Goal: Task Accomplishment & Management: Manage account settings

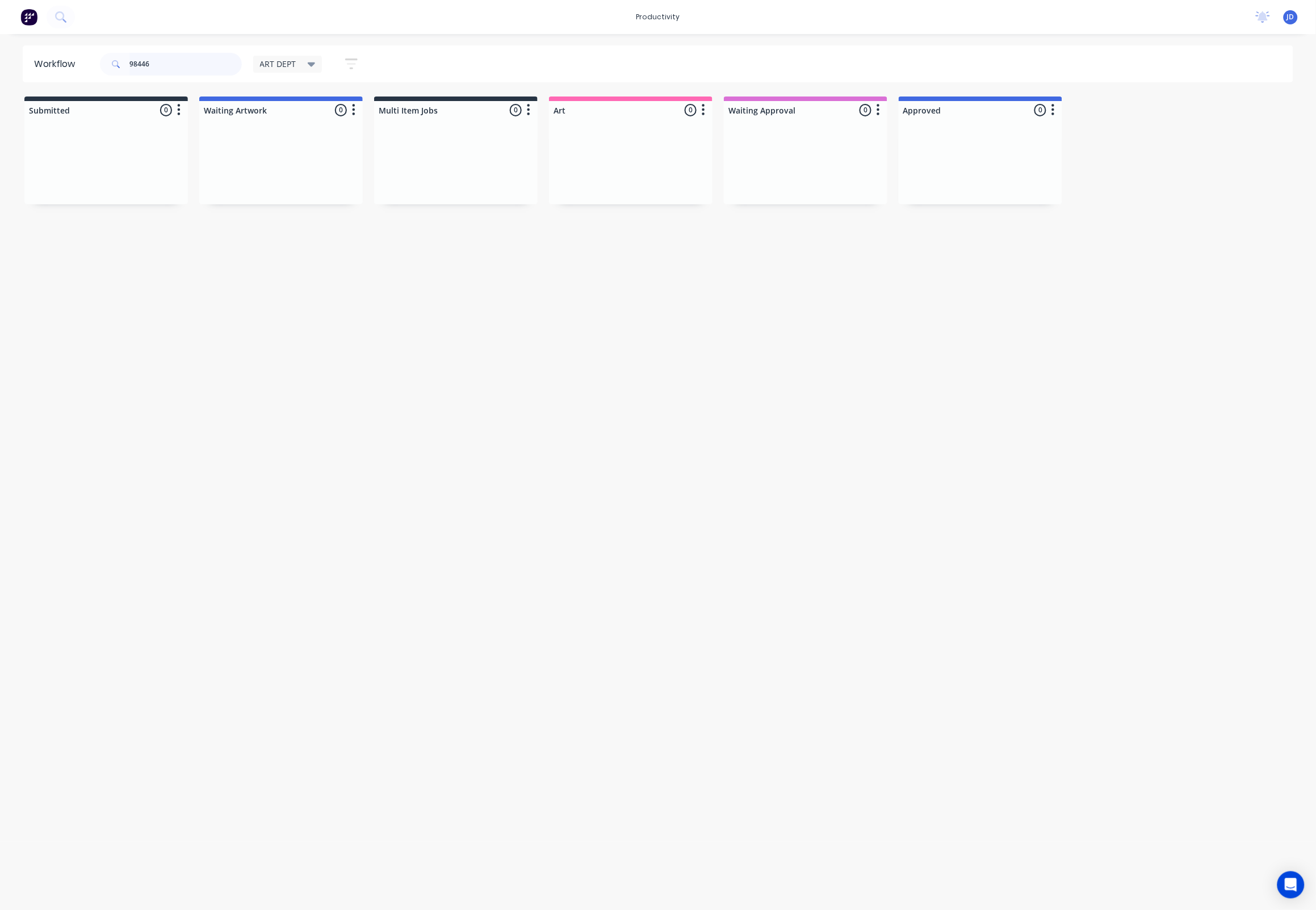
drag, startPoint x: 173, startPoint y: 63, endPoint x: 48, endPoint y: 56, distance: 125.2
click at [48, 56] on header "Workflow 98446 ART DEPT Save new view None edit ART DEPT (Default) edit Banner …" at bounding box center [658, 63] width 1271 height 37
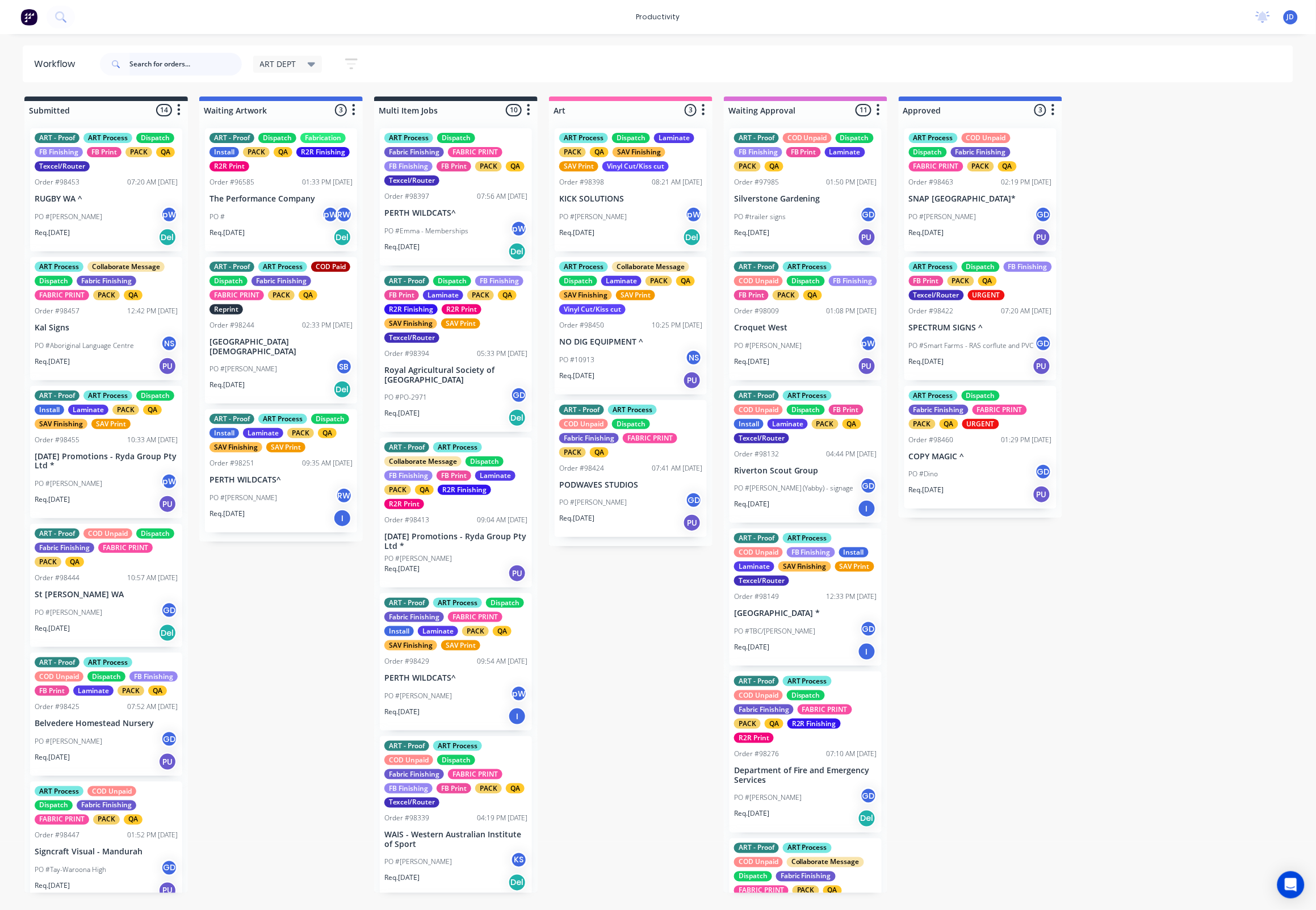
click at [157, 65] on input "text" at bounding box center [186, 64] width 113 height 22
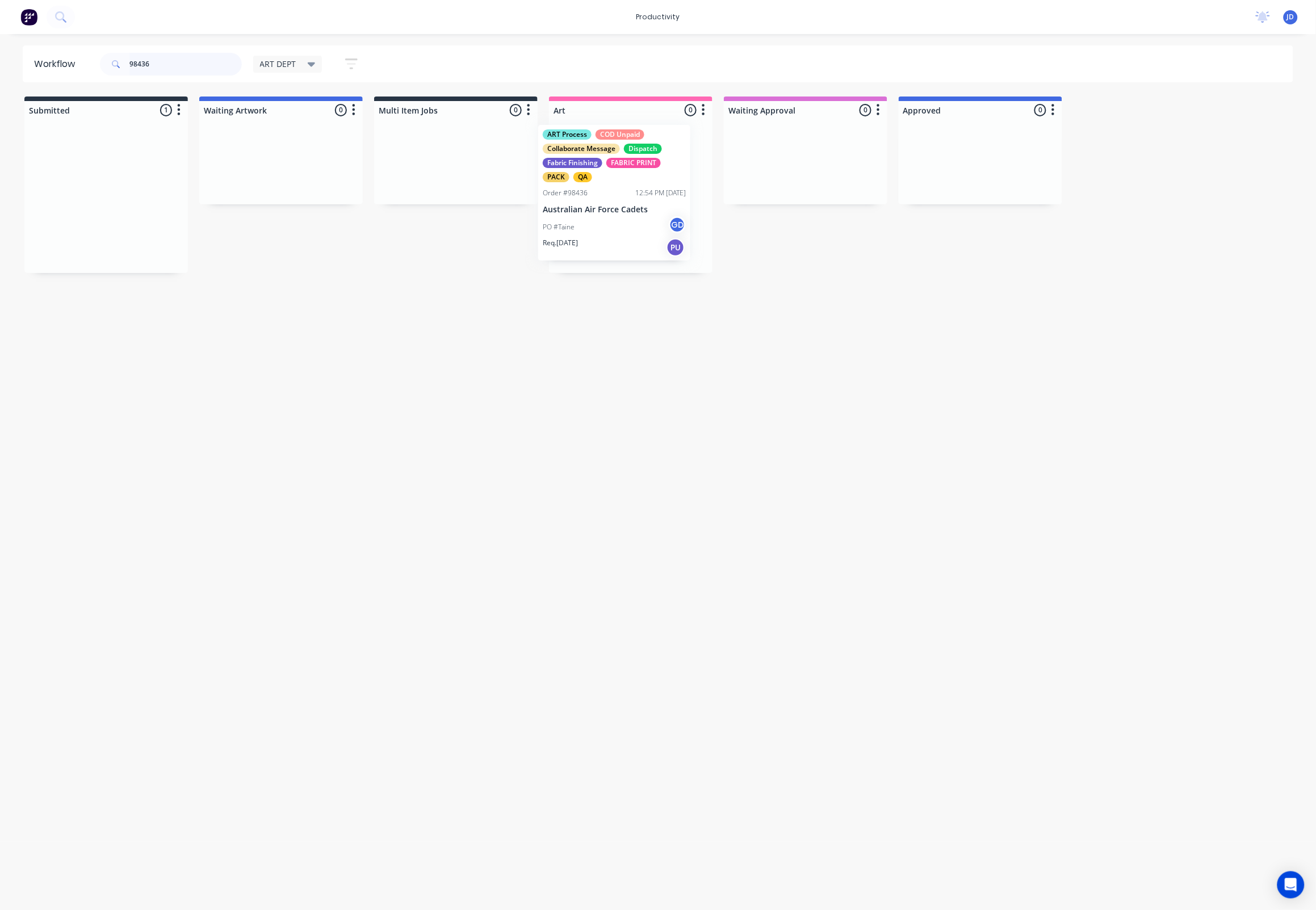
drag, startPoint x: 87, startPoint y: 173, endPoint x: 595, endPoint y: 169, distance: 508.0
click at [588, 230] on p "PO #Taine" at bounding box center [575, 231] width 32 height 10
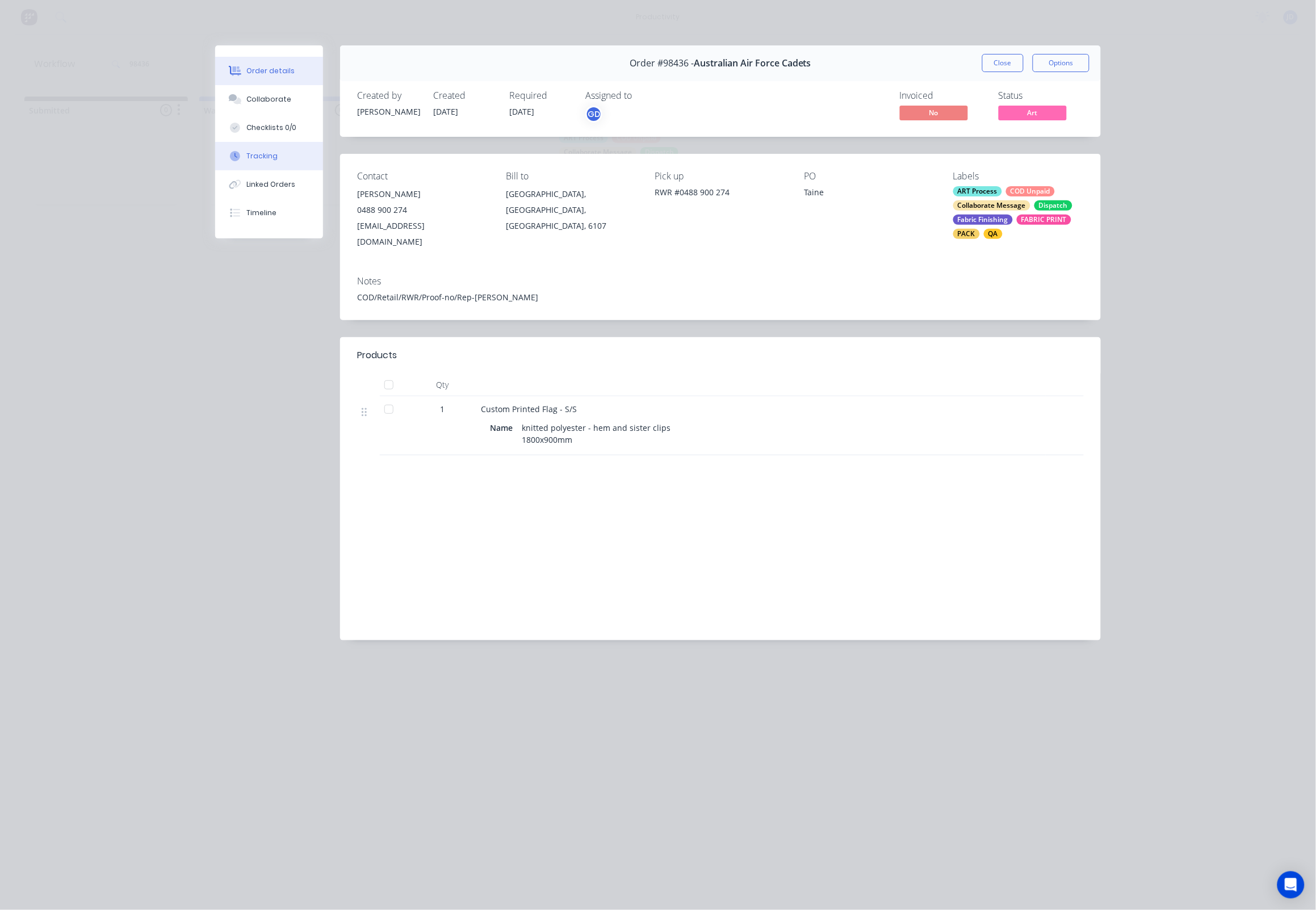
click at [262, 161] on div "Tracking" at bounding box center [262, 157] width 31 height 10
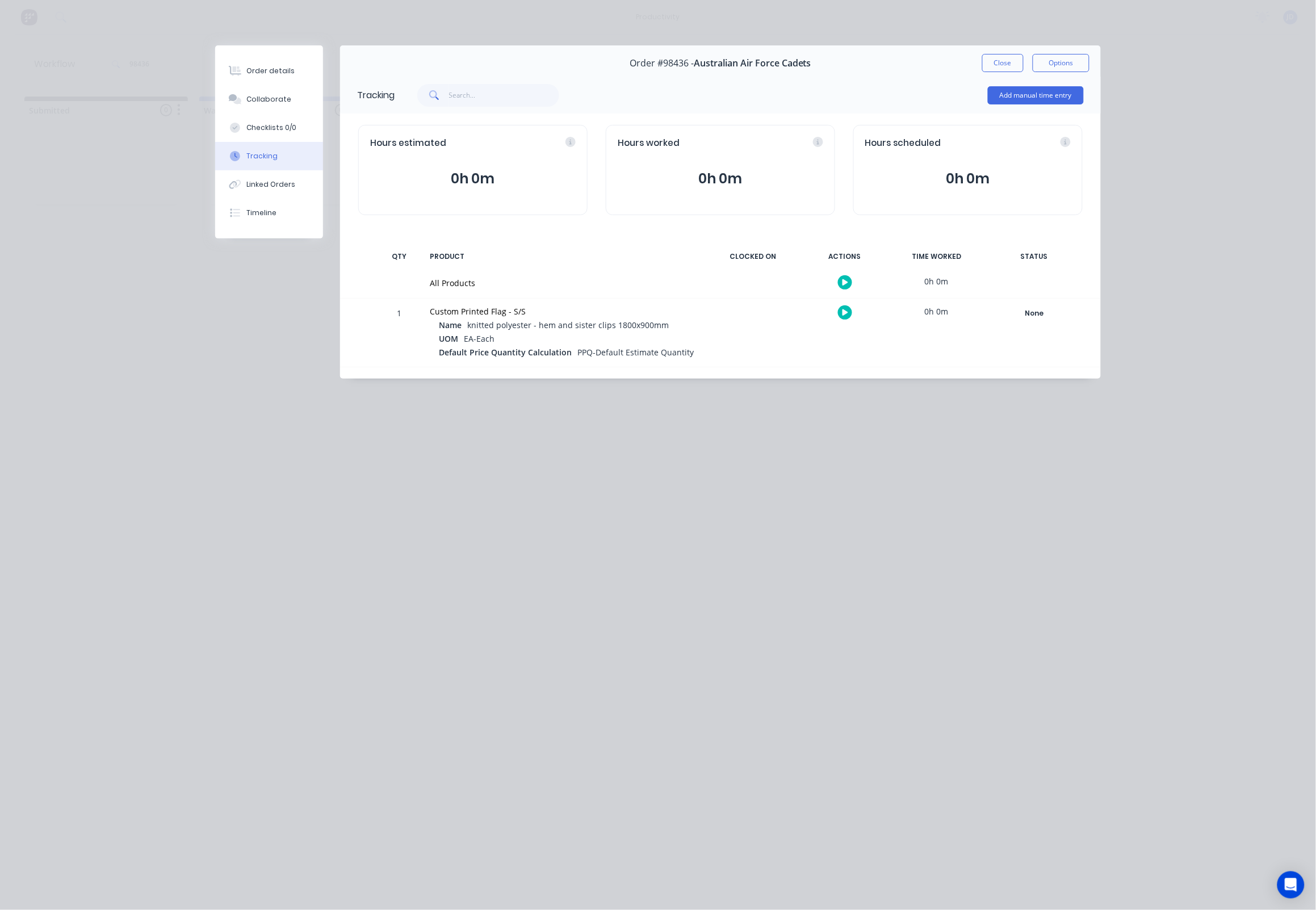
click at [843, 312] on icon "button" at bounding box center [846, 312] width 6 height 6
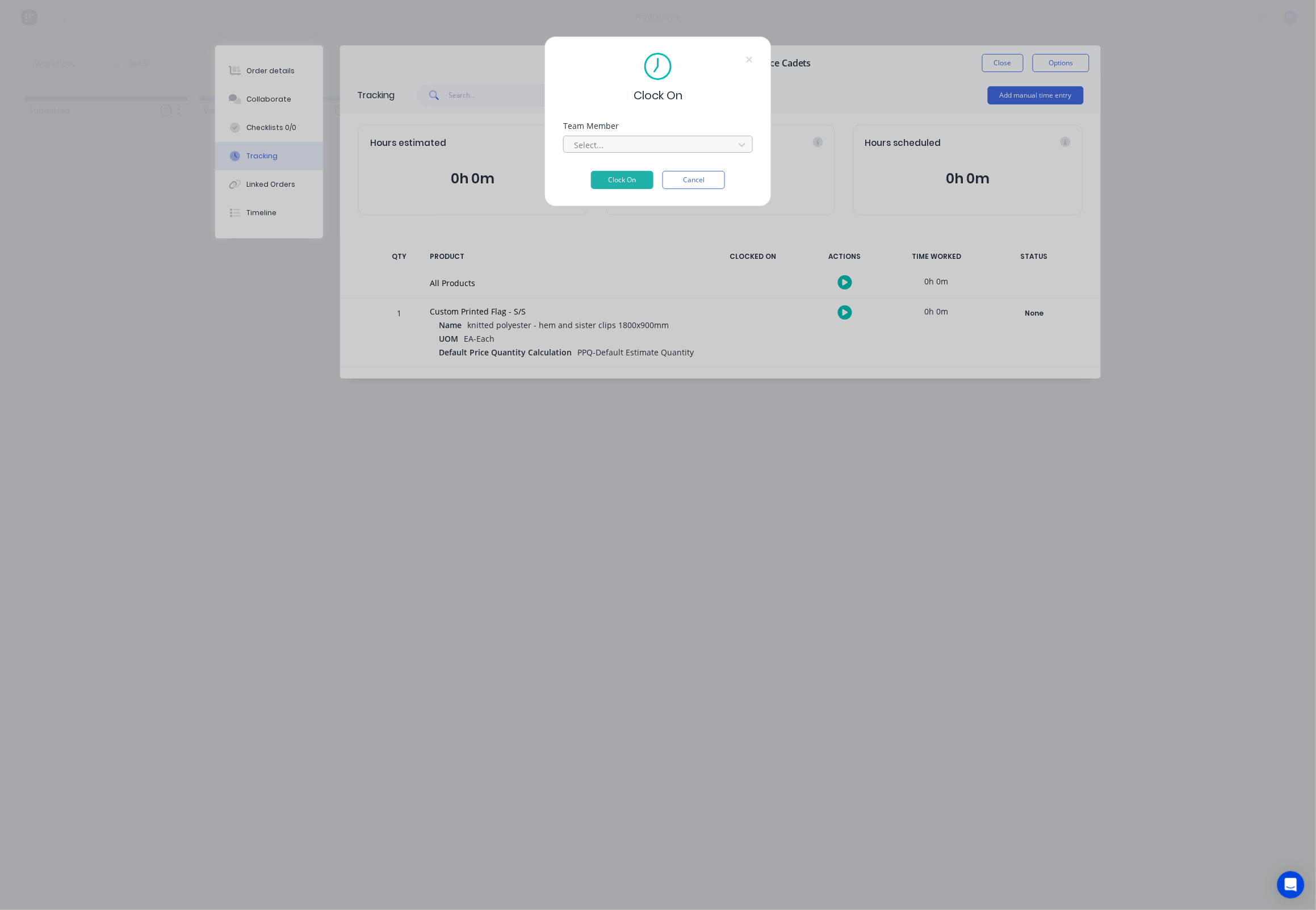
click at [631, 142] on div at bounding box center [650, 145] width 156 height 14
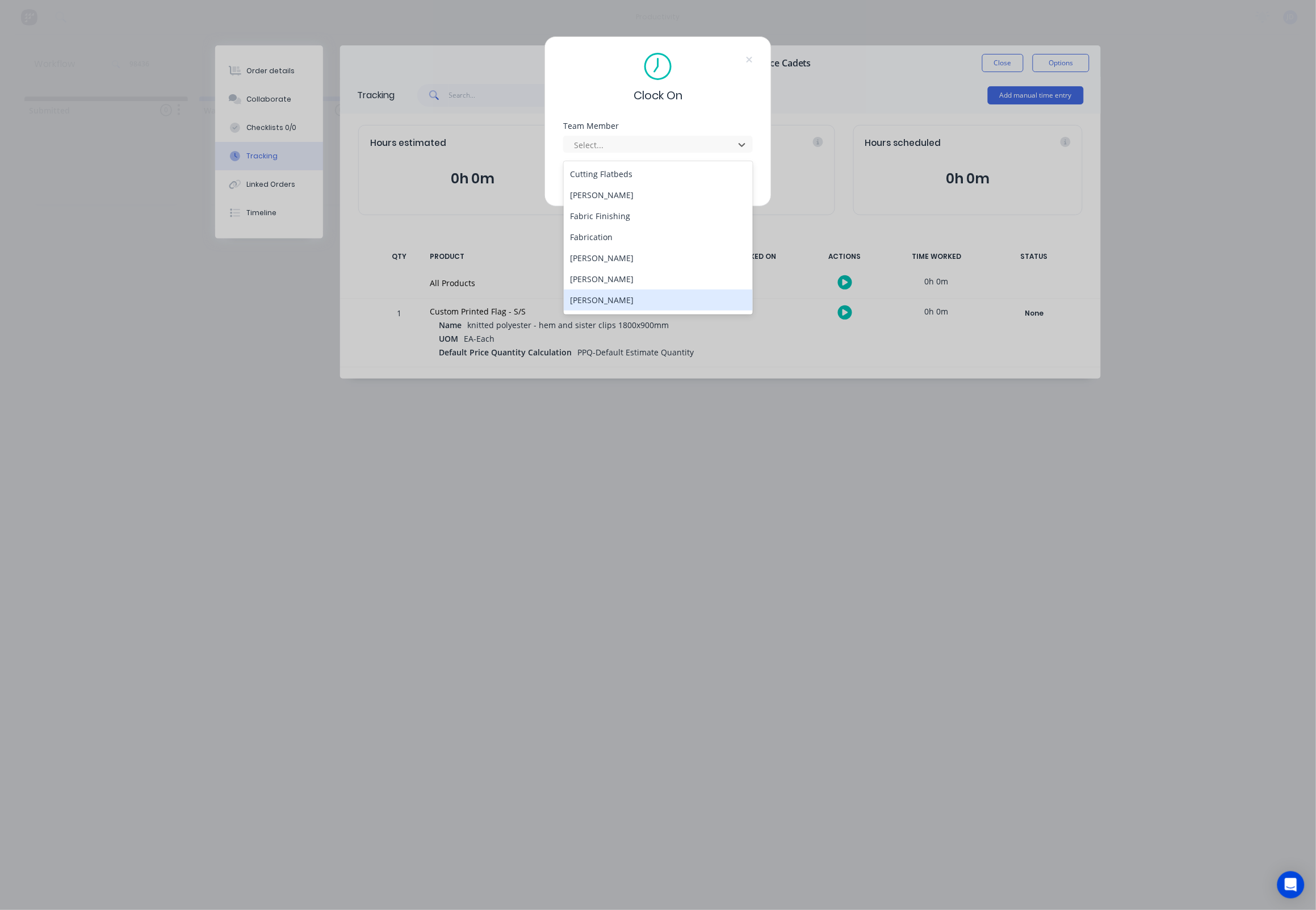
scroll to position [81, 0]
click at [601, 280] on div "[PERSON_NAME]" at bounding box center [658, 282] width 189 height 21
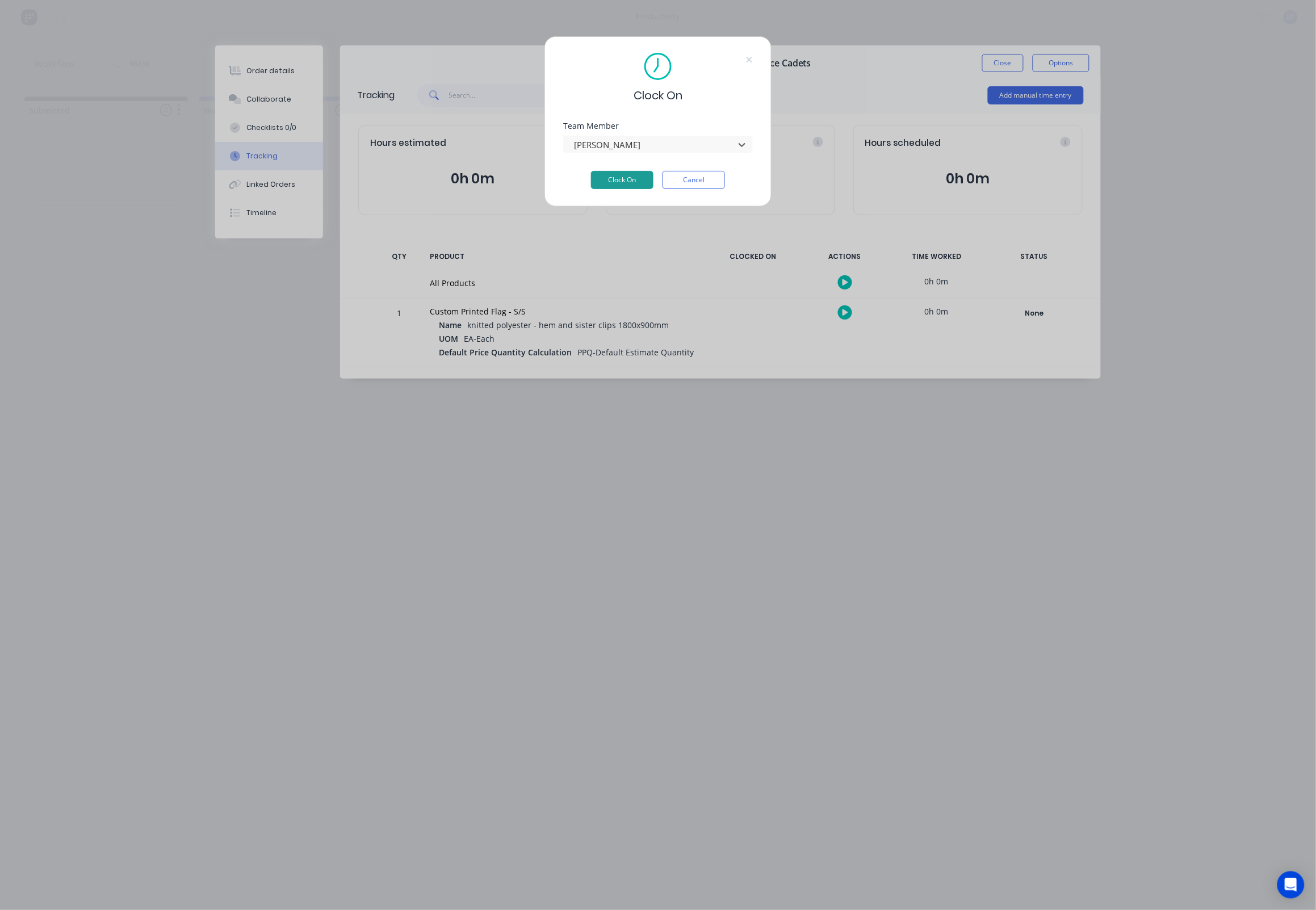
drag, startPoint x: 607, startPoint y: 180, endPoint x: 624, endPoint y: 180, distance: 17.0
click at [607, 180] on button "Clock On" at bounding box center [623, 180] width 63 height 18
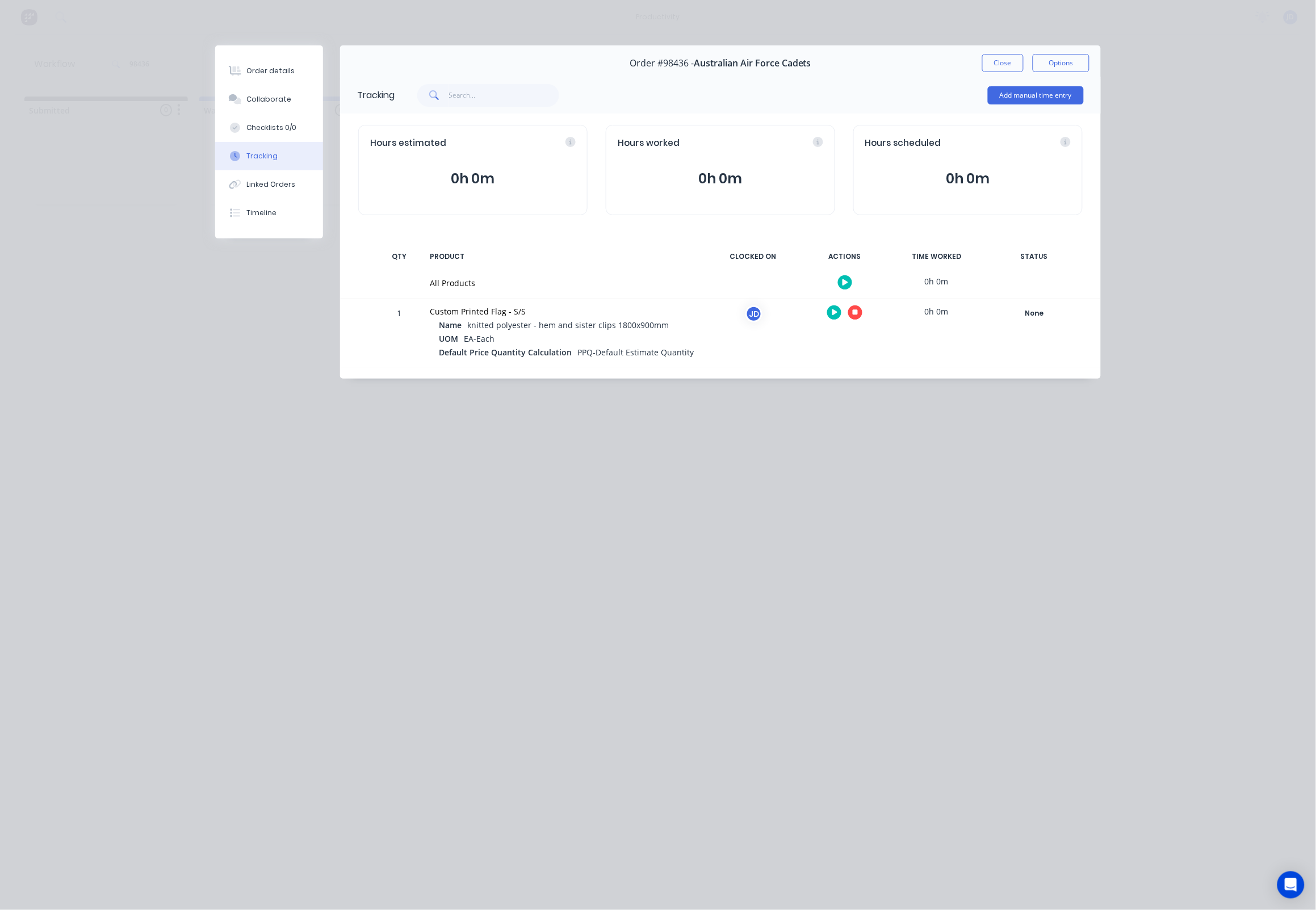
click at [853, 316] on icon "button" at bounding box center [856, 312] width 6 height 7
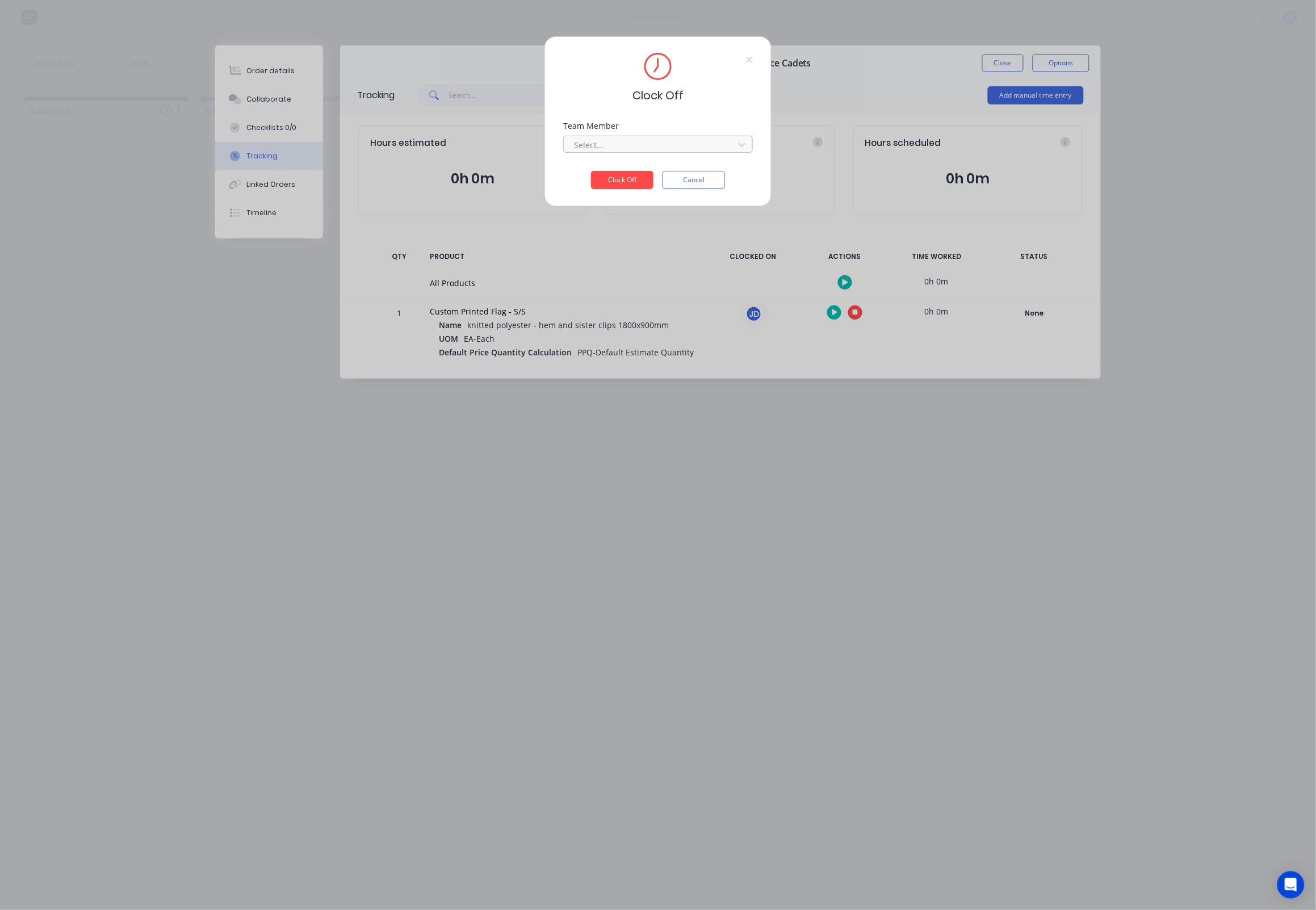
click at [588, 154] on div "Select..." at bounding box center [651, 145] width 163 height 17
drag, startPoint x: 599, startPoint y: 179, endPoint x: 608, endPoint y: 183, distance: 9.8
click at [599, 179] on div "[PERSON_NAME]" at bounding box center [658, 174] width 189 height 21
drag, startPoint x: 615, startPoint y: 184, endPoint x: 506, endPoint y: 171, distance: 109.8
click at [615, 184] on button "Clock Off" at bounding box center [623, 180] width 63 height 18
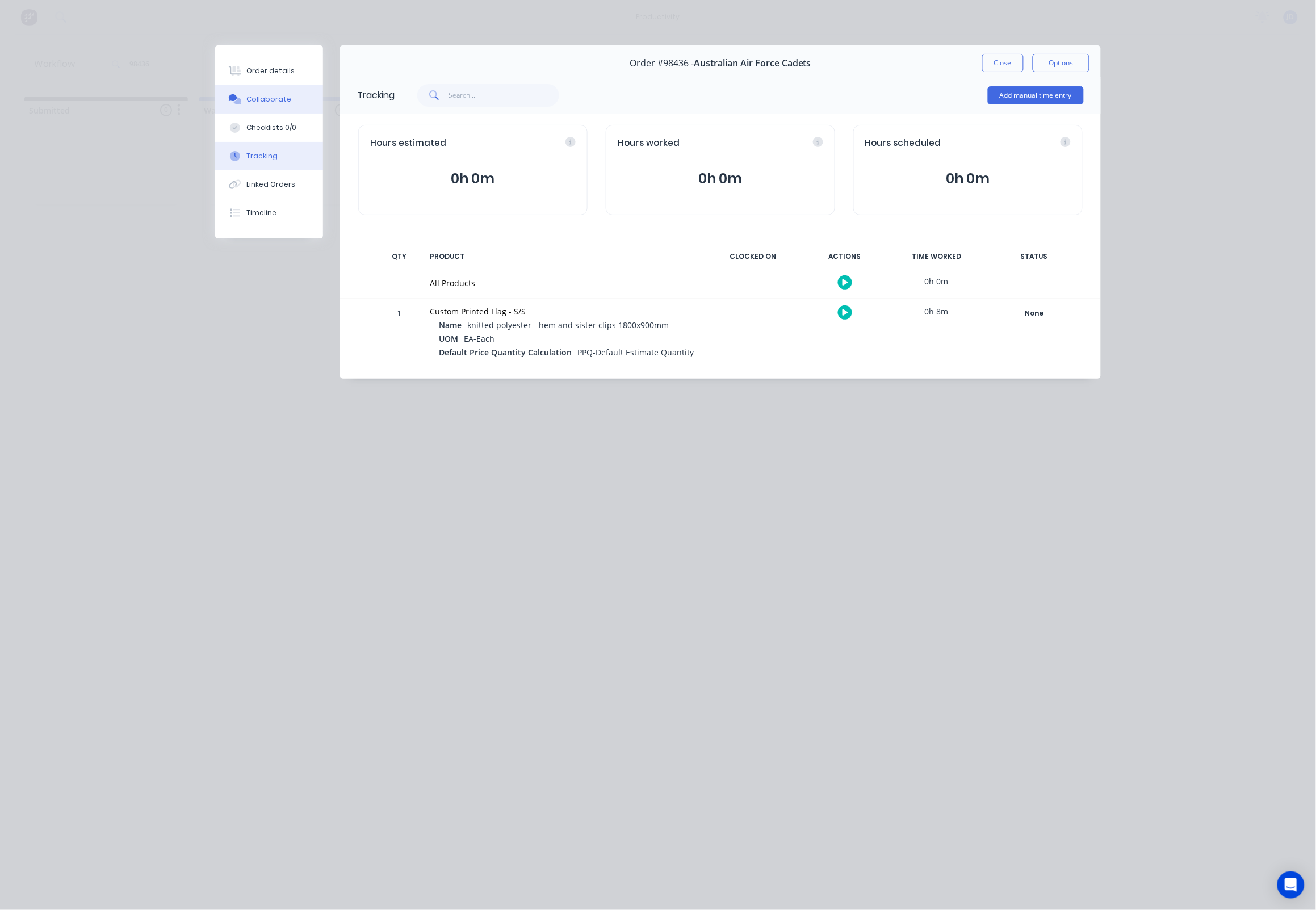
click at [259, 90] on button "Collaborate" at bounding box center [269, 99] width 108 height 28
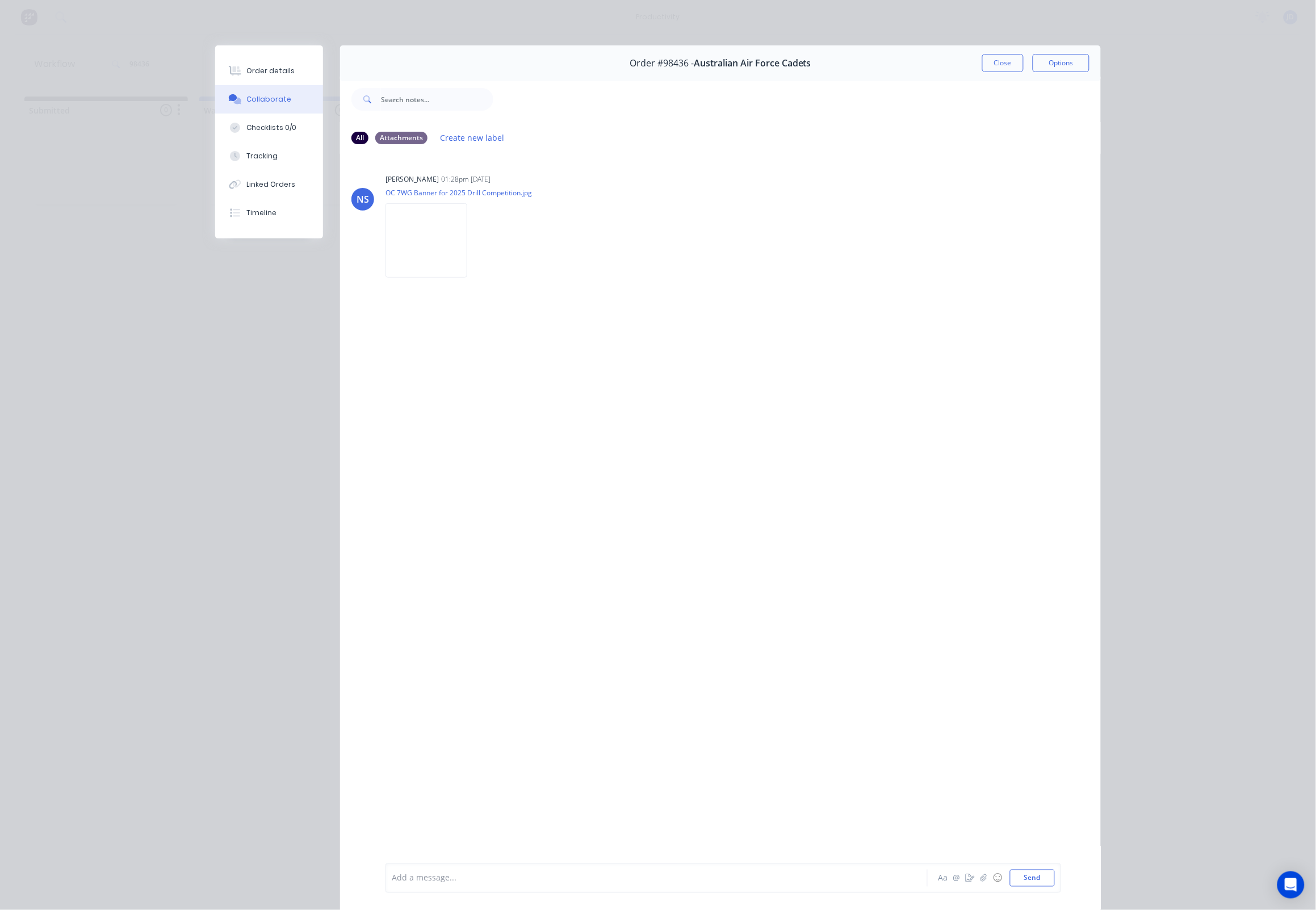
click at [1001, 65] on button "Close" at bounding box center [1003, 63] width 42 height 18
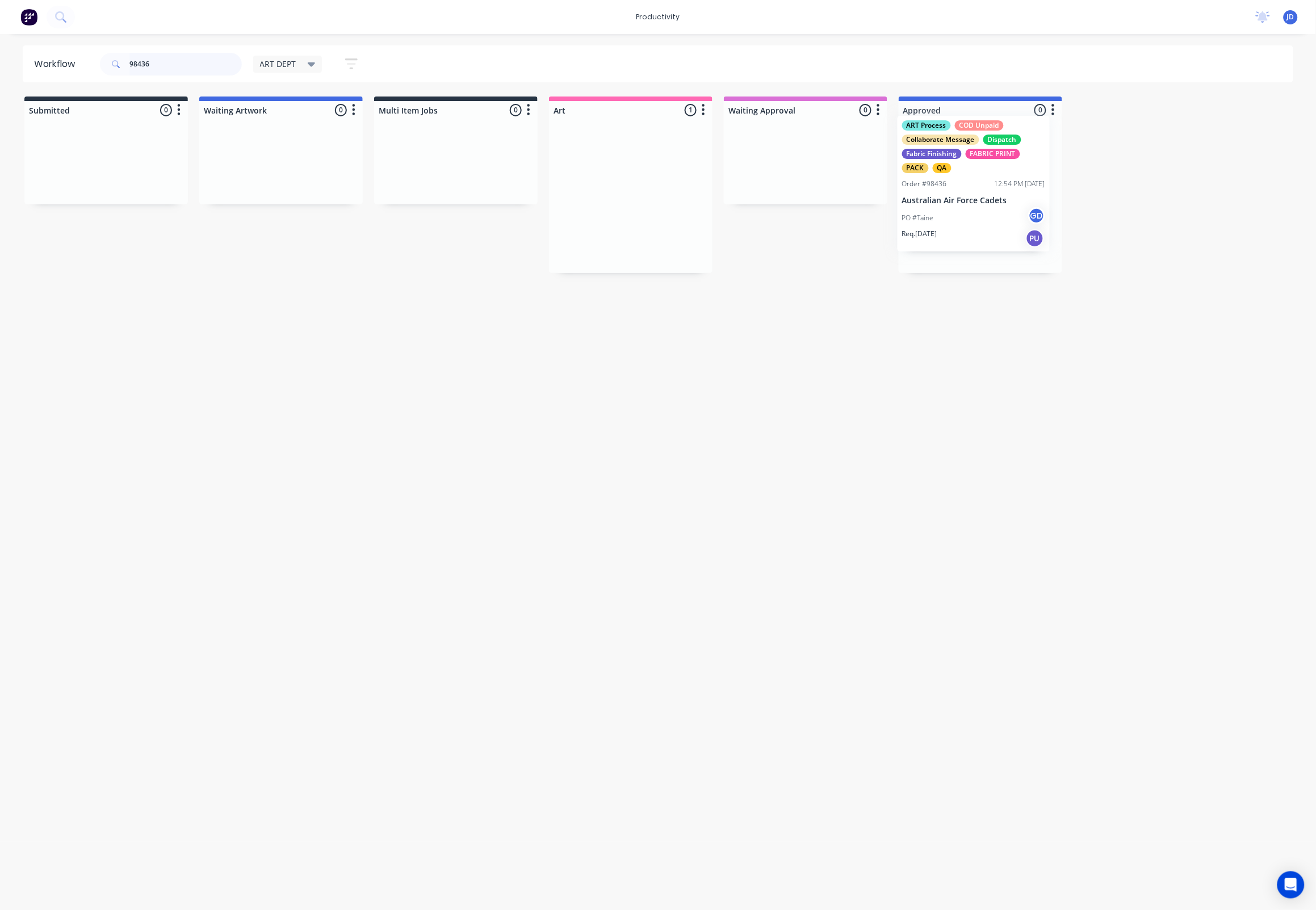
drag, startPoint x: 830, startPoint y: 195, endPoint x: 951, endPoint y: 184, distance: 121.5
drag, startPoint x: 163, startPoint y: 63, endPoint x: 81, endPoint y: 62, distance: 82.0
click at [81, 62] on header "Workflow 98436 ART DEPT Save new view None edit ART DEPT (Default) edit Banner …" at bounding box center [658, 63] width 1271 height 37
drag, startPoint x: 860, startPoint y: 213, endPoint x: 934, endPoint y: 206, distance: 74.3
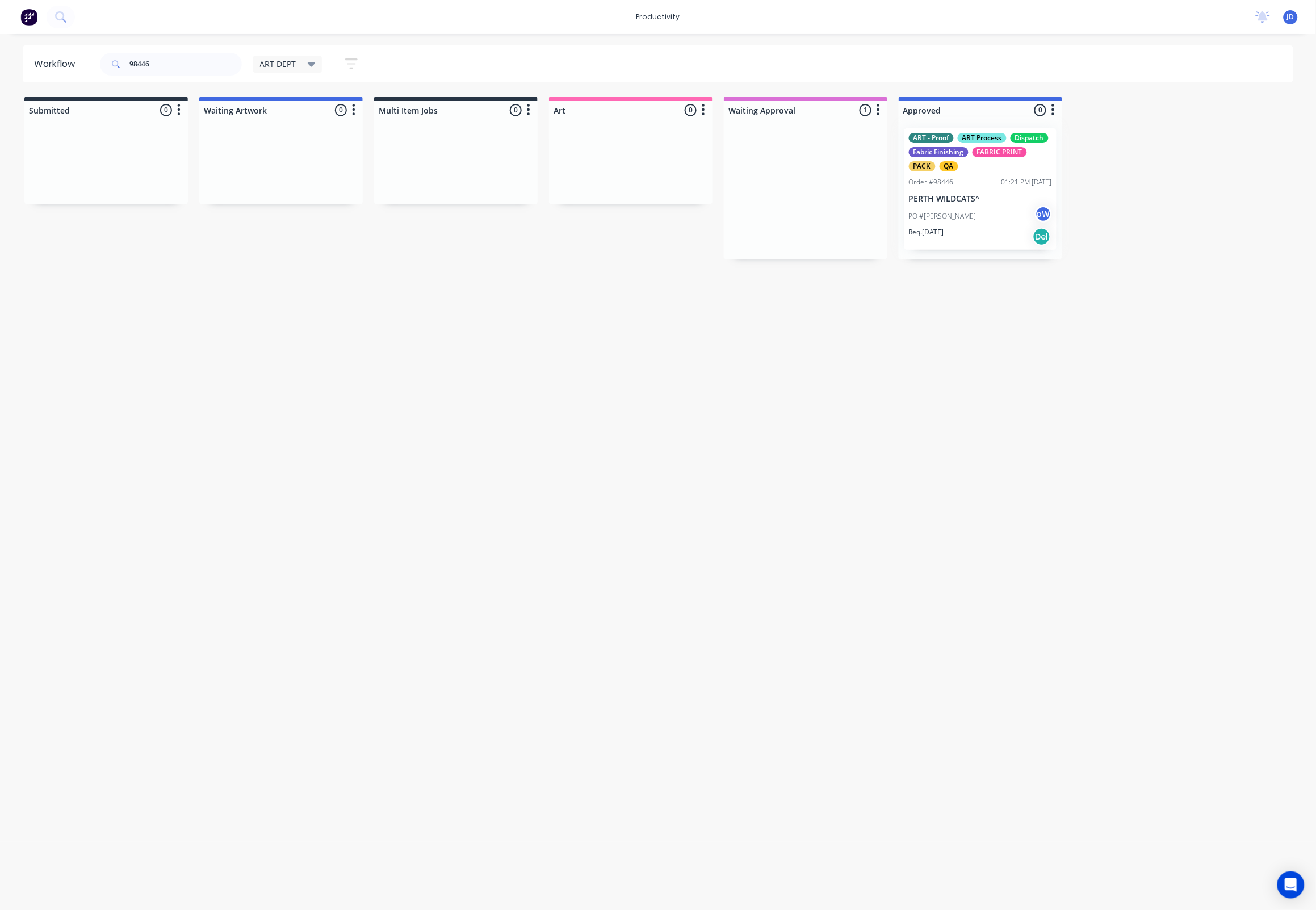
click at [960, 226] on div at bounding box center [980, 189] width 163 height 140
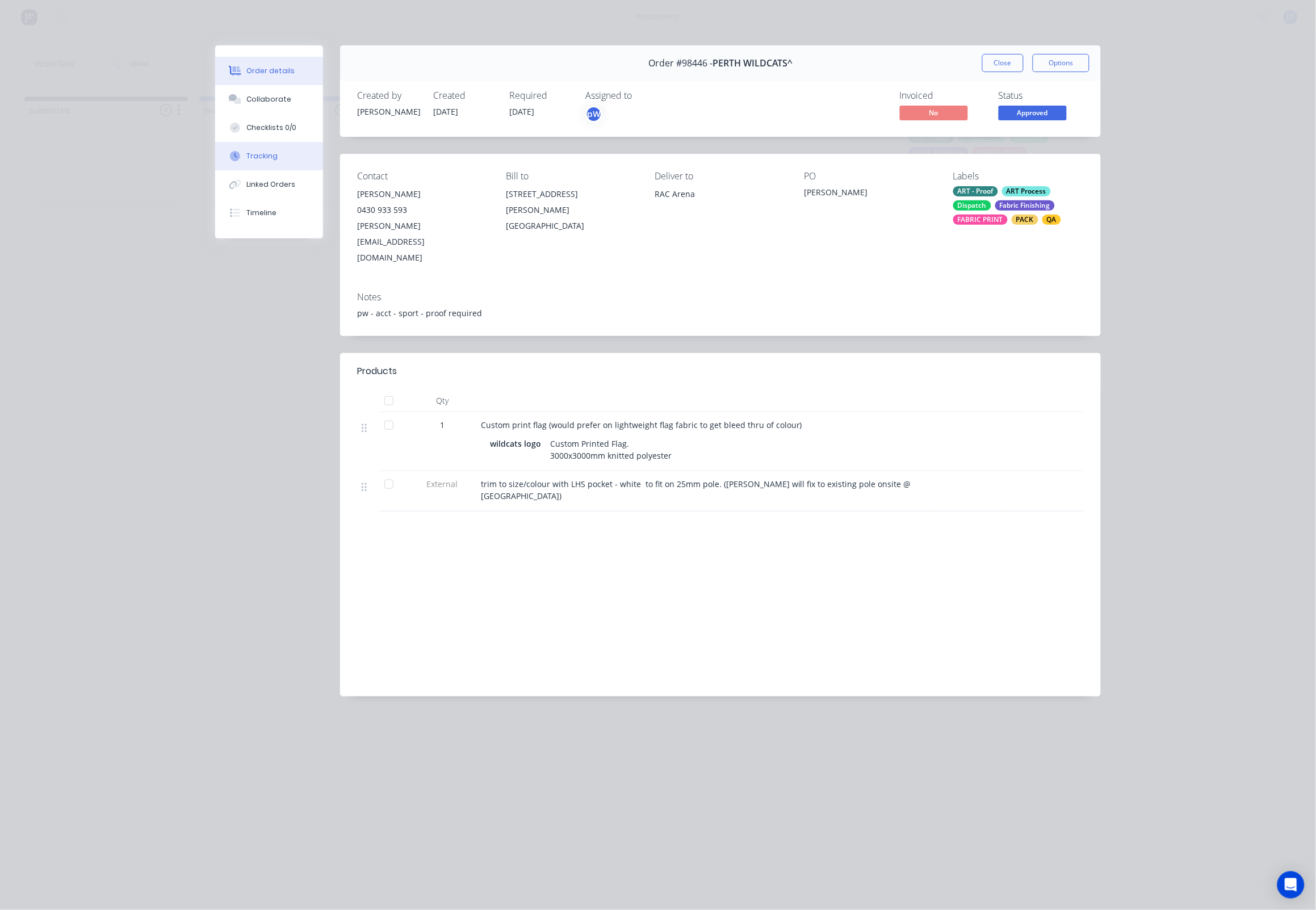
click at [256, 161] on div "Tracking" at bounding box center [262, 157] width 31 height 10
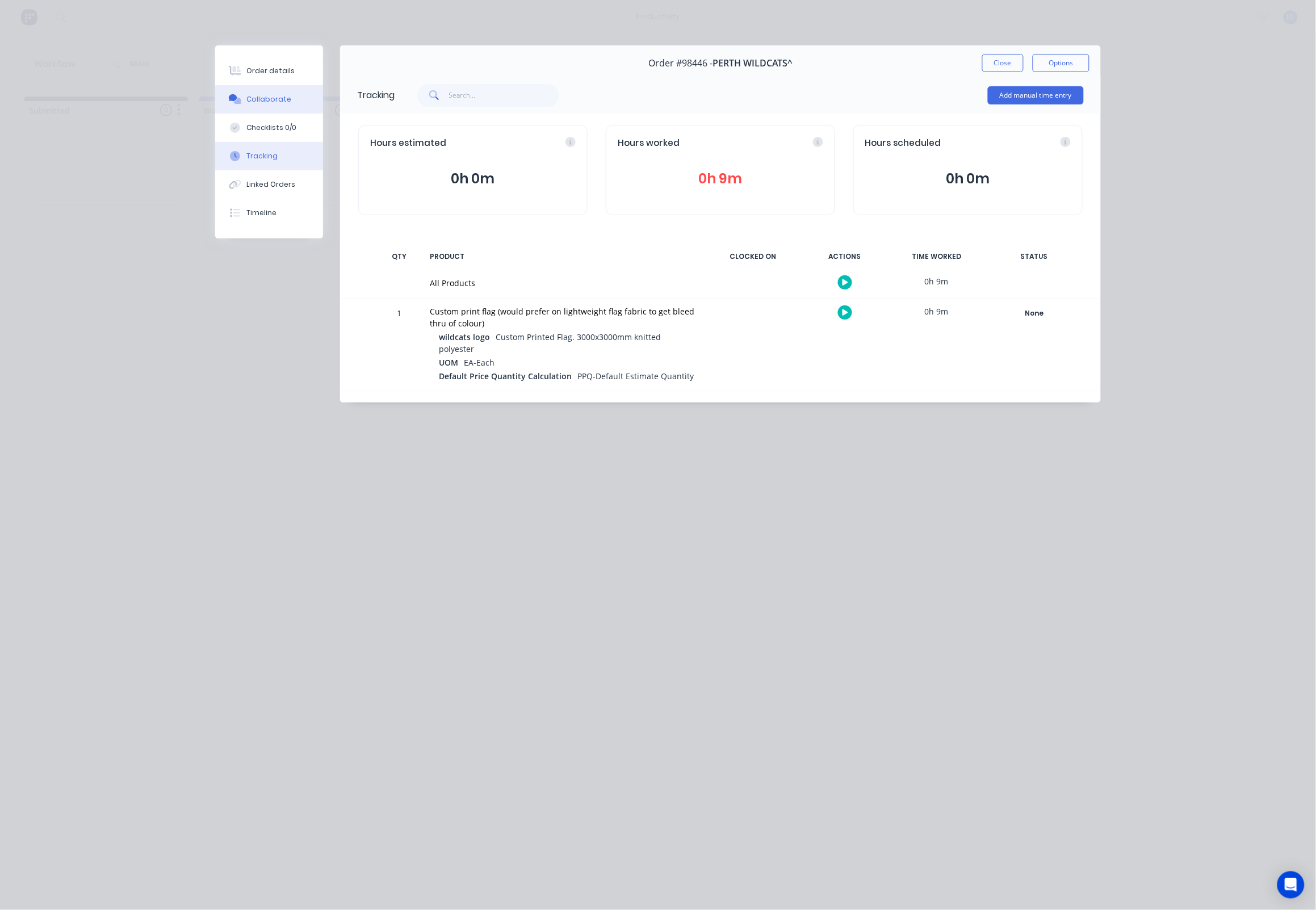
click at [263, 94] on button "Collaborate" at bounding box center [269, 99] width 108 height 28
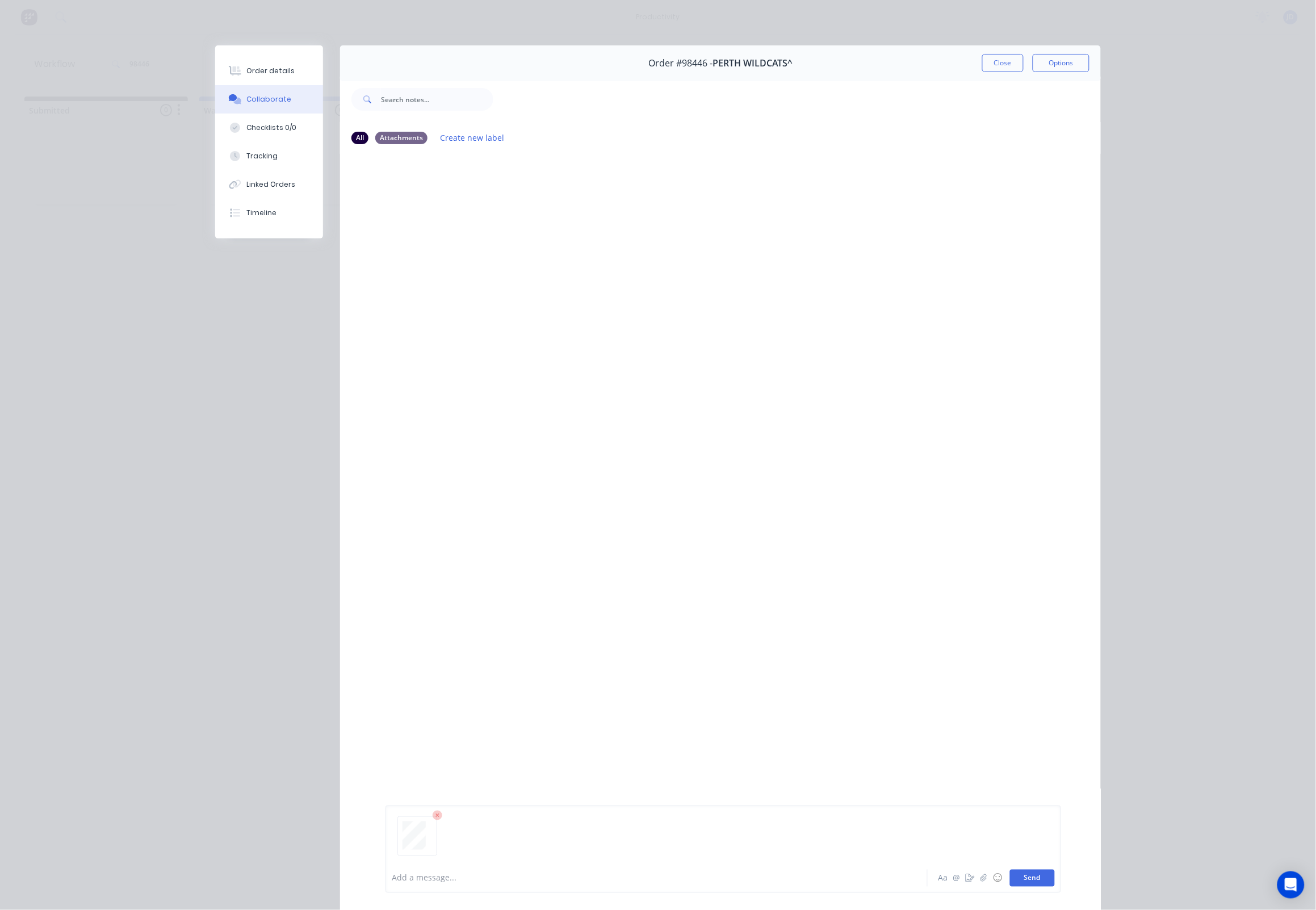
click at [1024, 875] on button "Send" at bounding box center [1033, 878] width 45 height 17
click at [1001, 61] on button "Close" at bounding box center [1003, 63] width 42 height 18
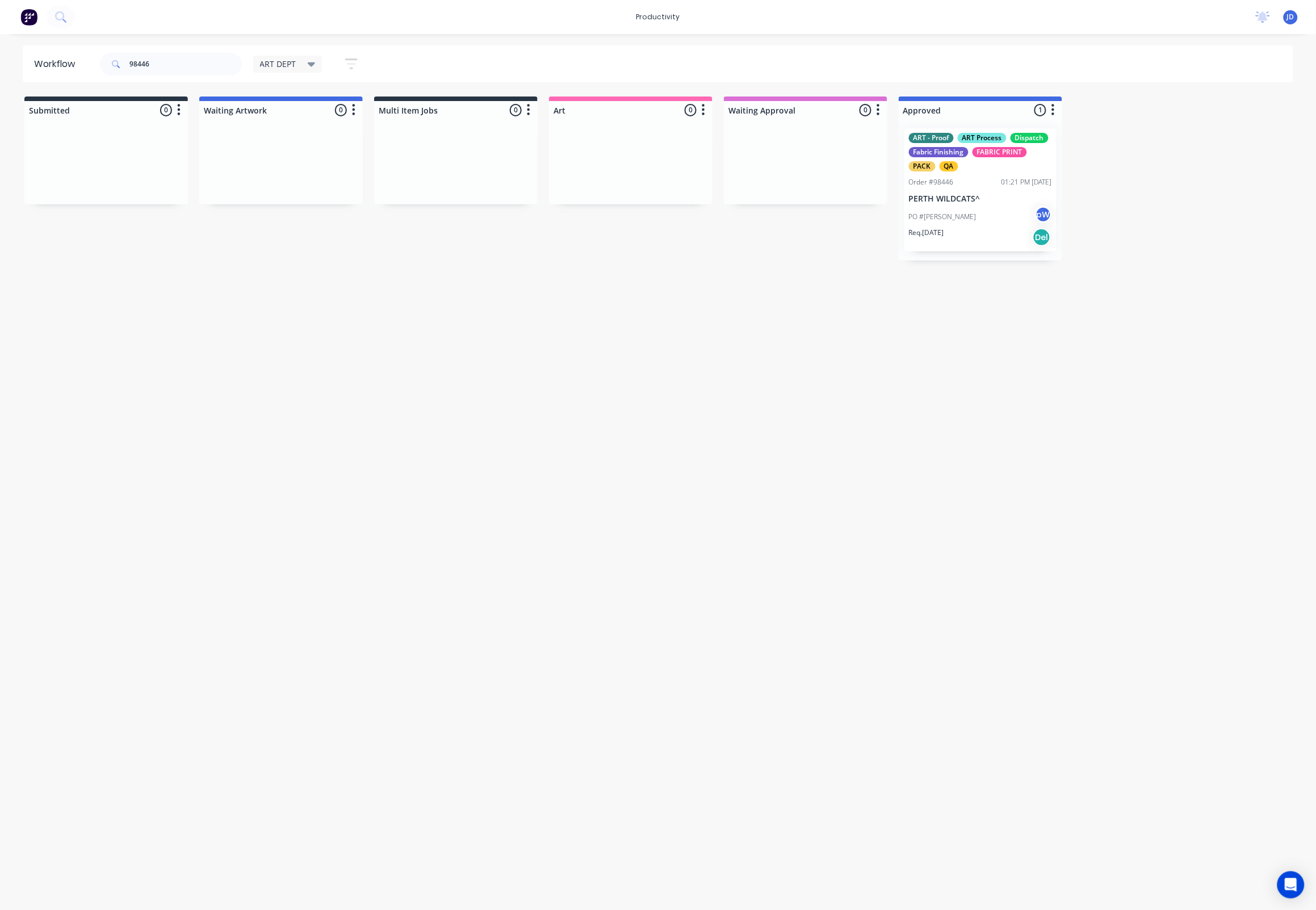
drag, startPoint x: 169, startPoint y: 67, endPoint x: 63, endPoint y: 59, distance: 106.3
click at [63, 59] on header "Workflow 98446 ART DEPT Save new view None edit ART DEPT (Default) edit Banner …" at bounding box center [658, 63] width 1271 height 37
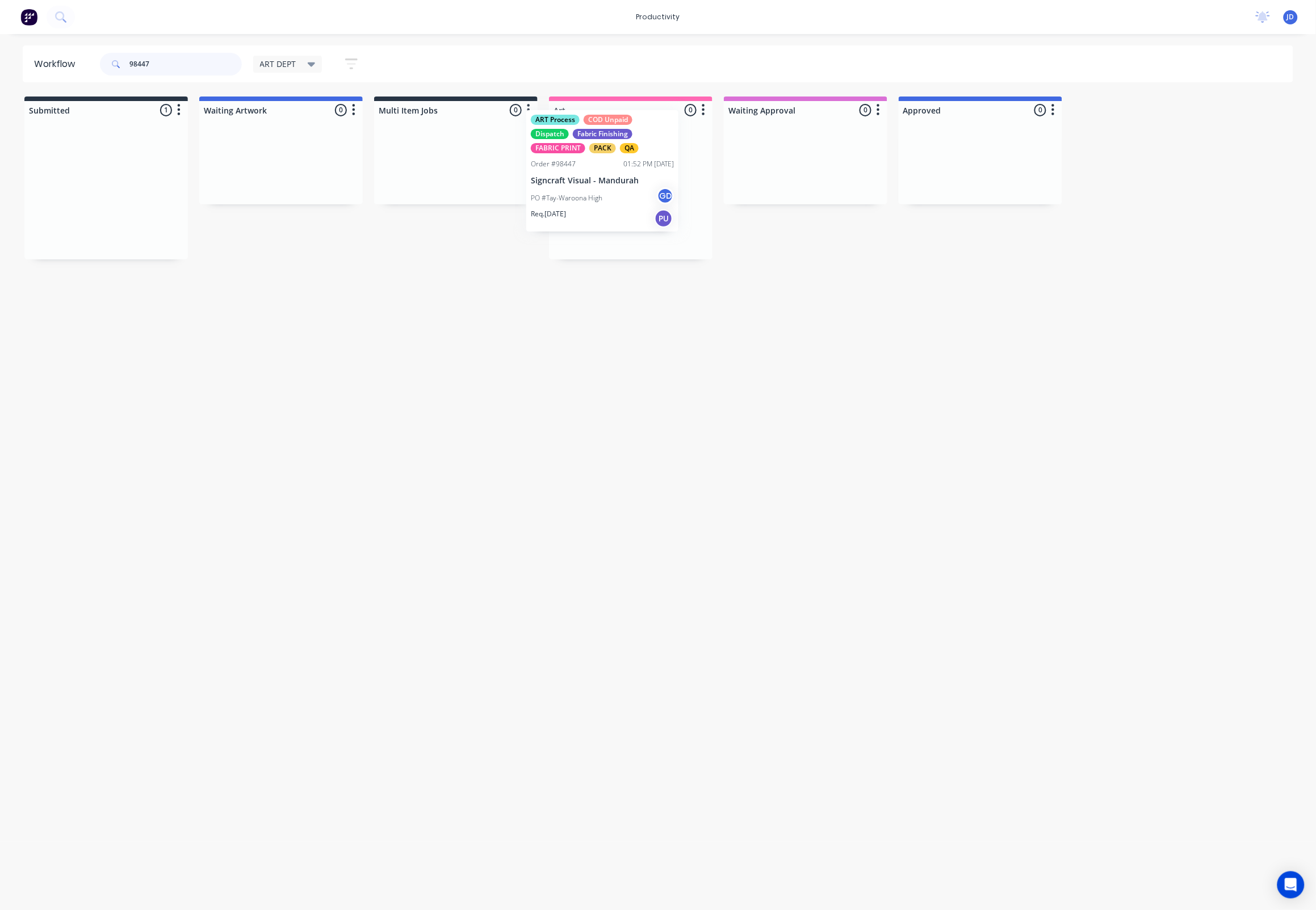
drag, startPoint x: 328, startPoint y: 189, endPoint x: 623, endPoint y: 184, distance: 295.0
click at [623, 184] on div at bounding box center [630, 189] width 163 height 140
click at [604, 194] on p "Signcraft Visual - Mandurah" at bounding box center [631, 198] width 143 height 10
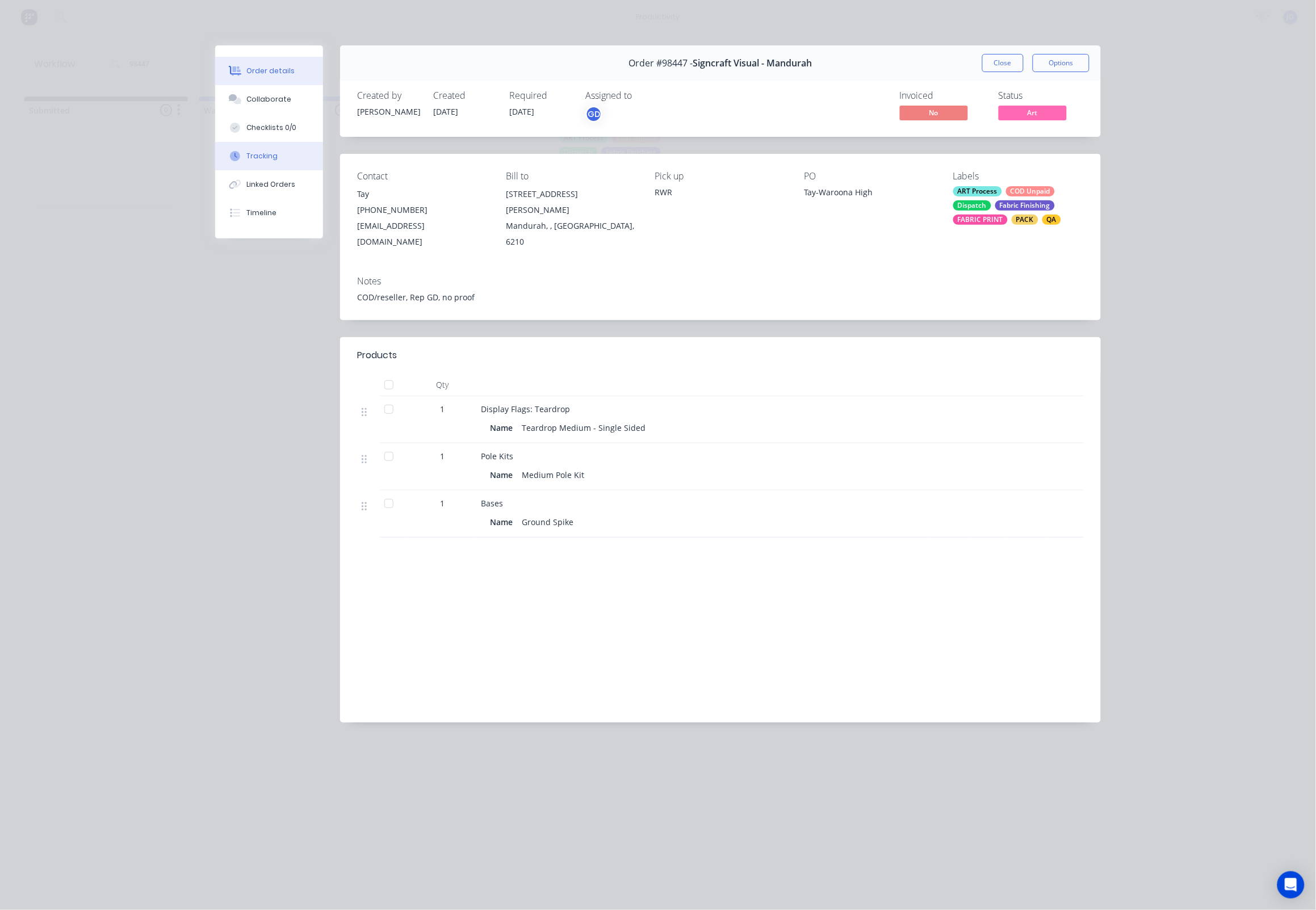
click at [251, 156] on div "Tracking" at bounding box center [262, 157] width 31 height 10
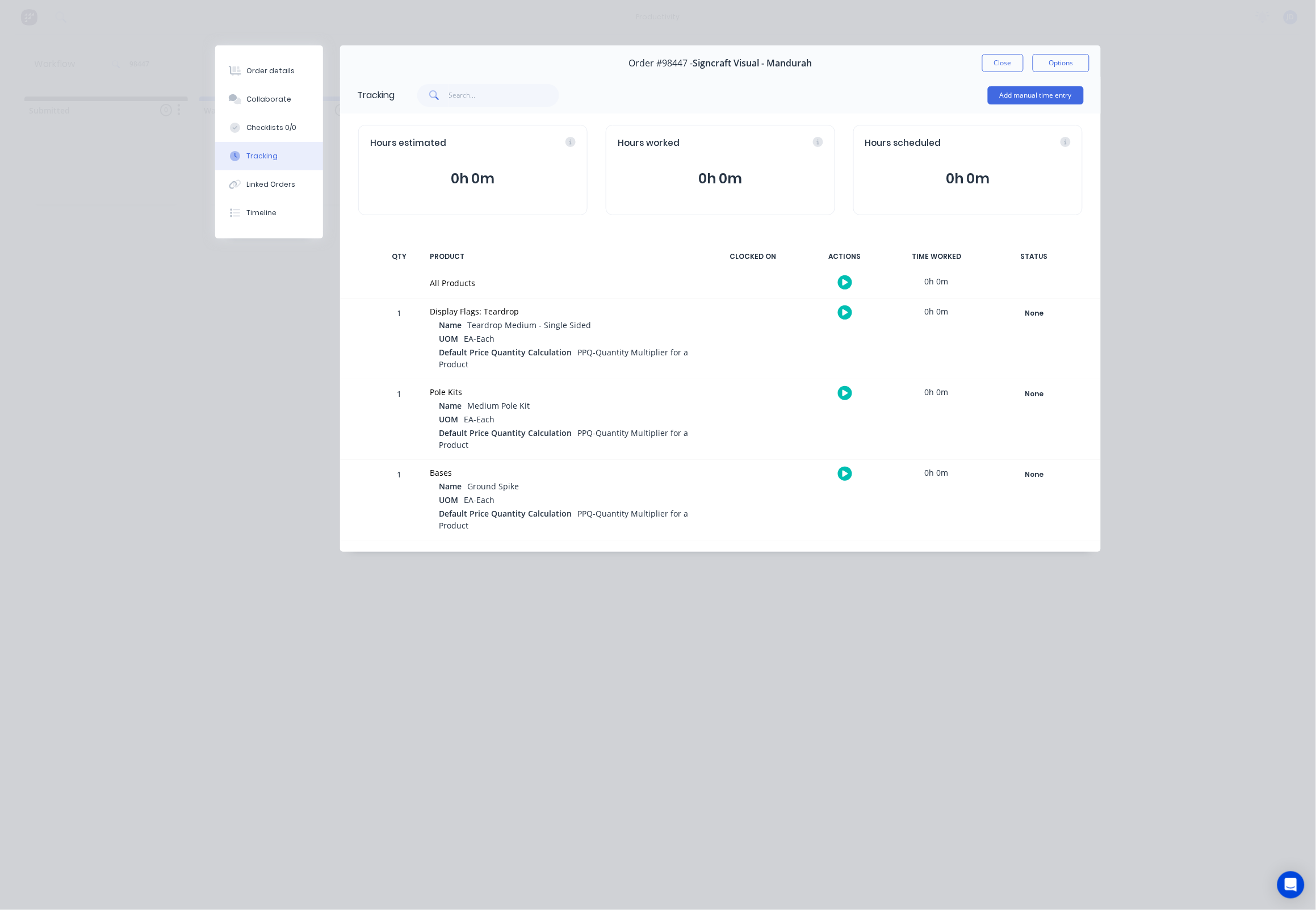
click at [849, 313] on icon "button" at bounding box center [846, 312] width 6 height 6
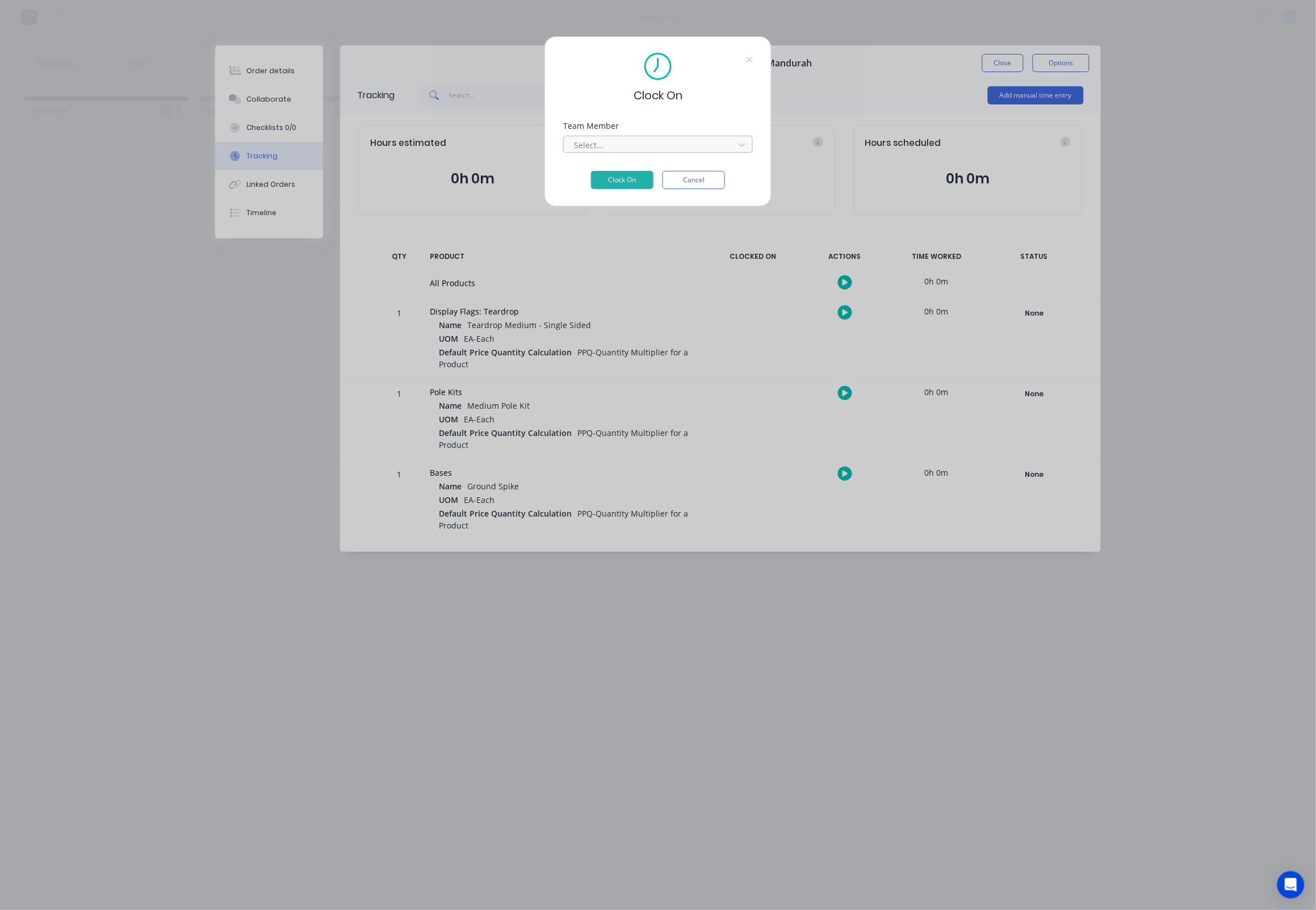
drag, startPoint x: 667, startPoint y: 149, endPoint x: 652, endPoint y: 157, distance: 17.0
click at [667, 149] on div at bounding box center [650, 145] width 156 height 14
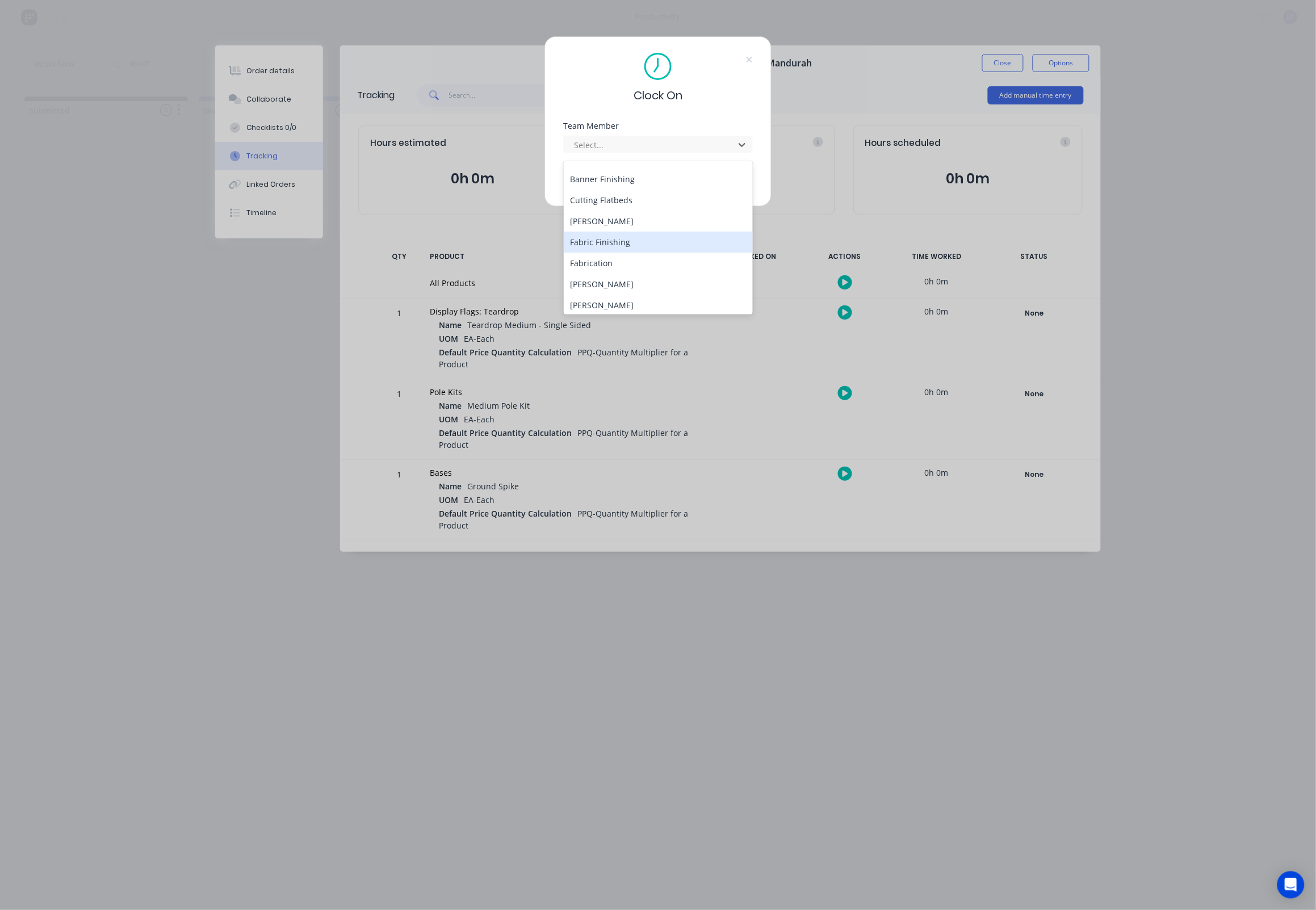
scroll to position [62, 0]
click at [585, 294] on div "[PERSON_NAME]" at bounding box center [658, 301] width 189 height 21
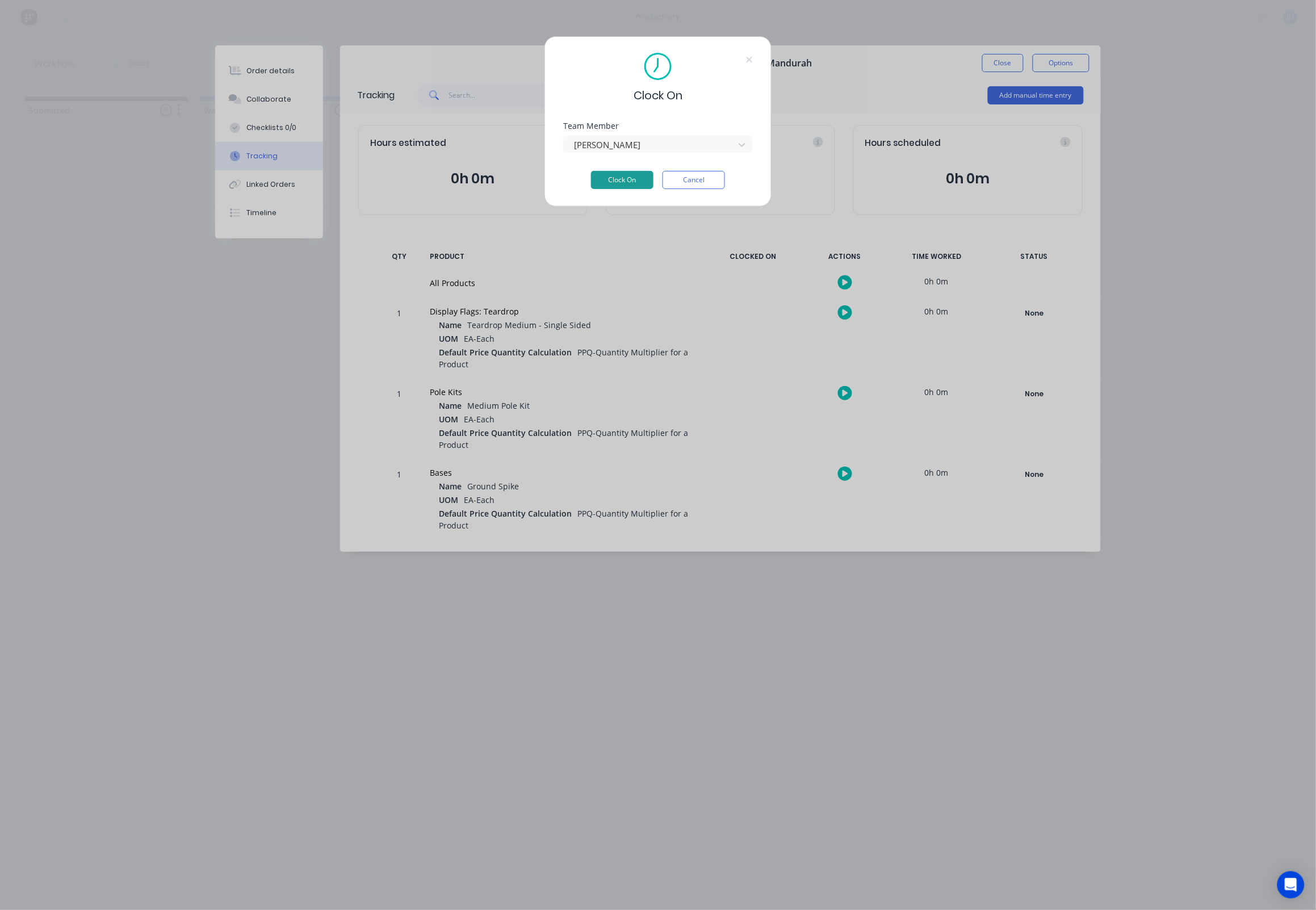
click at [611, 181] on button "Clock On" at bounding box center [623, 180] width 63 height 18
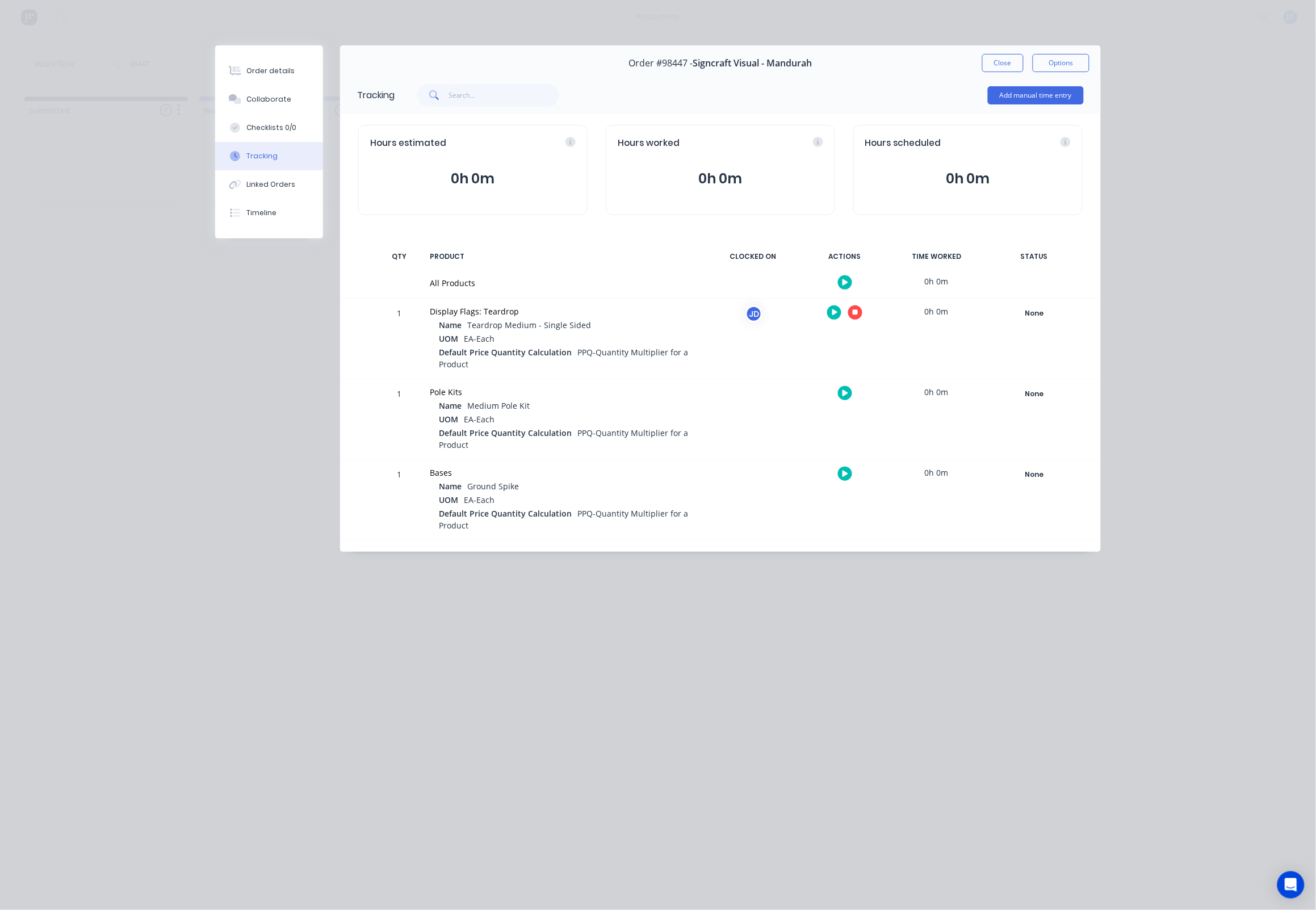
click at [849, 317] on div at bounding box center [845, 312] width 85 height 28
click at [850, 318] on div at bounding box center [845, 312] width 85 height 28
click at [853, 315] on icon "button" at bounding box center [856, 313] width 6 height 6
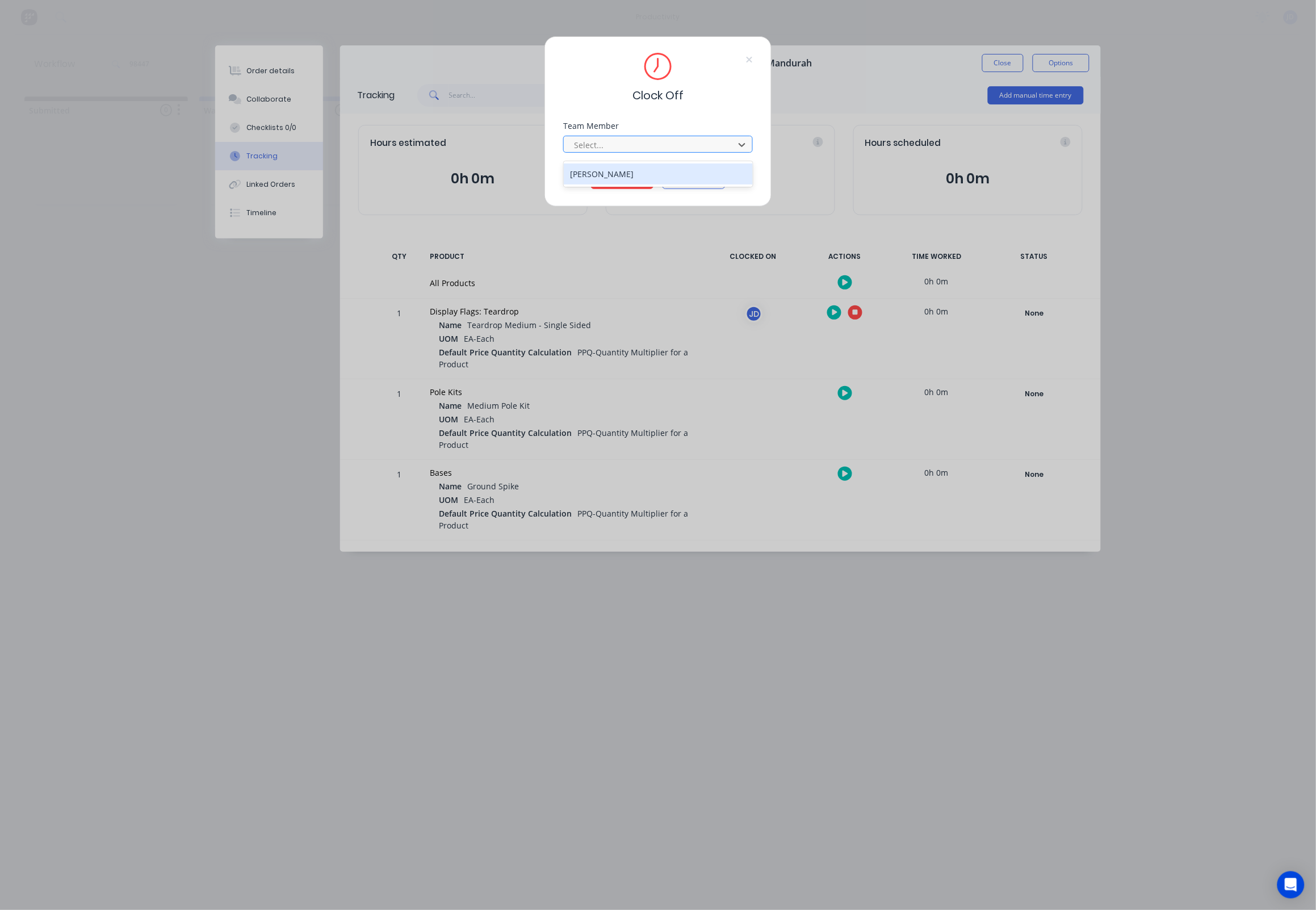
click at [593, 154] on div "Select..." at bounding box center [651, 145] width 163 height 17
click at [590, 172] on div "[PERSON_NAME]" at bounding box center [658, 174] width 189 height 21
click at [604, 182] on button "Clock Off" at bounding box center [623, 180] width 63 height 18
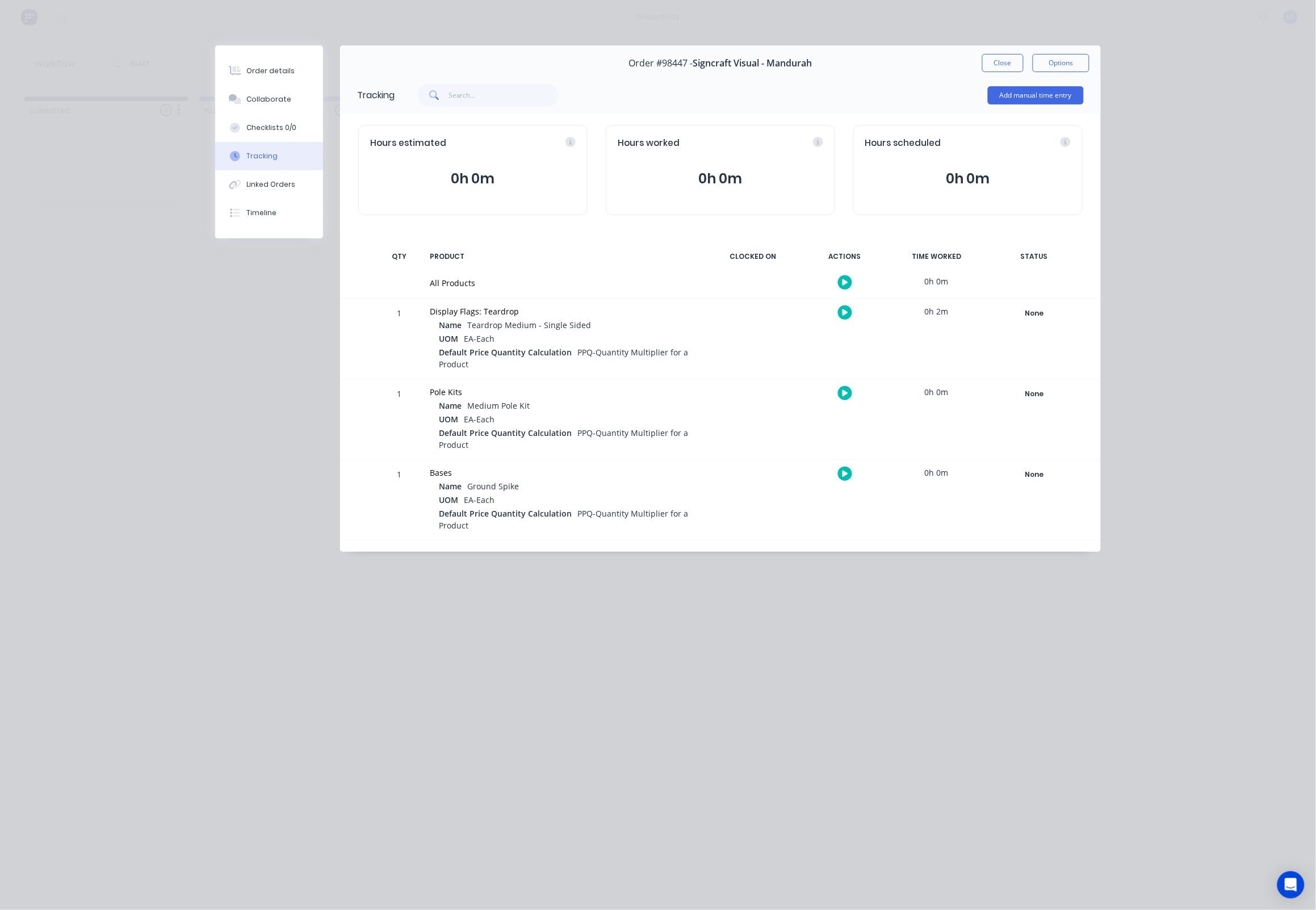
drag, startPoint x: 296, startPoint y: 101, endPoint x: 201, endPoint y: 116, distance: 96.2
click at [296, 101] on button "Collaborate" at bounding box center [269, 99] width 108 height 28
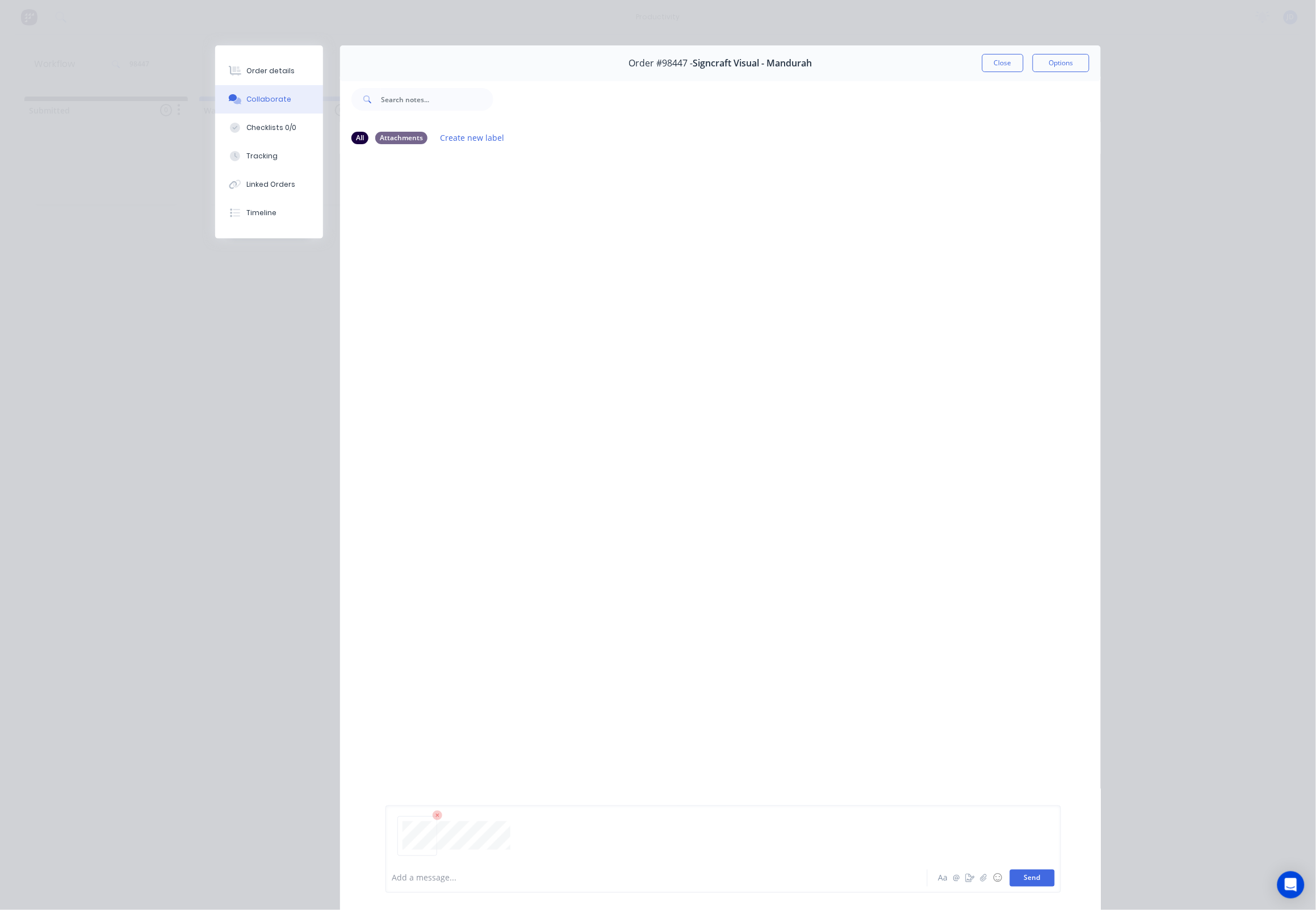
click at [1029, 870] on button "Send" at bounding box center [1033, 878] width 45 height 17
click at [1001, 69] on button "Close" at bounding box center [1003, 63] width 42 height 18
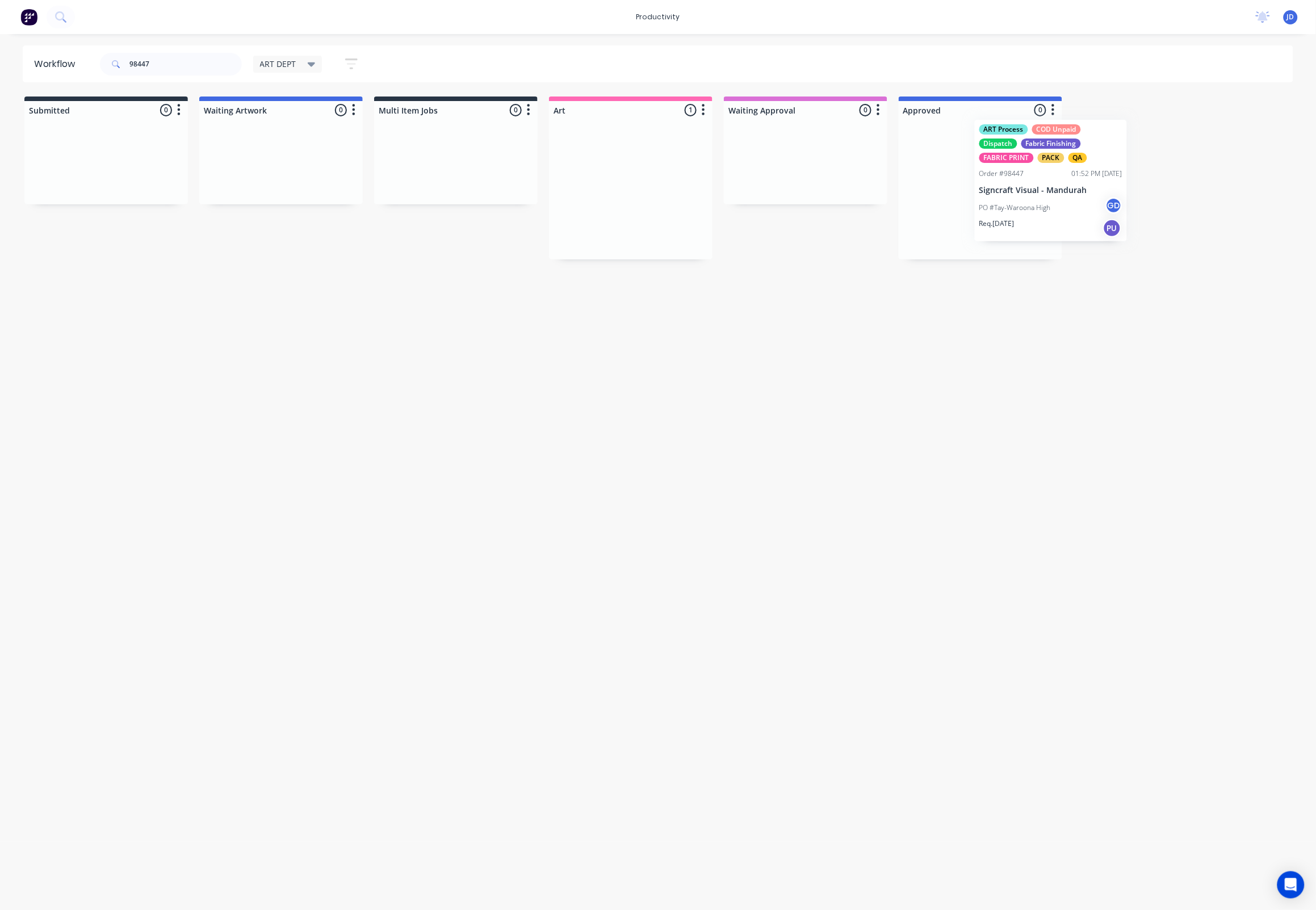
scroll to position [0, 3]
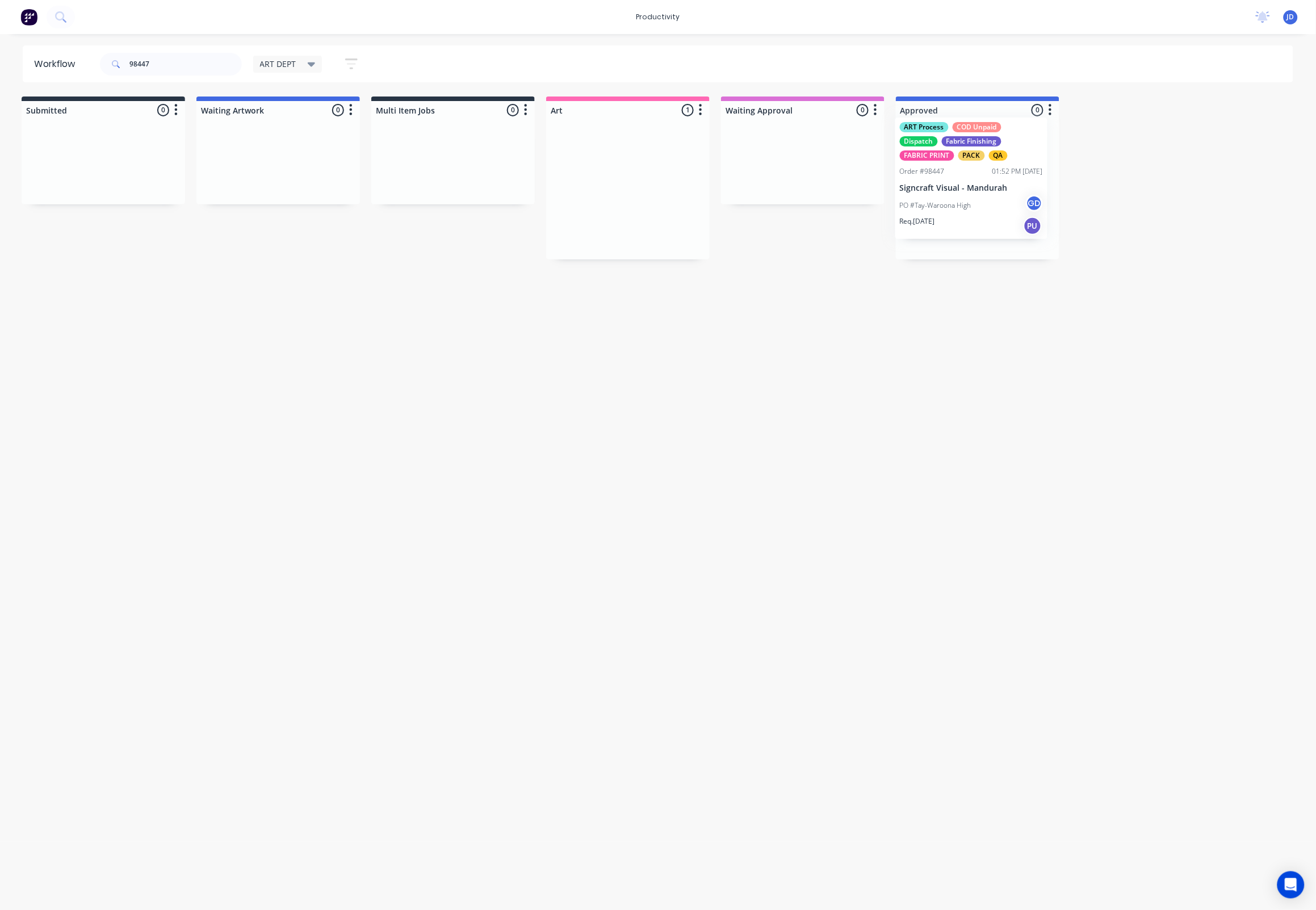
drag, startPoint x: 692, startPoint y: 200, endPoint x: 989, endPoint y: 189, distance: 297.2
click at [990, 315] on div "Workflow 98447 ART DEPT Save new view None edit ART DEPT (Default) edit Banner …" at bounding box center [655, 466] width 1316 height 841
drag, startPoint x: 166, startPoint y: 66, endPoint x: 101, endPoint y: 63, distance: 65.1
click at [100, 63] on div "98447" at bounding box center [171, 64] width 142 height 22
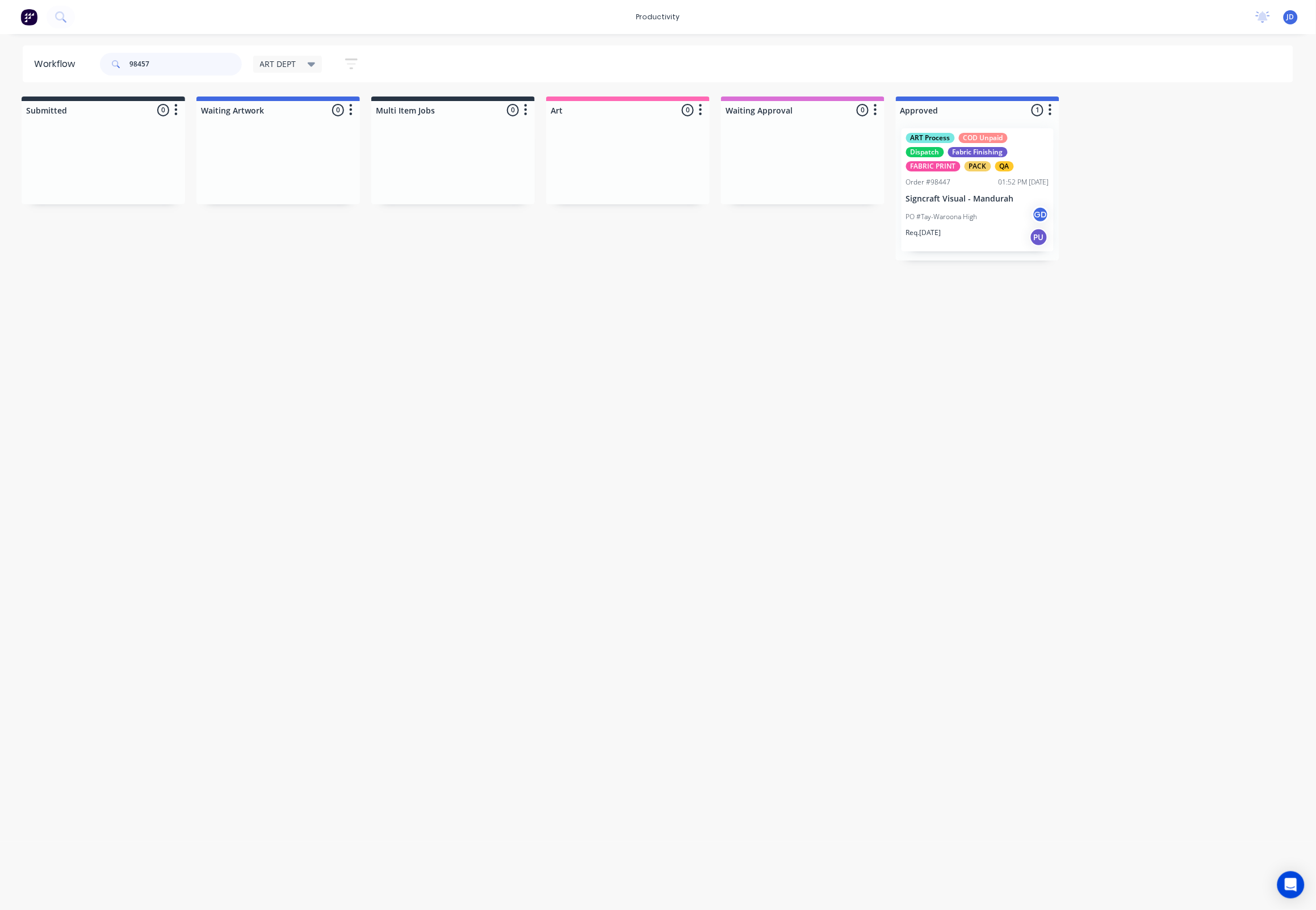
scroll to position [0, 0]
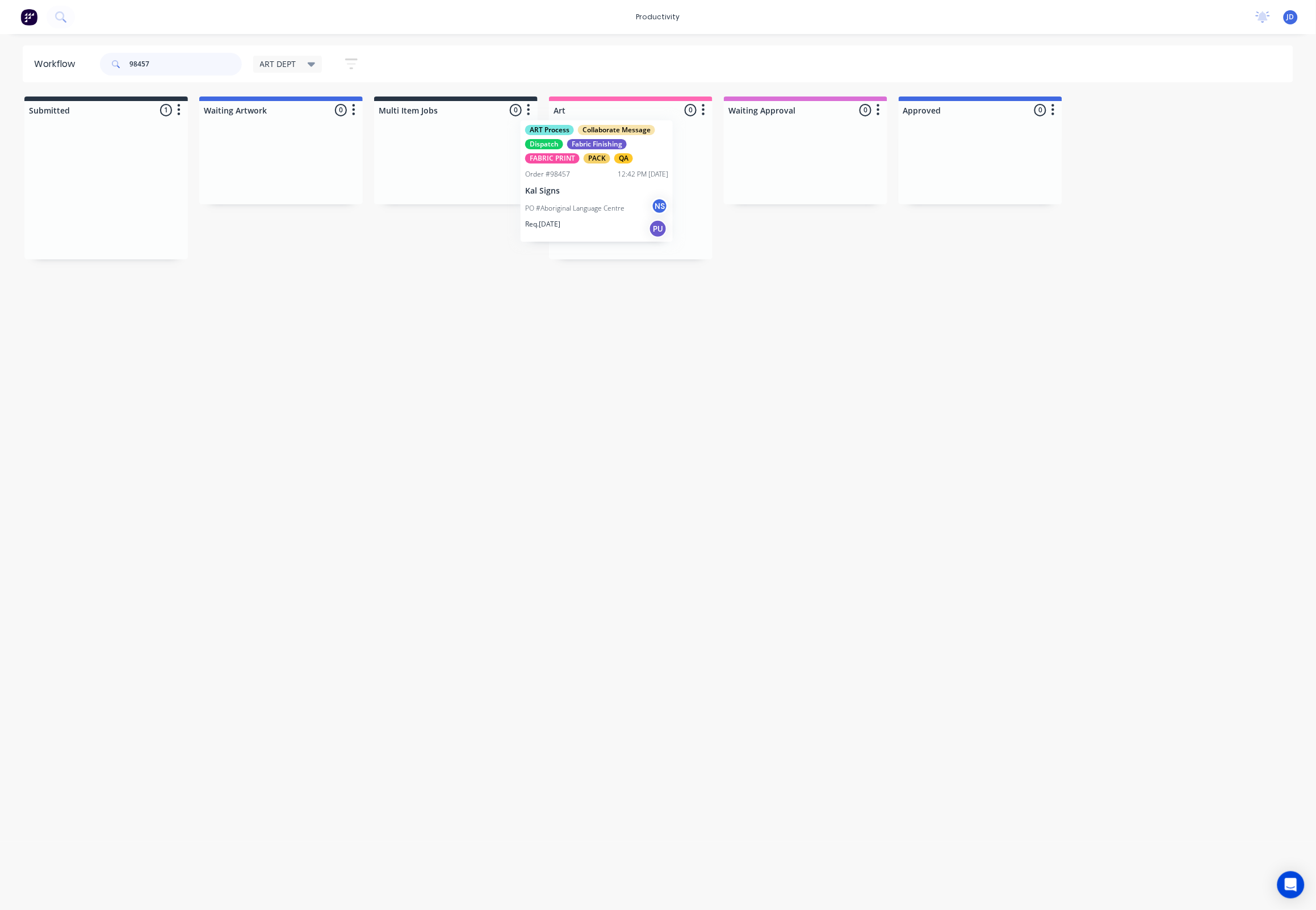
drag, startPoint x: 127, startPoint y: 179, endPoint x: 620, endPoint y: 171, distance: 493.1
click at [610, 187] on div at bounding box center [630, 189] width 163 height 140
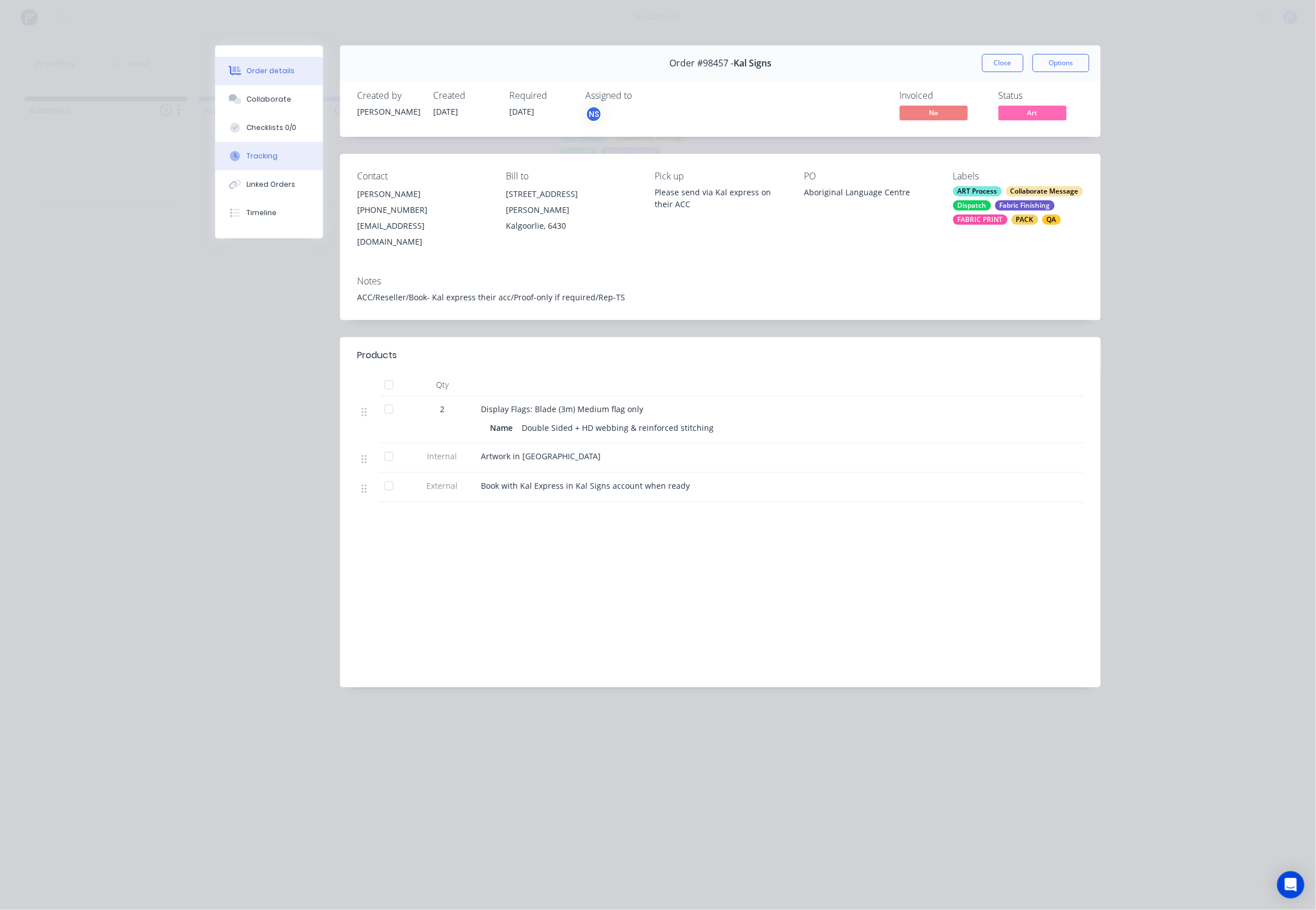
click at [259, 170] on button "Tracking" at bounding box center [269, 156] width 108 height 28
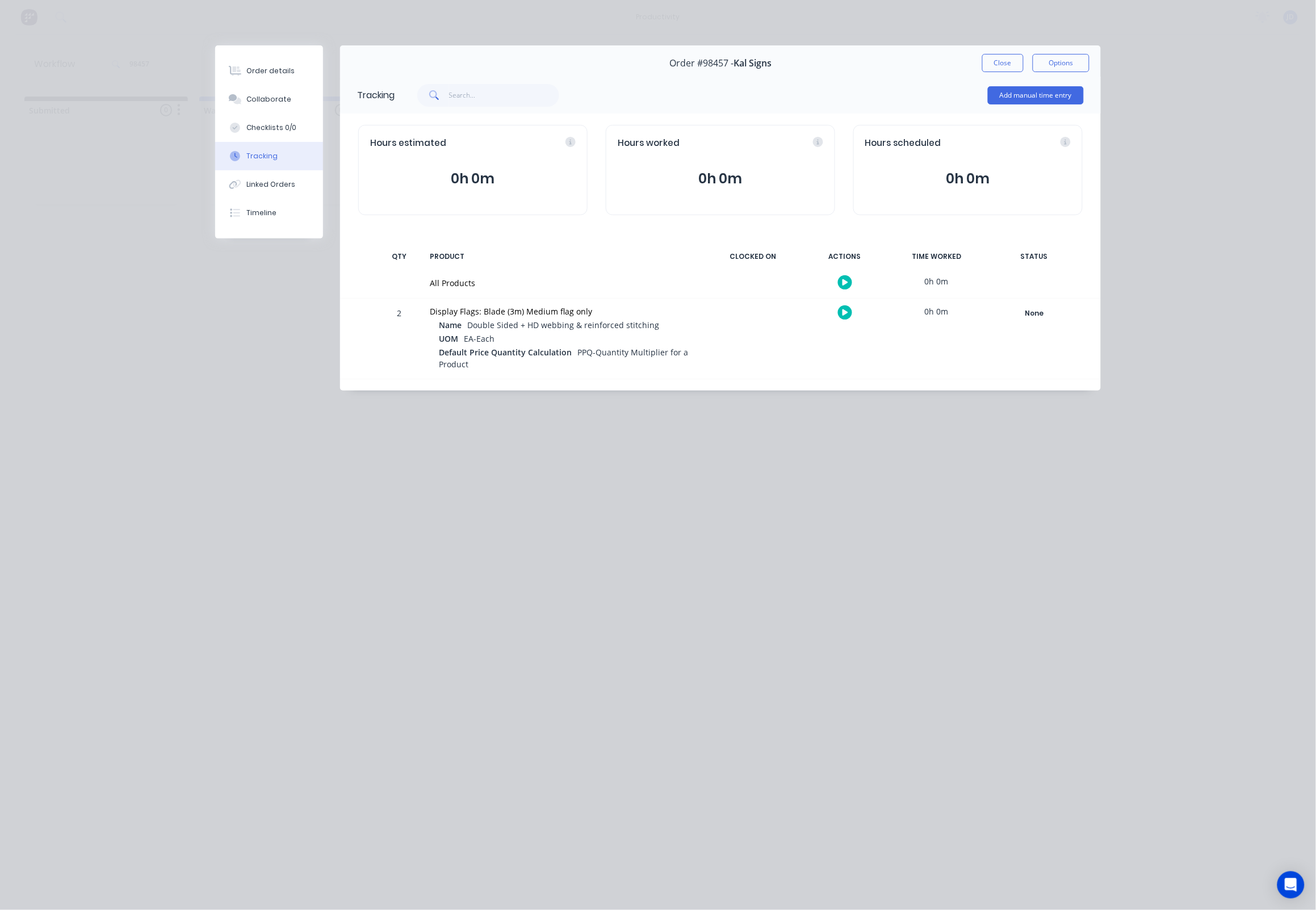
click at [841, 316] on button "button" at bounding box center [845, 312] width 14 height 14
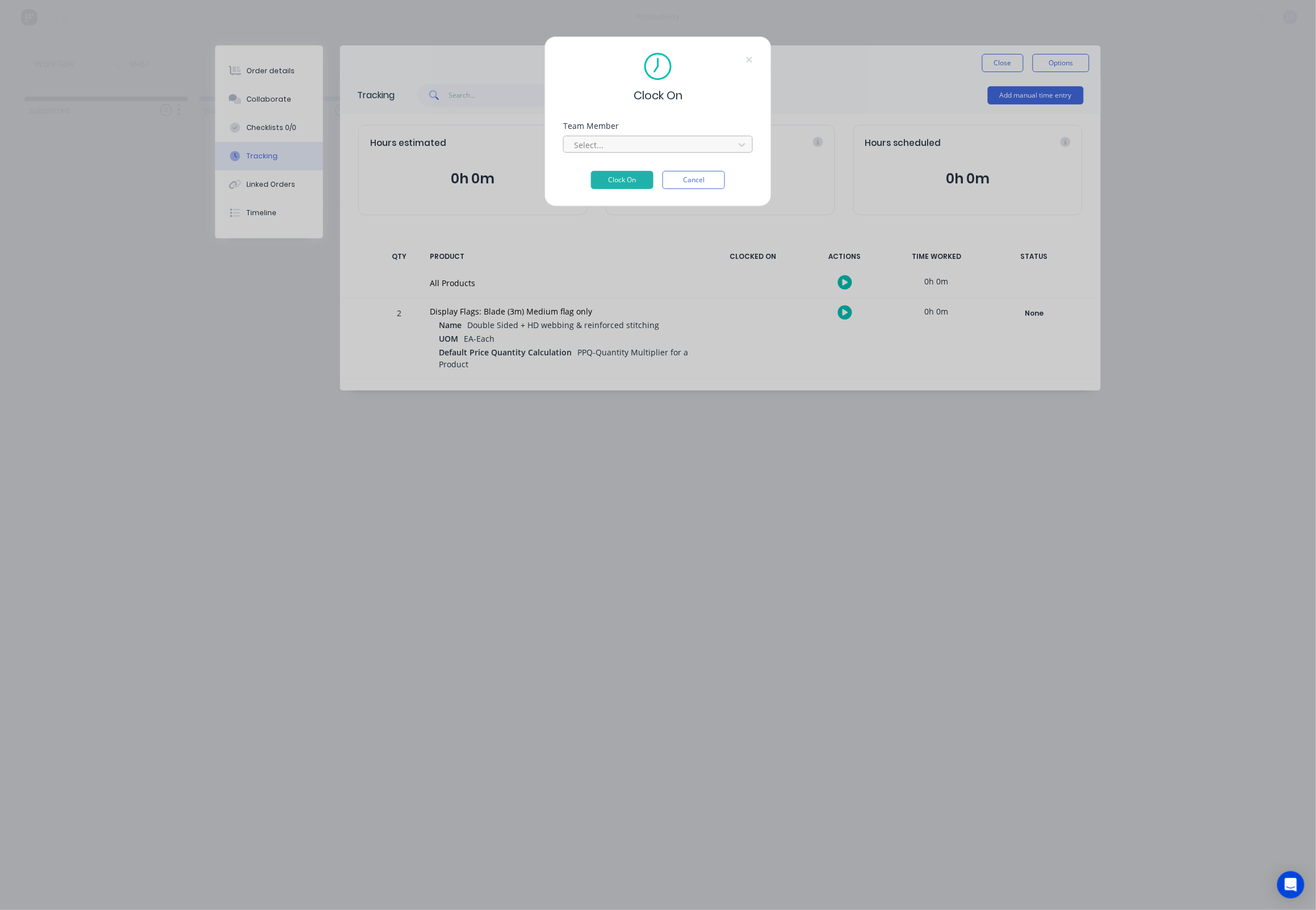
click at [596, 142] on div "Select..." at bounding box center [651, 145] width 163 height 17
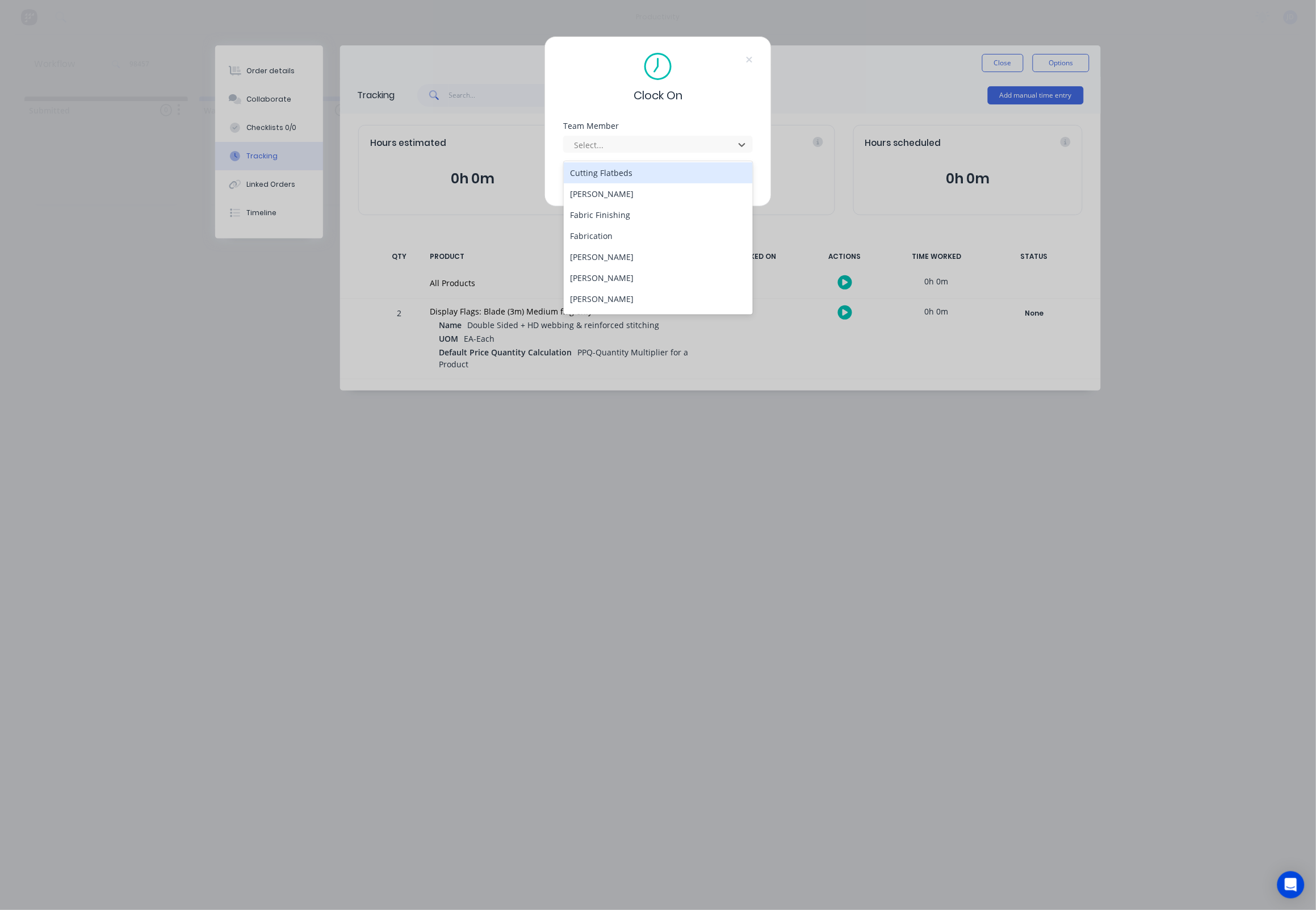
scroll to position [93, 0]
click at [599, 265] on div "[PERSON_NAME]" at bounding box center [658, 270] width 189 height 21
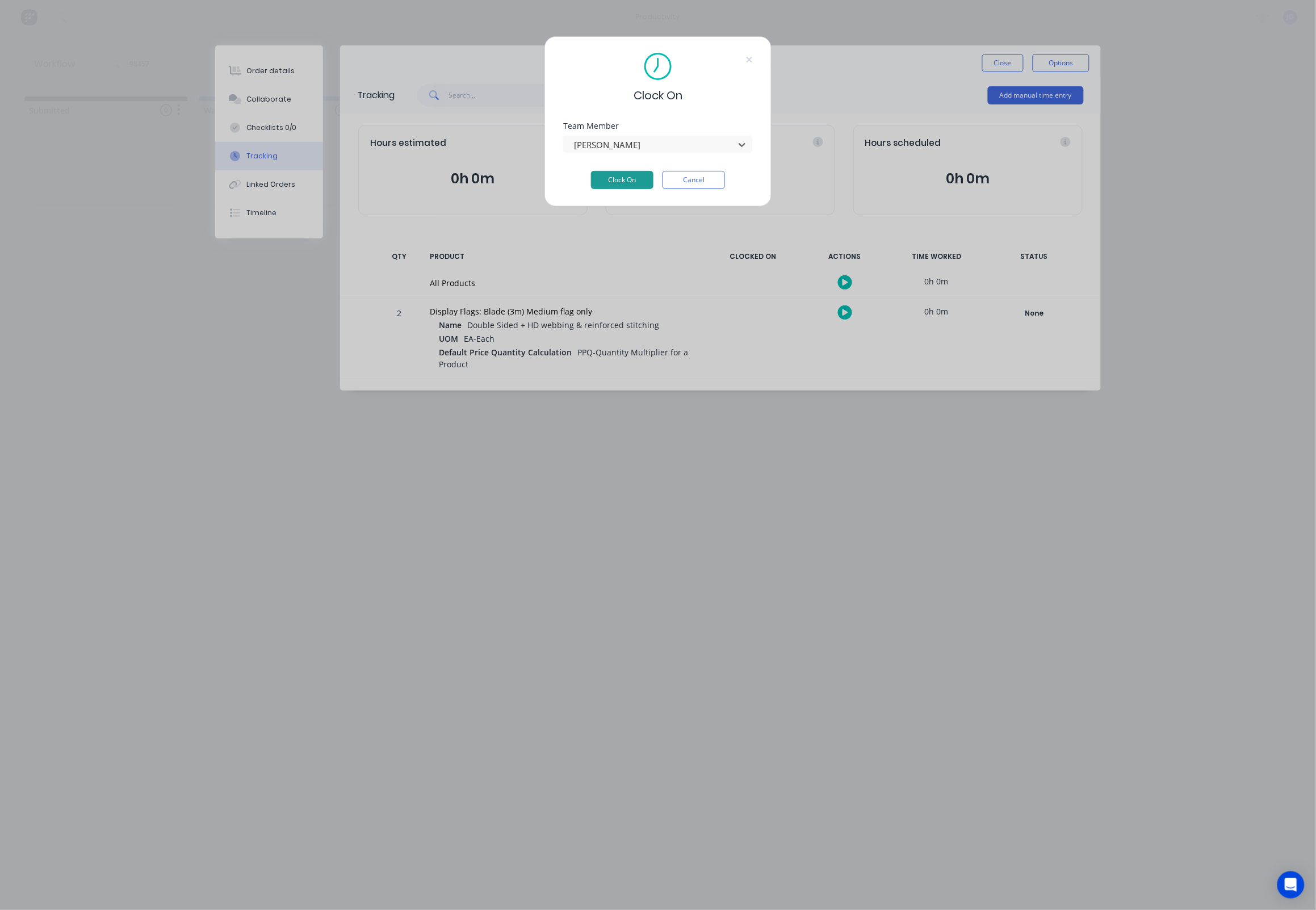
click at [602, 187] on button "Clock On" at bounding box center [623, 180] width 63 height 18
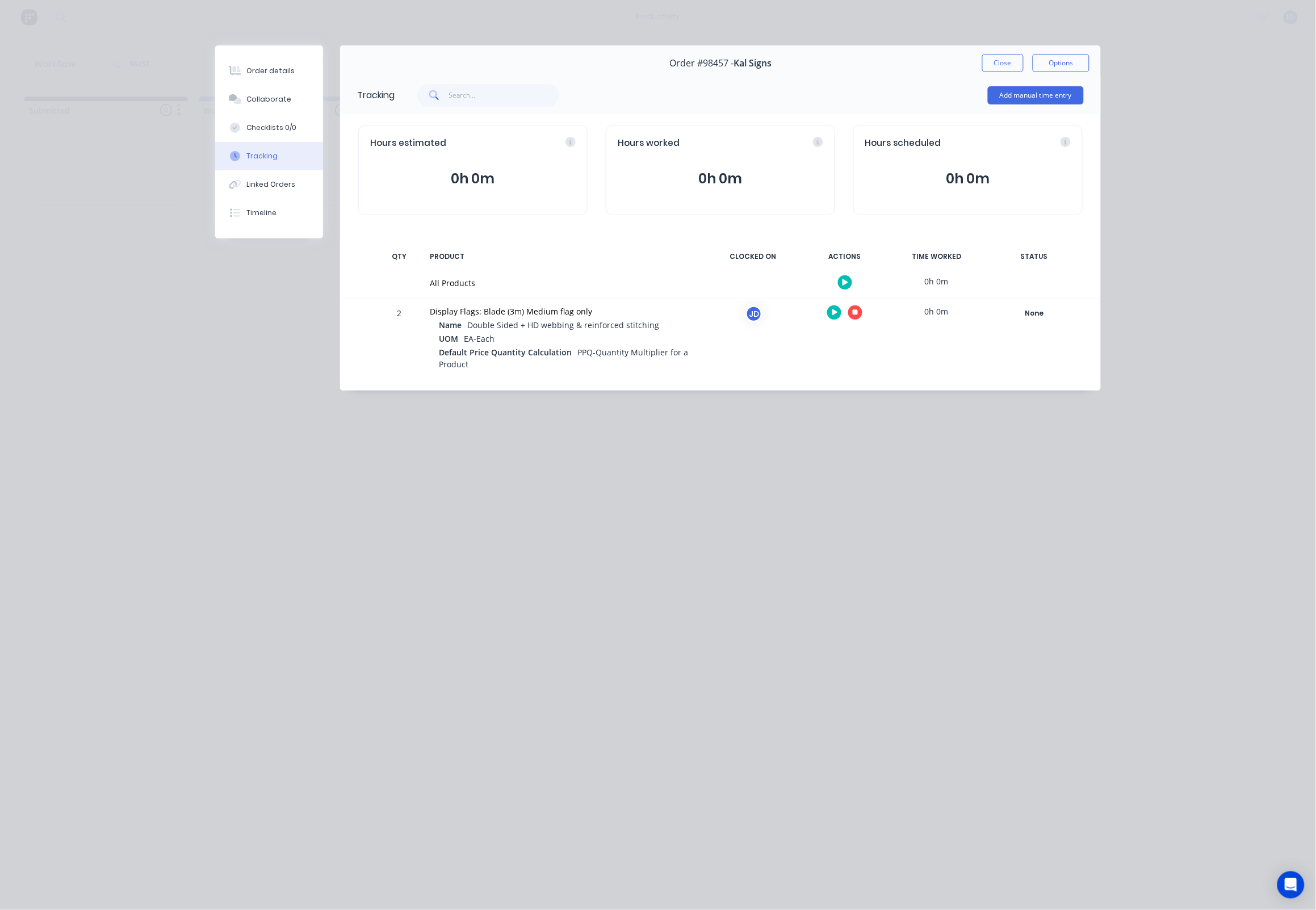
click at [856, 313] on icon "button" at bounding box center [856, 313] width 6 height 6
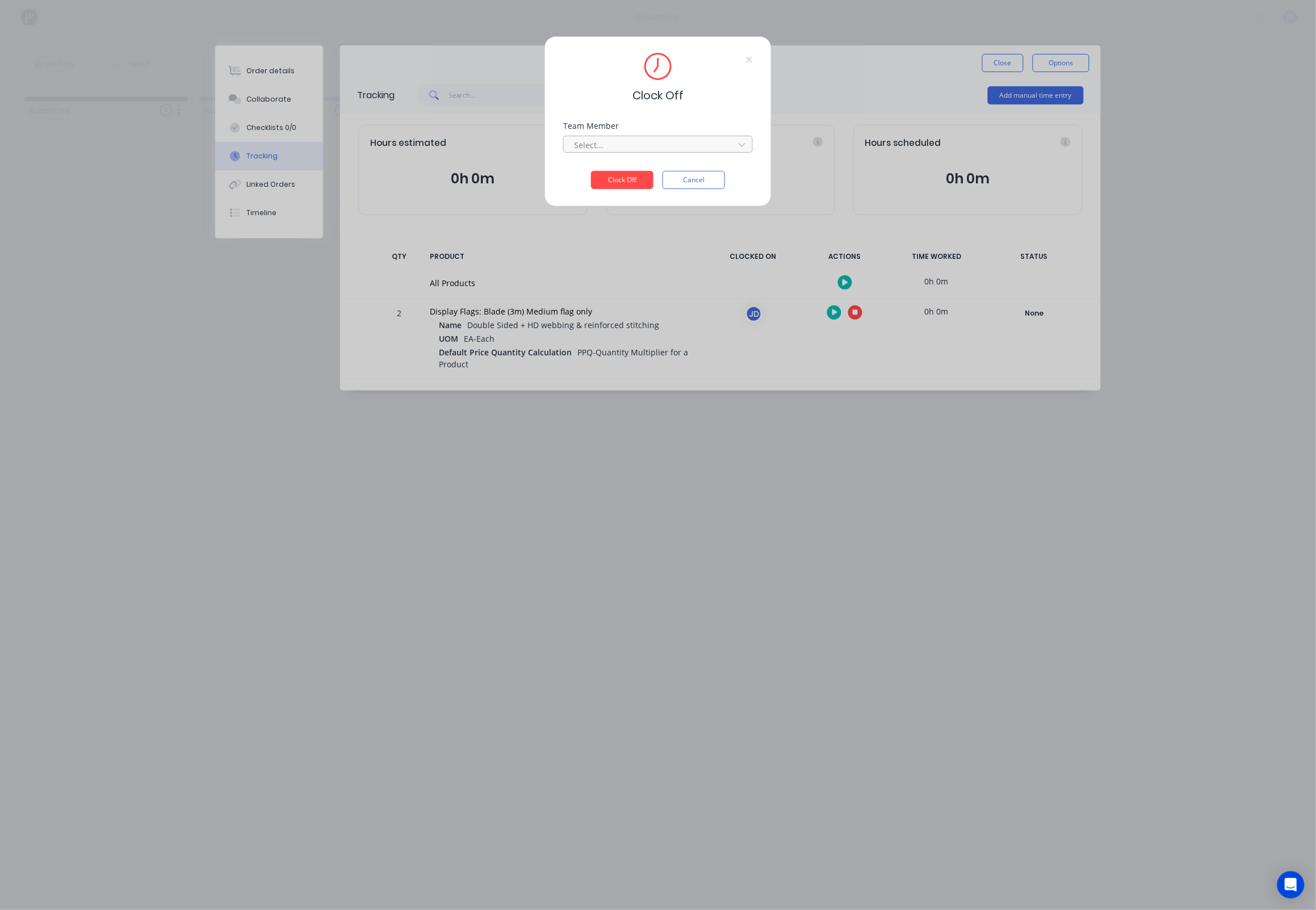
click at [620, 145] on div at bounding box center [650, 145] width 156 height 14
click at [610, 176] on div "[PERSON_NAME]" at bounding box center [658, 174] width 189 height 21
click at [613, 188] on button "Clock Off" at bounding box center [623, 180] width 63 height 18
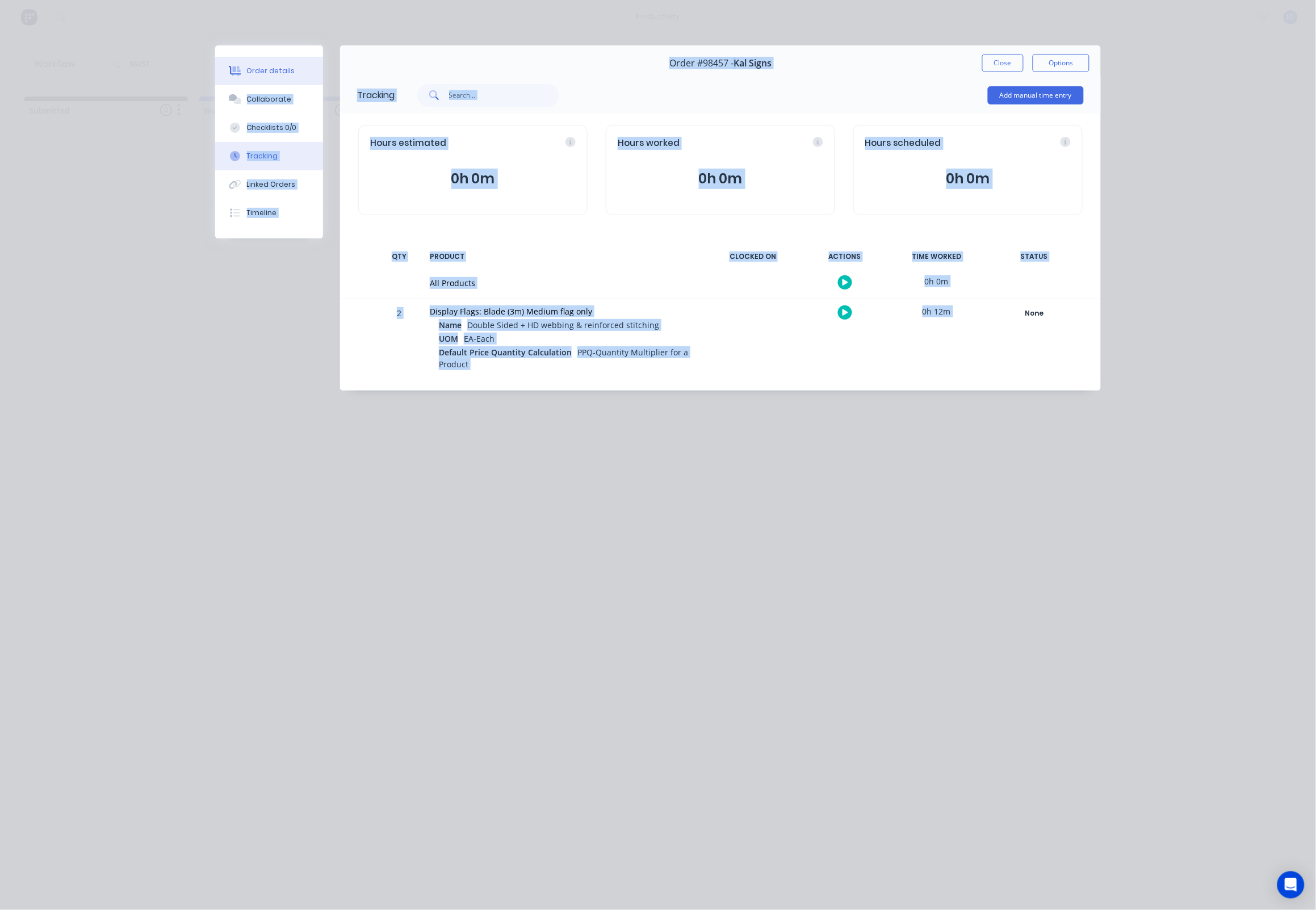
drag, startPoint x: 1069, startPoint y: 423, endPoint x: 248, endPoint y: 76, distance: 891.3
click at [270, 80] on div "Order details Collaborate Checklists 0/0 Tracking Linked Orders Timeline Order …" at bounding box center [658, 455] width 1316 height 910
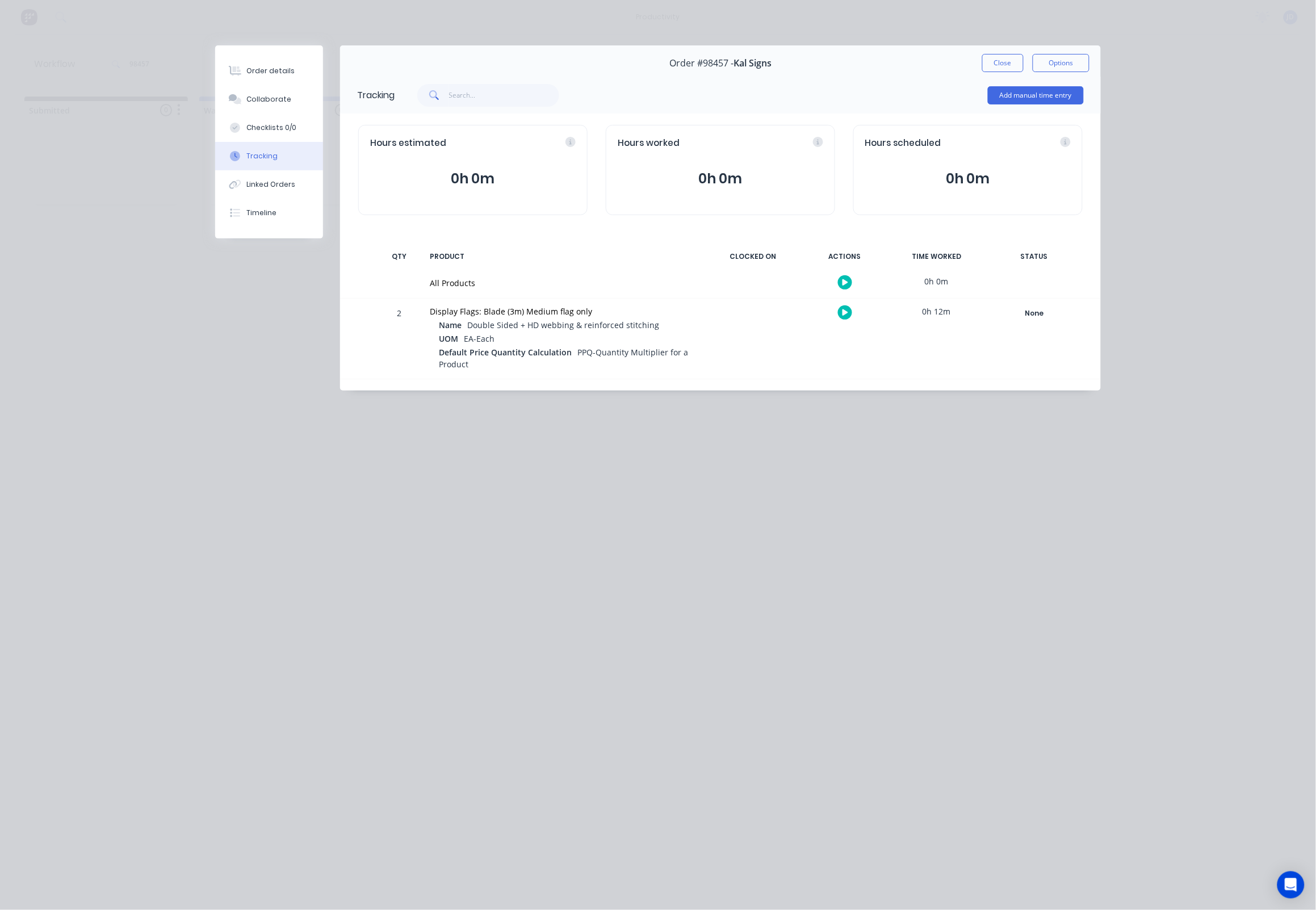
click at [178, 61] on div "Order details Collaborate Checklists 0/0 Tracking Linked Orders Timeline Order …" at bounding box center [658, 455] width 1316 height 910
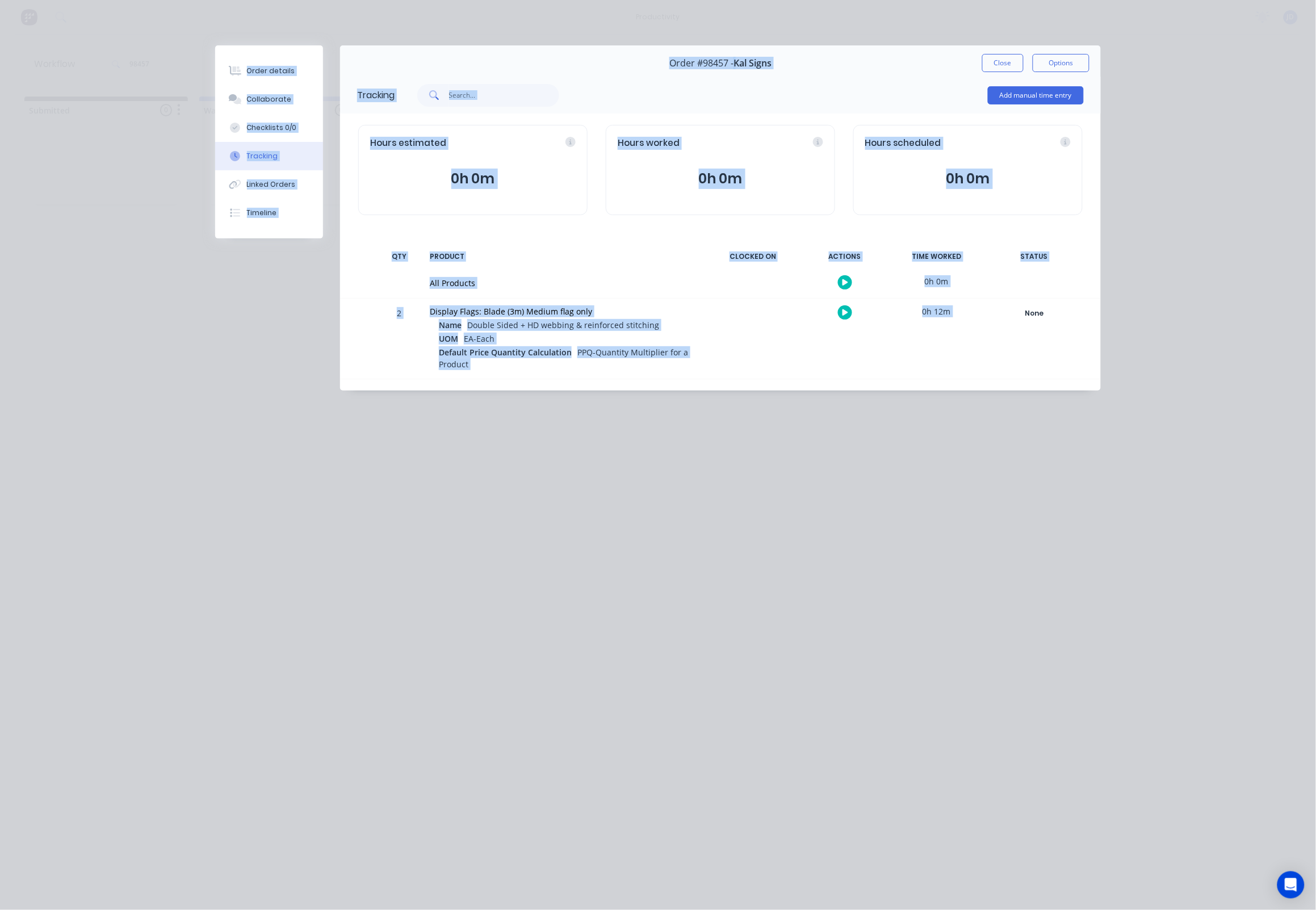
drag, startPoint x: 1091, startPoint y: 393, endPoint x: 168, endPoint y: 151, distance: 954.2
click at [222, 78] on div "Order details Collaborate Checklists 0/0 Tracking Linked Orders Timeline Order …" at bounding box center [658, 228] width 908 height 365
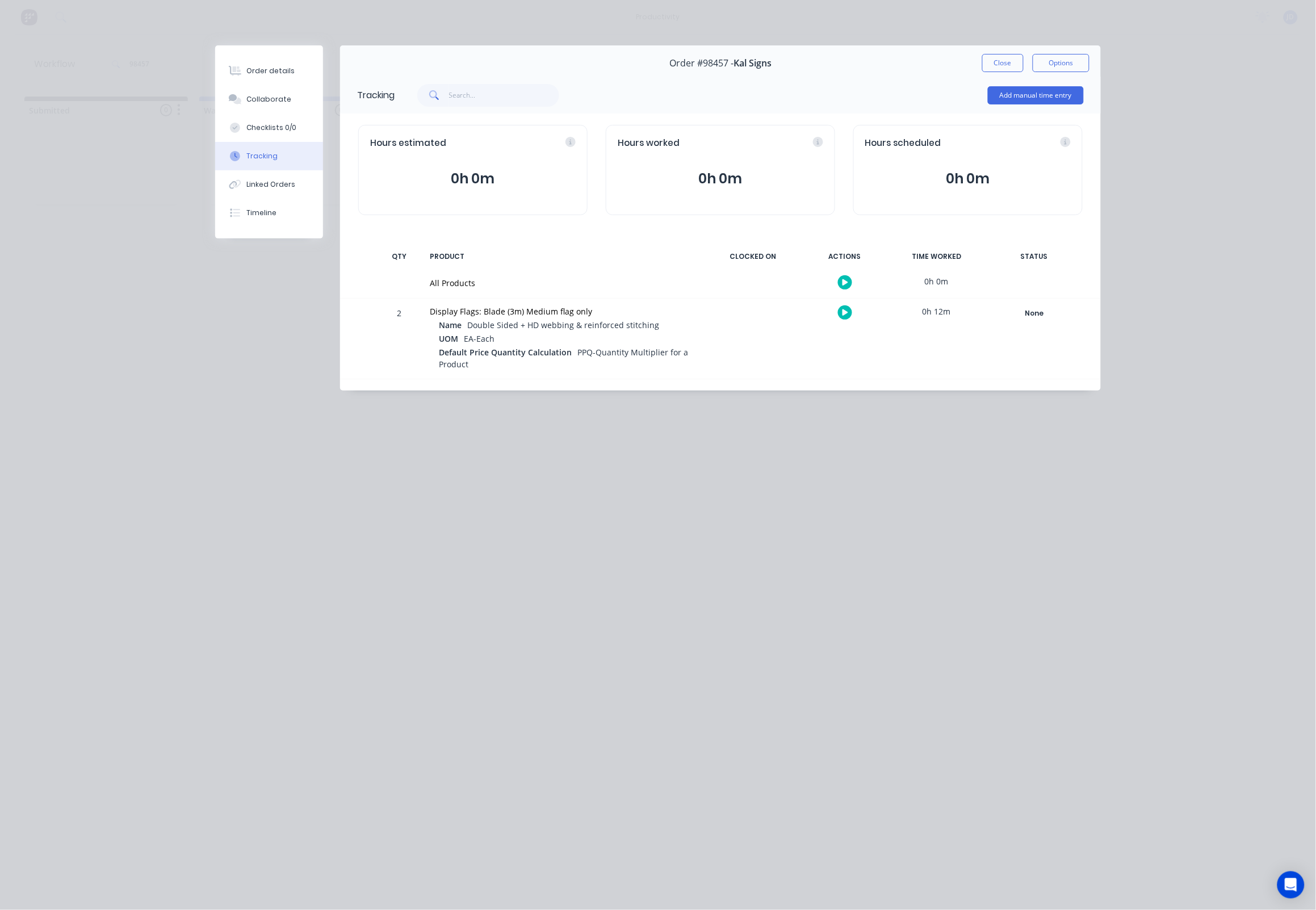
drag, startPoint x: 465, startPoint y: 368, endPoint x: 506, endPoint y: 374, distance: 41.4
click at [465, 368] on div "Default Price Quantity Calculation PPQ-Quantity Multiplier for a Product" at bounding box center [568, 358] width 258 height 25
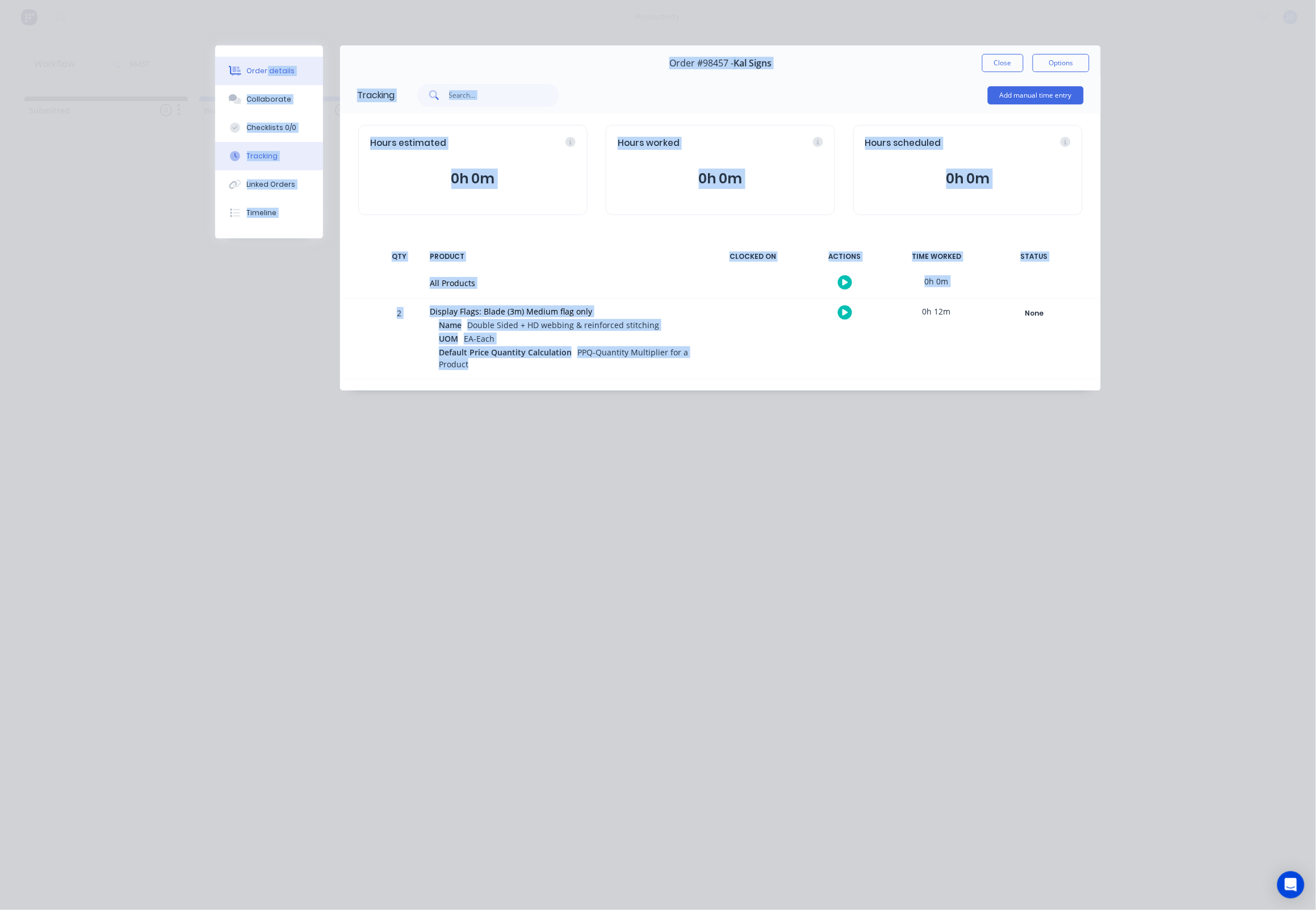
drag, startPoint x: 566, startPoint y: 373, endPoint x: 267, endPoint y: 68, distance: 427.1
click at [265, 68] on div "Order details Collaborate Checklists 0/0 Tracking Linked Orders Timeline Order …" at bounding box center [658, 218] width 908 height 345
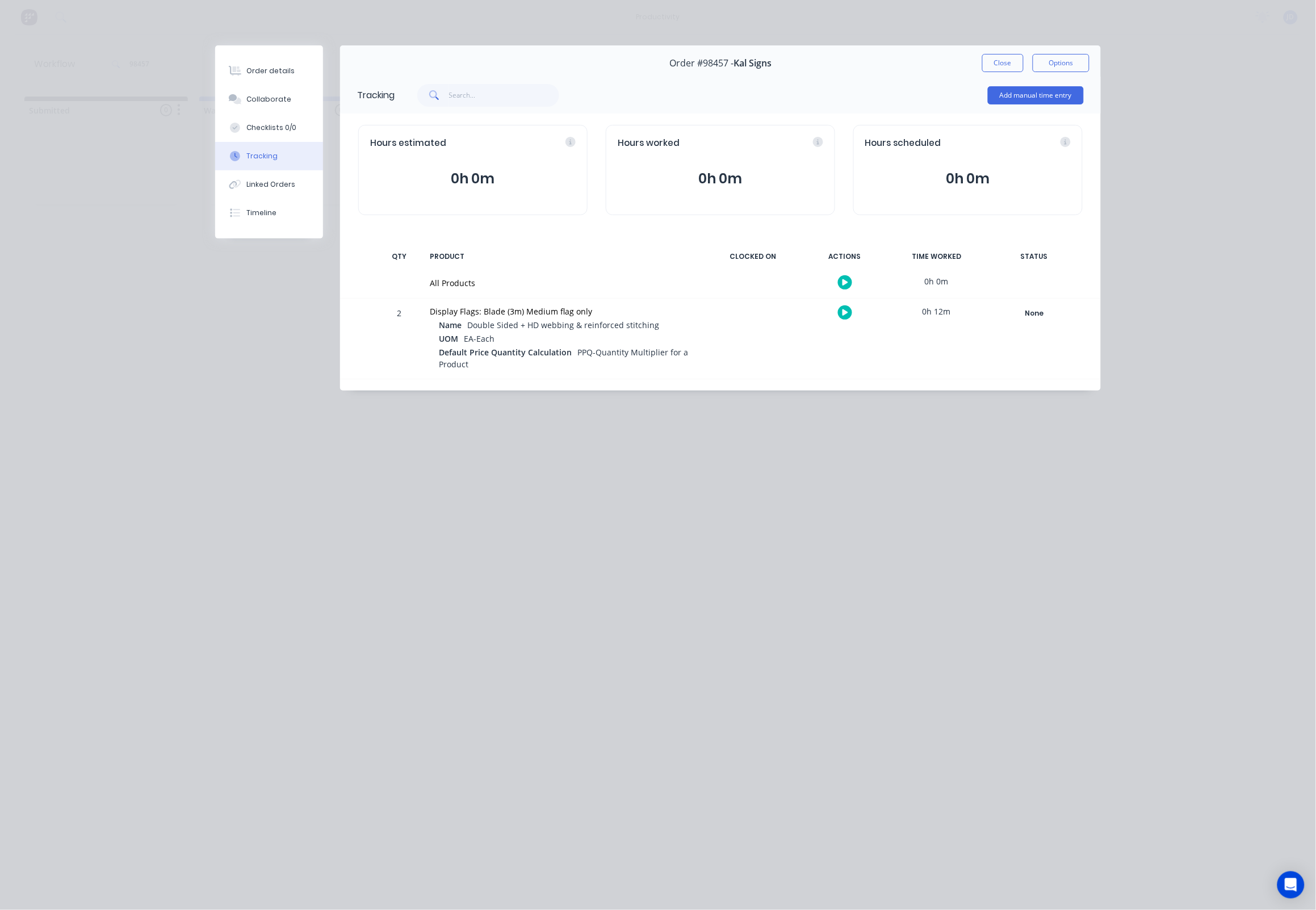
click at [523, 377] on div "2 Display Flags: Blade (3m) Medium flag only Name Double Sided + HD webbing & r…" at bounding box center [720, 339] width 761 height 80
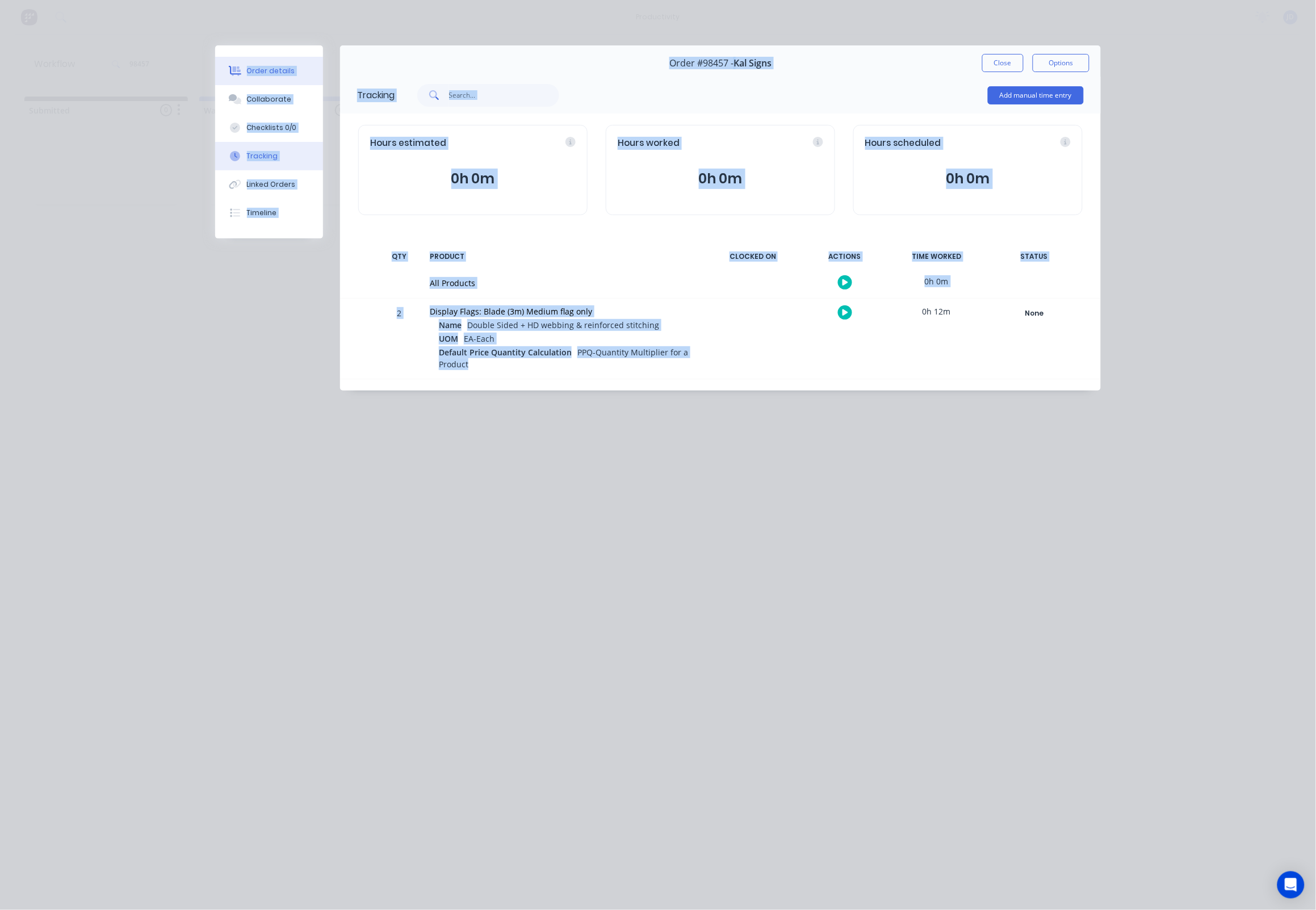
drag, startPoint x: 472, startPoint y: 374, endPoint x: 225, endPoint y: 77, distance: 386.3
click at [225, 75] on div "Order details Collaborate Checklists 0/0 Tracking Linked Orders Timeline Order …" at bounding box center [658, 218] width 908 height 345
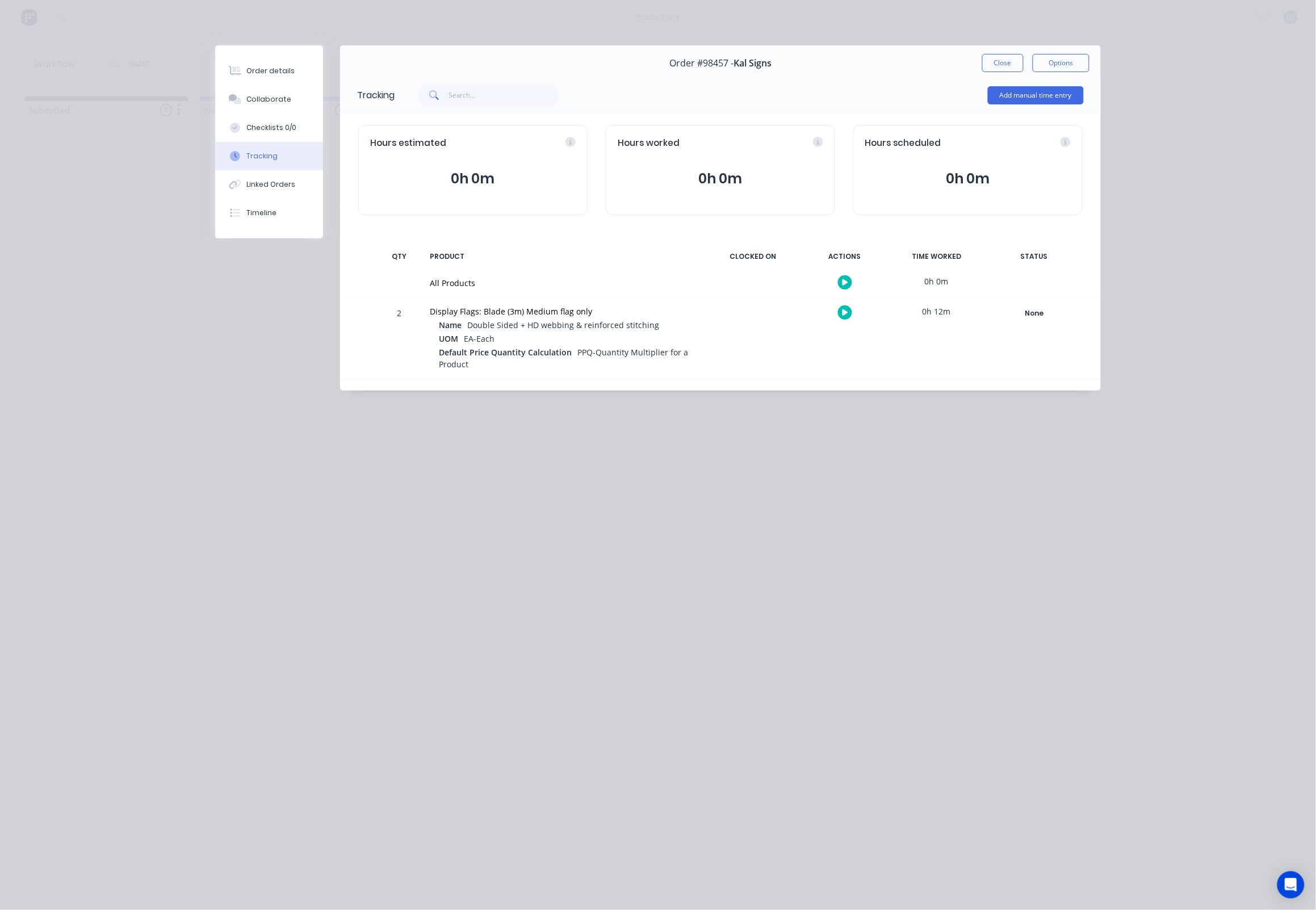
click at [523, 358] on div "Default Price Quantity Calculation PPQ-Quantity Multiplier for a Product" at bounding box center [568, 358] width 258 height 25
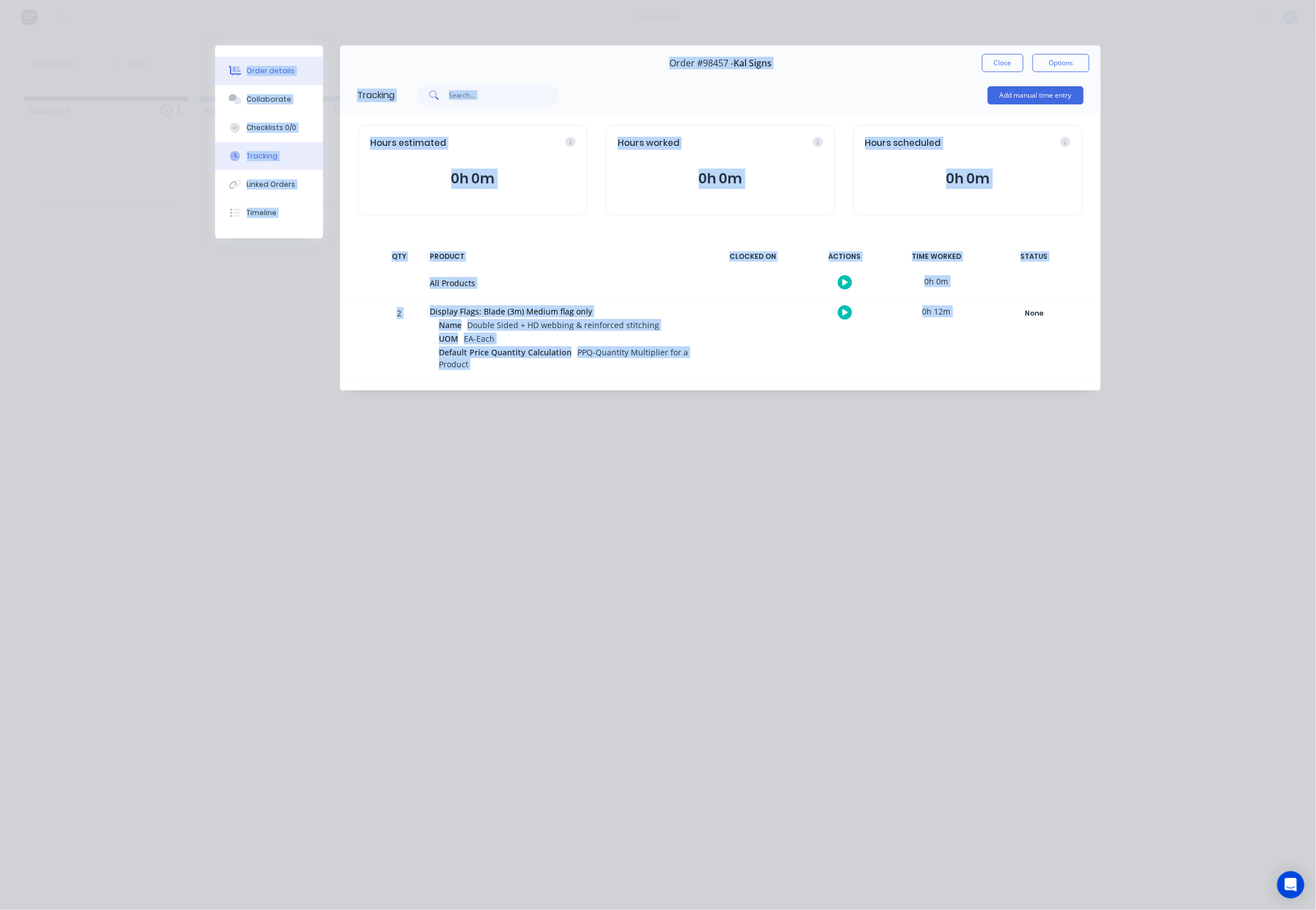
drag, startPoint x: 482, startPoint y: 367, endPoint x: 225, endPoint y: 72, distance: 391.2
click at [225, 72] on div "Order details Collaborate Checklists 0/0 Tracking Linked Orders Timeline Order …" at bounding box center [658, 218] width 908 height 345
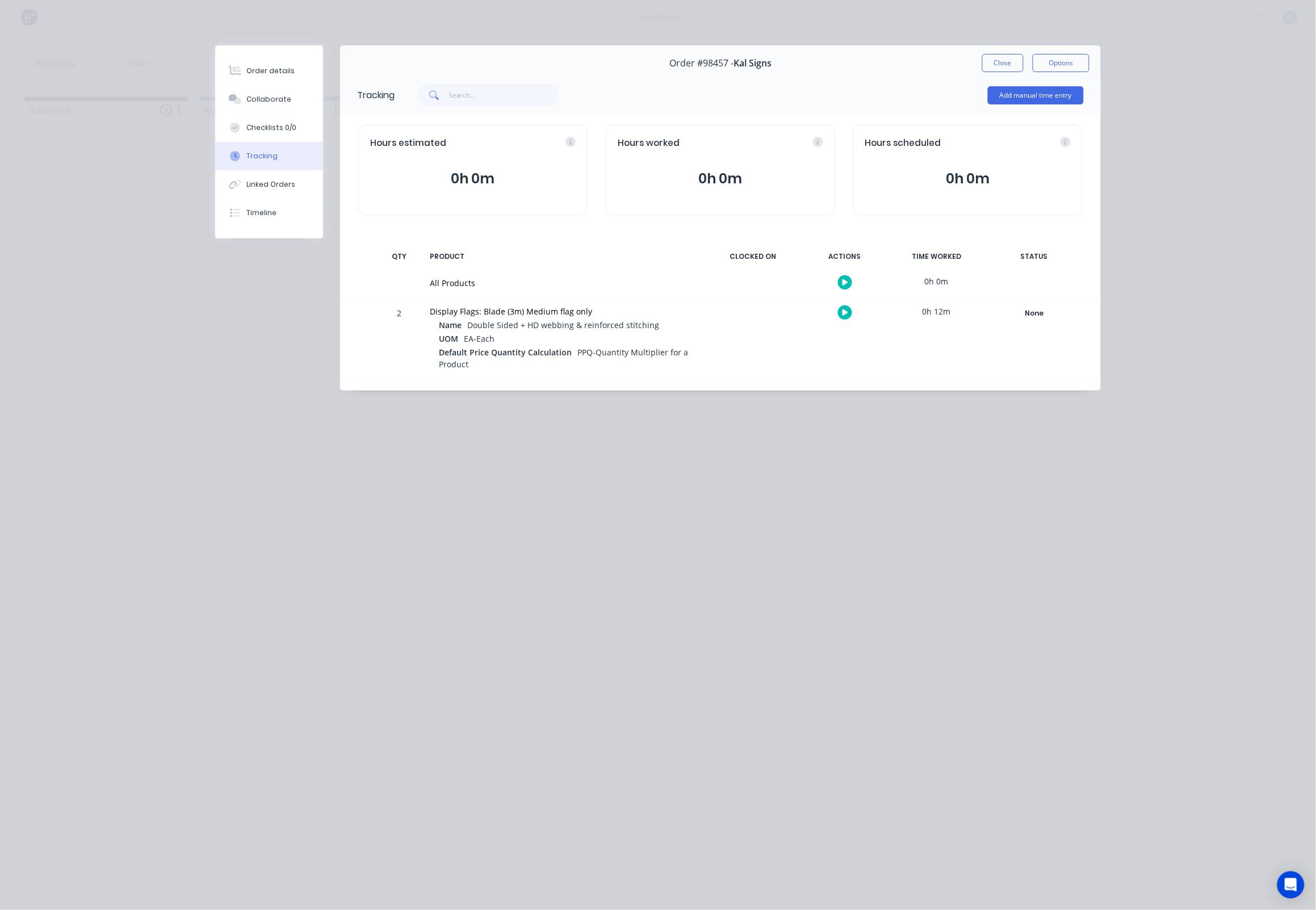
click at [482, 366] on div "Default Price Quantity Calculation PPQ-Quantity Multiplier for a Product" at bounding box center [568, 358] width 258 height 25
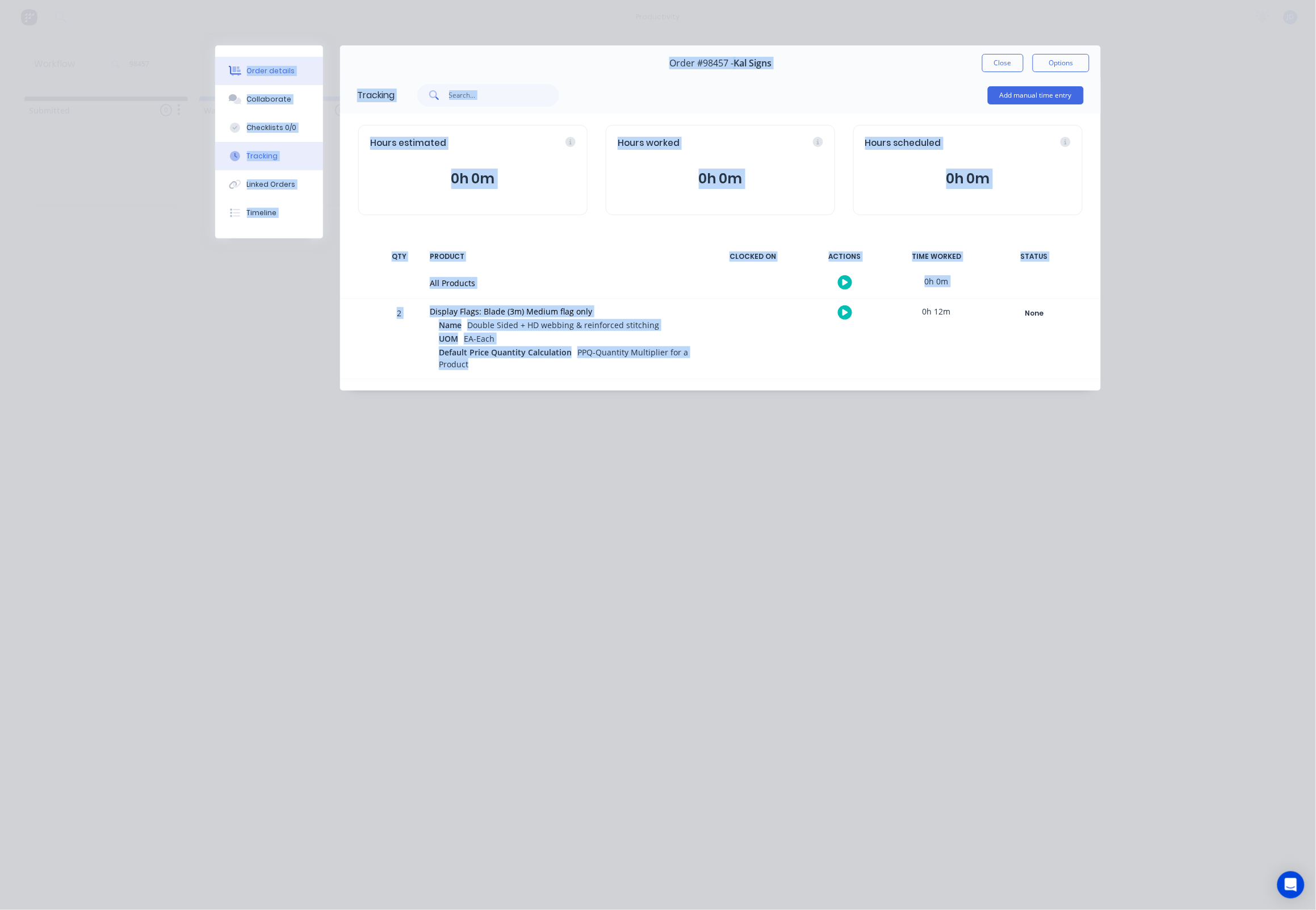
drag, startPoint x: 485, startPoint y: 368, endPoint x: 242, endPoint y: 82, distance: 375.3
click at [237, 78] on div "Order details Collaborate Checklists 0/0 Tracking Linked Orders Timeline Order …" at bounding box center [658, 218] width 908 height 345
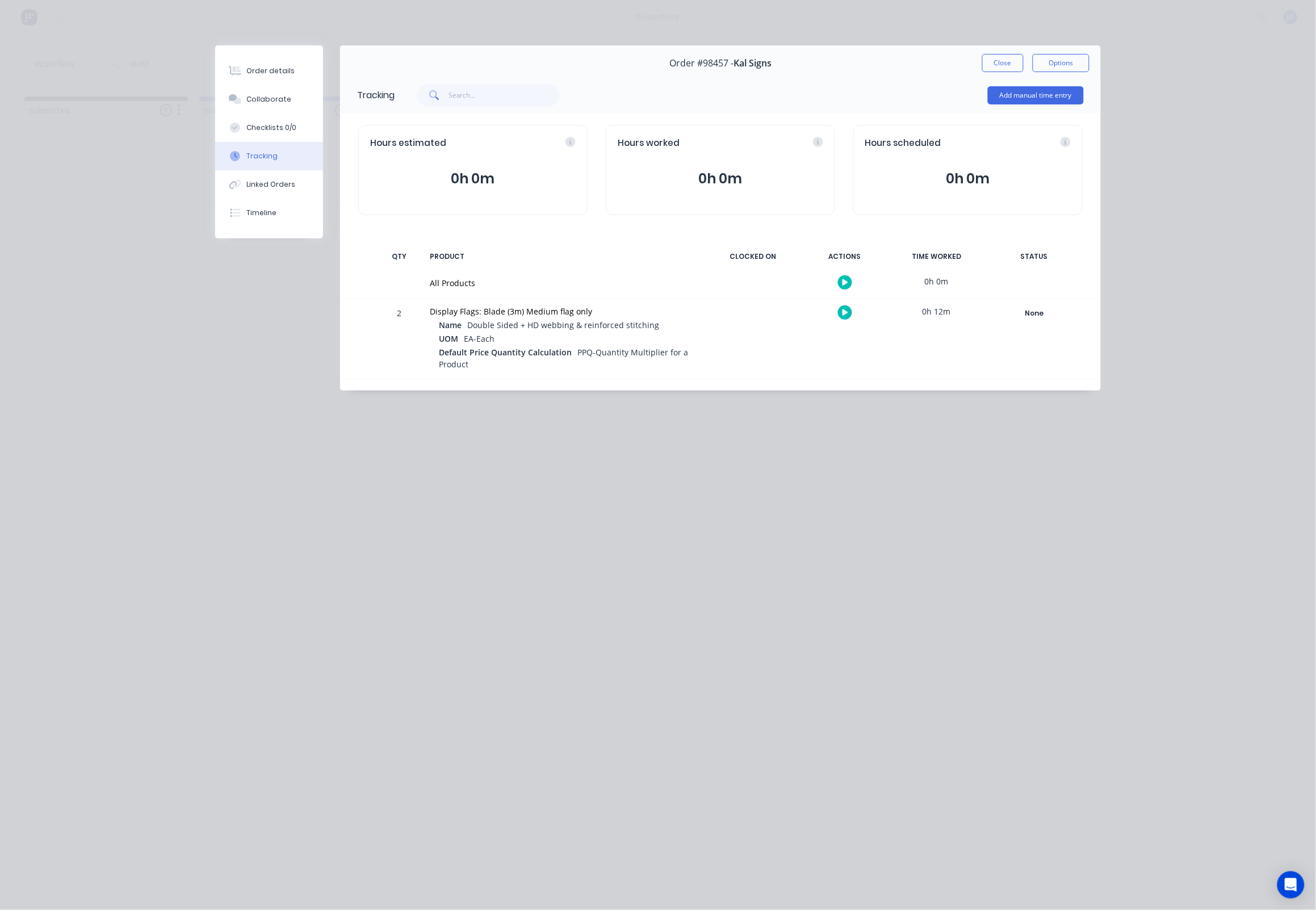
click at [499, 364] on div "Default Price Quantity Calculation PPQ-Quantity Multiplier for a Product" at bounding box center [568, 358] width 258 height 25
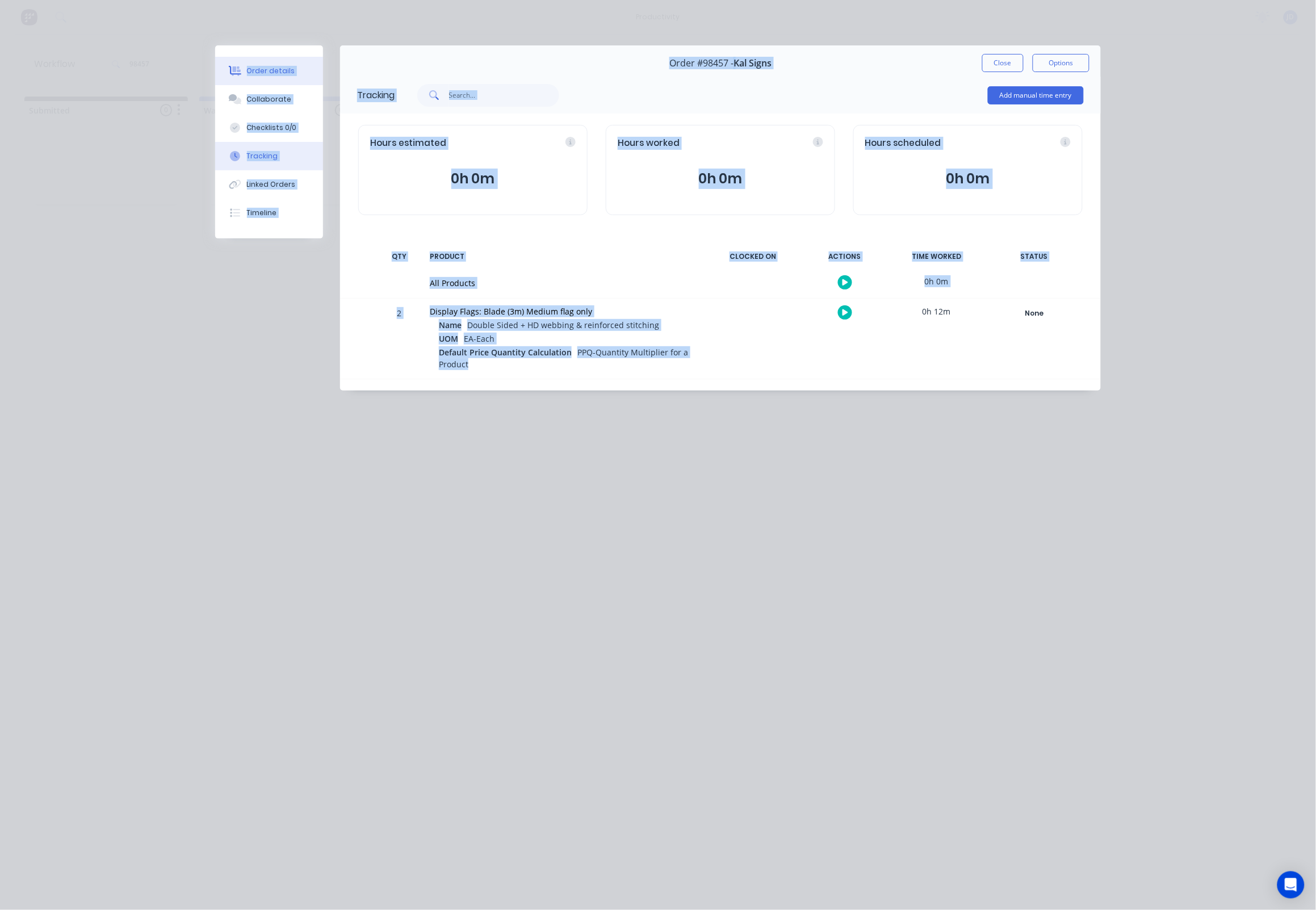
drag, startPoint x: 485, startPoint y: 358, endPoint x: 244, endPoint y: 69, distance: 376.3
click at [244, 69] on div "Order details Collaborate Checklists 0/0 Tracking Linked Orders Timeline Order …" at bounding box center [658, 218] width 908 height 345
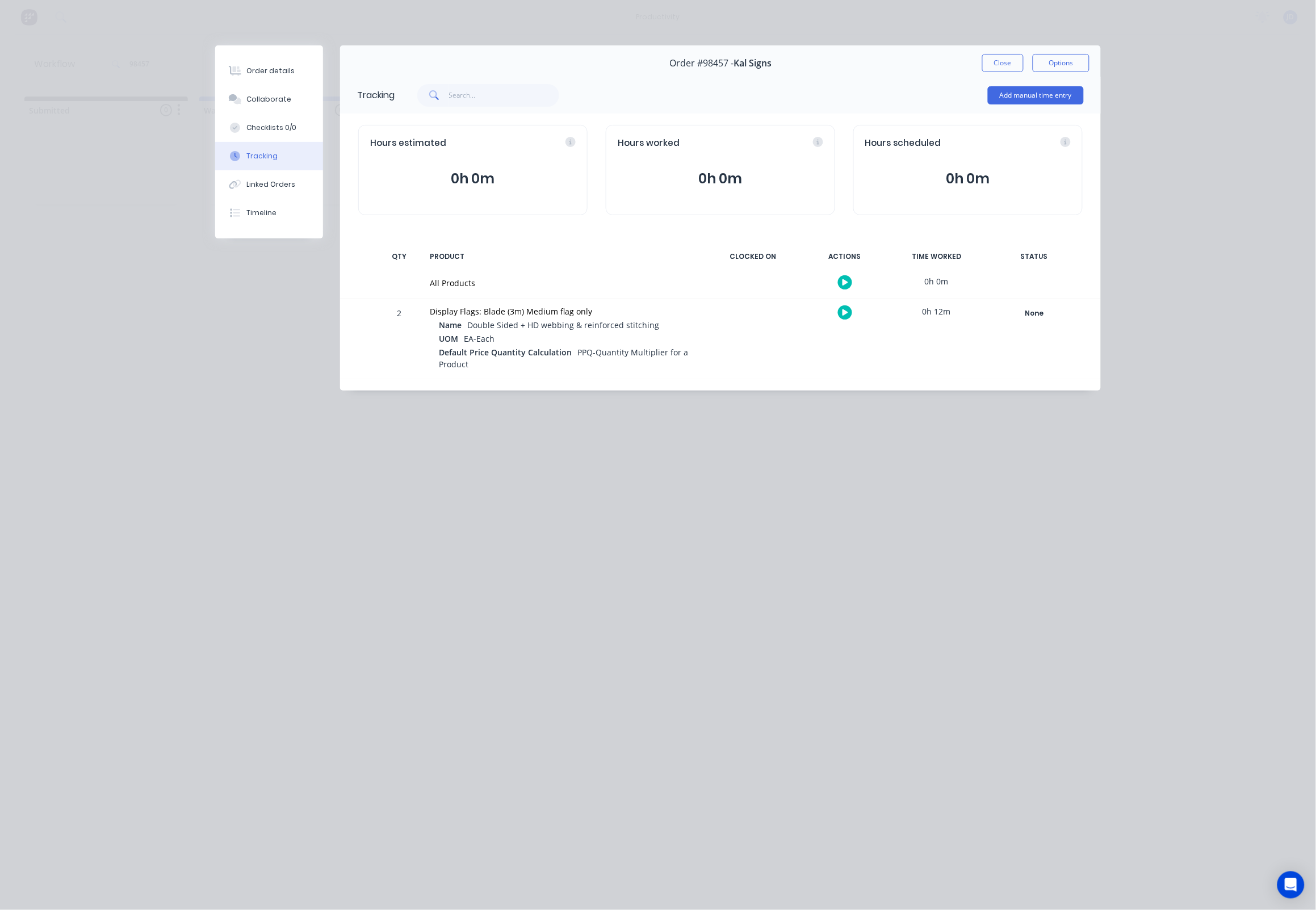
click at [470, 379] on div "Tracking Add manual time entry Hours estimated 0h 0m Hours worked 0h 0m Hours s…" at bounding box center [720, 233] width 761 height 314
drag, startPoint x: 376, startPoint y: 254, endPoint x: 408, endPoint y: 273, distance: 37.2
click at [408, 273] on div "Tracking Add manual time entry Hours estimated 0h 0m Hours worked 0h 0m Hours s…" at bounding box center [720, 233] width 761 height 314
click at [485, 382] on div "Tracking Add manual time entry Hours estimated 0h 0m Hours worked 0h 0m Hours s…" at bounding box center [720, 233] width 761 height 314
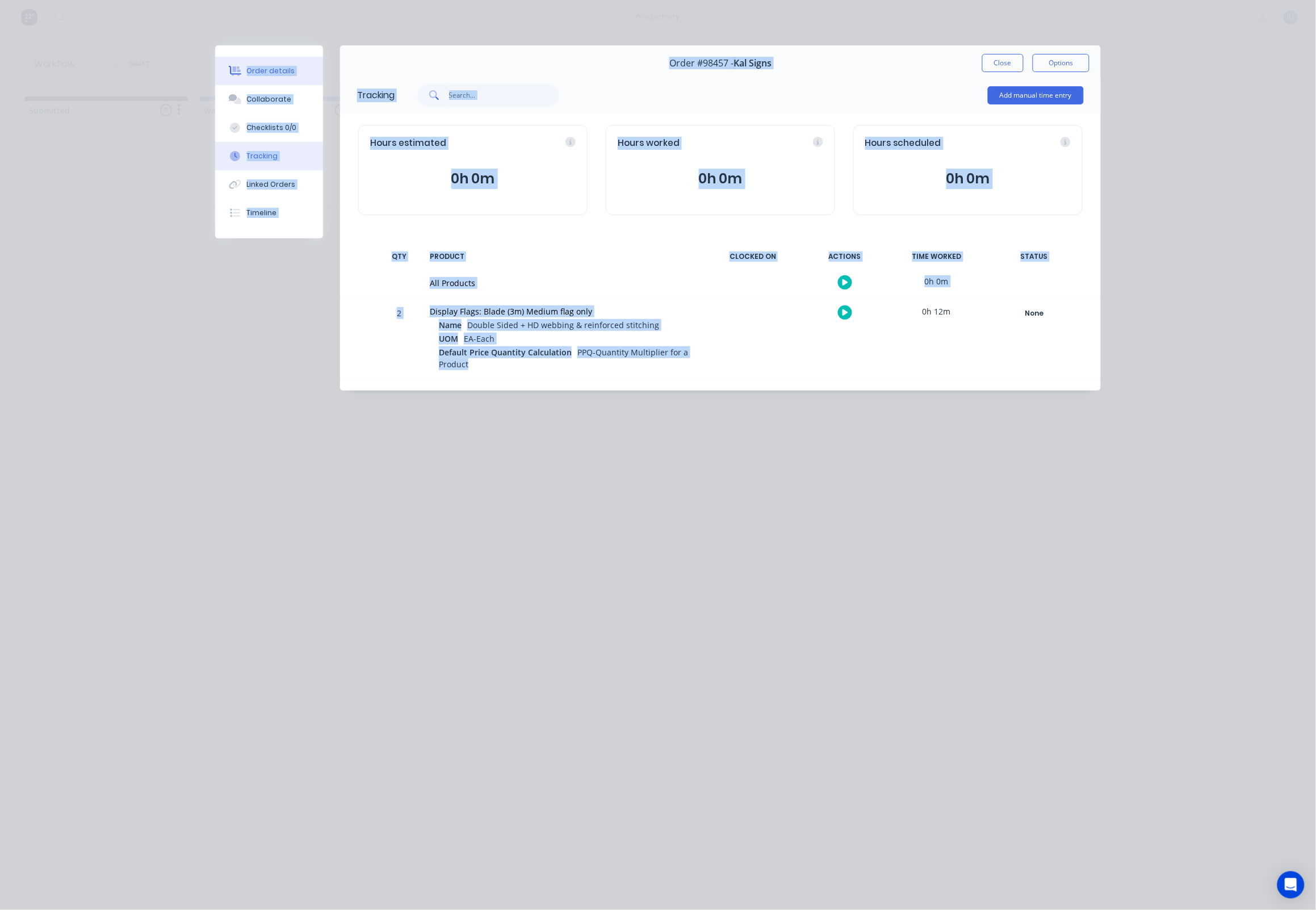
drag, startPoint x: 490, startPoint y: 368, endPoint x: 221, endPoint y: 75, distance: 397.8
click at [221, 75] on div "Order details Collaborate Checklists 0/0 Tracking Linked Orders Timeline Order …" at bounding box center [658, 218] width 908 height 345
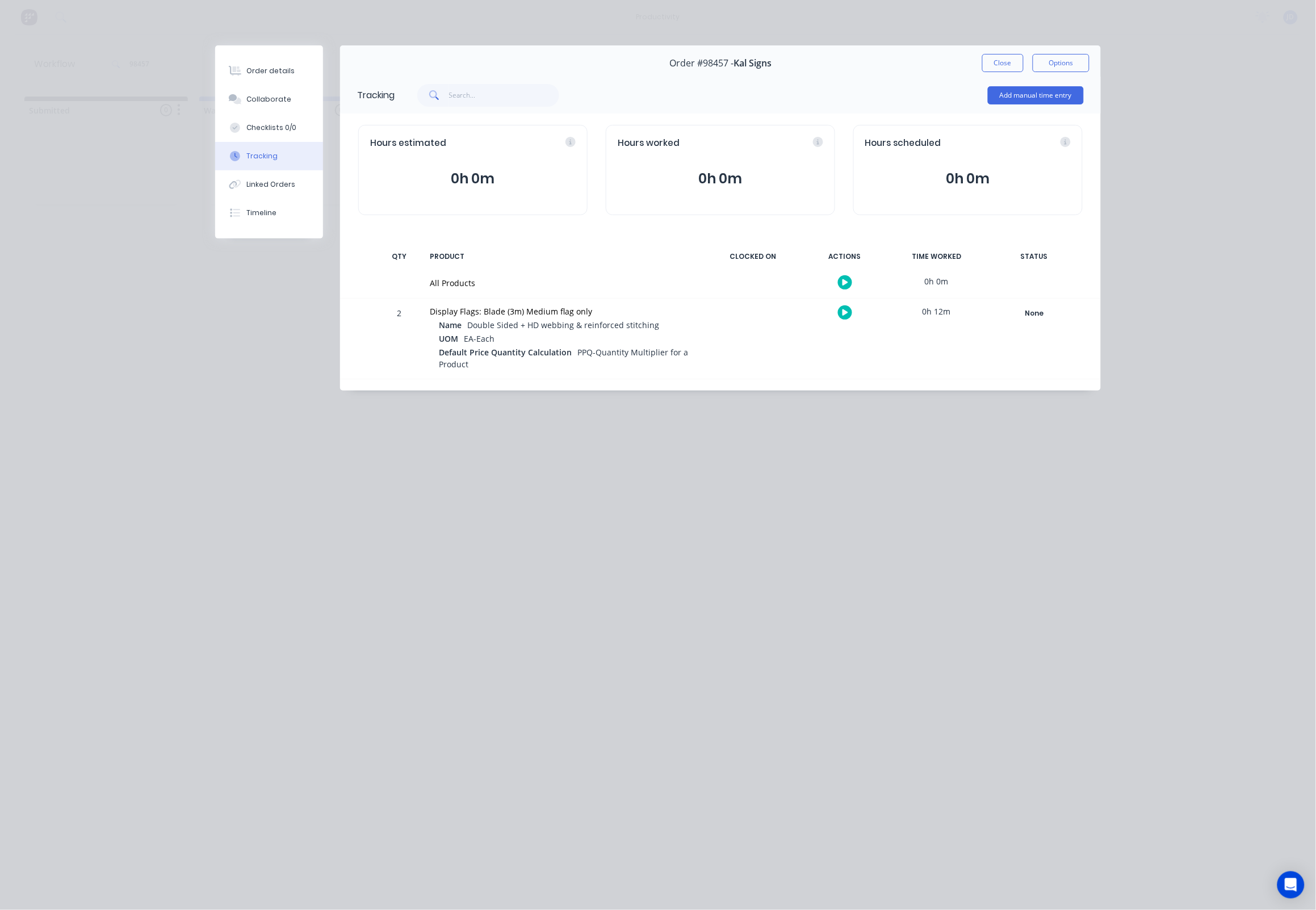
click at [467, 340] on span "EA-Each" at bounding box center [479, 338] width 31 height 10
drag, startPoint x: 1010, startPoint y: 74, endPoint x: 1006, endPoint y: 69, distance: 6.4
click at [1009, 73] on div "Order #98457 - Kal Signs Close Options" at bounding box center [720, 63] width 761 height 36
click at [1006, 68] on button "Close" at bounding box center [1003, 63] width 42 height 18
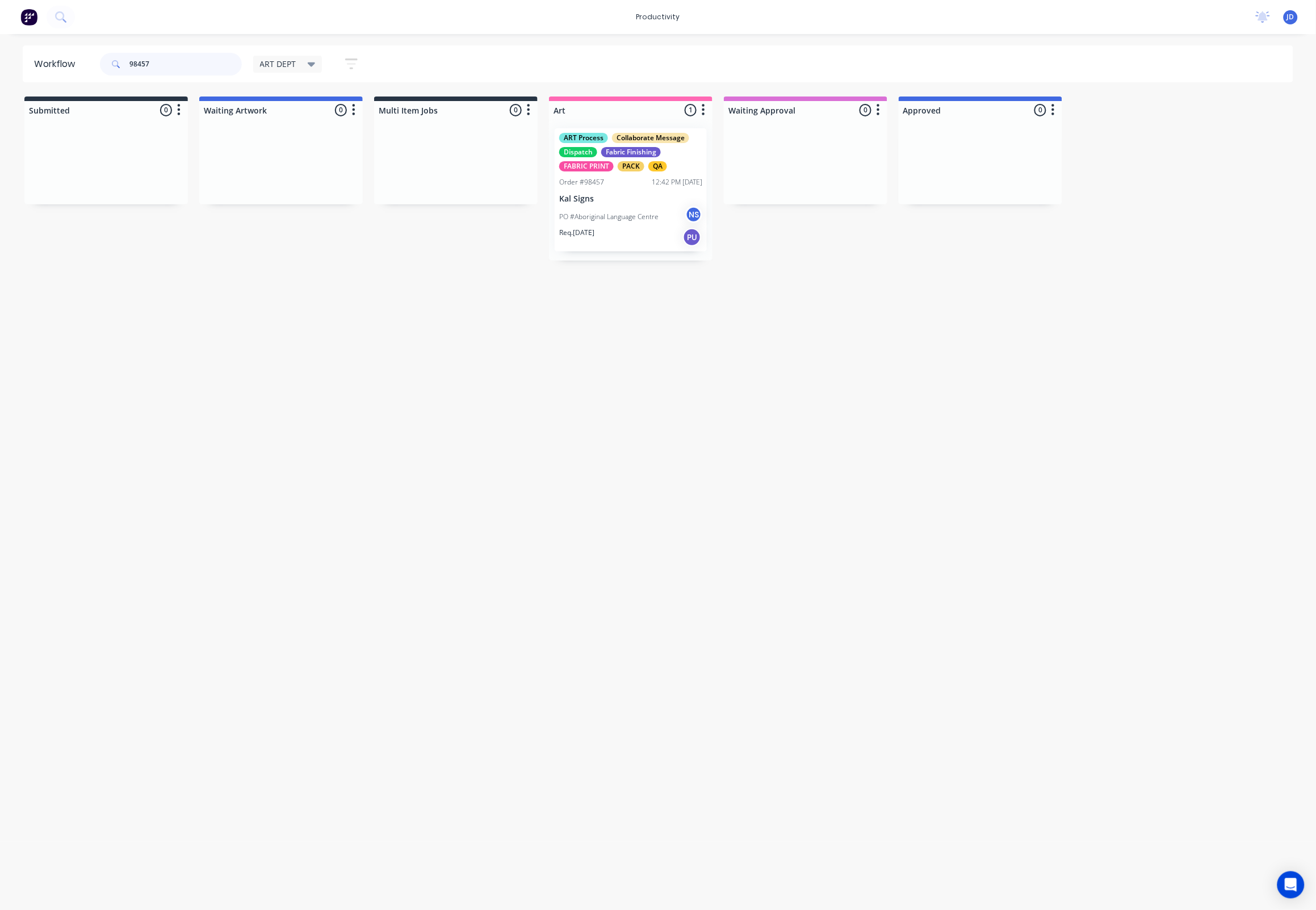
click at [110, 61] on div "98457" at bounding box center [171, 64] width 142 height 22
drag, startPoint x: 111, startPoint y: 212, endPoint x: 632, endPoint y: 197, distance: 521.2
click at [590, 229] on p "Req. [DATE]" at bounding box center [576, 233] width 35 height 10
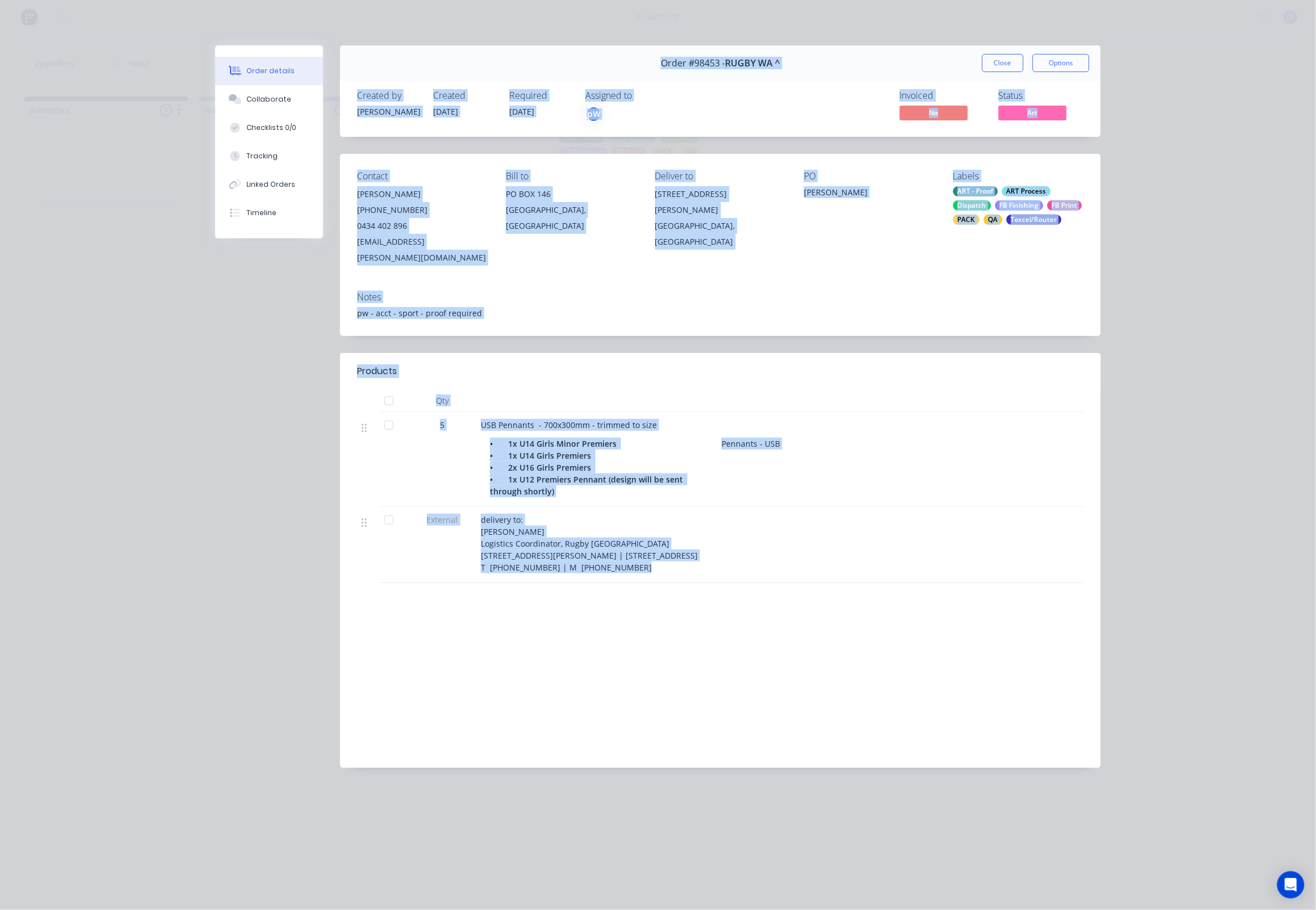
drag, startPoint x: 479, startPoint y: 509, endPoint x: 327, endPoint y: 268, distance: 284.9
click at [327, 248] on div "Order details Collaborate Checklists 0/0 Tracking Linked Orders Timeline Order …" at bounding box center [658, 415] width 908 height 739
click at [320, 370] on div "Order #98453 - RUGBY WA ^ Close Options Created by [PERSON_NAME] Created [DATE]…" at bounding box center [658, 415] width 886 height 739
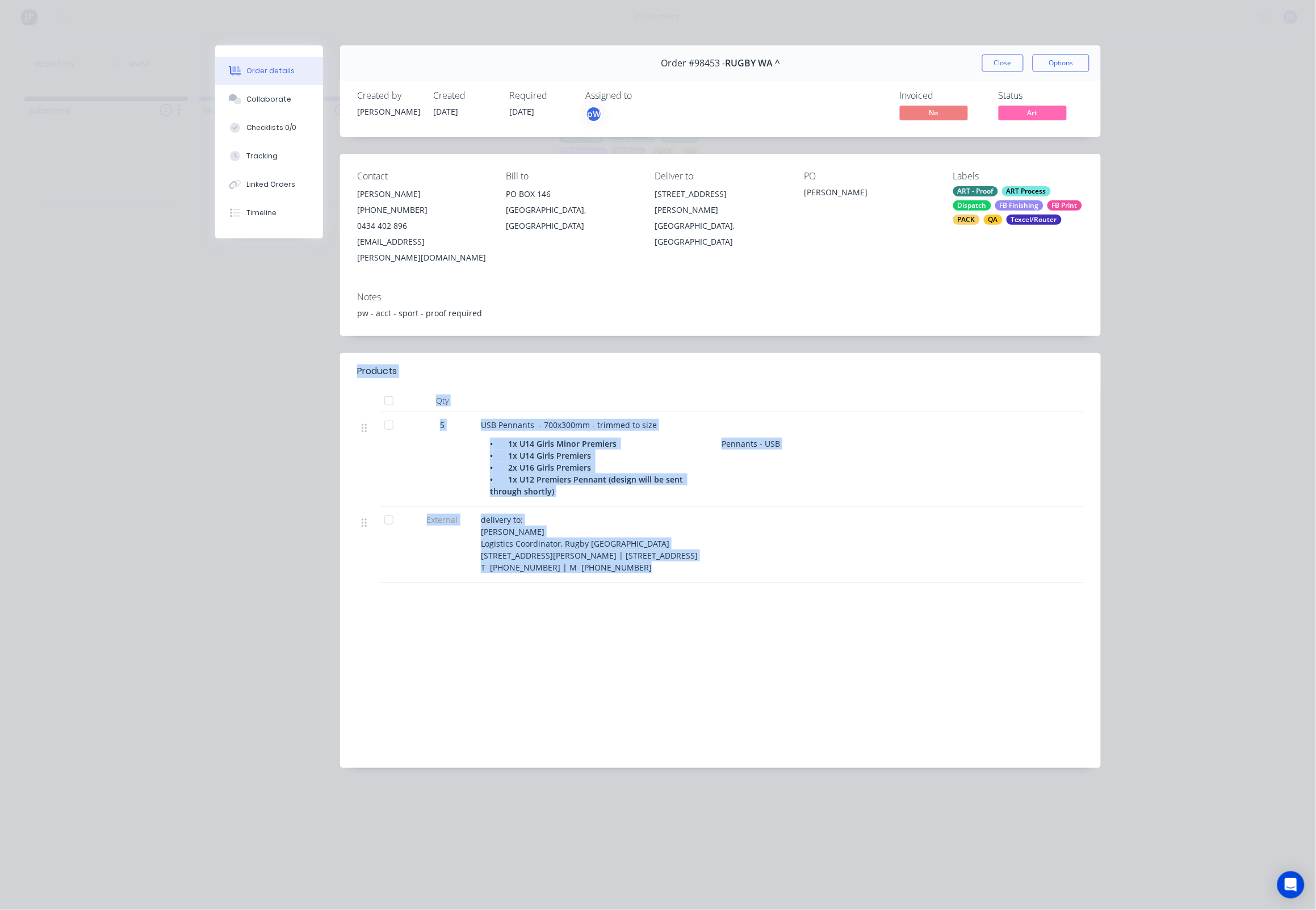
drag, startPoint x: 350, startPoint y: 326, endPoint x: 509, endPoint y: 622, distance: 336.0
click at [485, 608] on div "Order #98453 - RUGBY WA ^ Close Options Created by [PERSON_NAME] Created [DATE]…" at bounding box center [658, 415] width 886 height 739
click at [523, 629] on div "Labour $0.00 Sub total $245.00 Margin $0.00 ( 0.00 %) Tax $24.50 Total $269.50" at bounding box center [720, 685] width 727 height 132
drag, startPoint x: 441, startPoint y: 388, endPoint x: 632, endPoint y: 597, distance: 283.1
click at [634, 598] on div "Order #98453 - RUGBY WA ^ Close Options Created by [PERSON_NAME] Created [DATE]…" at bounding box center [658, 415] width 886 height 739
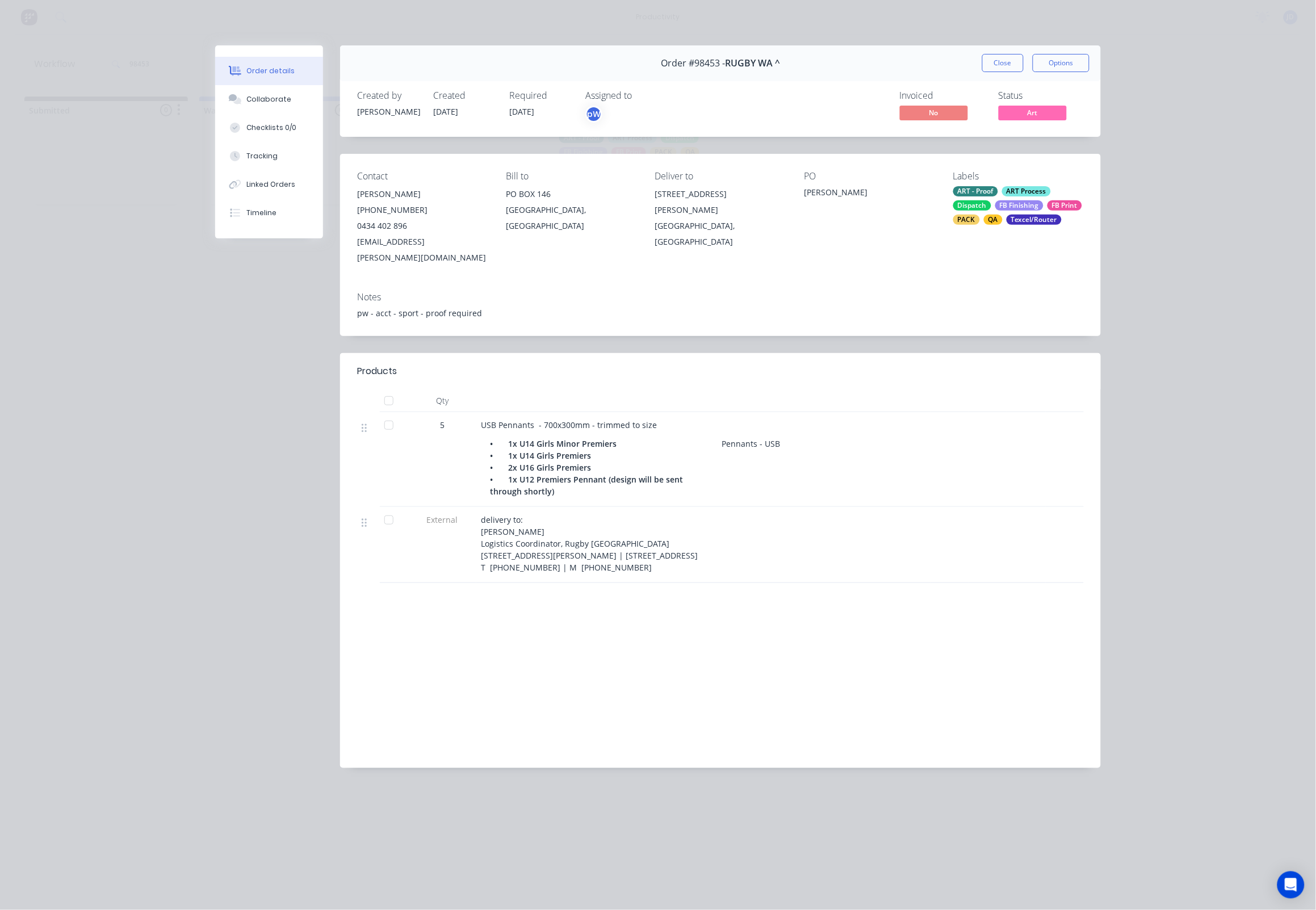
click at [290, 587] on div "Order #98453 - RUGBY WA ^ Close Options Created by [PERSON_NAME] Created [DATE]…" at bounding box center [658, 415] width 886 height 739
drag, startPoint x: 633, startPoint y: 552, endPoint x: 280, endPoint y: 353, distance: 405.2
click at [280, 353] on div "Order #98453 - RUGBY WA ^ Close Options Created by [PERSON_NAME] Created [DATE]…" at bounding box center [658, 415] width 886 height 739
click at [317, 361] on div "Order #98453 - RUGBY WA ^ Close Options Created by [PERSON_NAME] Created [DATE]…" at bounding box center [658, 415] width 886 height 739
drag, startPoint x: 343, startPoint y: 341, endPoint x: 637, endPoint y: 557, distance: 364.8
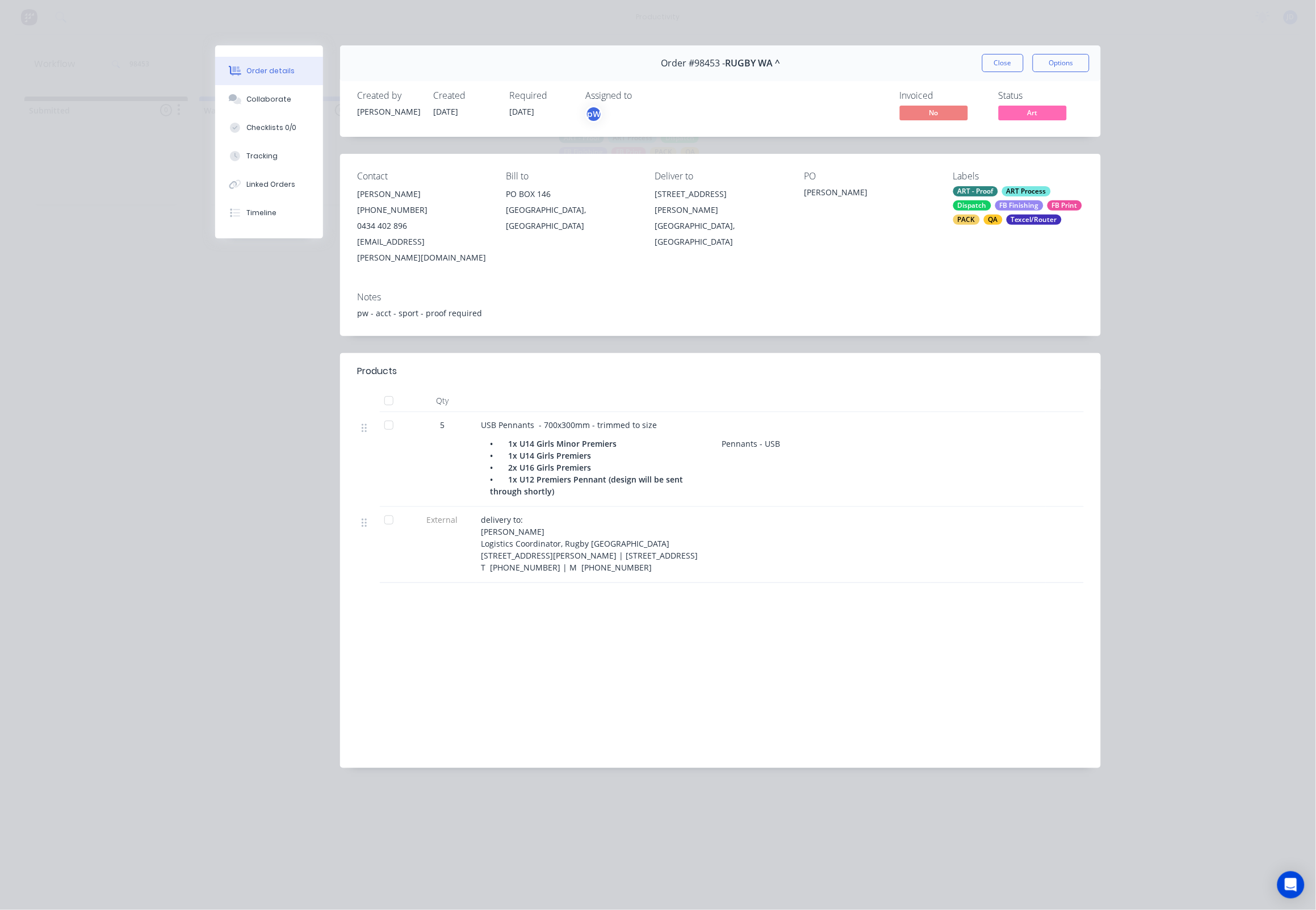
click at [618, 554] on div "Products Qty 5 USB Pennants - 700x300mm - trimmed to size • 1x U14 Girls Minor …" at bounding box center [720, 468] width 761 height 230
click at [641, 557] on div "Products Qty 5 USB Pennants - 700x300mm - trimmed to size • 1x U14 Girls Minor …" at bounding box center [720, 560] width 761 height 415
drag, startPoint x: 472, startPoint y: 453, endPoint x: 277, endPoint y: 338, distance: 226.4
click at [277, 338] on div "Order #98453 - RUGBY WA ^ Close Options Created by [PERSON_NAME] Created [DATE]…" at bounding box center [658, 415] width 886 height 739
click at [307, 344] on div "Order #98453 - RUGBY WA ^ Close Options Created by [PERSON_NAME] Created [DATE]…" at bounding box center [658, 415] width 886 height 739
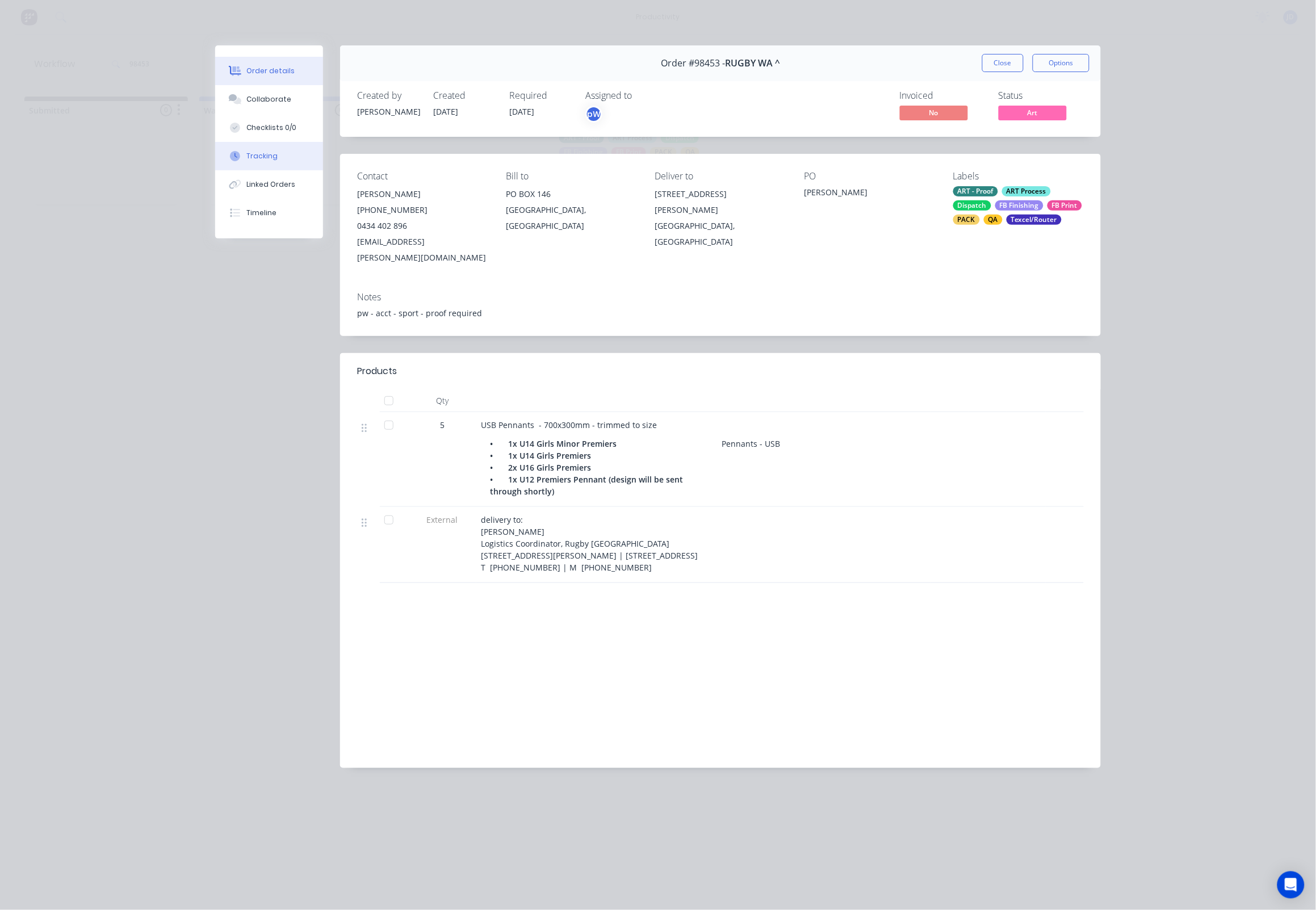
click at [262, 168] on button "Tracking" at bounding box center [269, 156] width 108 height 28
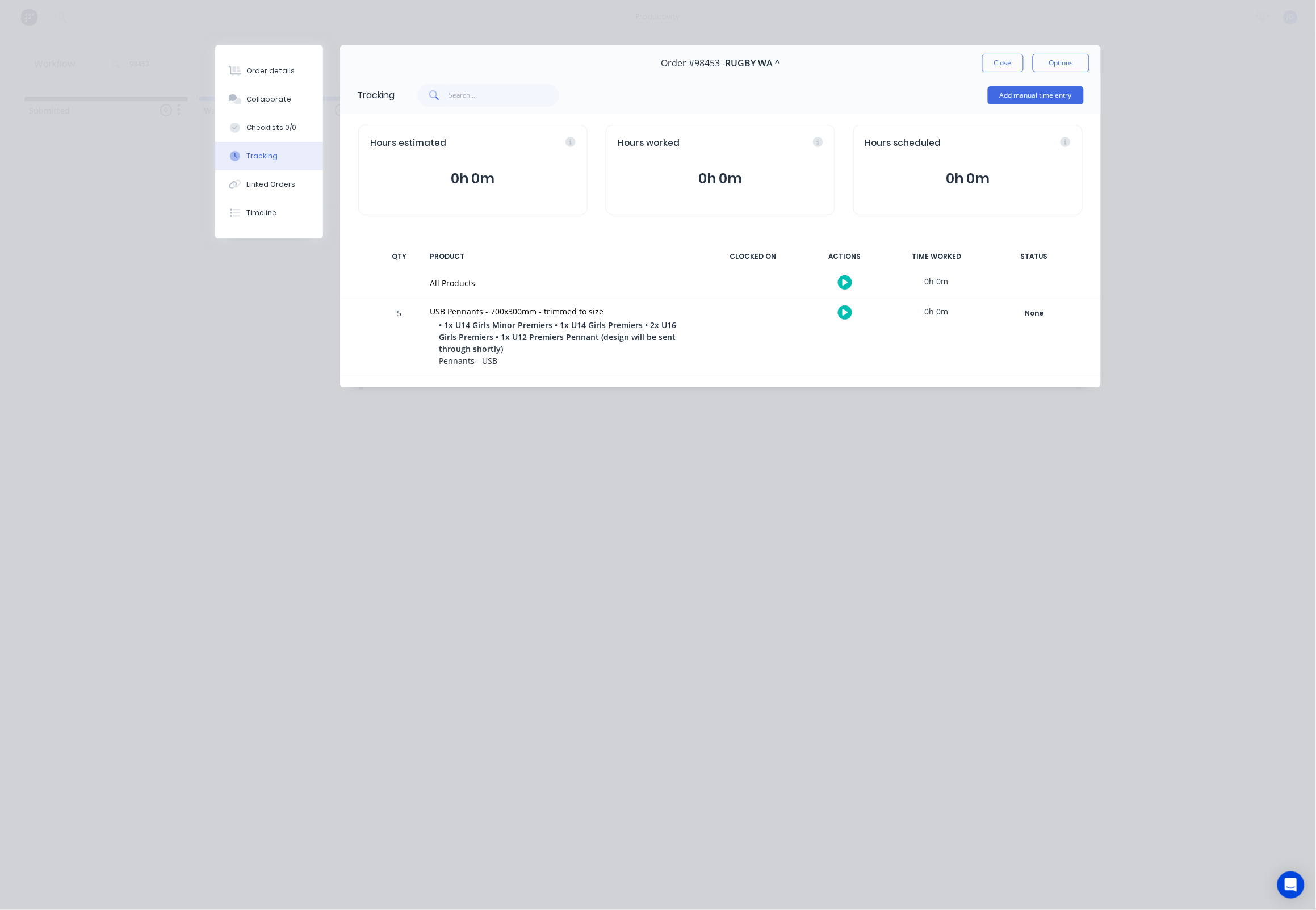
click at [852, 317] on div at bounding box center [845, 312] width 85 height 28
click at [841, 313] on button "button" at bounding box center [845, 312] width 14 height 14
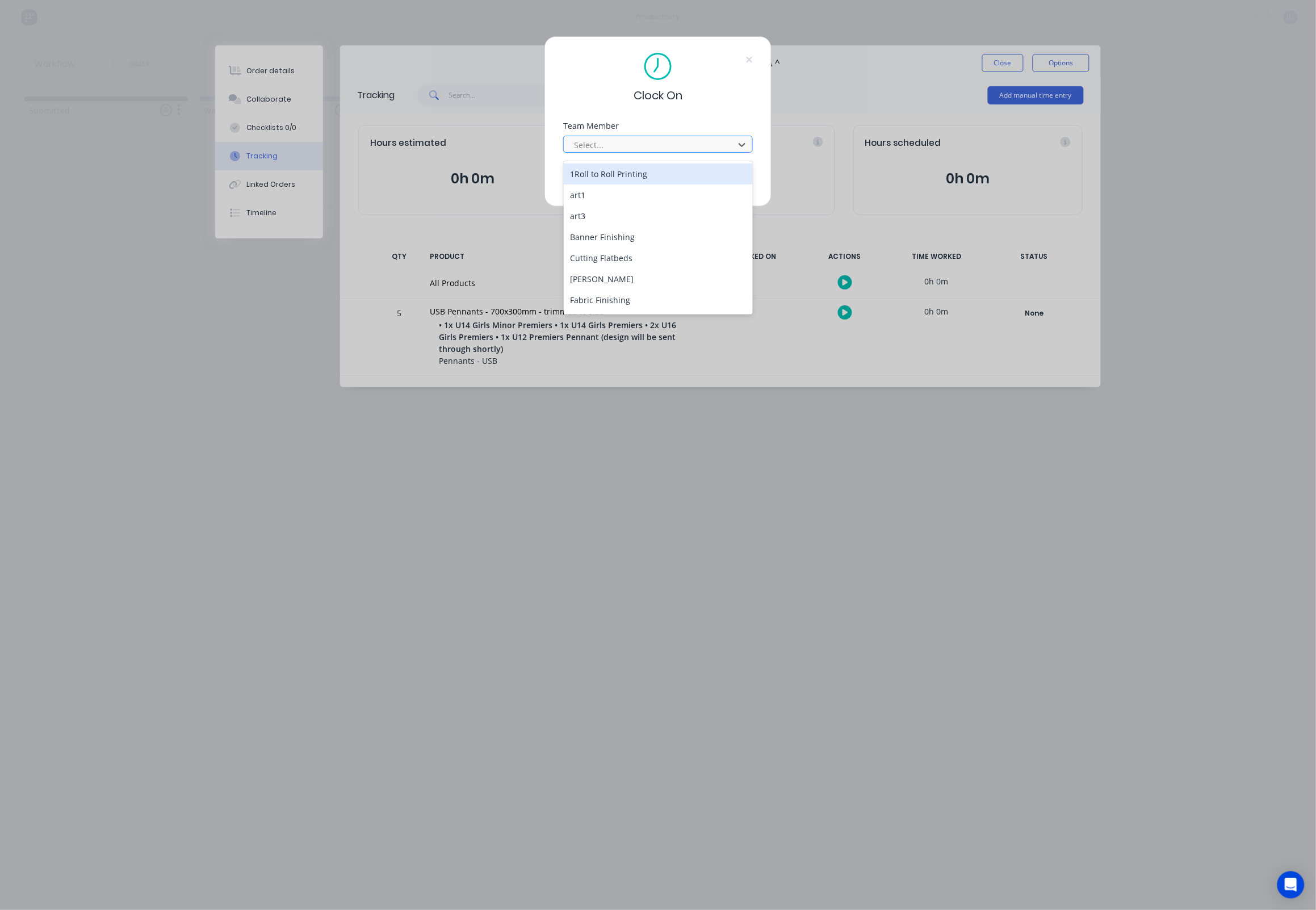
click at [620, 146] on div at bounding box center [650, 145] width 156 height 14
drag, startPoint x: 599, startPoint y: 252, endPoint x: 608, endPoint y: 189, distance: 63.6
click at [599, 255] on div "[PERSON_NAME]" at bounding box center [658, 265] width 189 height 21
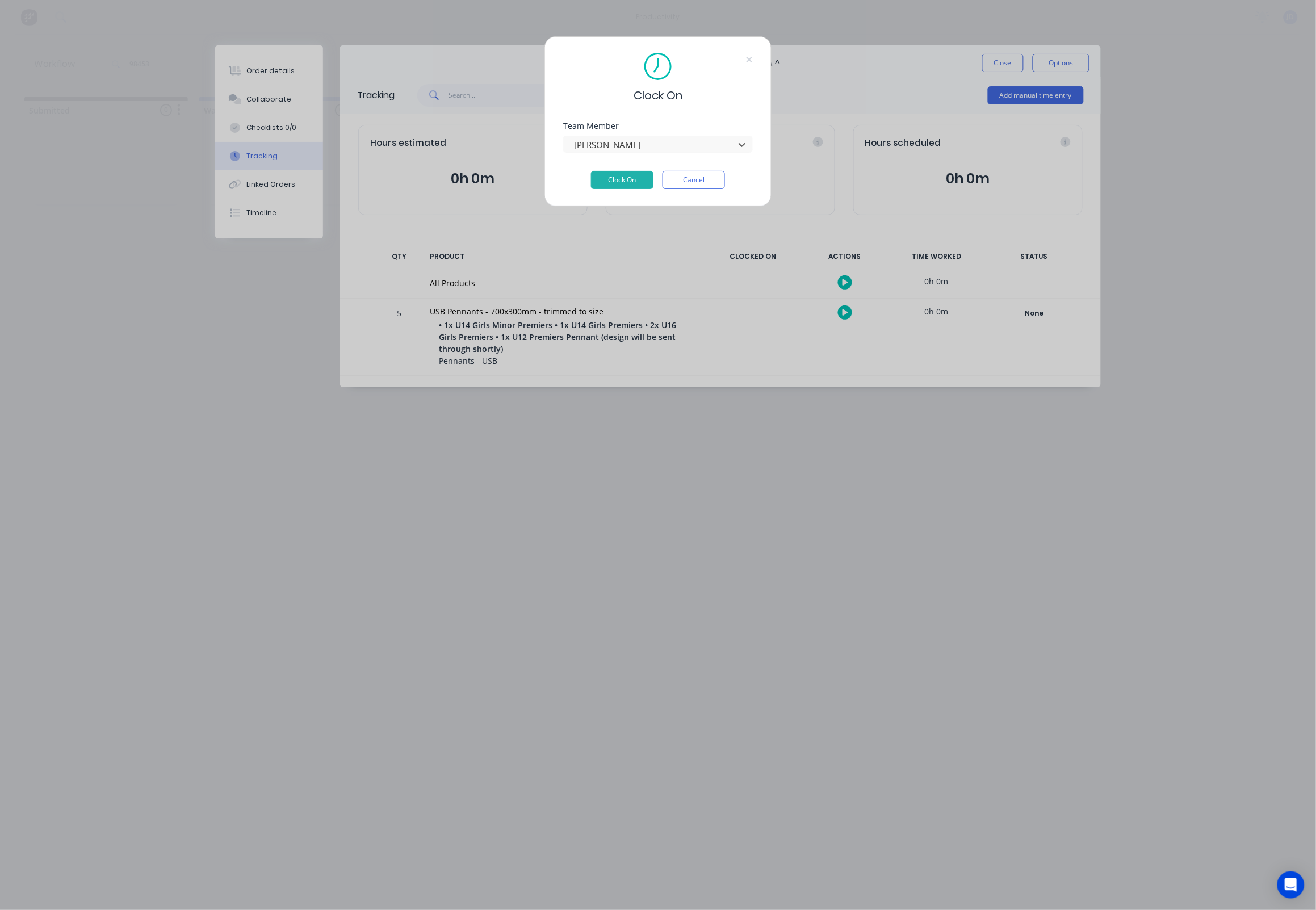
click at [611, 182] on button "Clock On" at bounding box center [623, 180] width 63 height 18
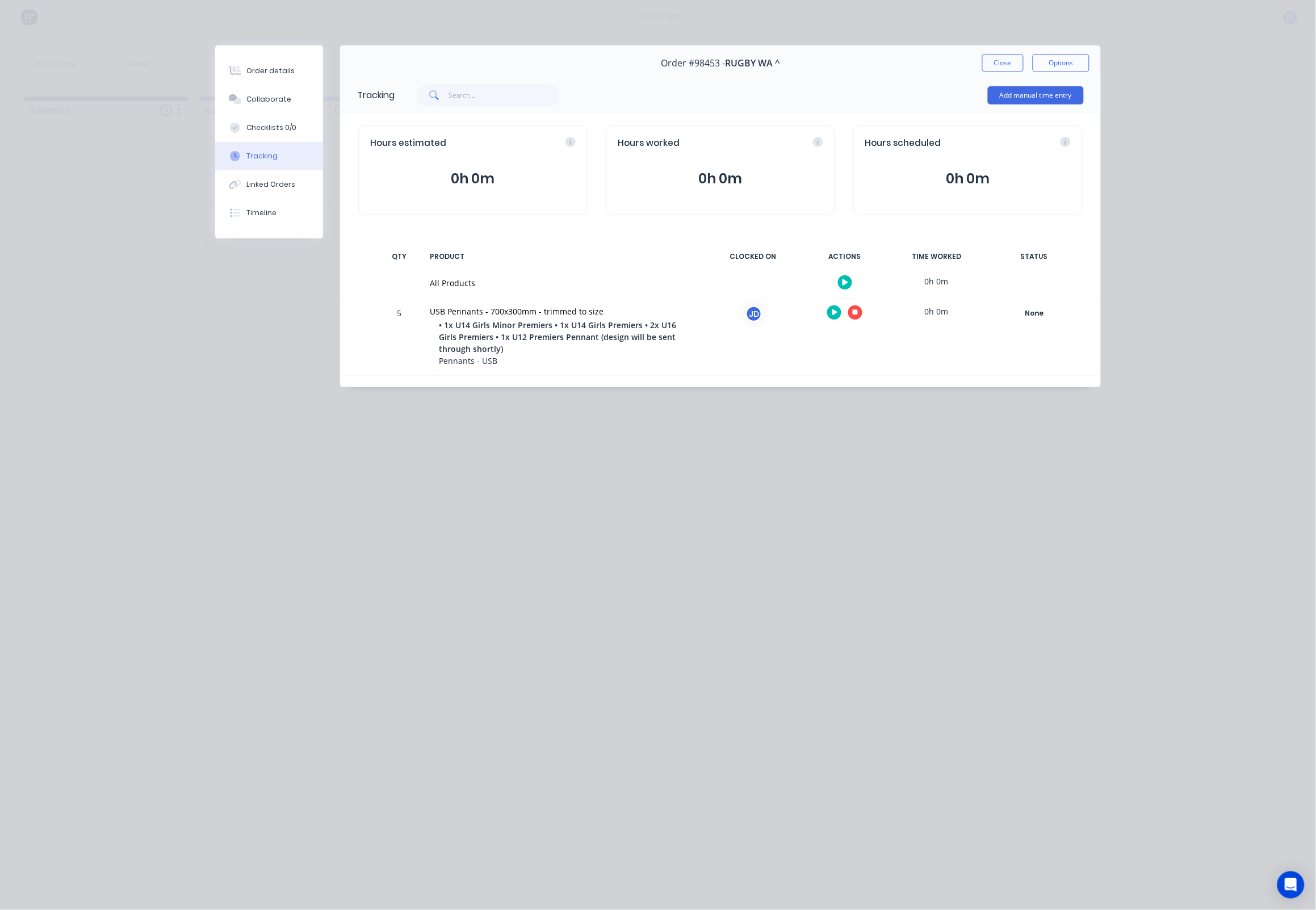
click at [851, 313] on button "button" at bounding box center [855, 312] width 14 height 14
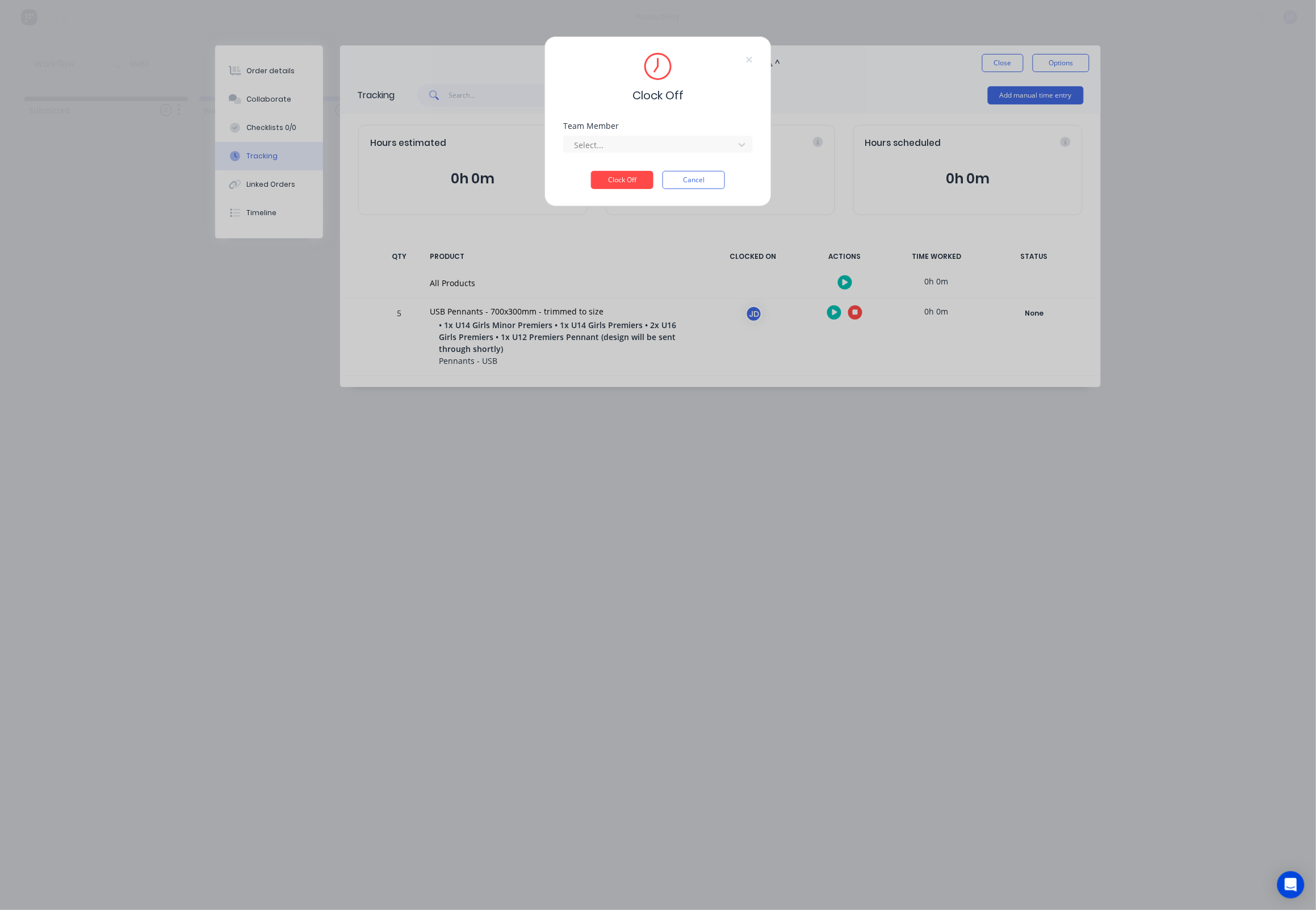
click at [649, 137] on div "Select..." at bounding box center [658, 142] width 189 height 20
click at [648, 142] on div at bounding box center [650, 145] width 156 height 14
click at [599, 177] on div "[PERSON_NAME]" at bounding box center [658, 174] width 189 height 21
click at [611, 183] on button "Clock Off" at bounding box center [623, 180] width 63 height 18
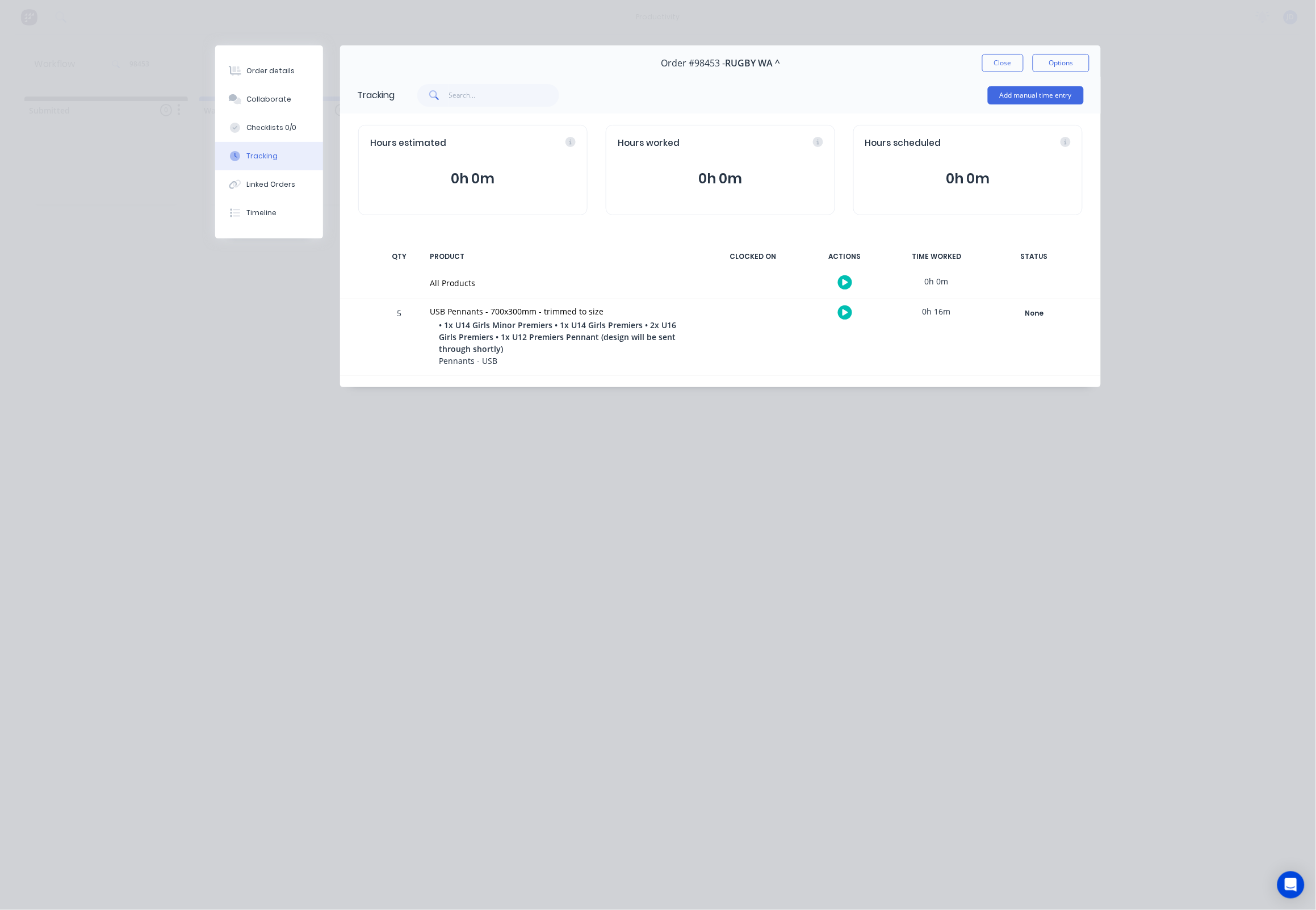
drag, startPoint x: 998, startPoint y: 69, endPoint x: 983, endPoint y: 77, distance: 17.0
click at [998, 69] on button "Close" at bounding box center [1003, 63] width 42 height 18
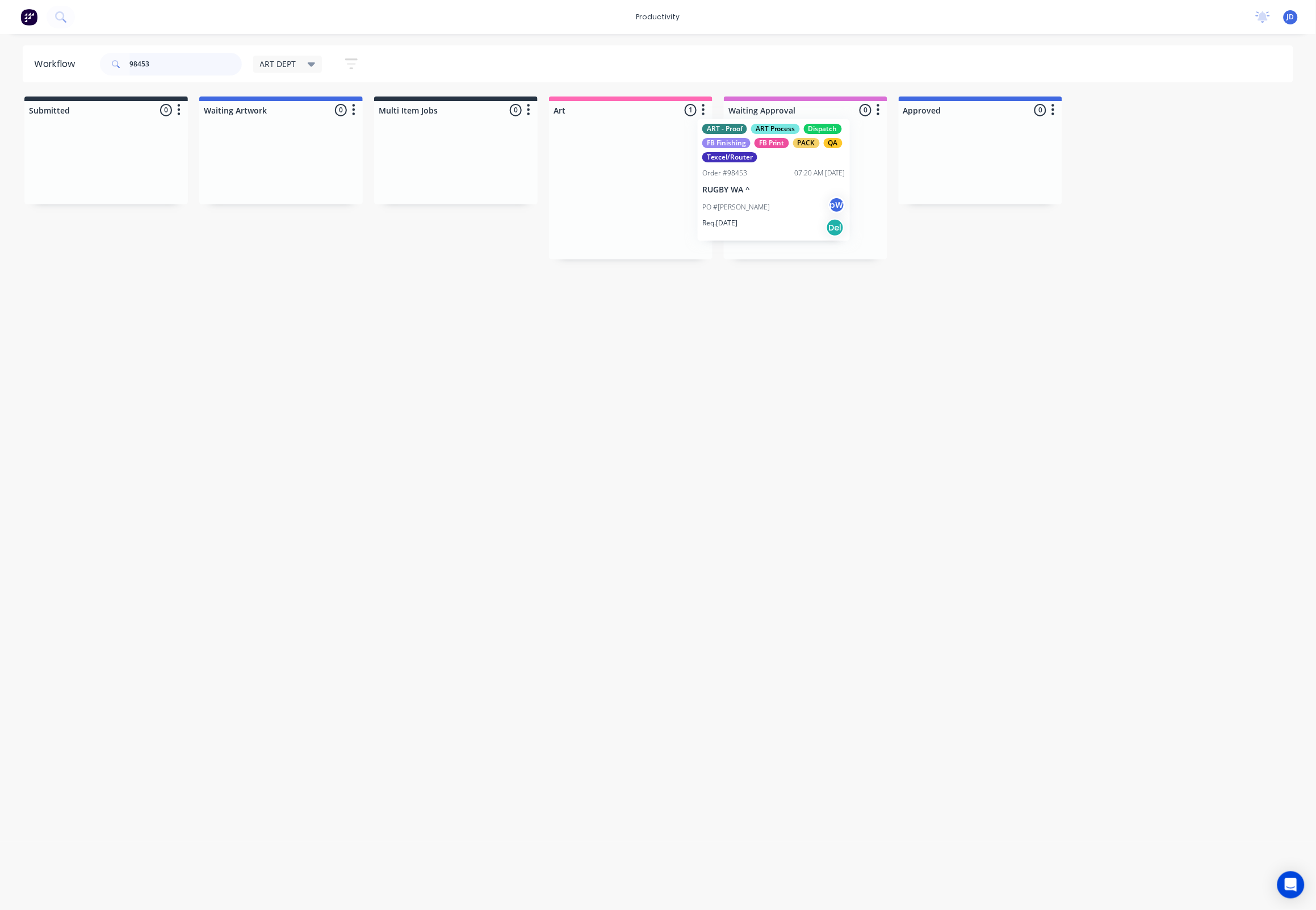
drag, startPoint x: 629, startPoint y: 192, endPoint x: 792, endPoint y: 180, distance: 163.4
drag, startPoint x: 171, startPoint y: 58, endPoint x: 95, endPoint y: 51, distance: 76.3
click at [95, 51] on header "Workflow 98453 ART DEPT Save new view None edit ART DEPT (Default) edit Banner …" at bounding box center [658, 63] width 1271 height 37
drag, startPoint x: 156, startPoint y: 65, endPoint x: 113, endPoint y: 61, distance: 43.2
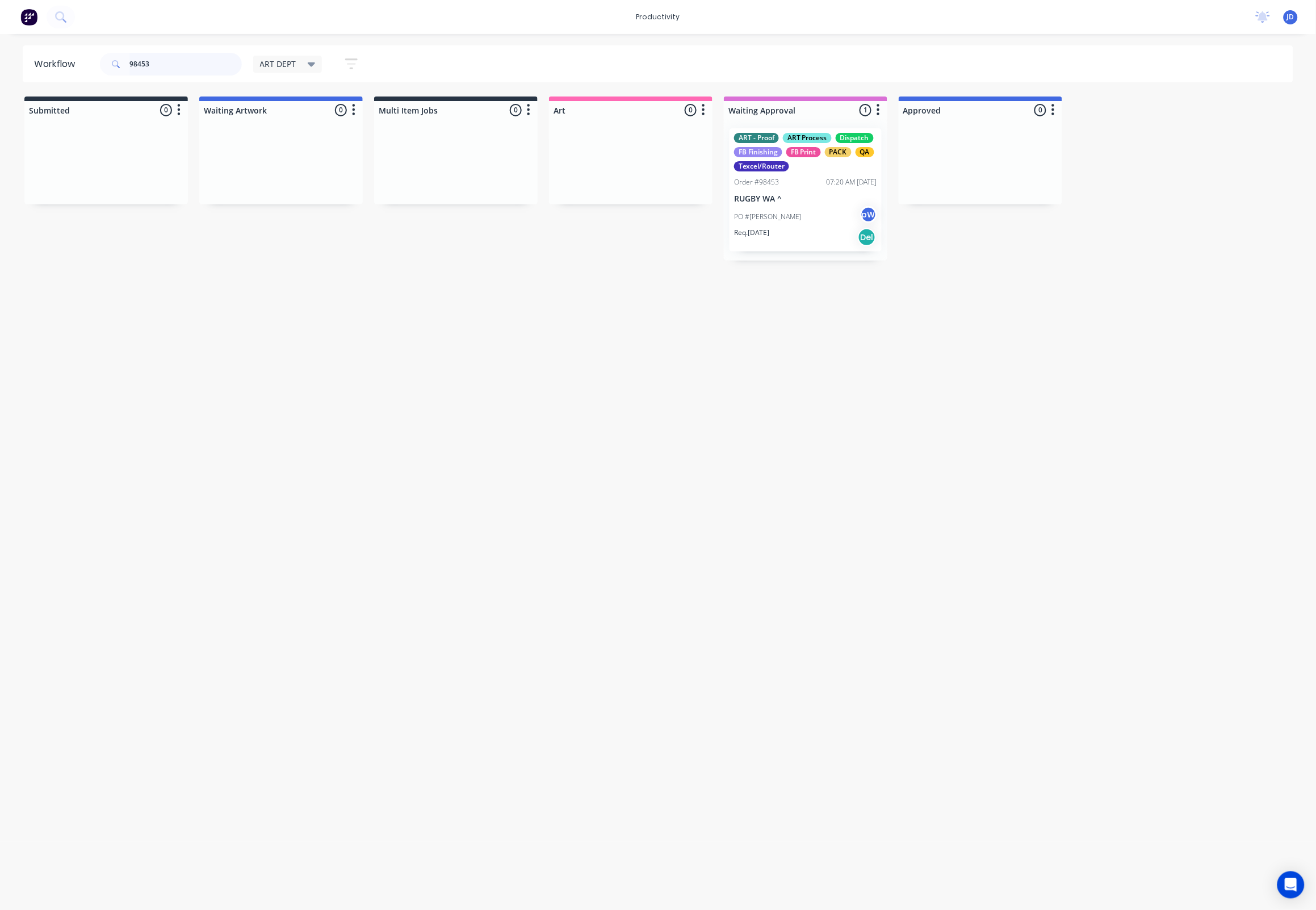
click at [113, 61] on div "98453" at bounding box center [171, 64] width 142 height 22
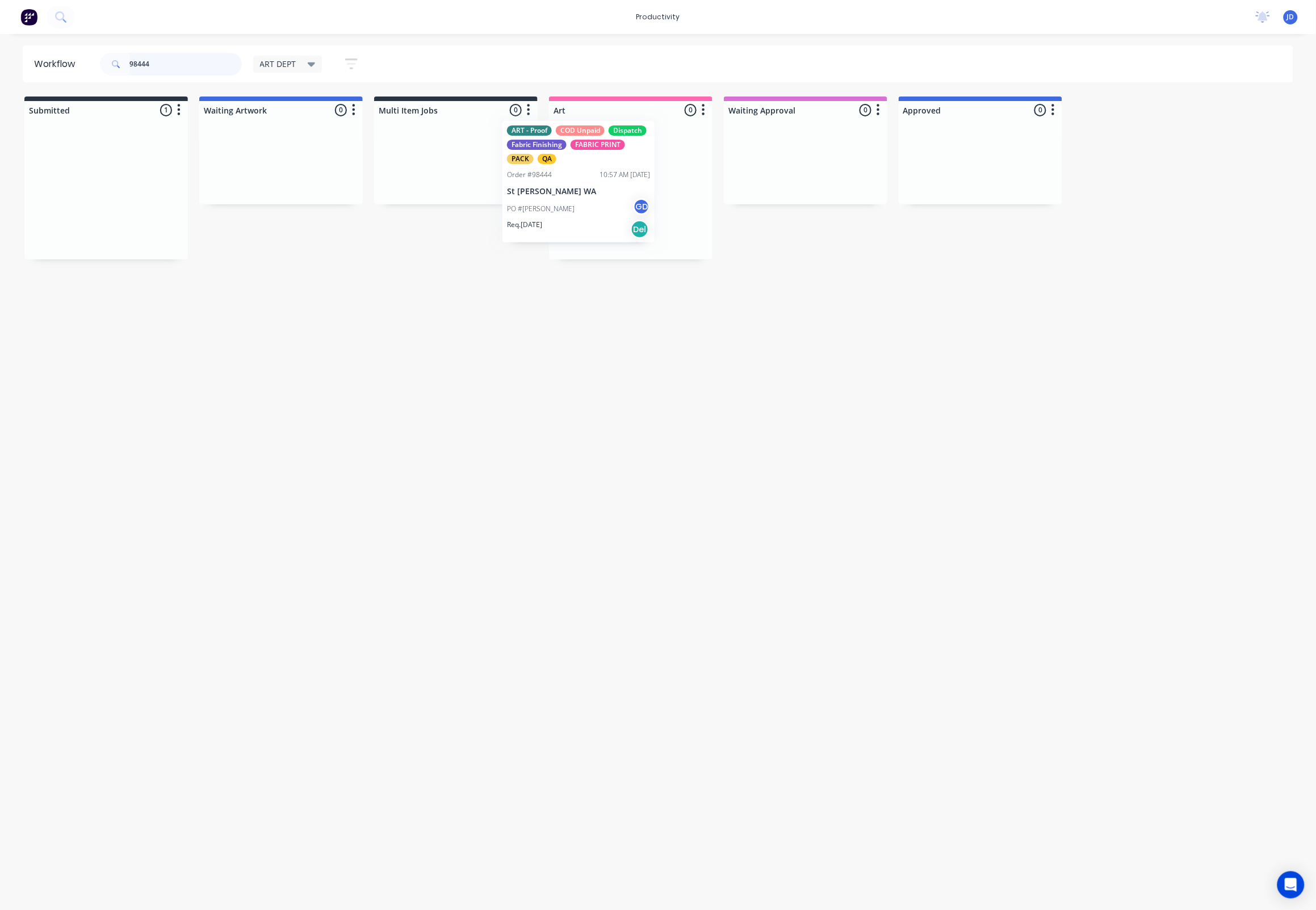
drag, startPoint x: 134, startPoint y: 165, endPoint x: 608, endPoint y: 171, distance: 474.0
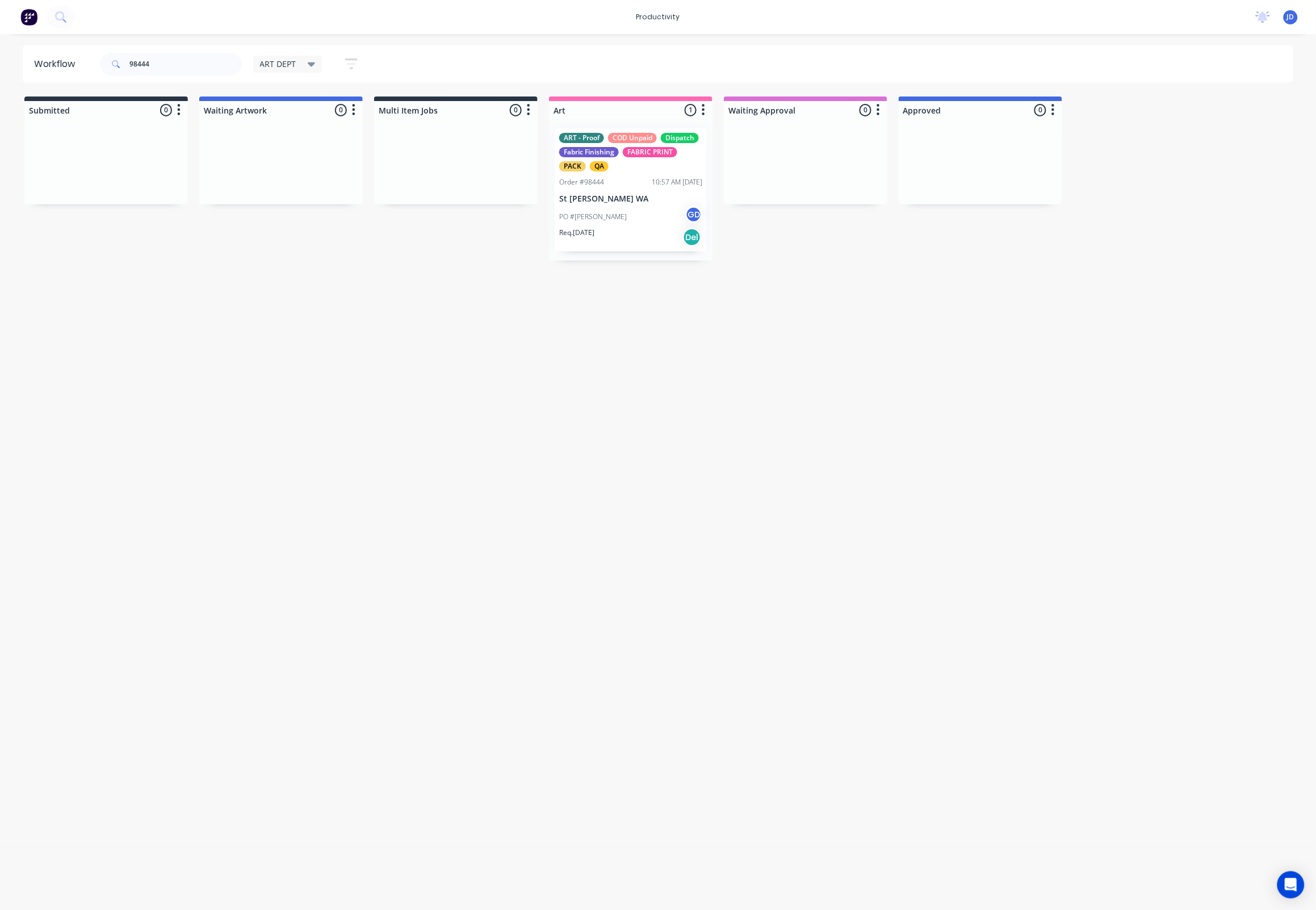
click at [606, 221] on div "PO #[PERSON_NAME] GD" at bounding box center [631, 216] width 143 height 22
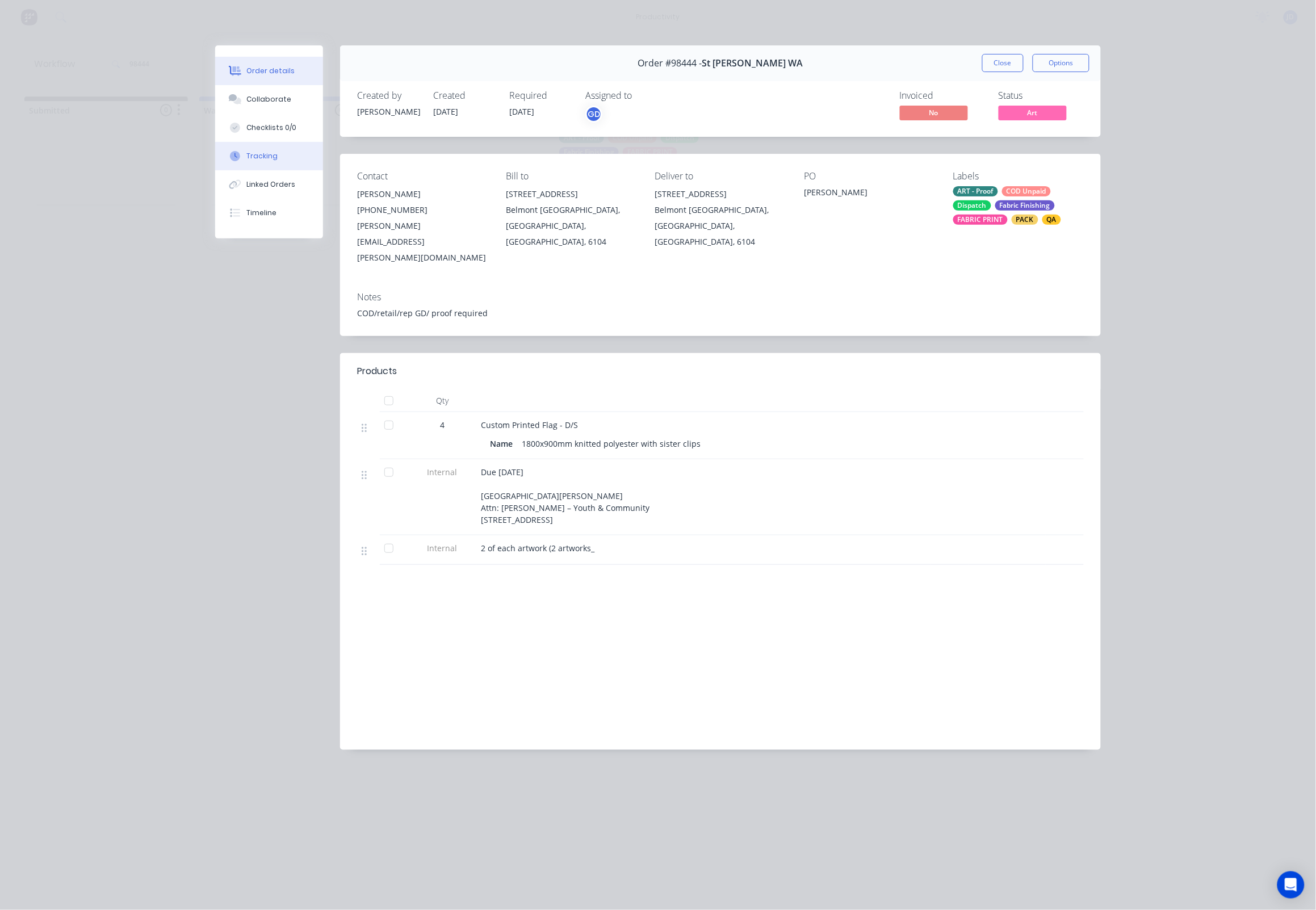
click at [272, 170] on button "Tracking" at bounding box center [269, 156] width 108 height 28
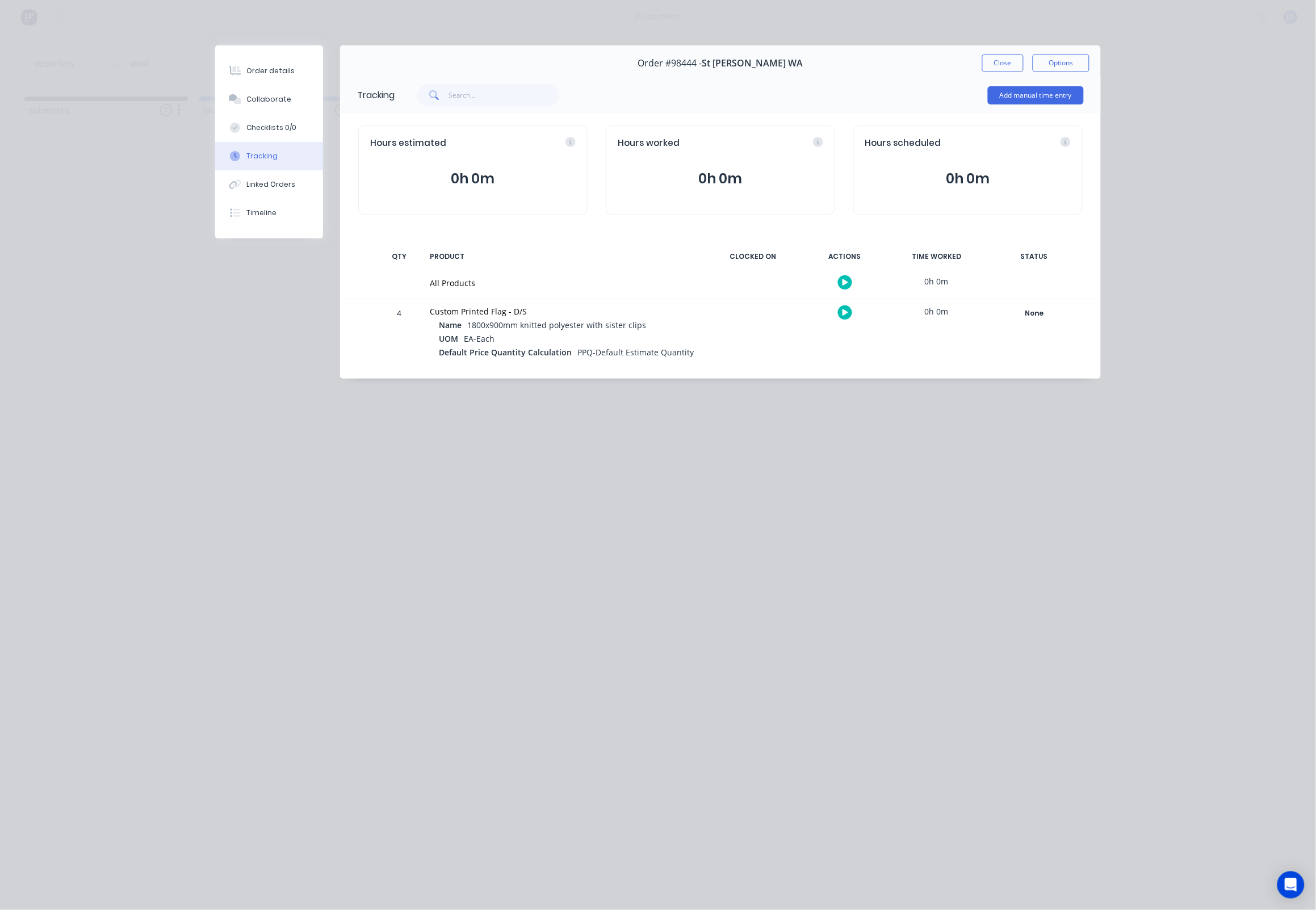
click at [851, 315] on button "button" at bounding box center [845, 312] width 14 height 14
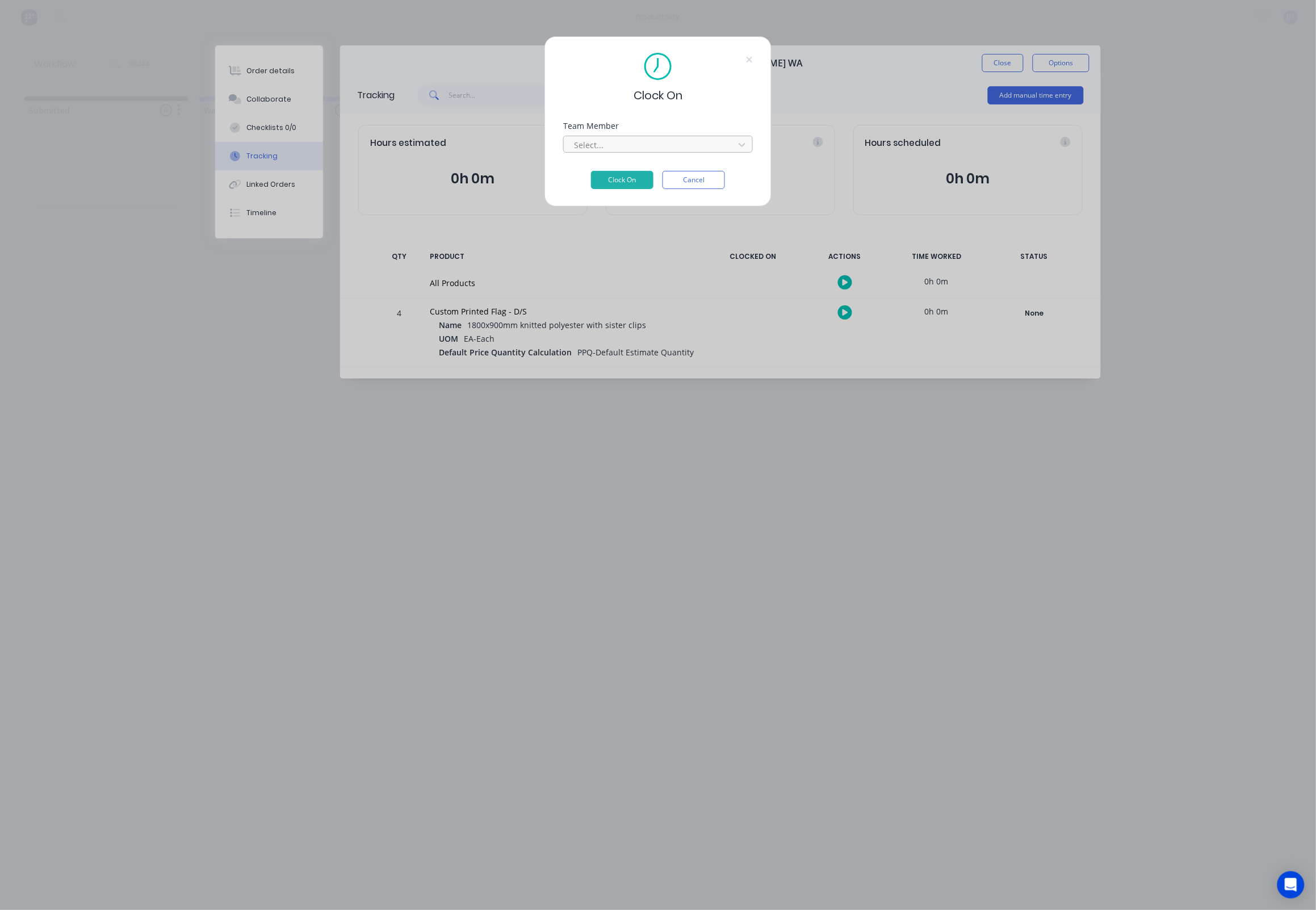
click at [611, 145] on div at bounding box center [650, 145] width 156 height 14
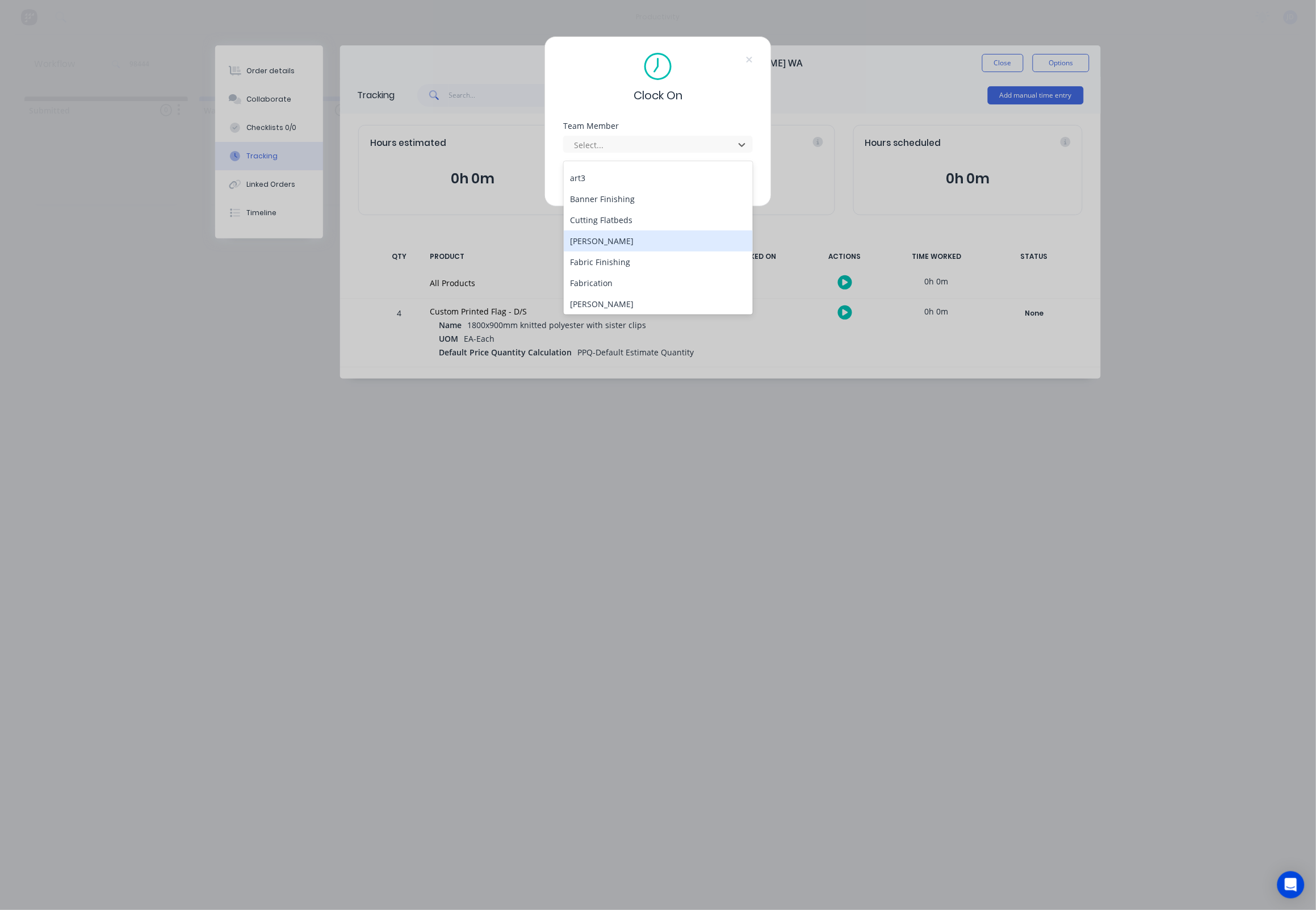
scroll to position [54, 0]
click at [603, 299] on div "[PERSON_NAME]" at bounding box center [658, 309] width 189 height 21
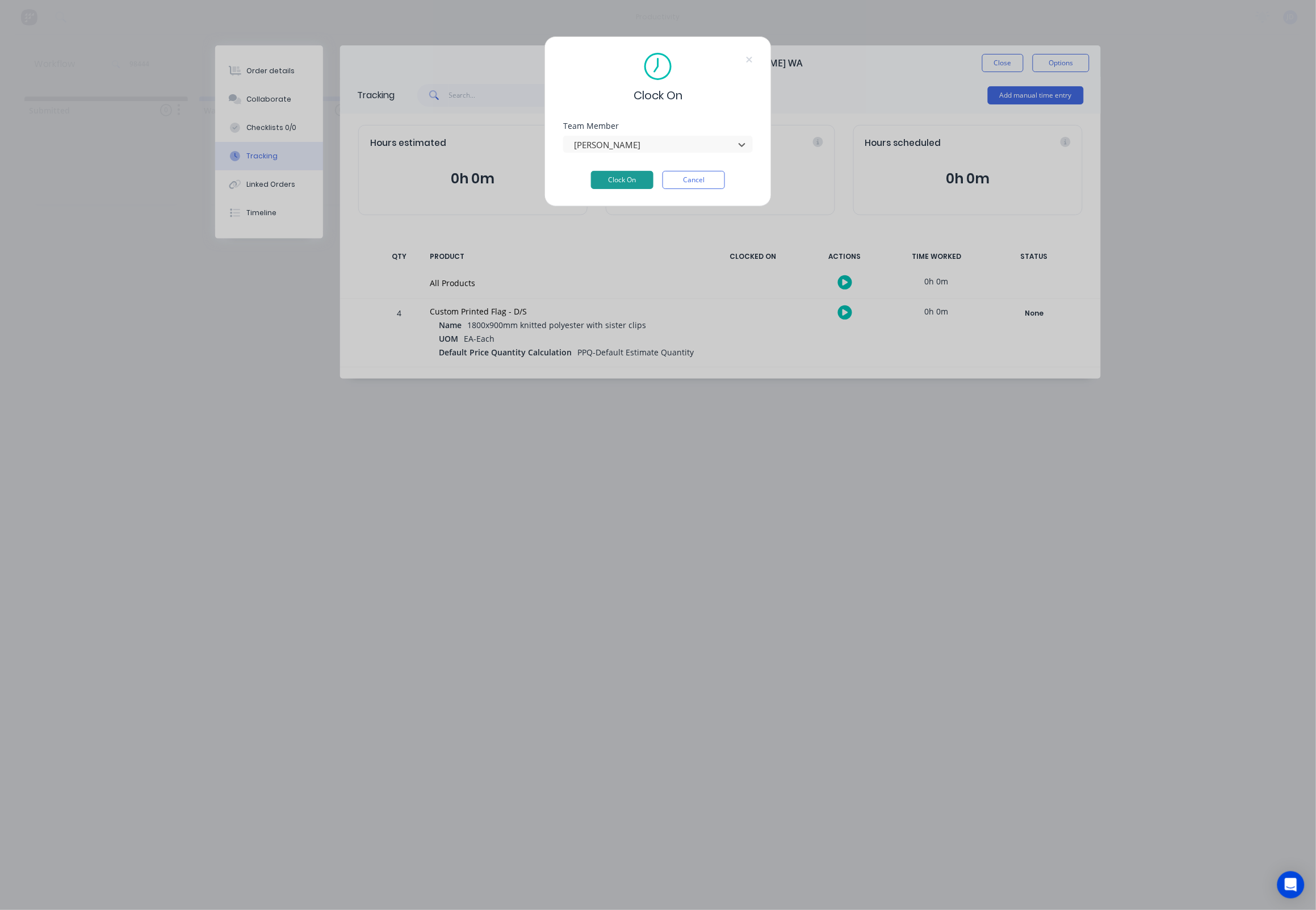
drag, startPoint x: 621, startPoint y: 171, endPoint x: 625, endPoint y: 180, distance: 9.8
click at [621, 171] on div "Team Member option [PERSON_NAME], selected. [PERSON_NAME]" at bounding box center [658, 146] width 189 height 48
click at [625, 180] on button "Clock On" at bounding box center [623, 180] width 63 height 18
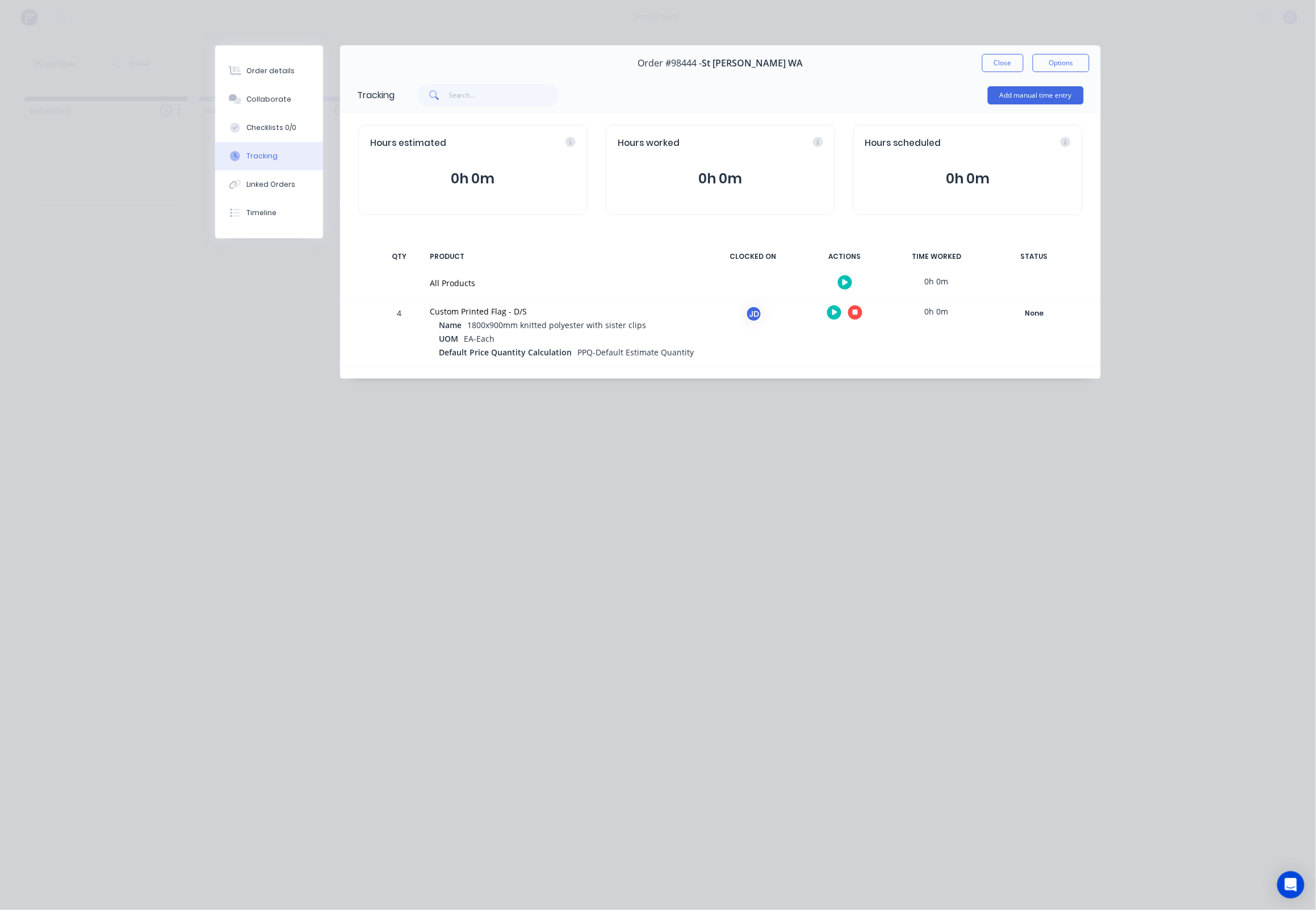
click at [857, 315] on icon "button" at bounding box center [856, 313] width 6 height 6
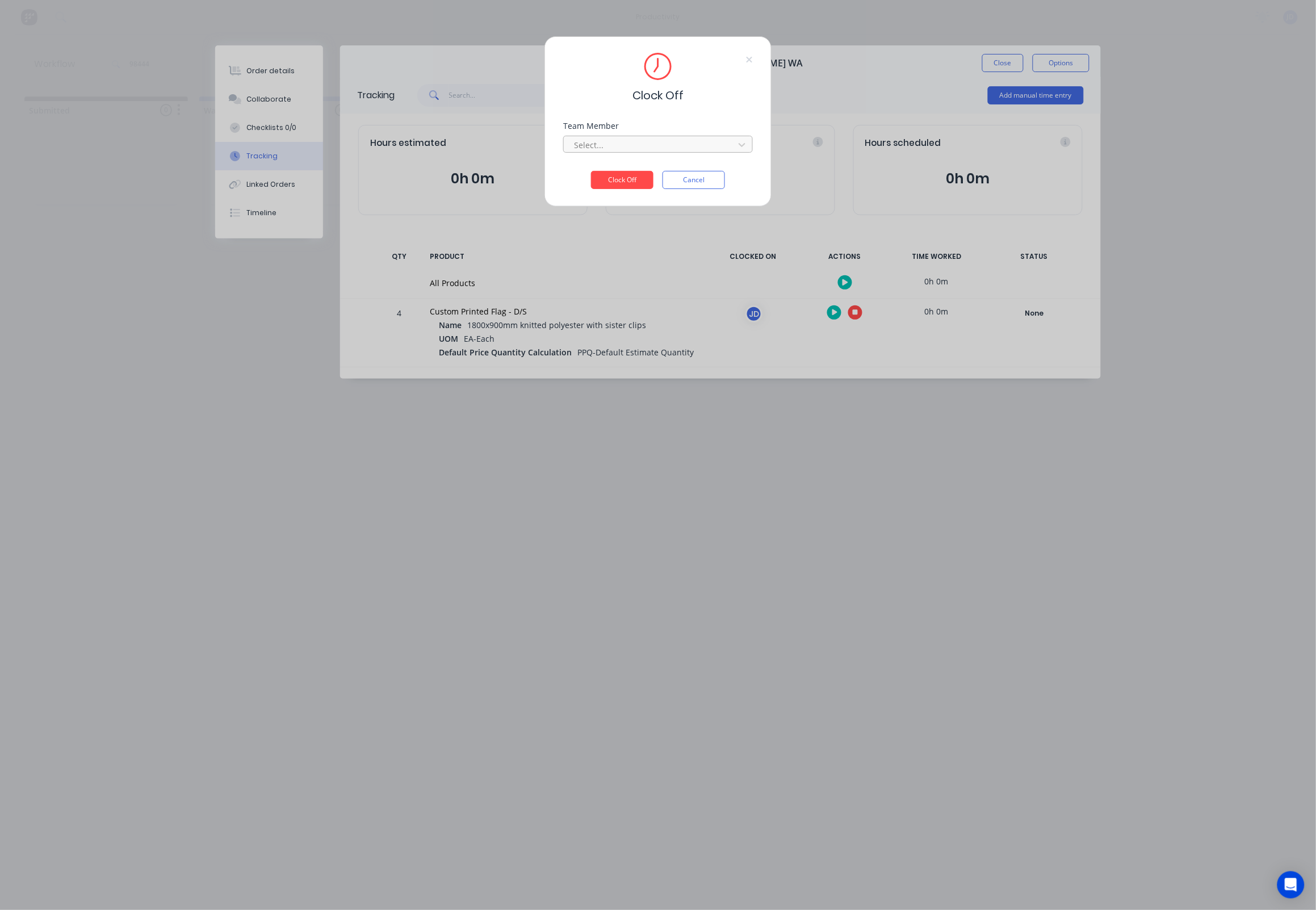
click at [624, 144] on div at bounding box center [650, 145] width 156 height 14
drag, startPoint x: 620, startPoint y: 180, endPoint x: 611, endPoint y: 186, distance: 10.8
click at [620, 180] on div "[PERSON_NAME]" at bounding box center [658, 174] width 189 height 21
click at [608, 187] on button "Clock Off" at bounding box center [623, 180] width 63 height 18
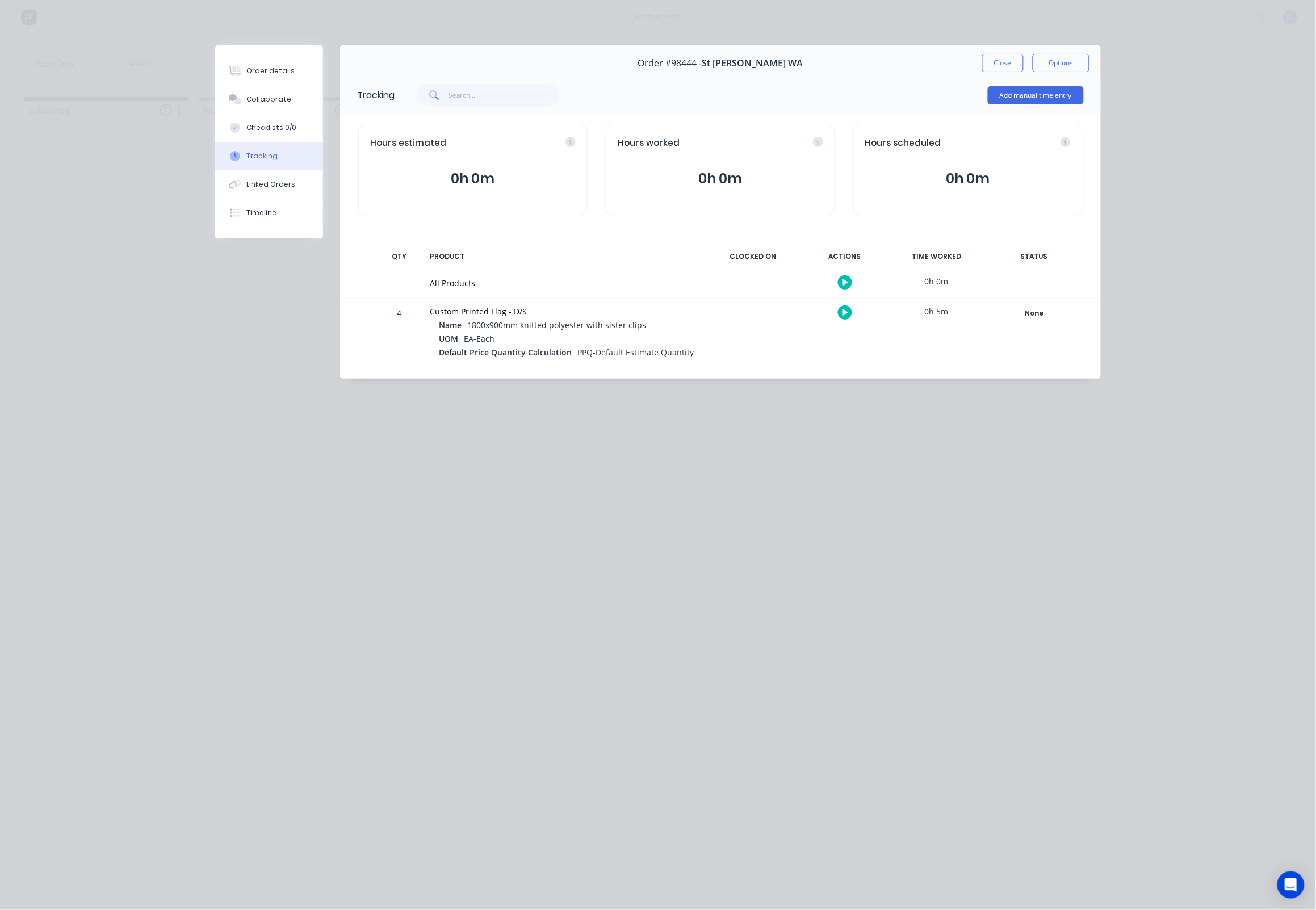
drag, startPoint x: 1001, startPoint y: 56, endPoint x: 993, endPoint y: 58, distance: 8.2
click at [1001, 56] on button "Close" at bounding box center [1003, 63] width 42 height 18
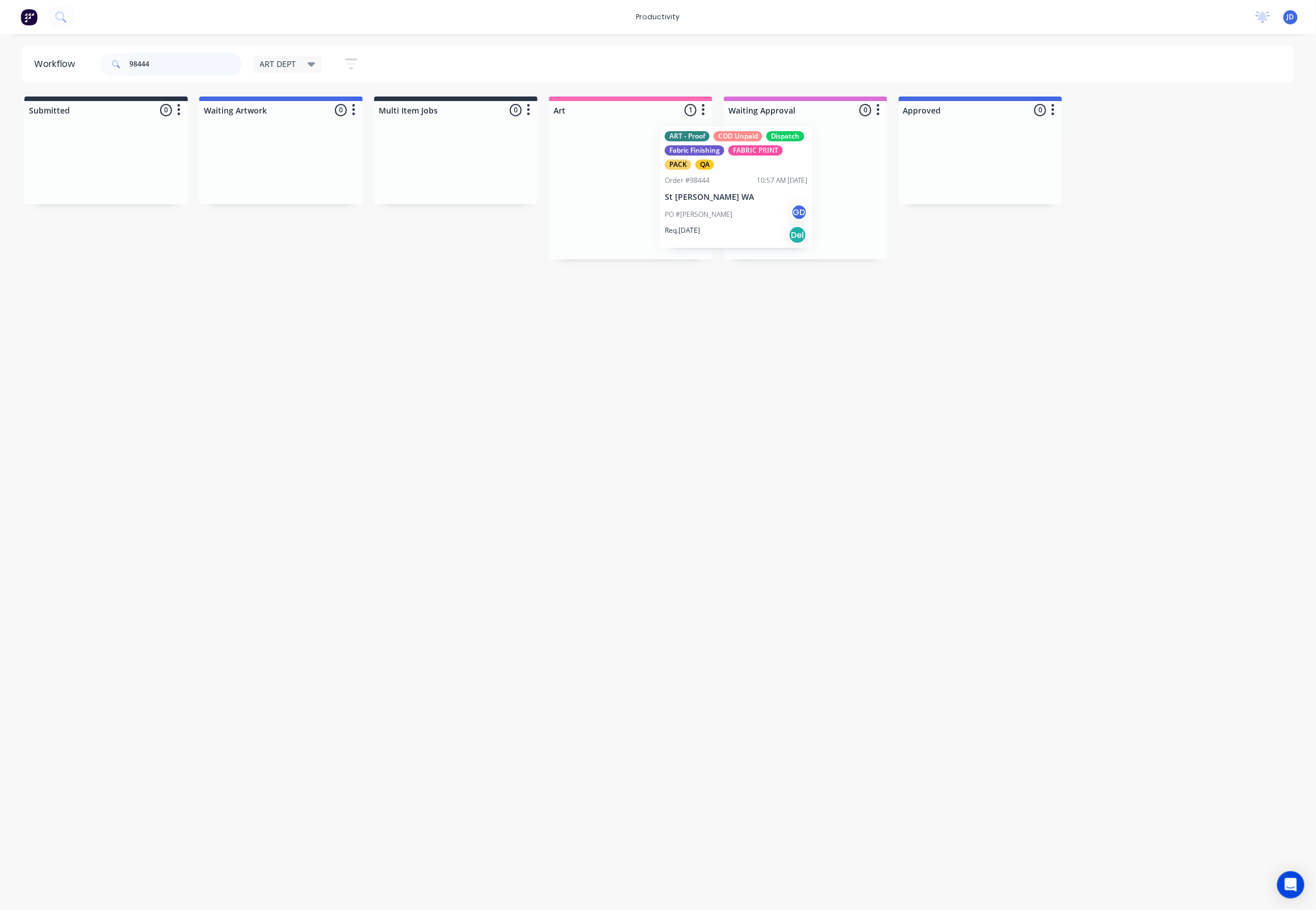
drag, startPoint x: 690, startPoint y: 172, endPoint x: 803, endPoint y: 170, distance: 113.0
drag, startPoint x: 170, startPoint y: 62, endPoint x: 138, endPoint y: 61, distance: 32.0
click at [138, 61] on input "98444" at bounding box center [186, 64] width 113 height 22
drag, startPoint x: 149, startPoint y: 63, endPoint x: 160, endPoint y: 61, distance: 11.2
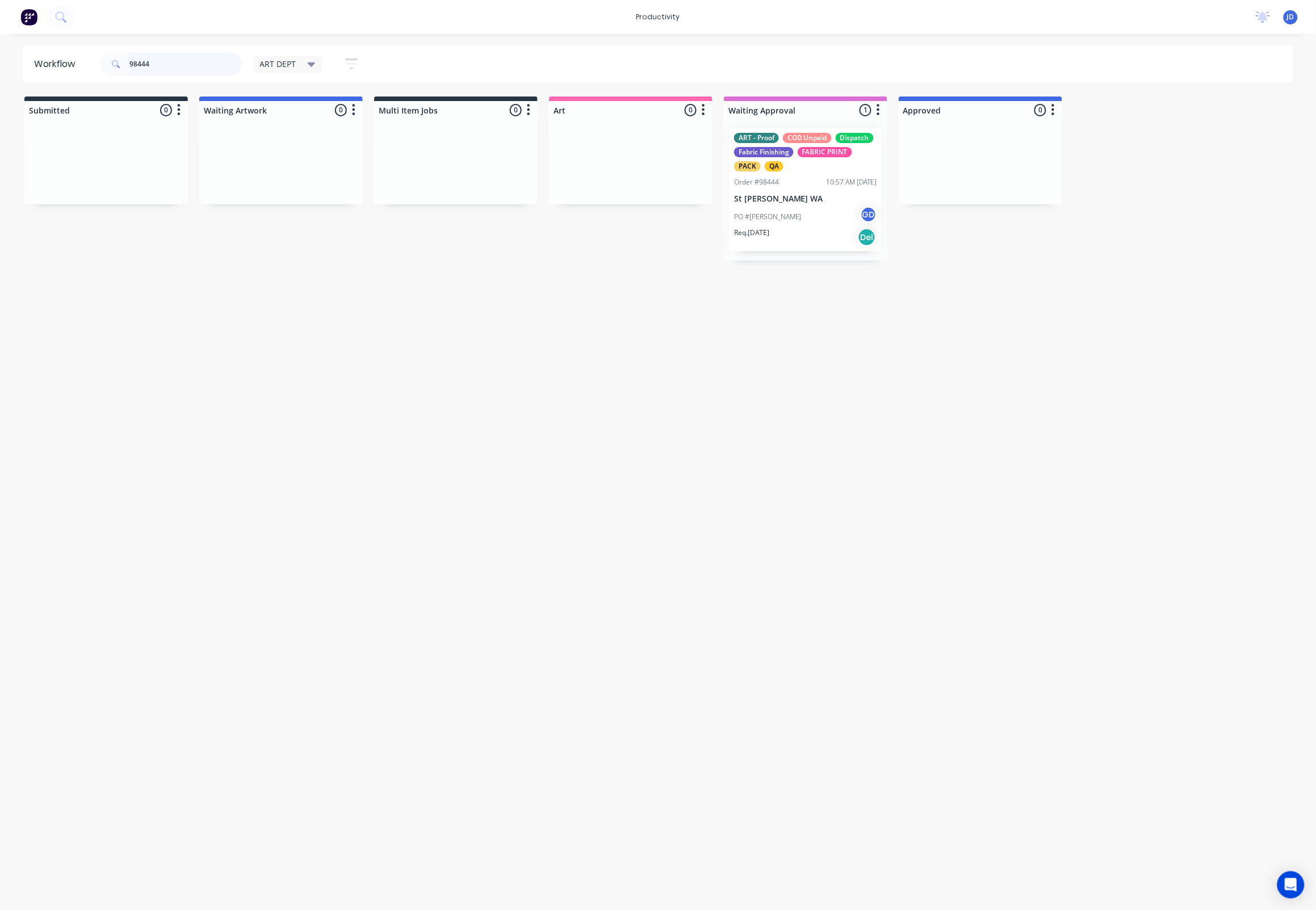
click at [150, 62] on input "98444" at bounding box center [186, 64] width 113 height 22
drag, startPoint x: 175, startPoint y: 61, endPoint x: 86, endPoint y: 69, distance: 89.4
click at [86, 69] on header "Workflow 98444 ART DEPT Save new view None edit ART DEPT (Default) edit Banner …" at bounding box center [658, 63] width 1271 height 37
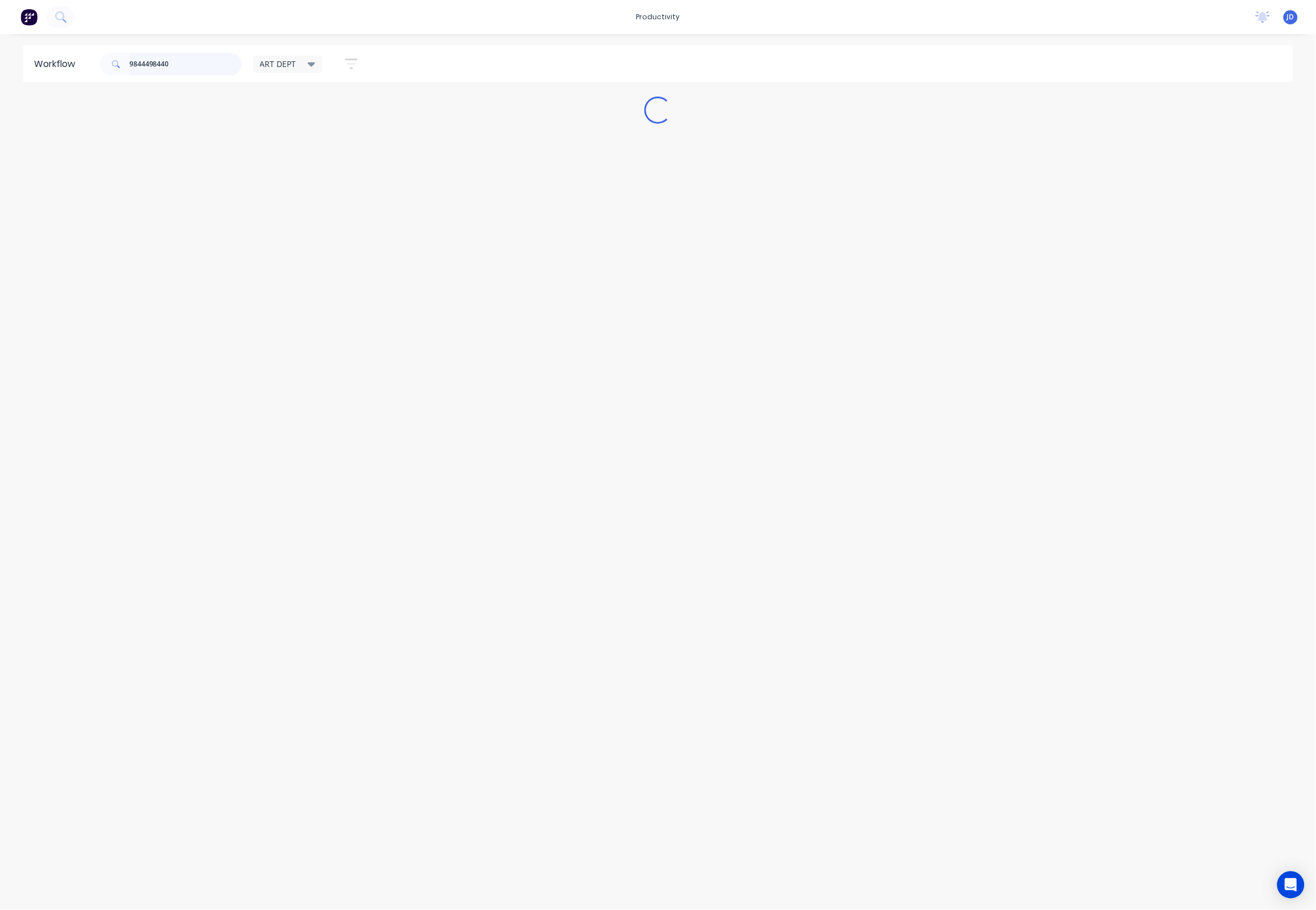
drag, startPoint x: 182, startPoint y: 66, endPoint x: 113, endPoint y: 63, distance: 69.1
click at [113, 63] on div "9844498440" at bounding box center [171, 64] width 142 height 22
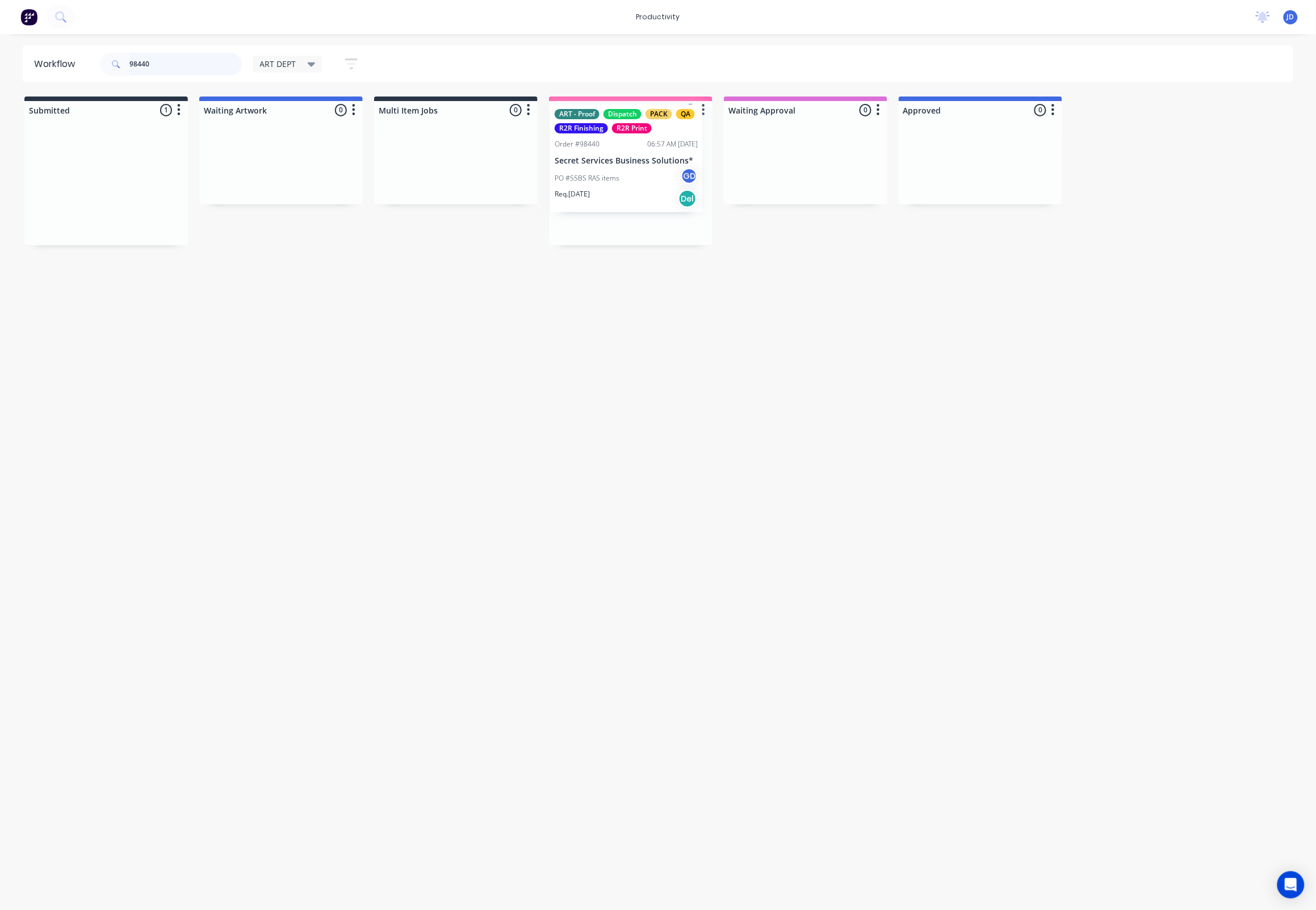
drag, startPoint x: 98, startPoint y: 205, endPoint x: 627, endPoint y: 181, distance: 529.5
click at [627, 181] on p "Secret Services Business Solutions*" at bounding box center [631, 184] width 143 height 10
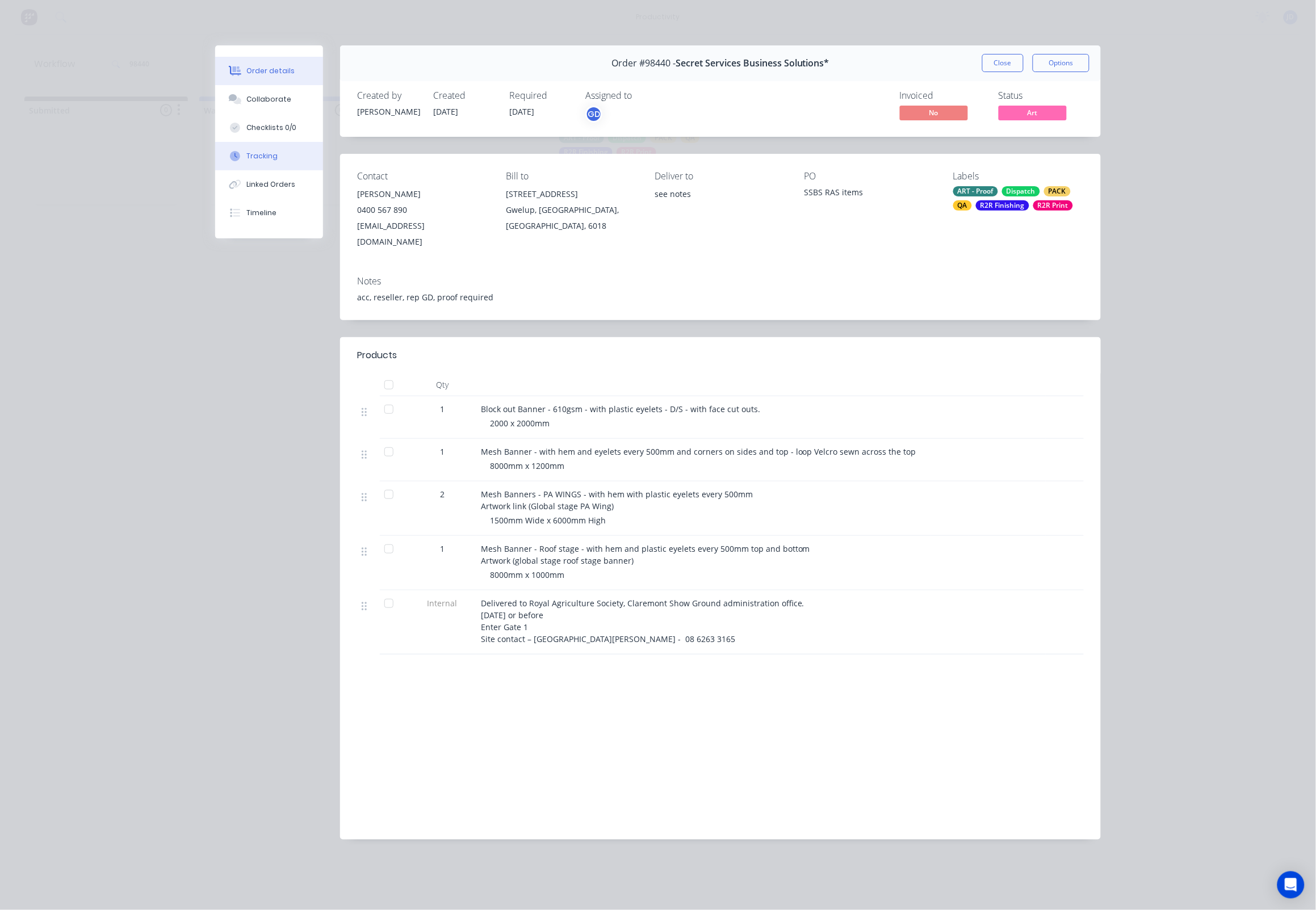
click at [263, 147] on button "Tracking" at bounding box center [269, 156] width 108 height 28
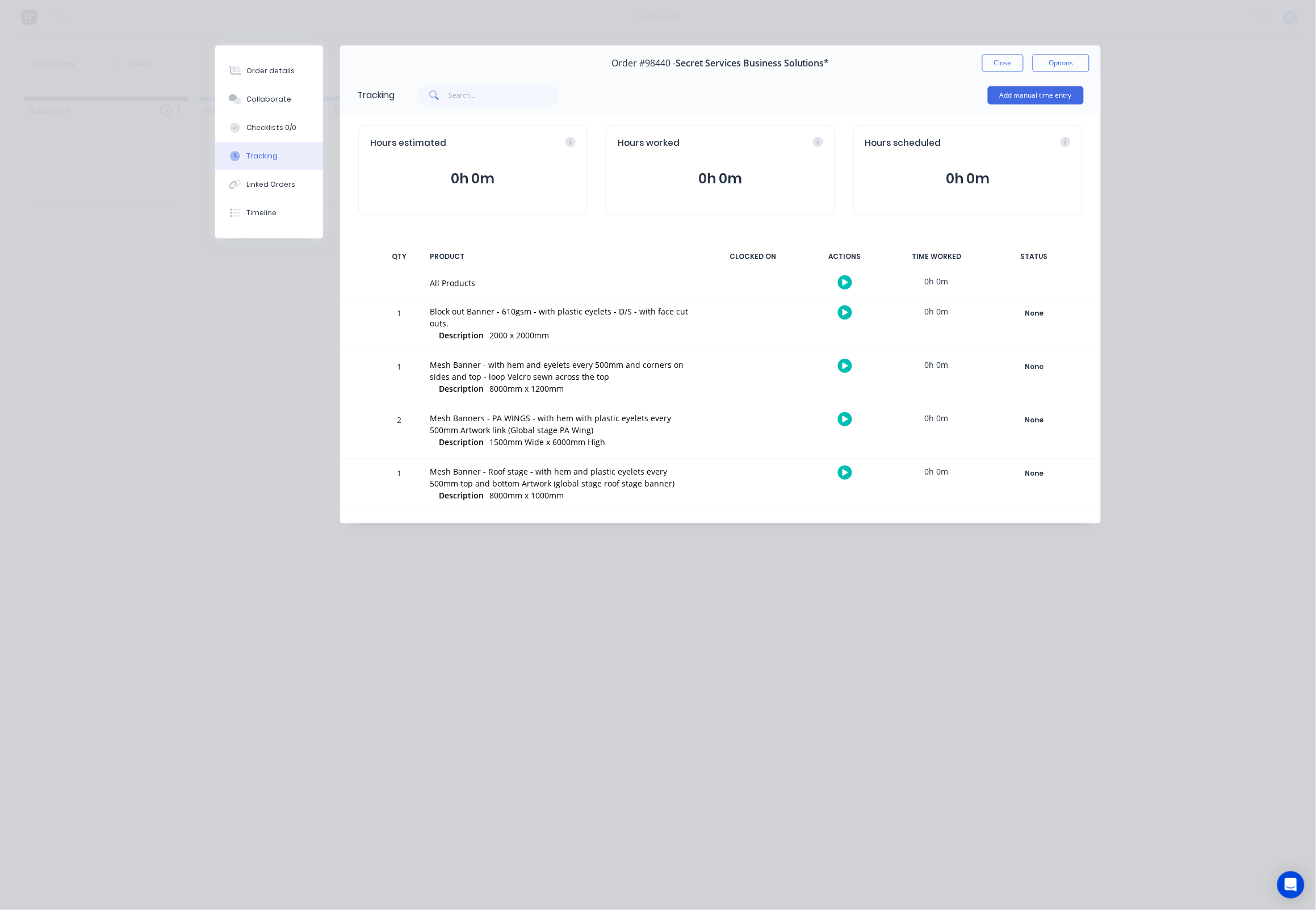
click at [841, 315] on button "button" at bounding box center [845, 312] width 14 height 14
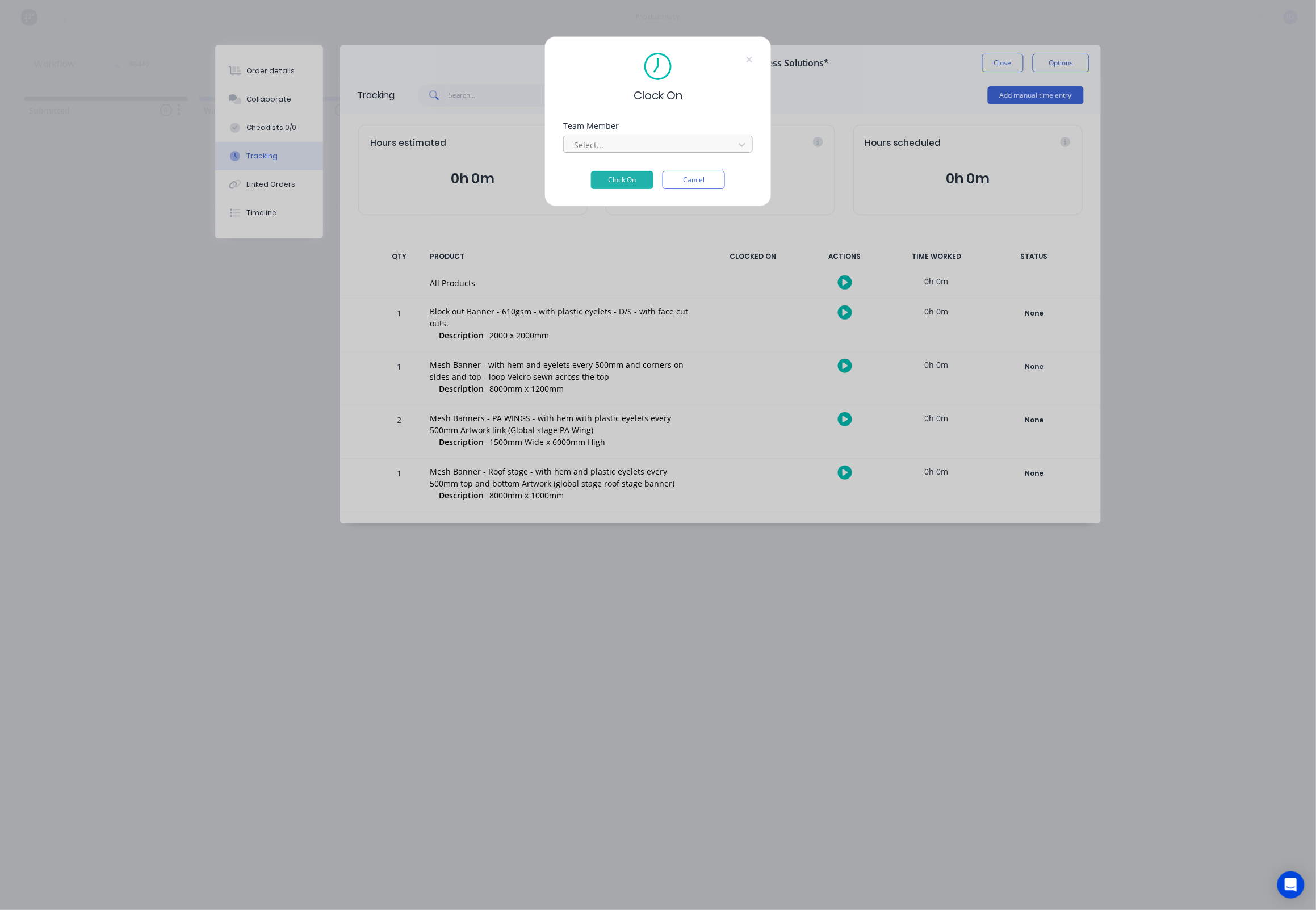
click at [599, 154] on div "Select..." at bounding box center [651, 145] width 163 height 17
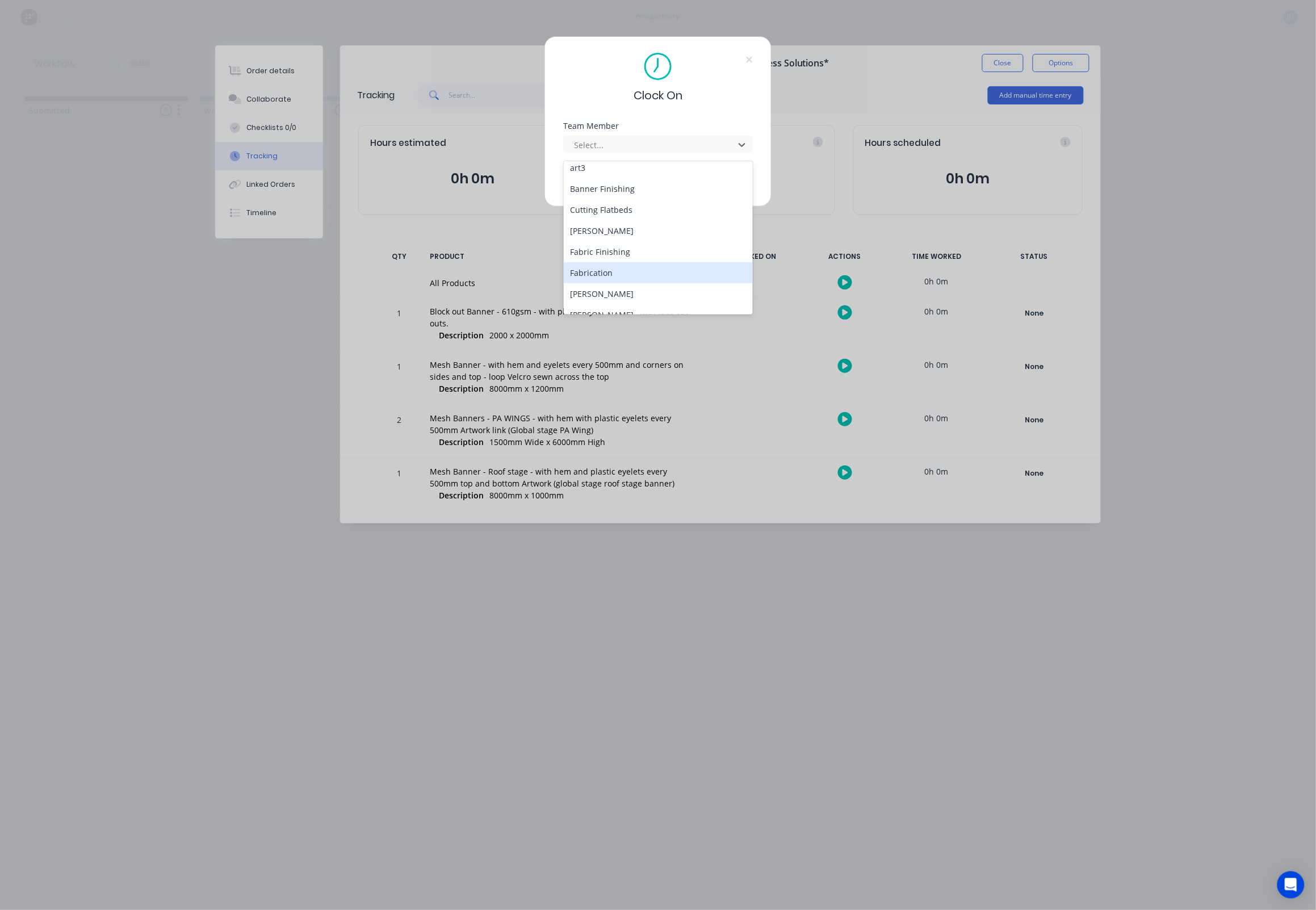
scroll to position [60, 0]
drag, startPoint x: 600, startPoint y: 296, endPoint x: 596, endPoint y: 277, distance: 19.4
click at [600, 296] on div "[PERSON_NAME]" at bounding box center [658, 303] width 189 height 21
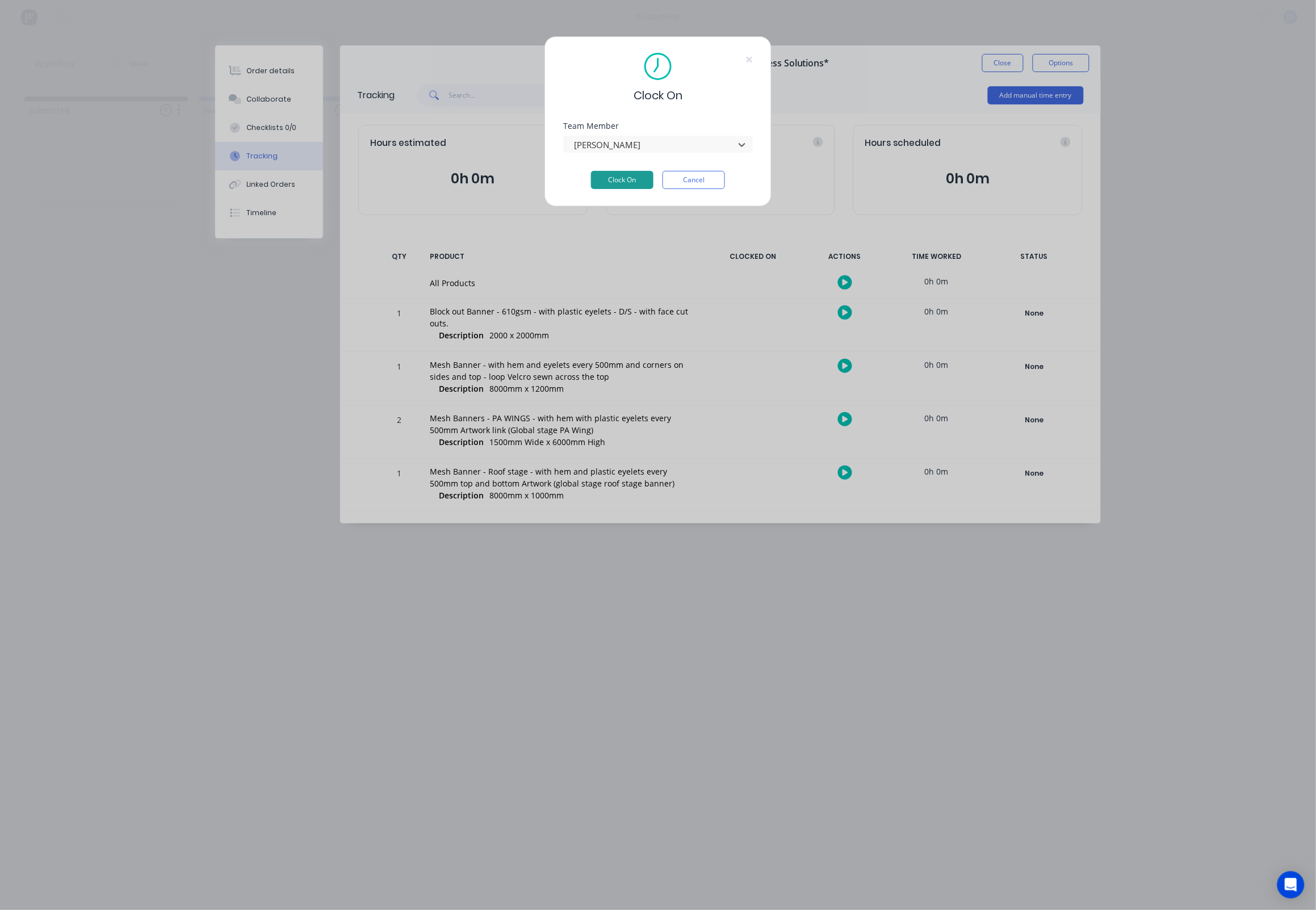
click at [623, 175] on button "Clock On" at bounding box center [623, 180] width 63 height 18
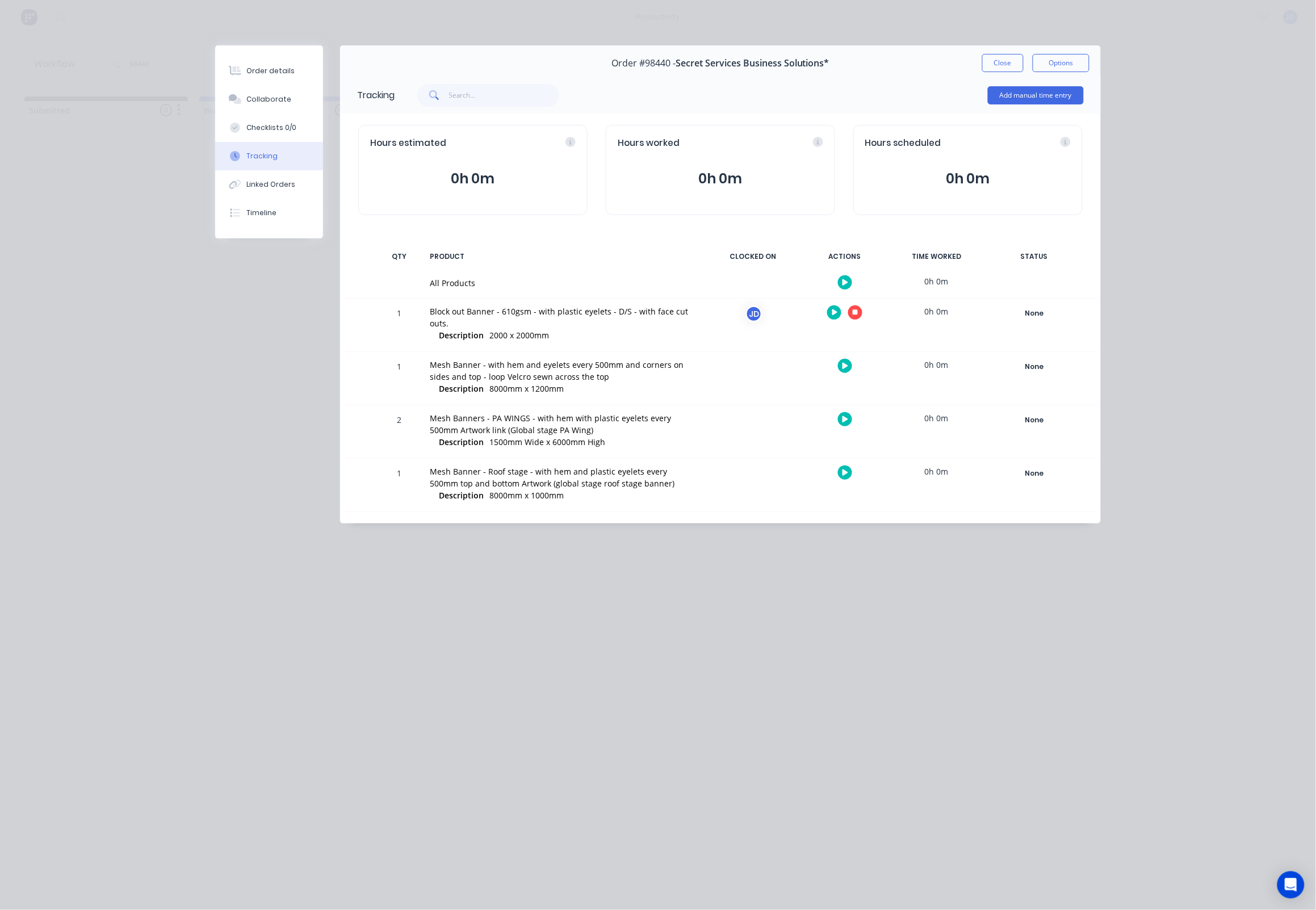
click at [860, 315] on button "button" at bounding box center [855, 312] width 14 height 14
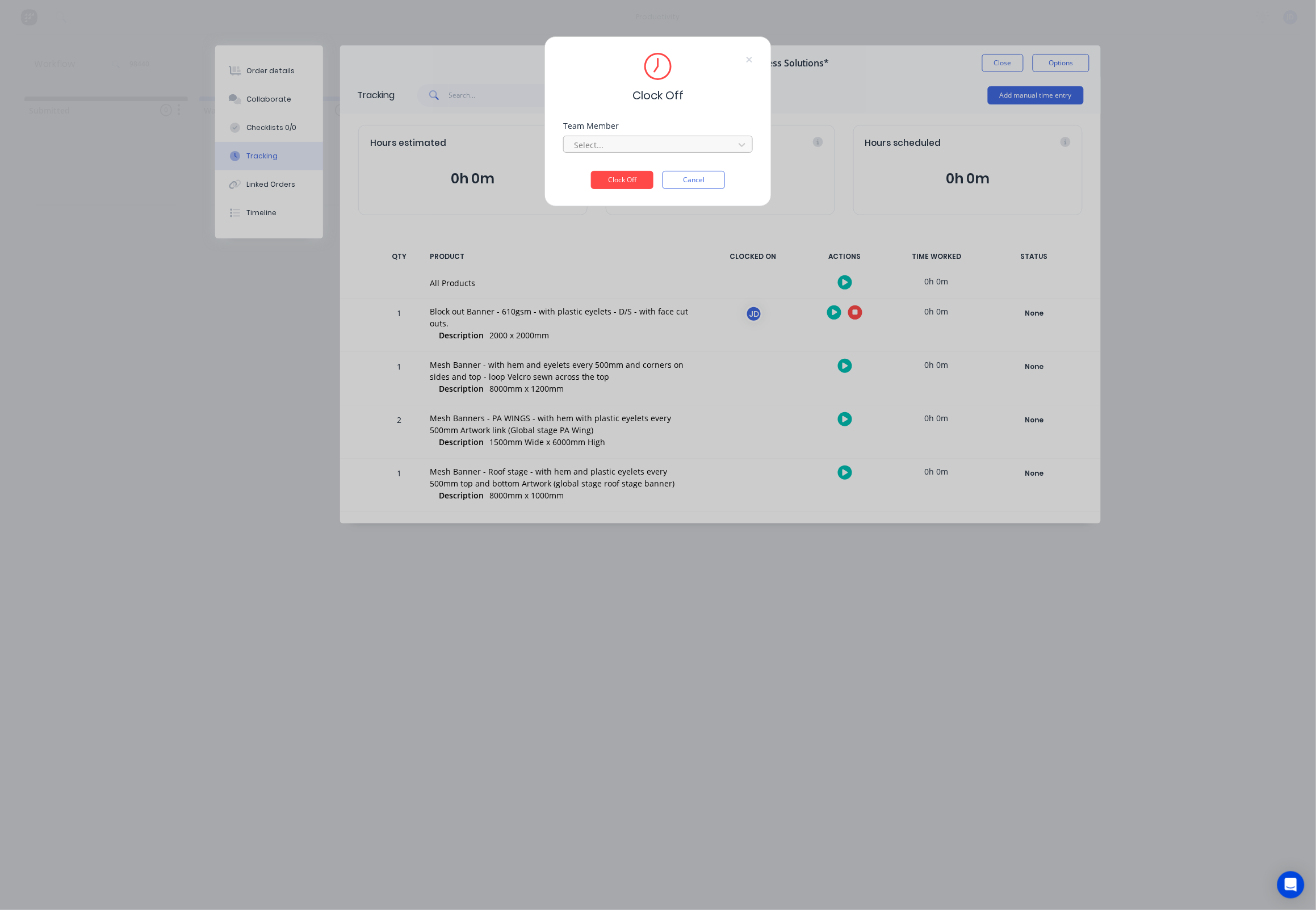
click at [669, 152] on div at bounding box center [650, 145] width 156 height 14
click at [654, 177] on div "[PERSON_NAME]" at bounding box center [658, 174] width 189 height 21
click at [635, 189] on button "Clock Off" at bounding box center [623, 180] width 63 height 18
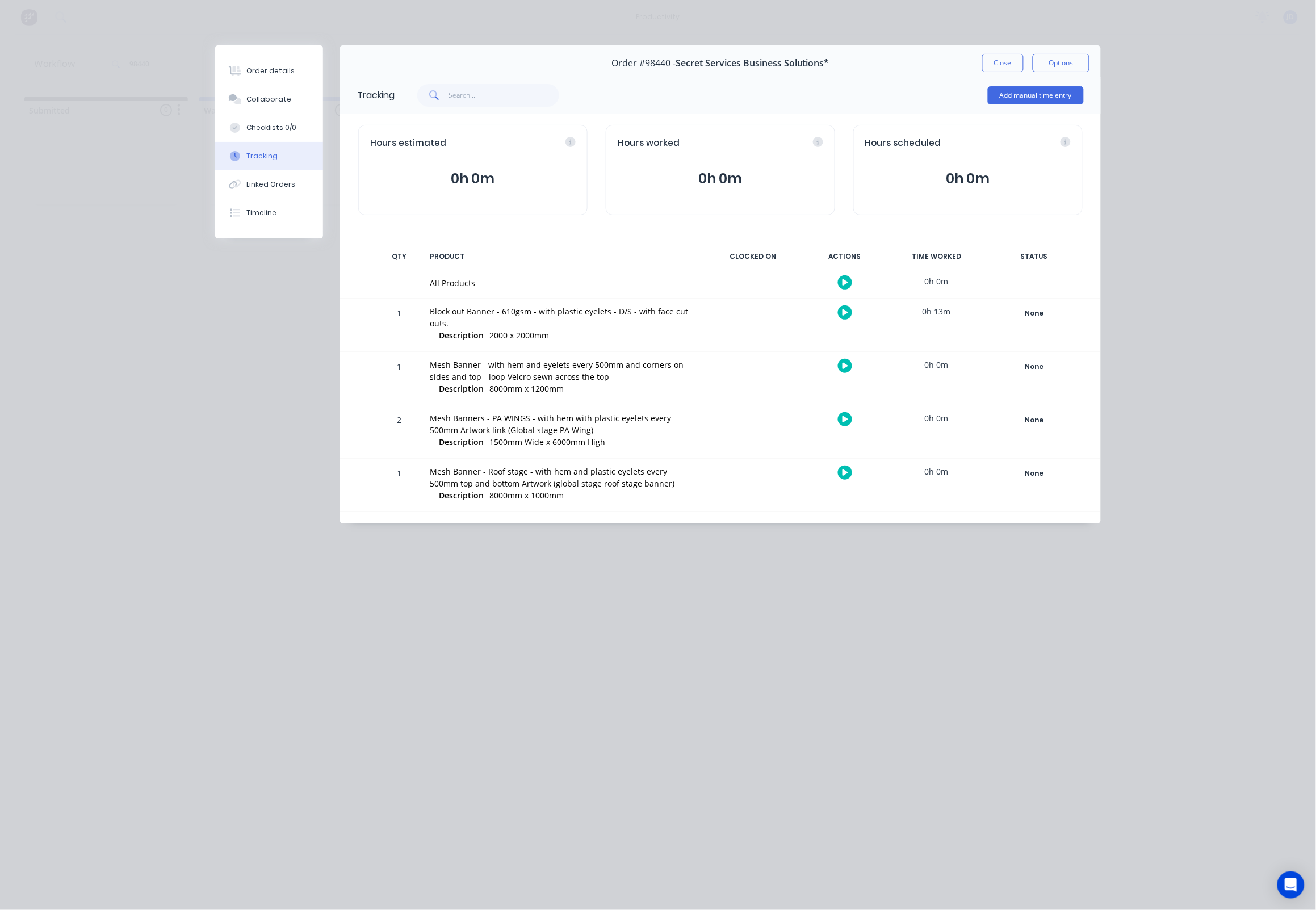
click at [989, 70] on button "Close" at bounding box center [1003, 63] width 42 height 18
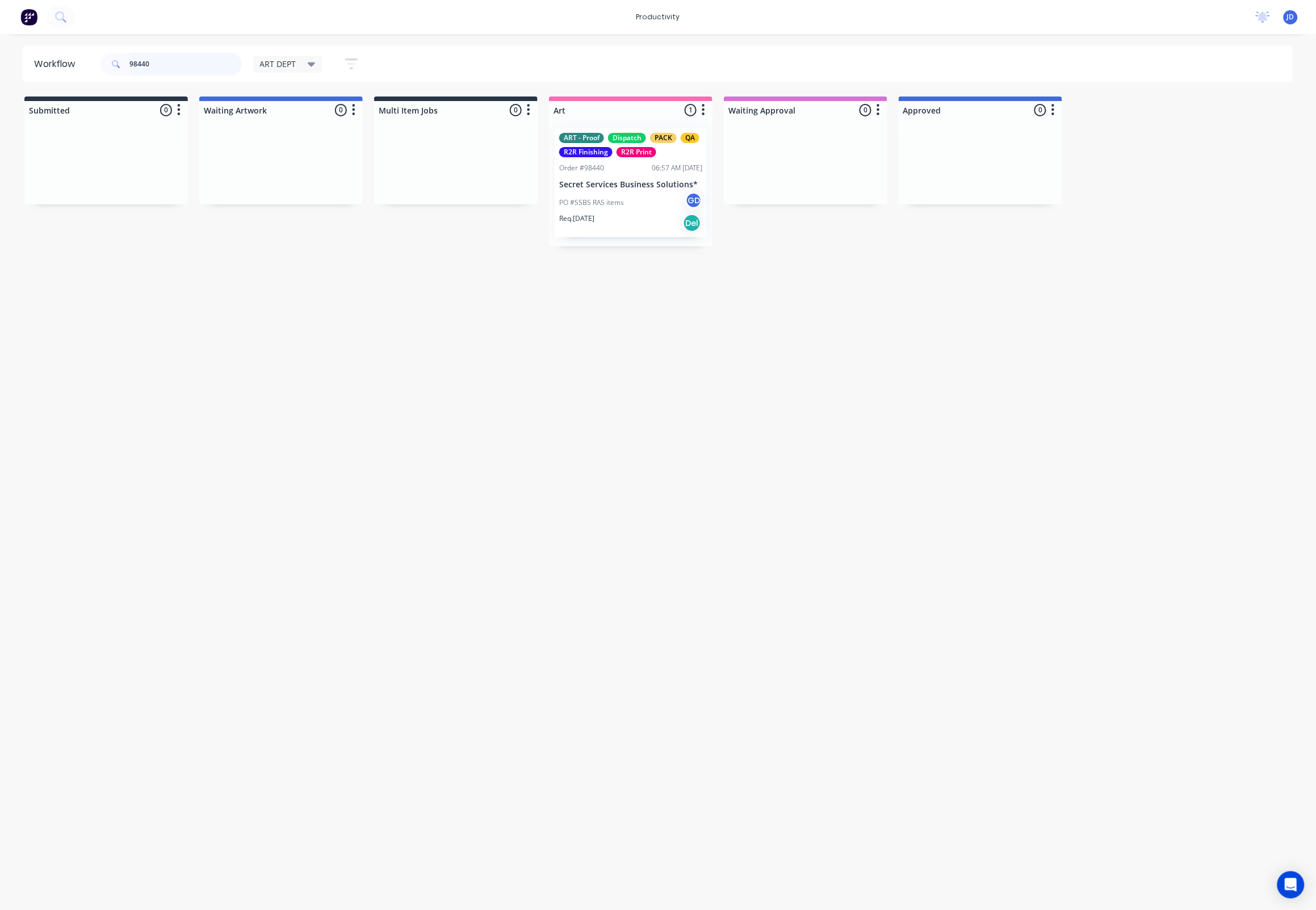
drag, startPoint x: 209, startPoint y: 60, endPoint x: 97, endPoint y: 62, distance: 112.0
click at [98, 62] on div "98440 ART DEPT Save new view None edit ART DEPT (Default) edit Banner Finishing…" at bounding box center [233, 64] width 272 height 34
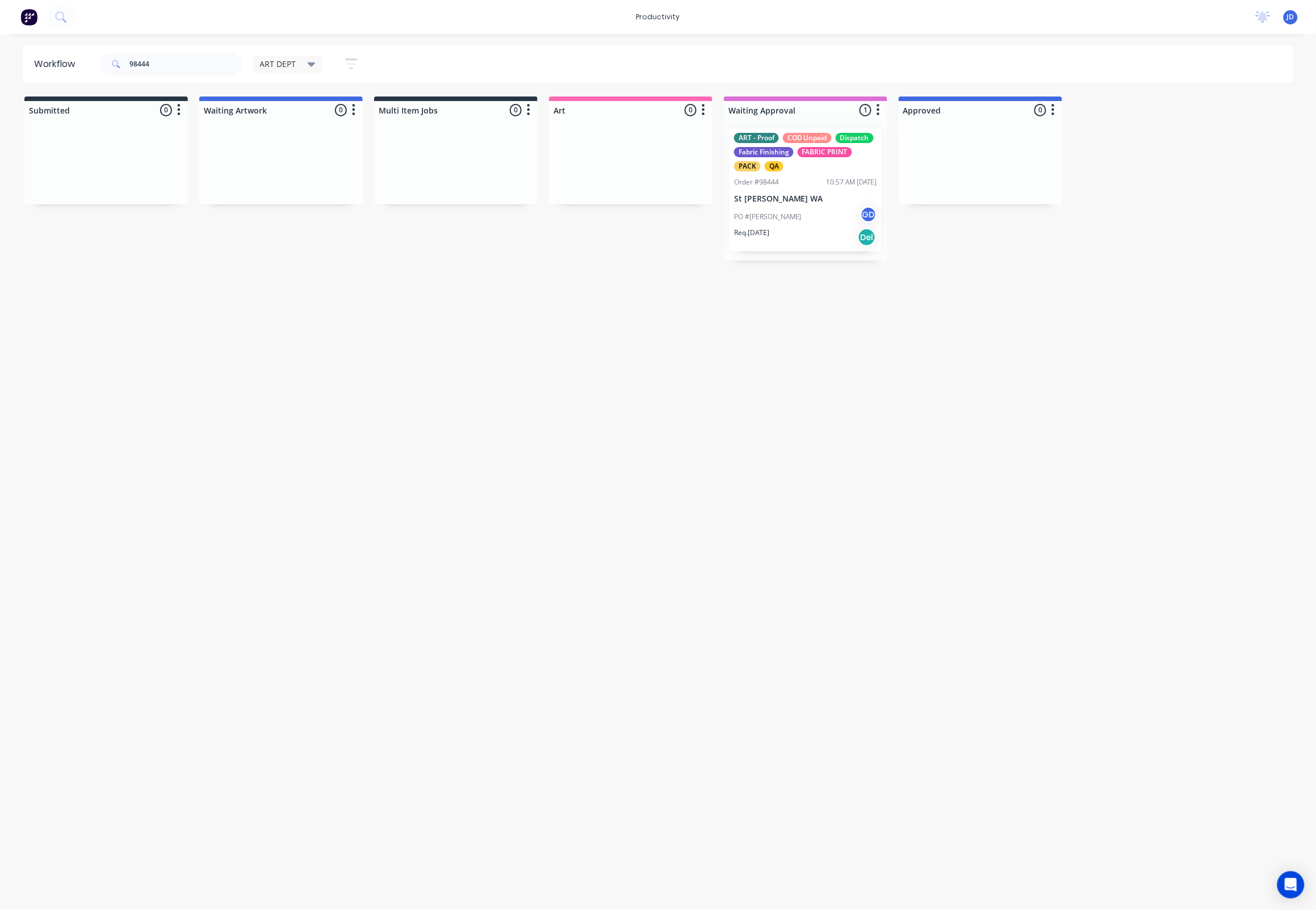
click at [775, 183] on div "Order #98444" at bounding box center [757, 183] width 45 height 10
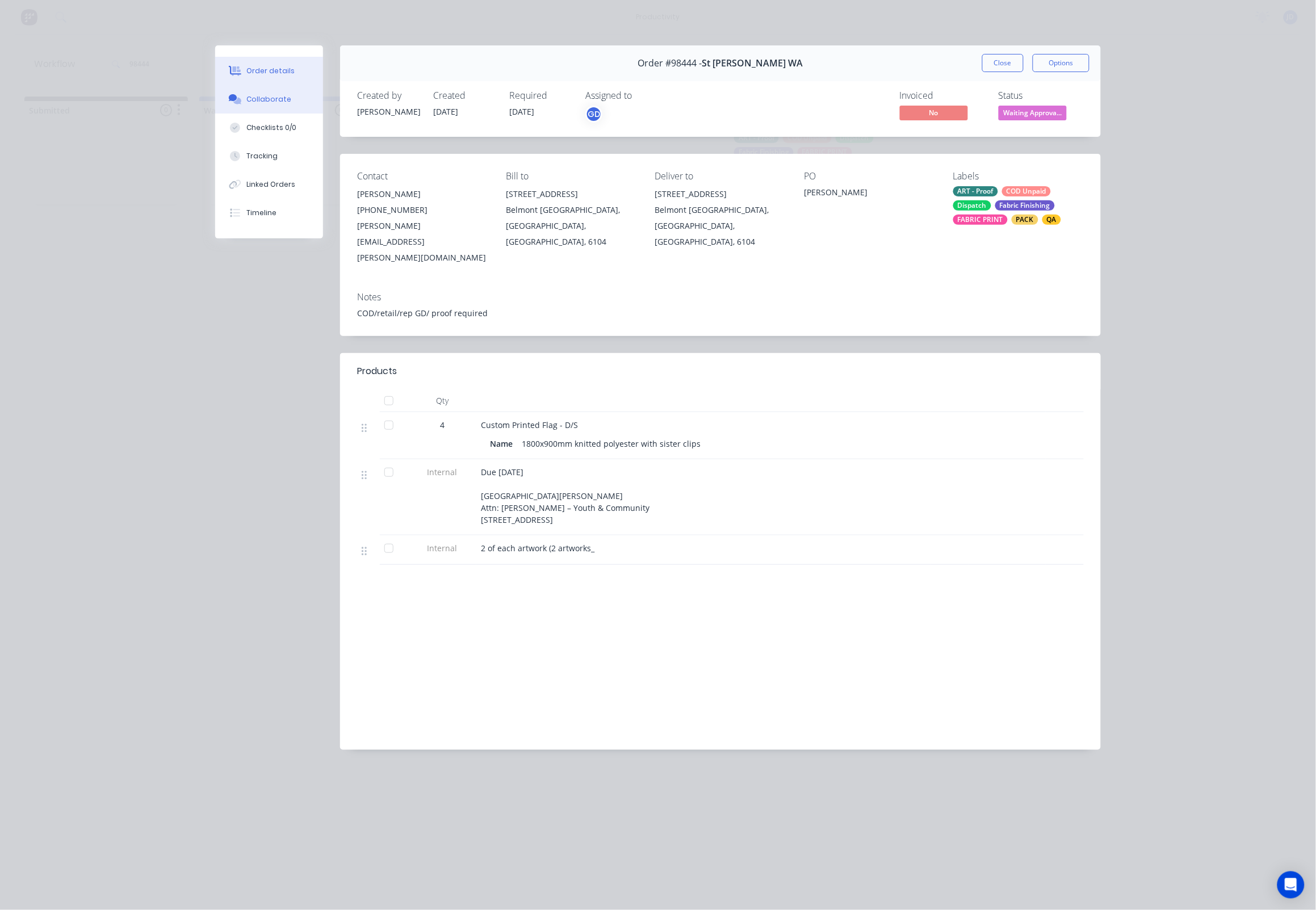
click at [258, 96] on div "Collaborate" at bounding box center [269, 99] width 45 height 10
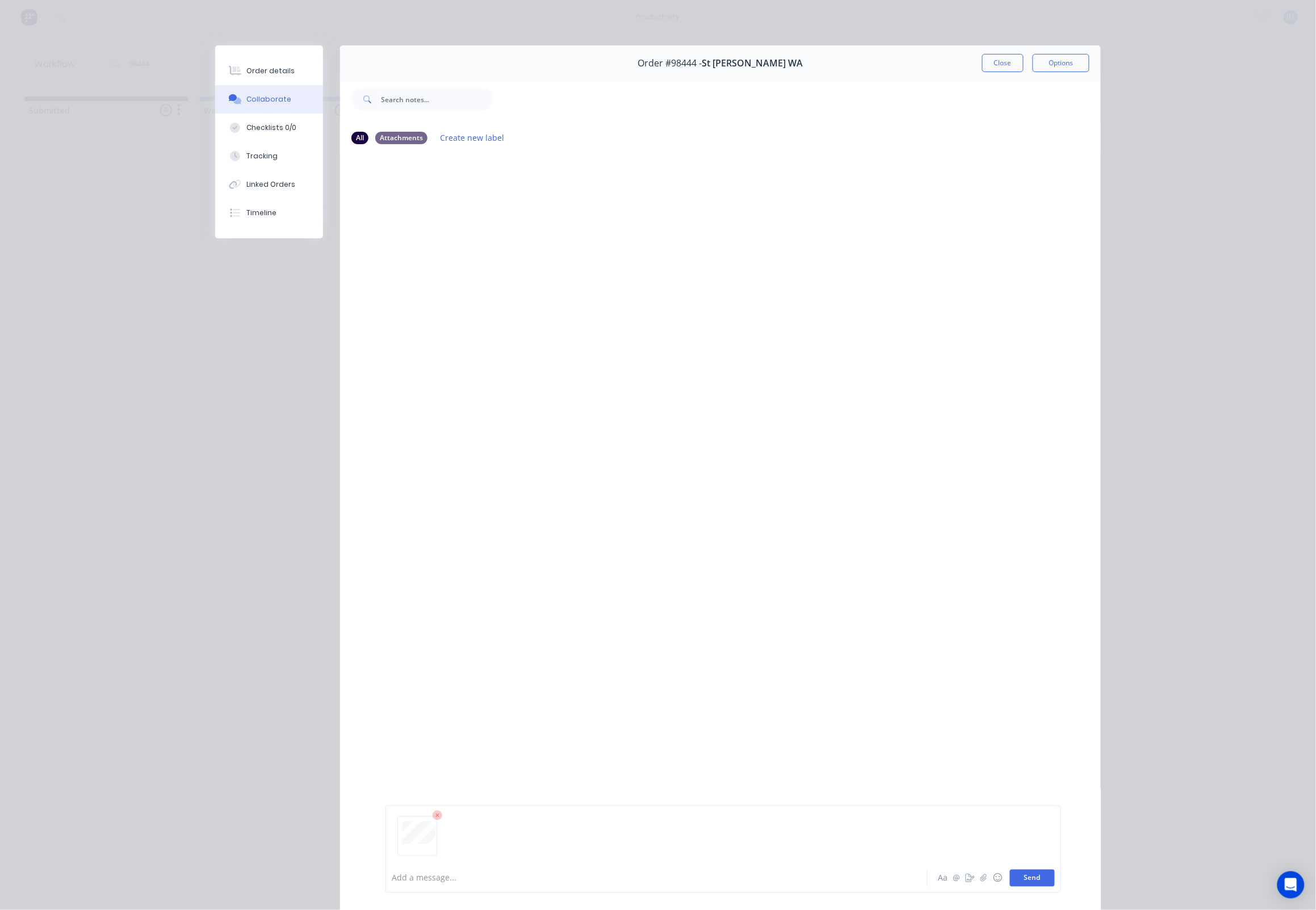
click at [1034, 884] on button "Send" at bounding box center [1033, 878] width 45 height 17
click at [1009, 63] on button "Close" at bounding box center [1003, 63] width 42 height 18
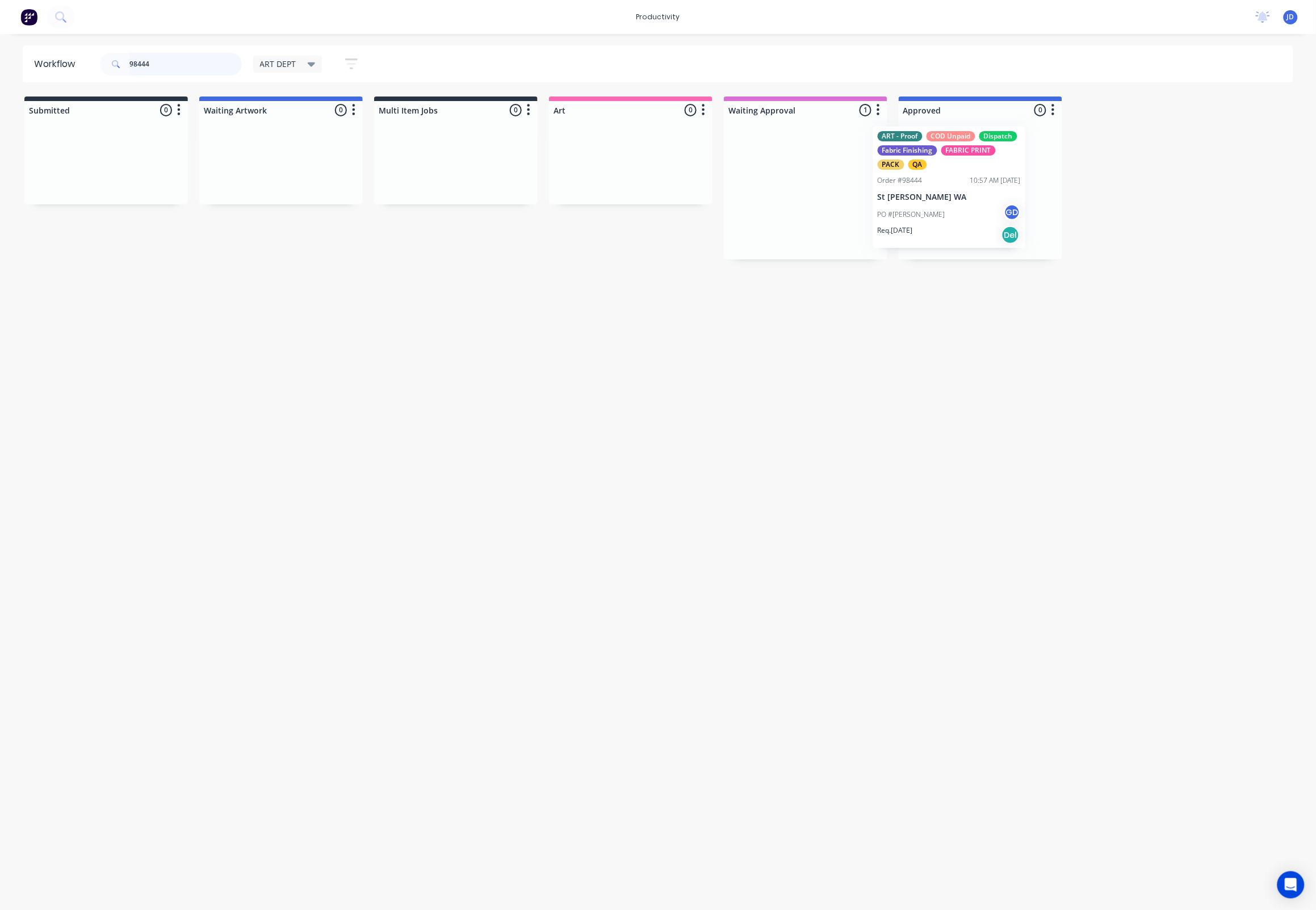
drag, startPoint x: 951, startPoint y: 203, endPoint x: 987, endPoint y: 206, distance: 36.1
drag, startPoint x: 183, startPoint y: 66, endPoint x: 66, endPoint y: 63, distance: 117.0
click at [66, 63] on header "Workflow 98444 ART DEPT Save new view None edit ART DEPT (Default) edit Banner …" at bounding box center [658, 63] width 1271 height 37
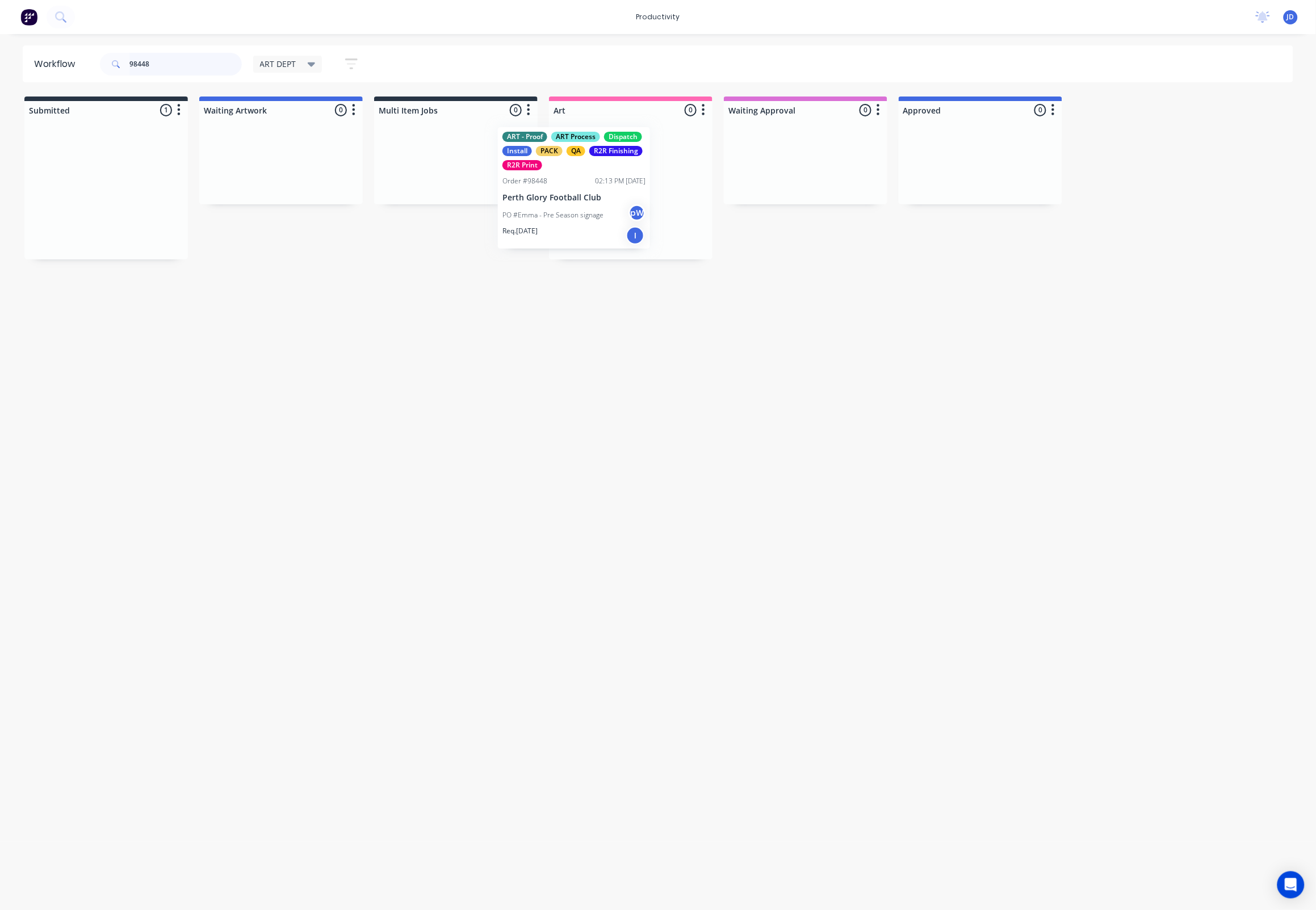
drag, startPoint x: 251, startPoint y: 199, endPoint x: 608, endPoint y: 183, distance: 357.4
click at [617, 210] on div at bounding box center [630, 189] width 163 height 140
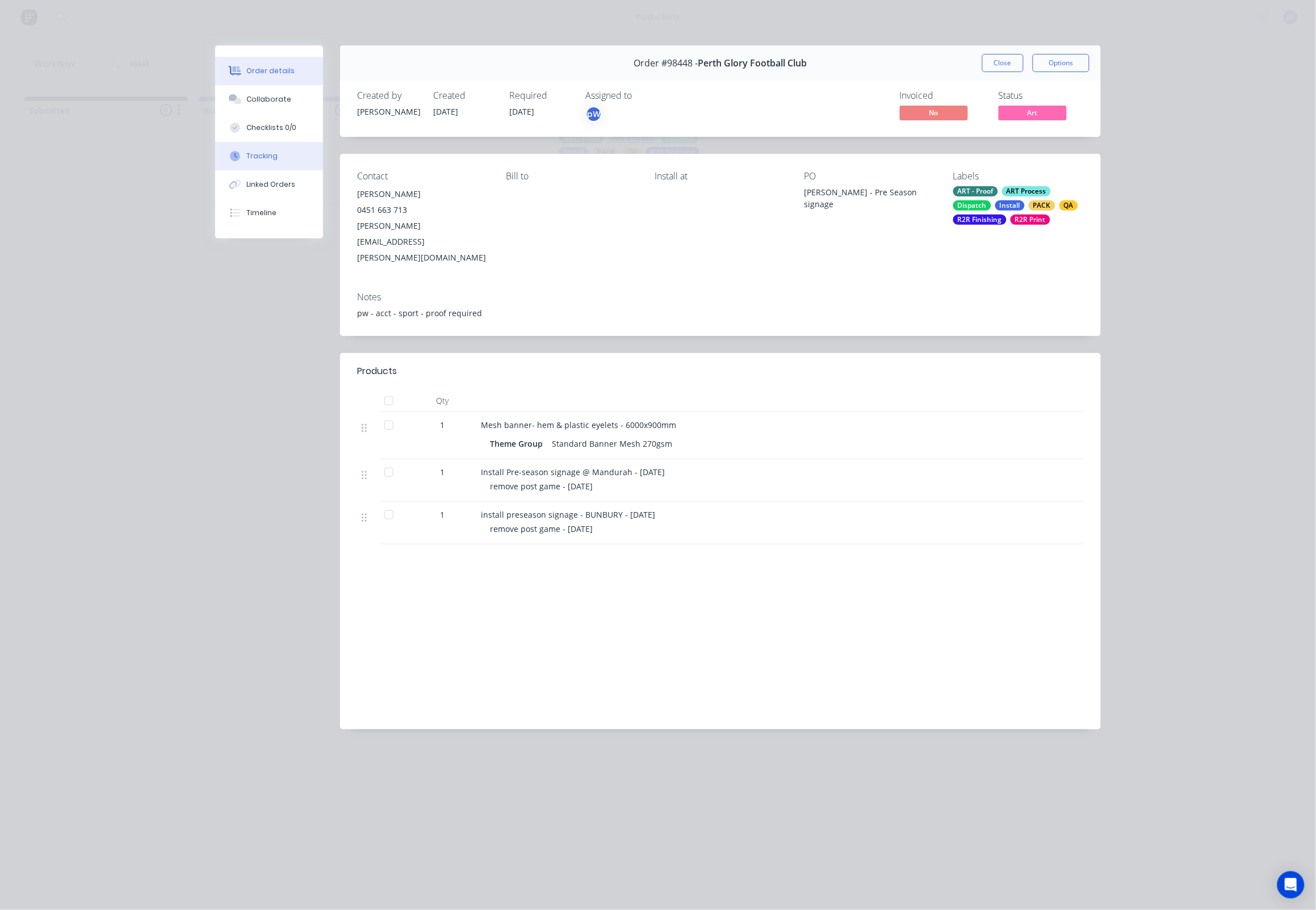
click at [274, 168] on button "Tracking" at bounding box center [269, 156] width 108 height 28
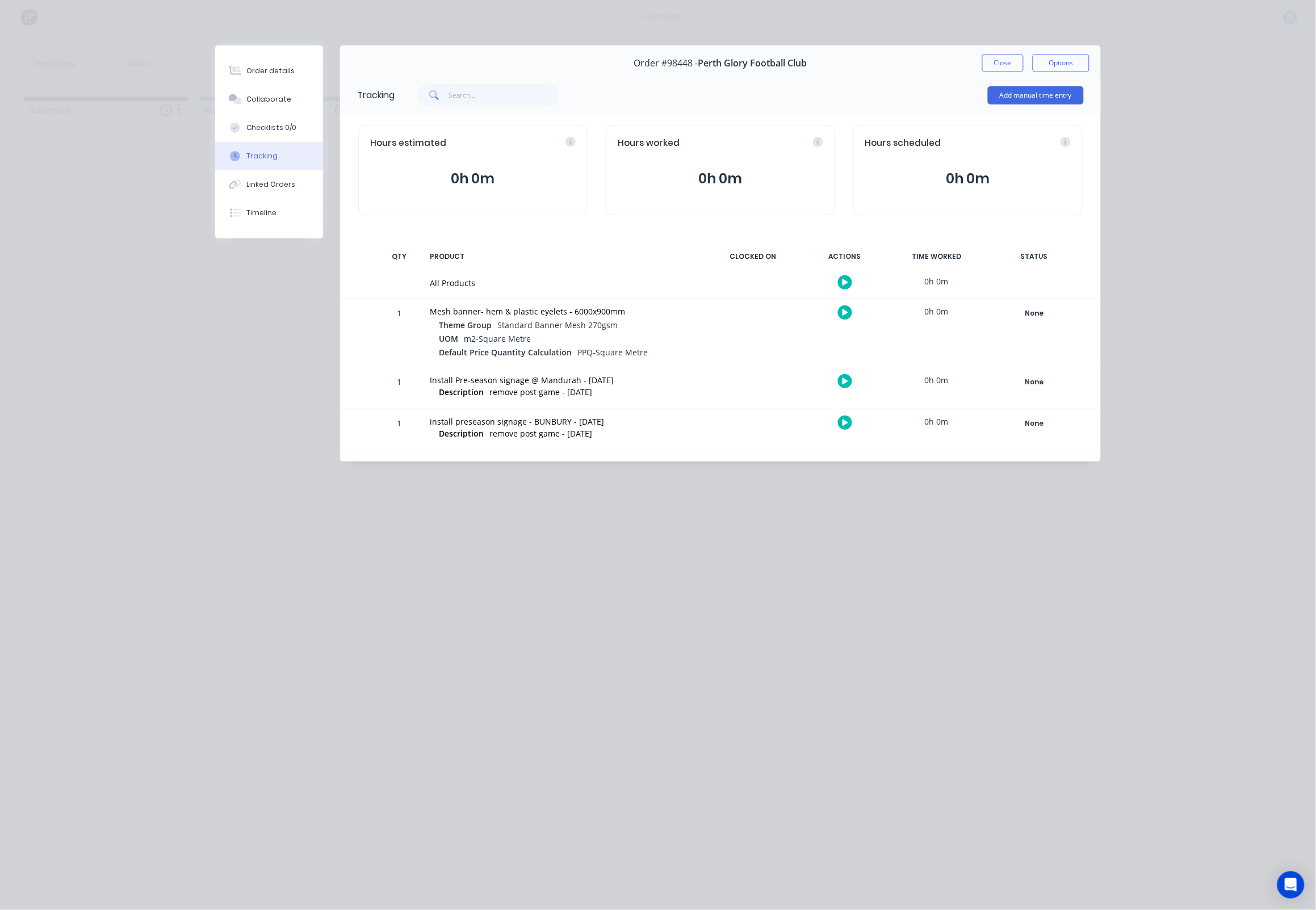
click at [849, 311] on button "button" at bounding box center [845, 312] width 14 height 14
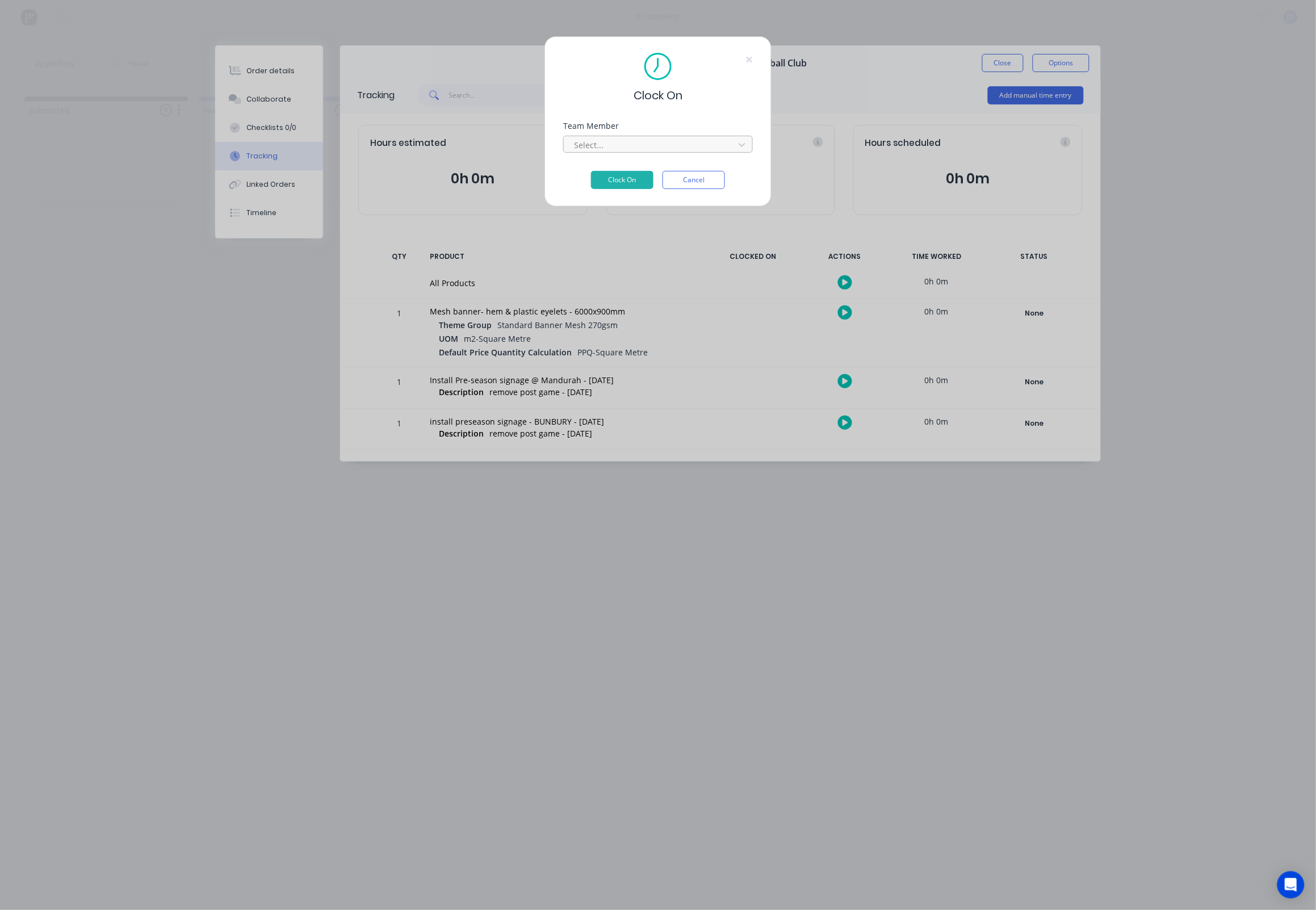
click at [607, 146] on div at bounding box center [650, 145] width 156 height 14
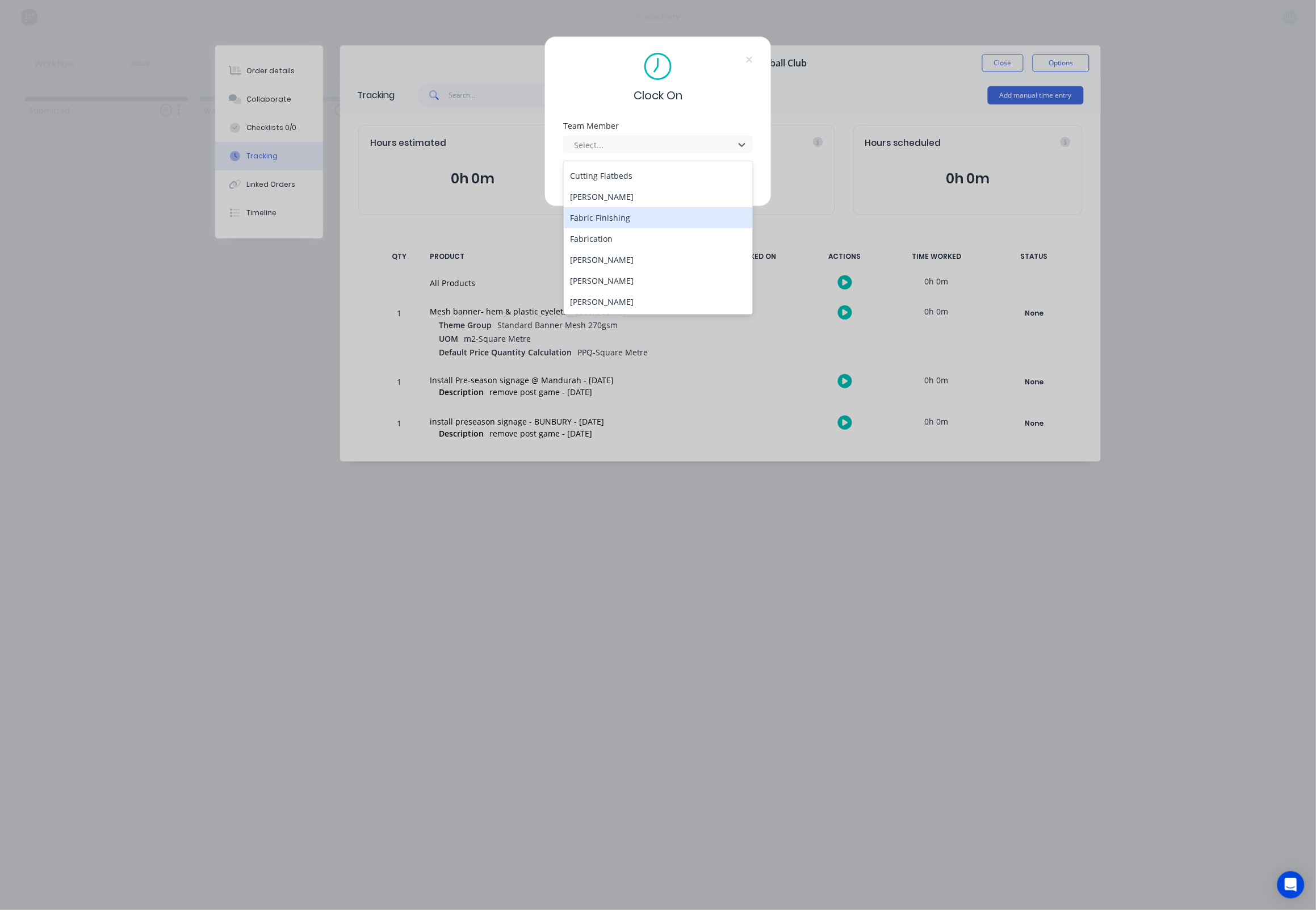
scroll to position [83, 0]
click at [585, 272] on div "[PERSON_NAME]" at bounding box center [658, 279] width 189 height 21
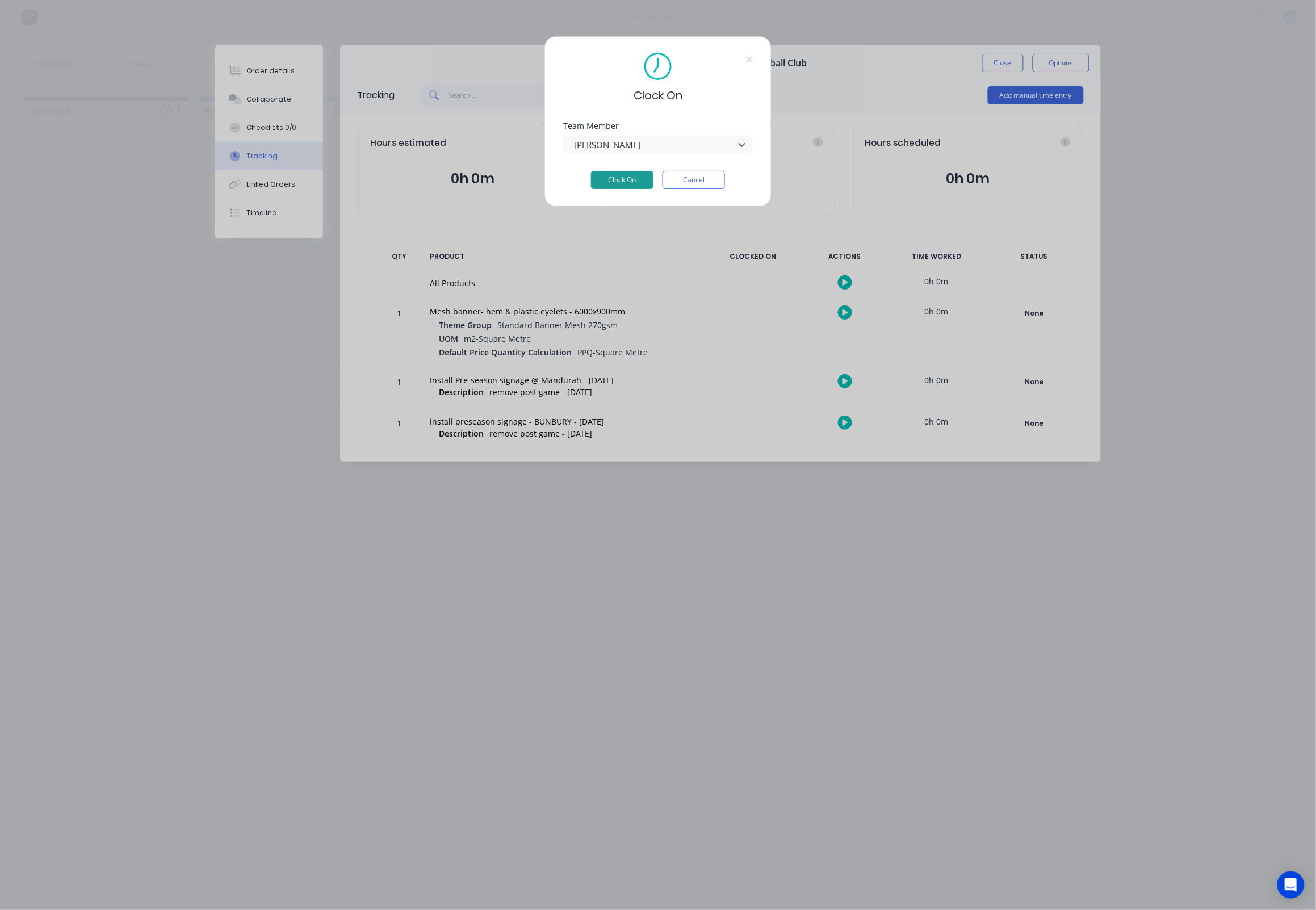
click at [608, 181] on button "Clock On" at bounding box center [623, 180] width 63 height 18
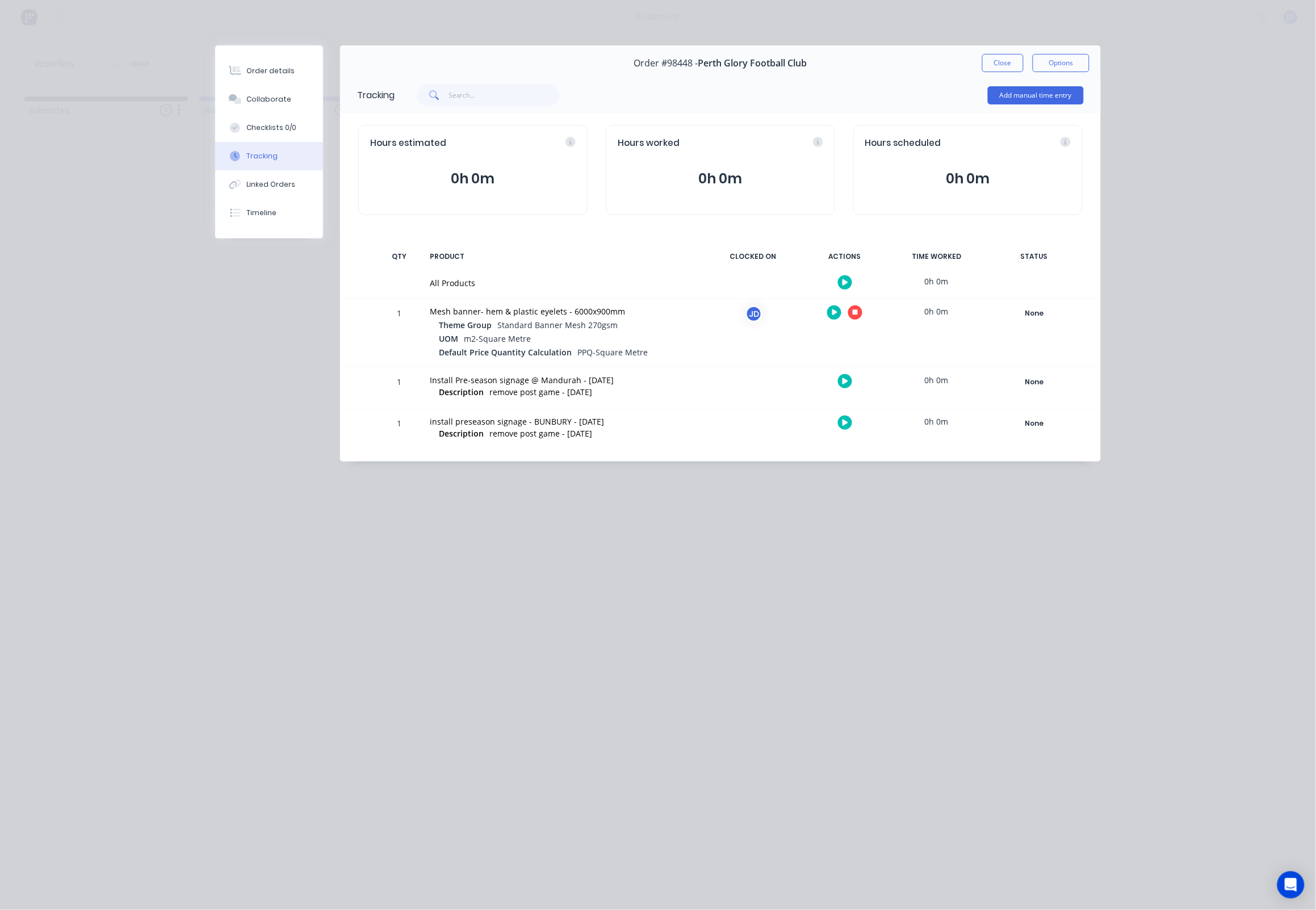
click at [858, 317] on button "button" at bounding box center [855, 312] width 14 height 14
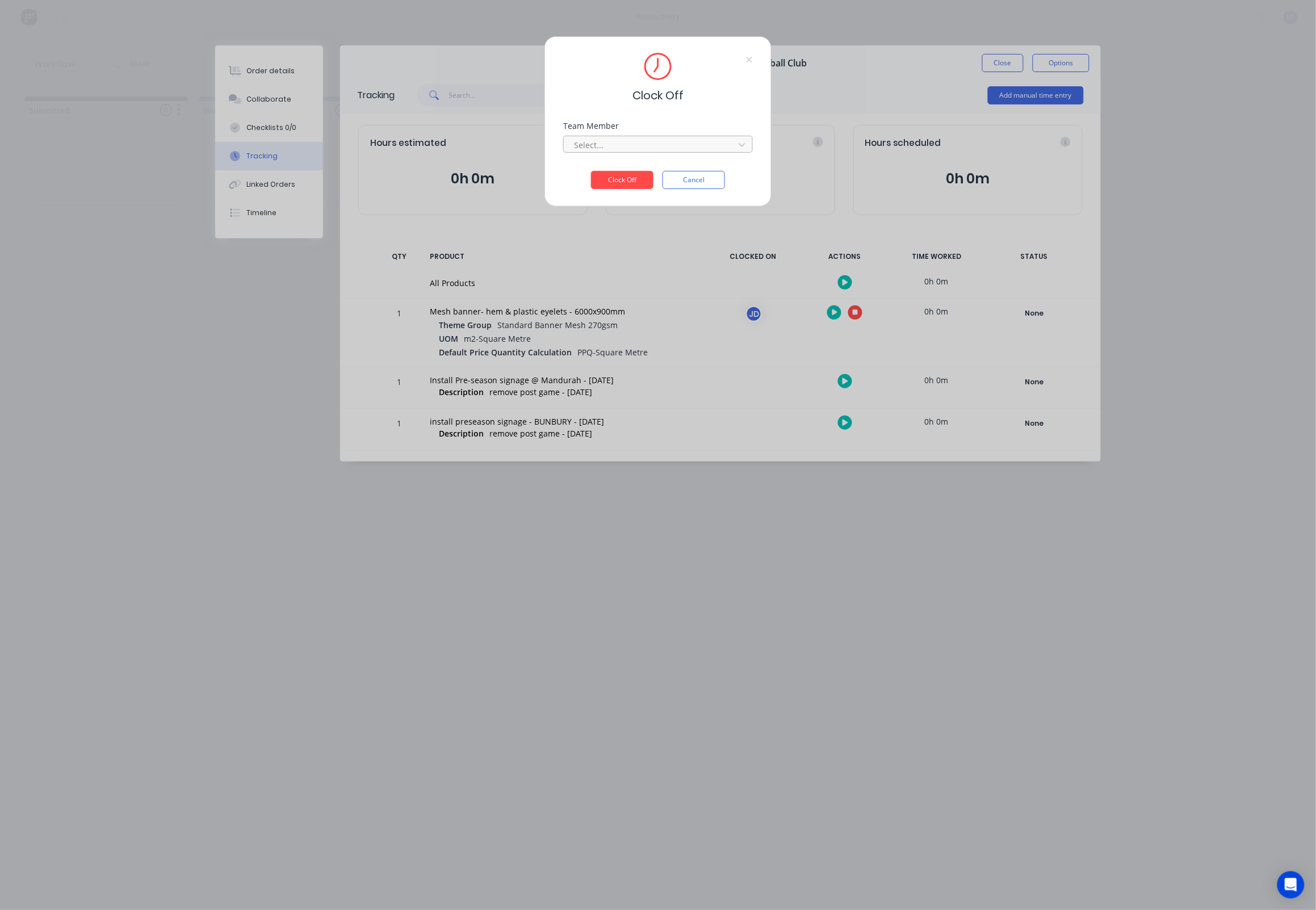
click at [589, 142] on div "Select..." at bounding box center [651, 145] width 154 height 12
click at [599, 182] on div "[PERSON_NAME]" at bounding box center [658, 174] width 189 height 21
click at [632, 186] on button "Clock Off" at bounding box center [623, 180] width 63 height 18
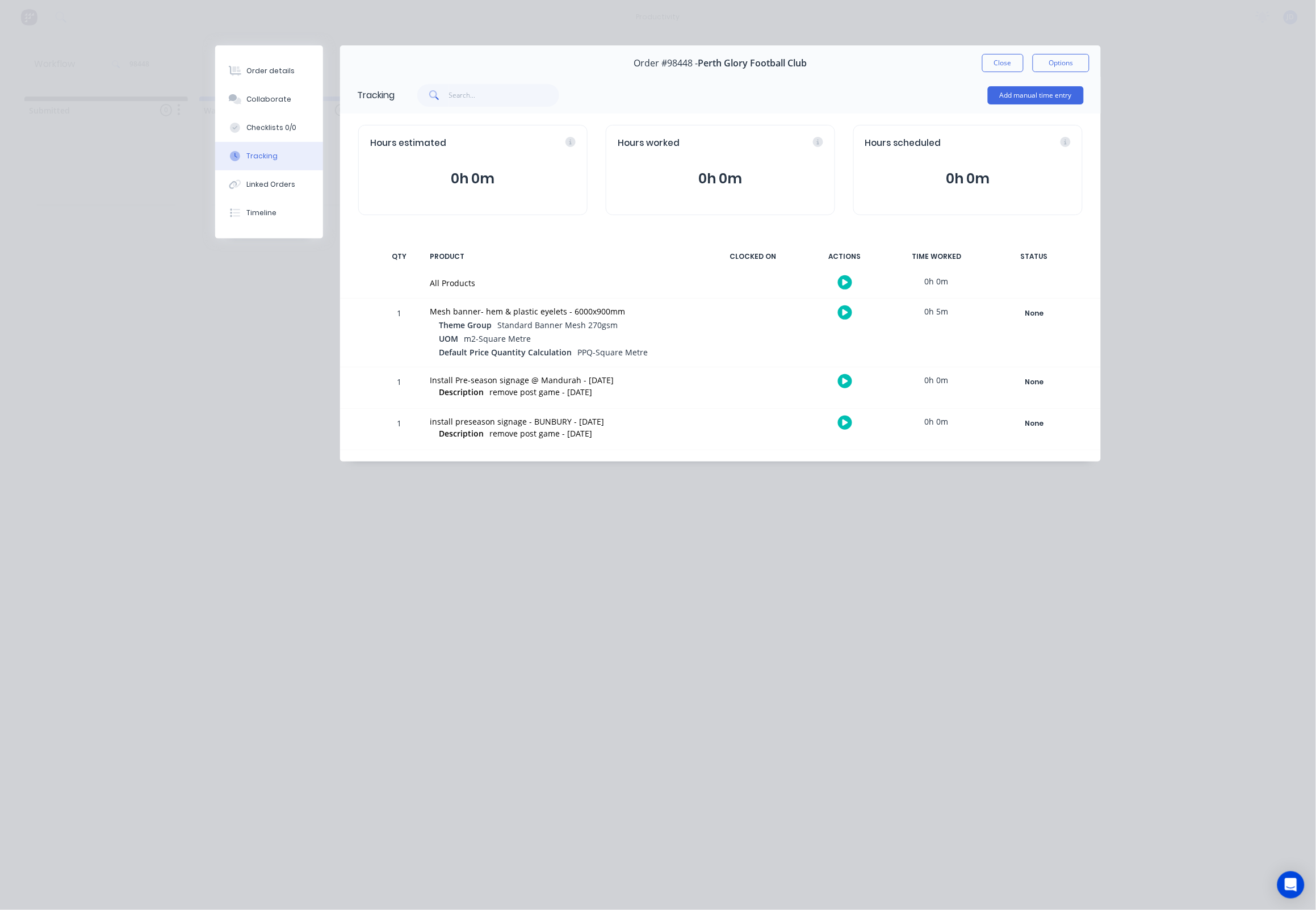
drag, startPoint x: 1013, startPoint y: 63, endPoint x: 963, endPoint y: 79, distance: 52.5
click at [1013, 63] on button "Close" at bounding box center [1003, 63] width 42 height 18
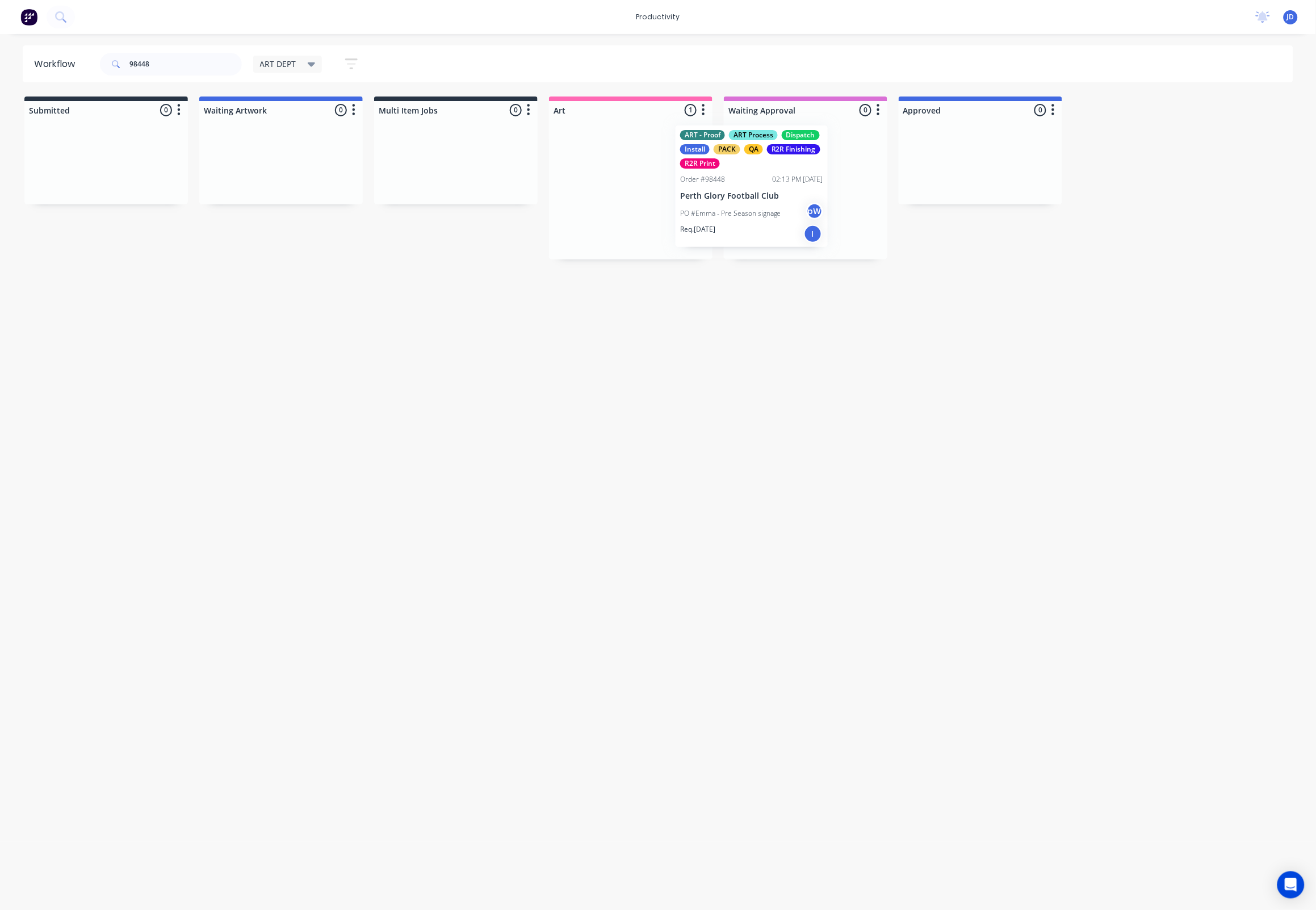
drag, startPoint x: 736, startPoint y: 172, endPoint x: 803, endPoint y: 170, distance: 67.0
click at [110, 56] on div "98448" at bounding box center [171, 64] width 142 height 22
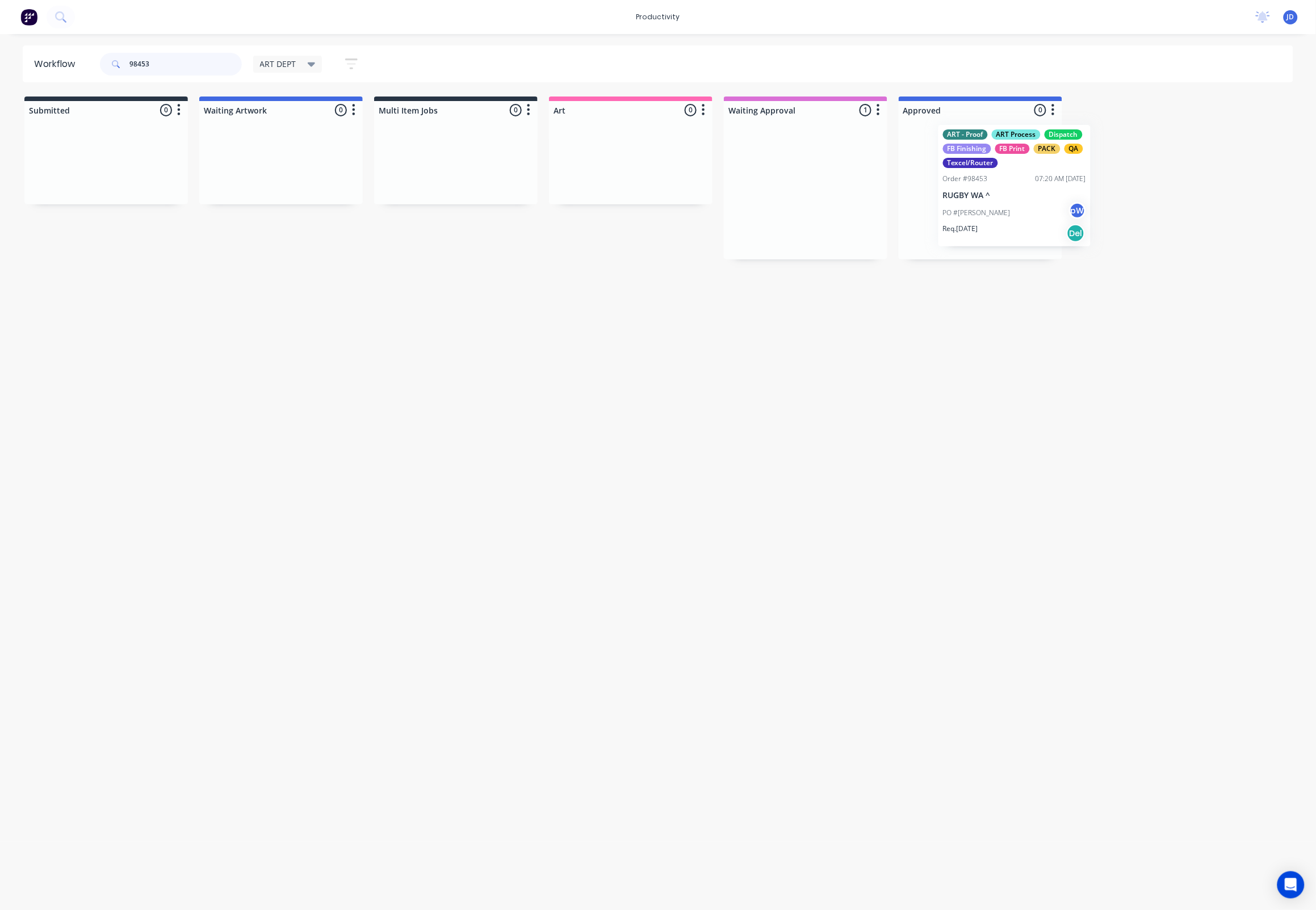
drag, startPoint x: 765, startPoint y: 220, endPoint x: 992, endPoint y: 217, distance: 227.0
click at [970, 224] on div "PO #Louis pW" at bounding box center [980, 216] width 143 height 22
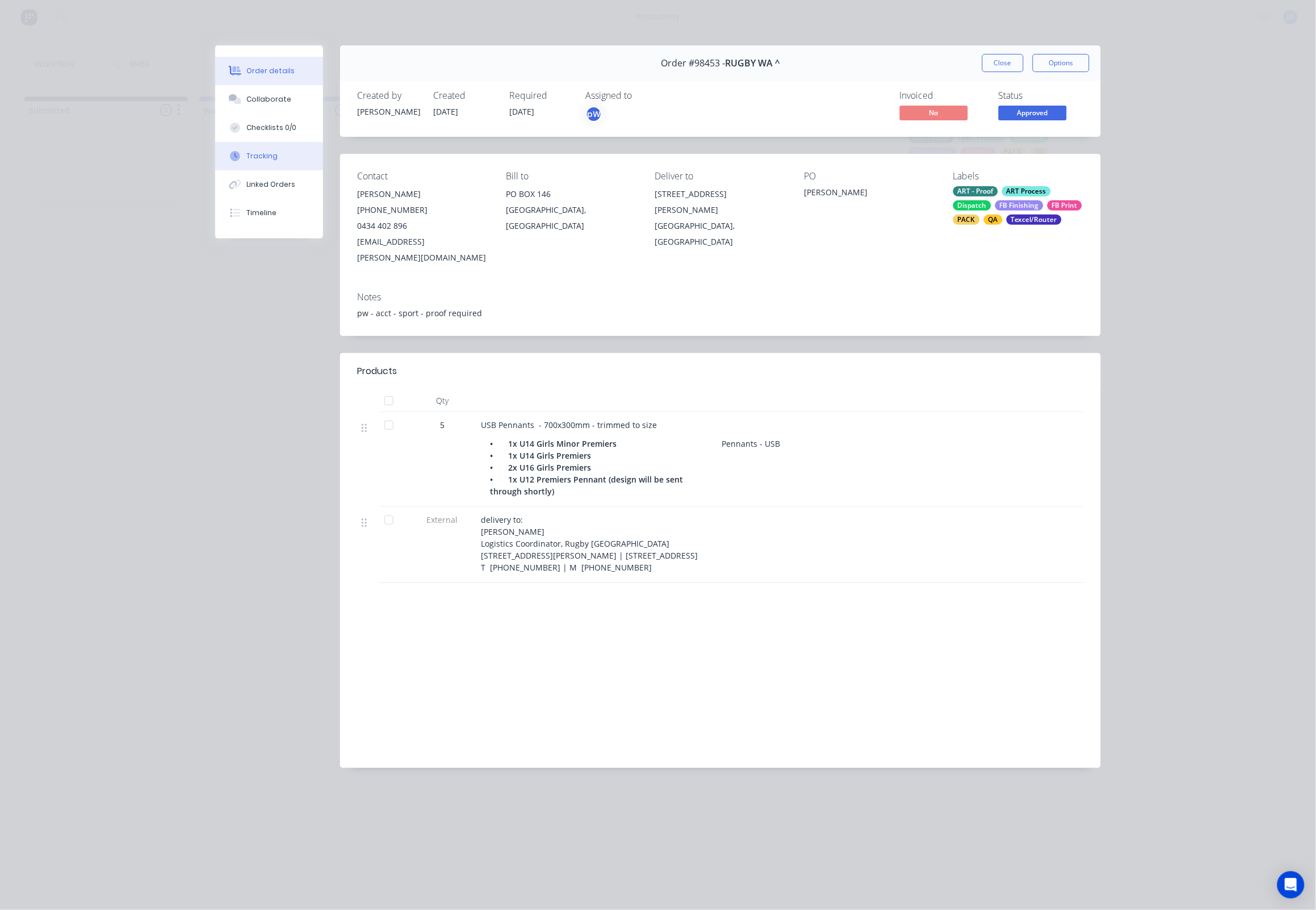
click at [265, 160] on div "Tracking" at bounding box center [262, 157] width 31 height 10
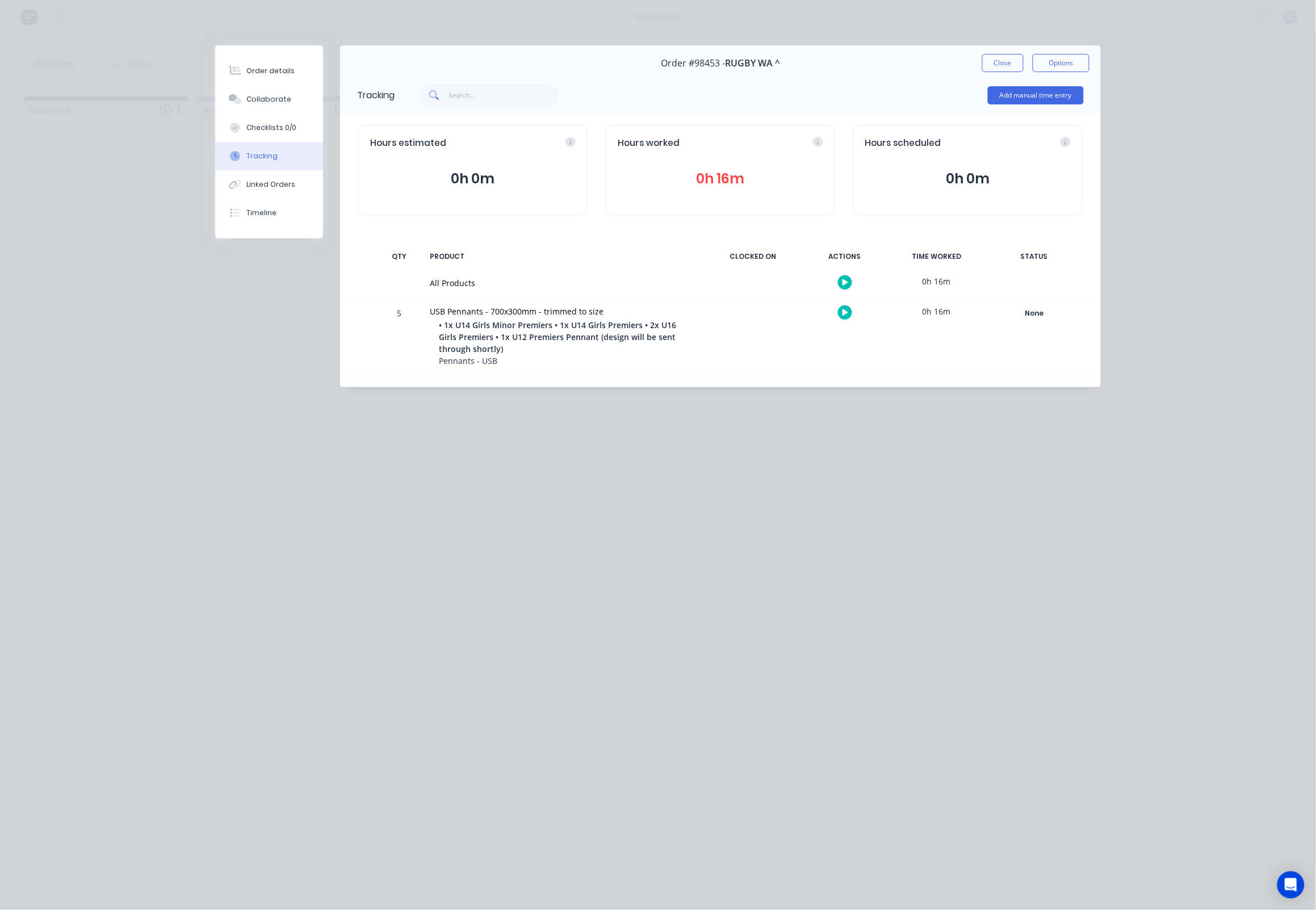
click at [846, 315] on icon "button" at bounding box center [846, 312] width 6 height 6
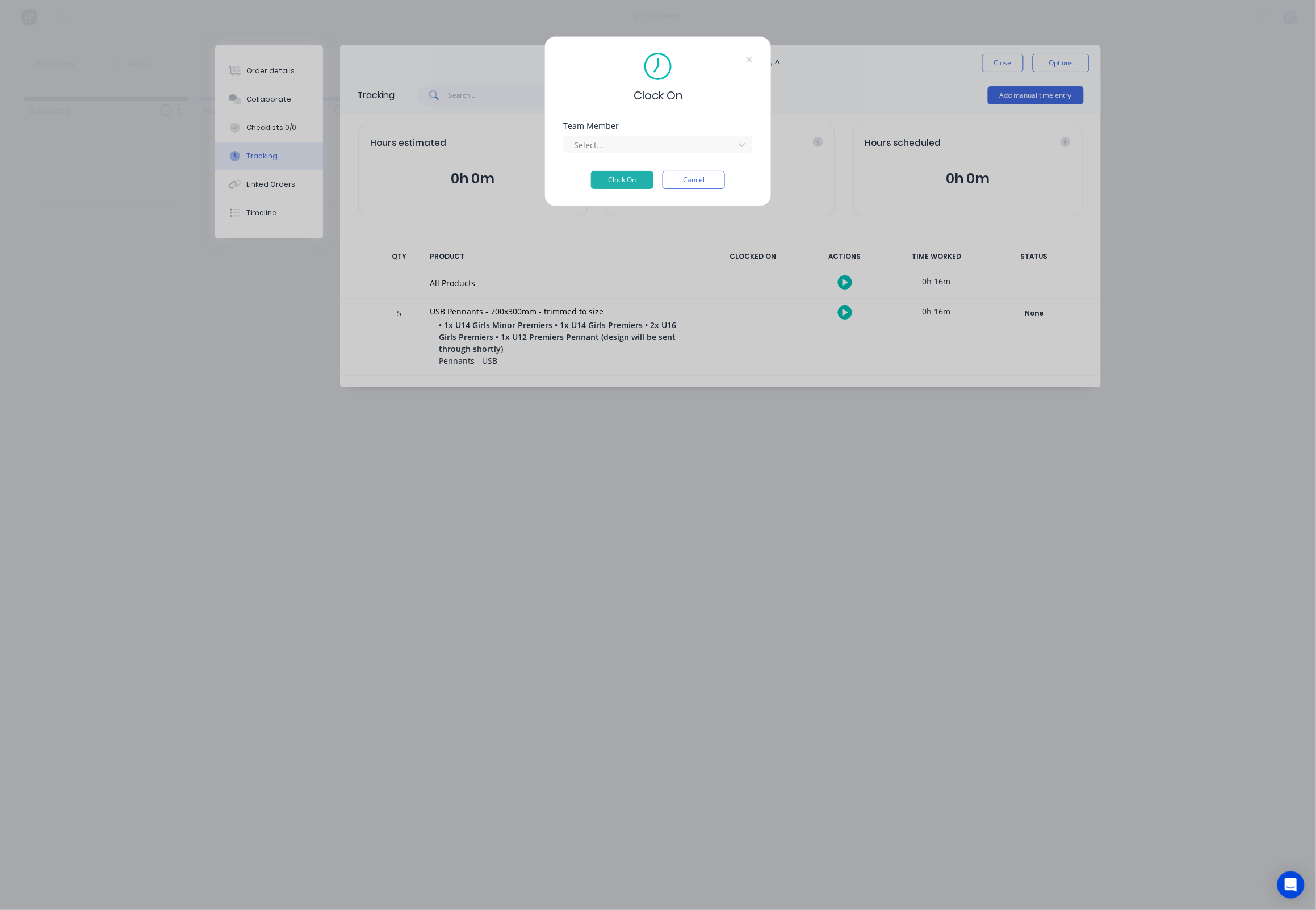
click at [681, 199] on div "Clock On Team Member Select... Clock On Cancel" at bounding box center [658, 121] width 227 height 170
drag, startPoint x: 680, startPoint y: 190, endPoint x: 377, endPoint y: 126, distance: 309.7
click at [679, 189] on button "Cancel" at bounding box center [694, 180] width 63 height 18
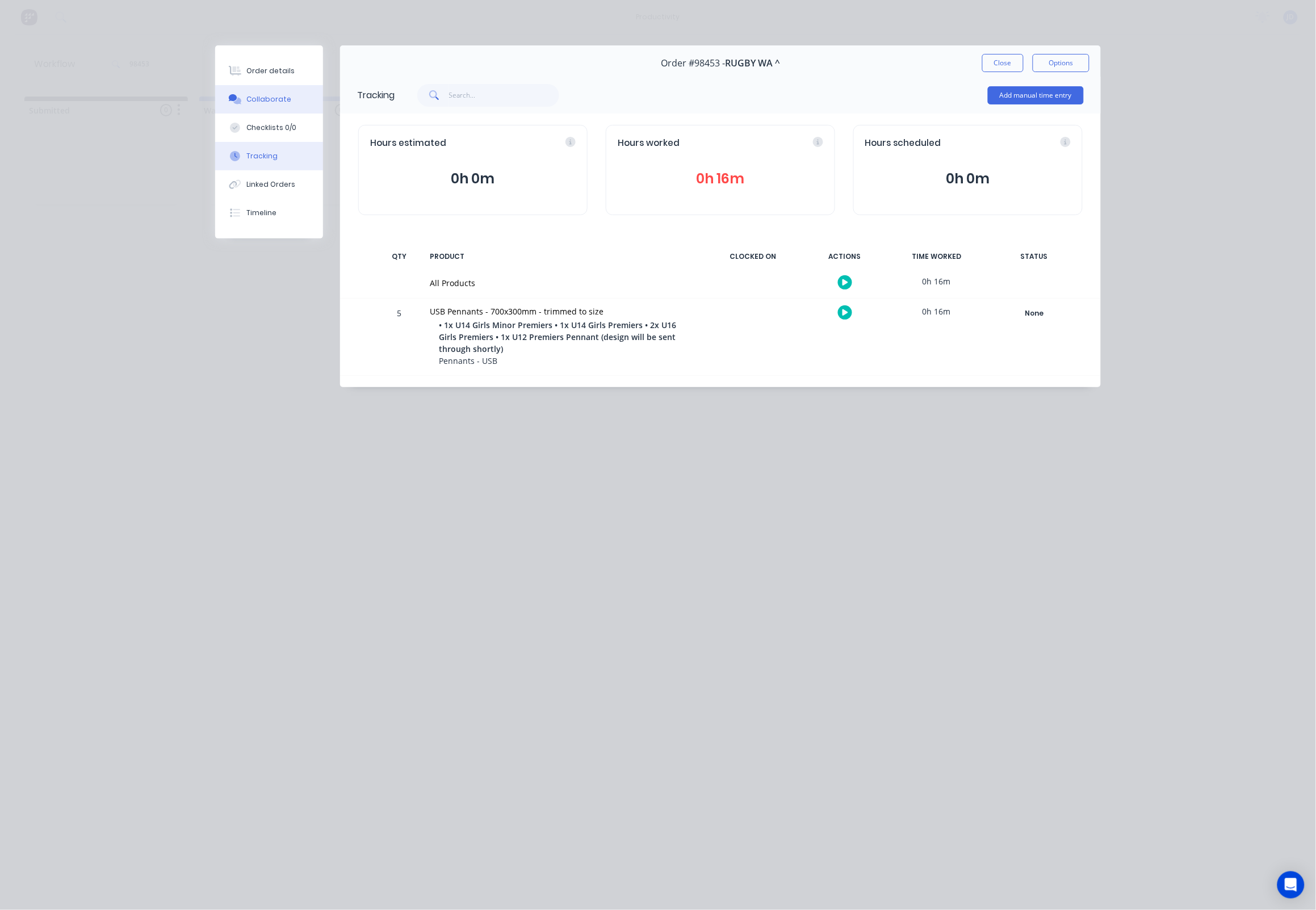
click at [282, 109] on button "Collaborate" at bounding box center [269, 99] width 108 height 28
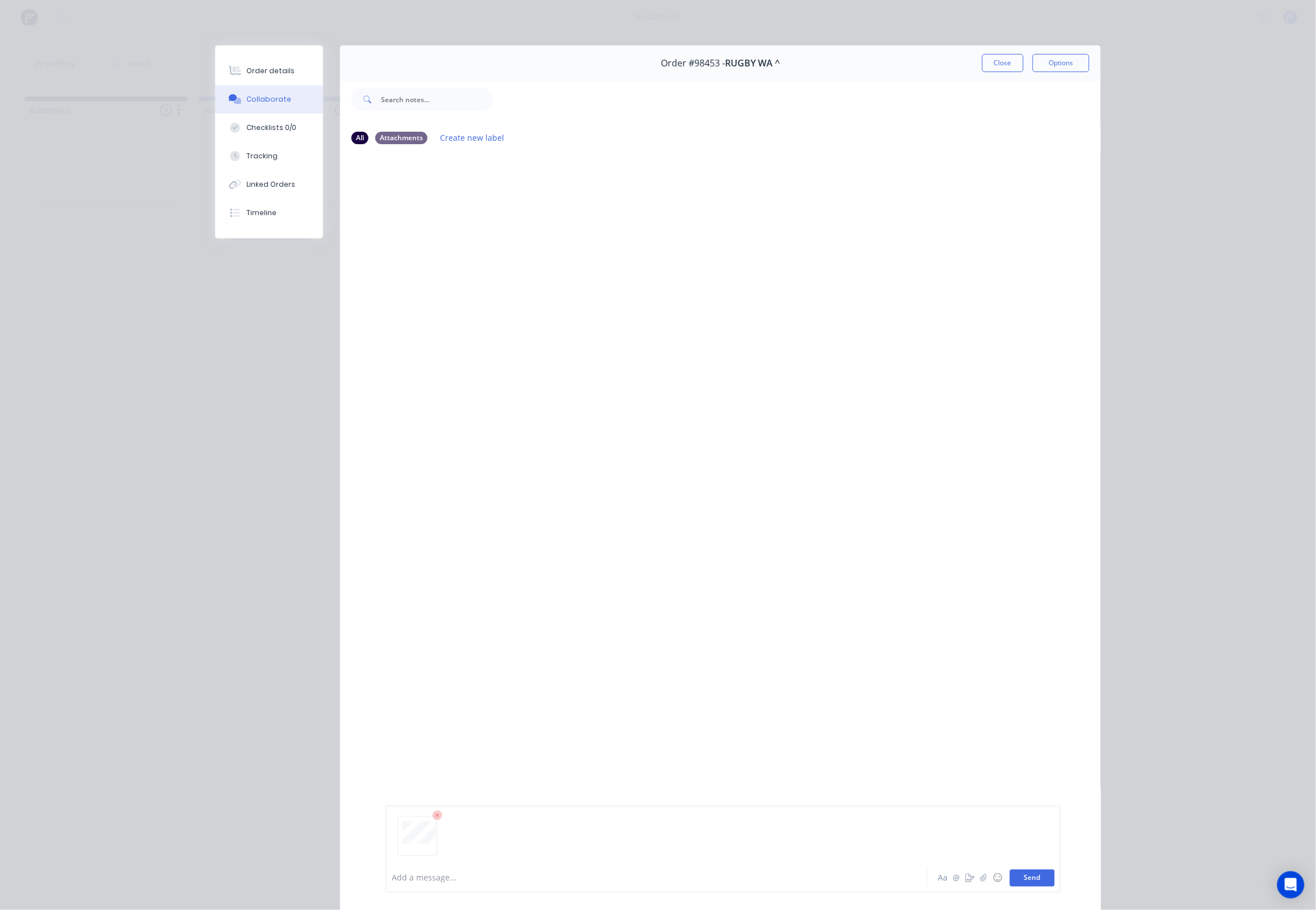
click at [1024, 875] on button "Send" at bounding box center [1033, 878] width 45 height 17
drag, startPoint x: 992, startPoint y: 61, endPoint x: 971, endPoint y: 79, distance: 27.7
click at [992, 61] on button "Close" at bounding box center [1003, 63] width 42 height 18
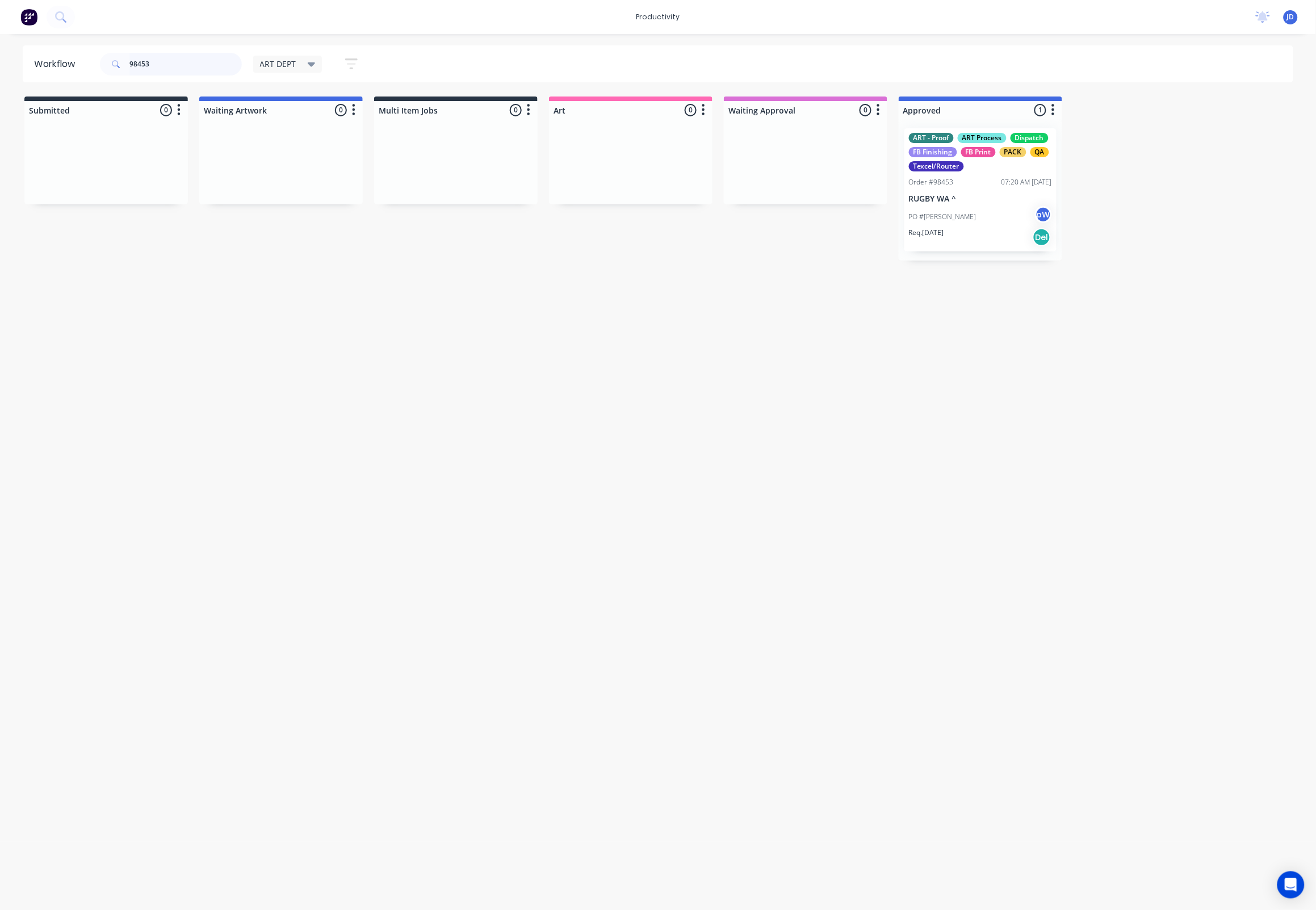
drag, startPoint x: 195, startPoint y: 60, endPoint x: 166, endPoint y: 66, distance: 29.6
click at [151, 60] on input "98453" at bounding box center [186, 64] width 113 height 22
drag, startPoint x: 133, startPoint y: 66, endPoint x: 94, endPoint y: 66, distance: 39.0
click at [94, 66] on header "Workflow 98453 ART DEPT Save new view None edit ART DEPT (Default) edit Banner …" at bounding box center [658, 63] width 1271 height 37
type input "98467"
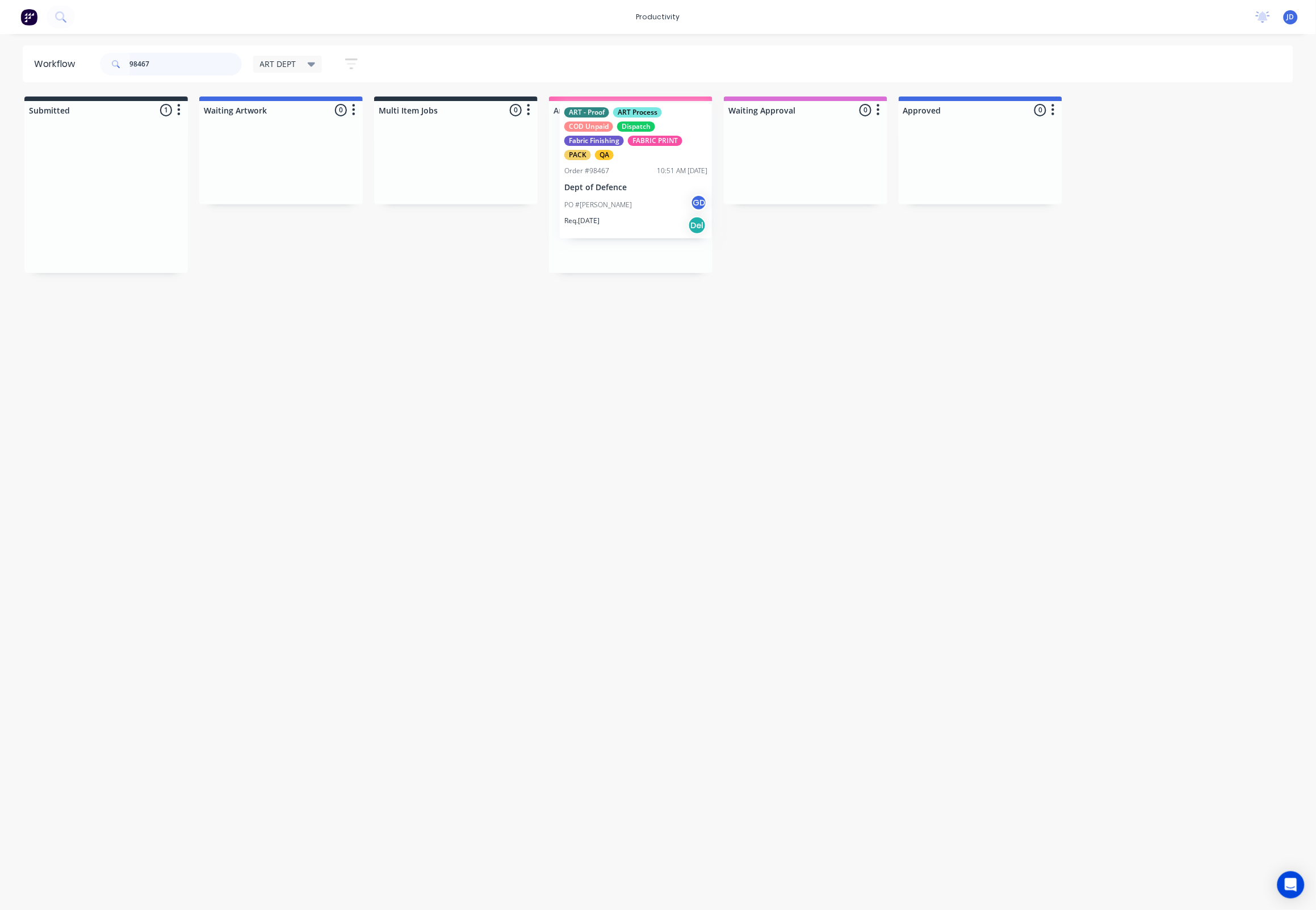
drag, startPoint x: 189, startPoint y: 197, endPoint x: 630, endPoint y: 180, distance: 441.3
click at [626, 215] on p "Dept of Defence" at bounding box center [631, 212] width 143 height 10
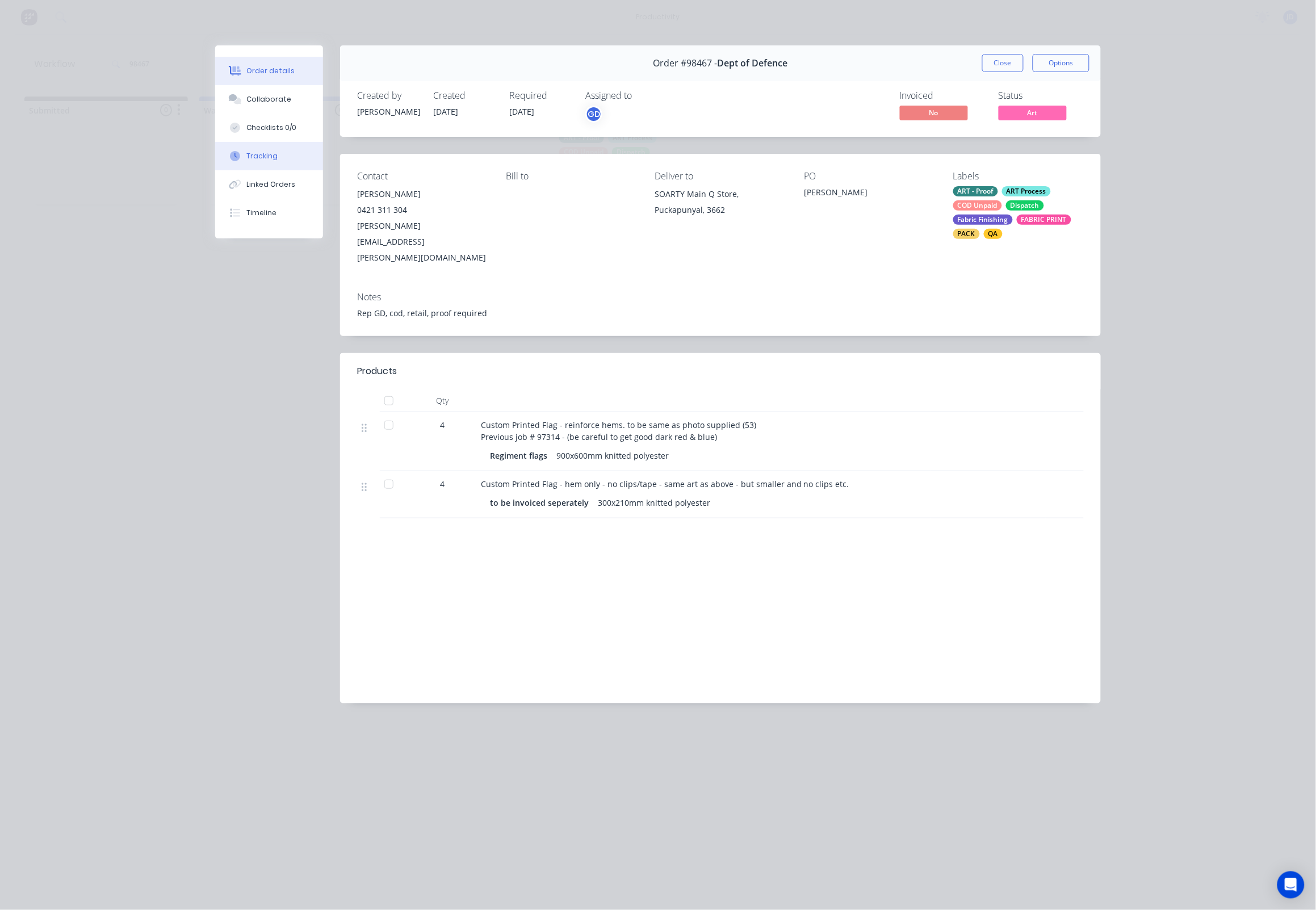
click at [273, 157] on div "Tracking" at bounding box center [262, 157] width 31 height 10
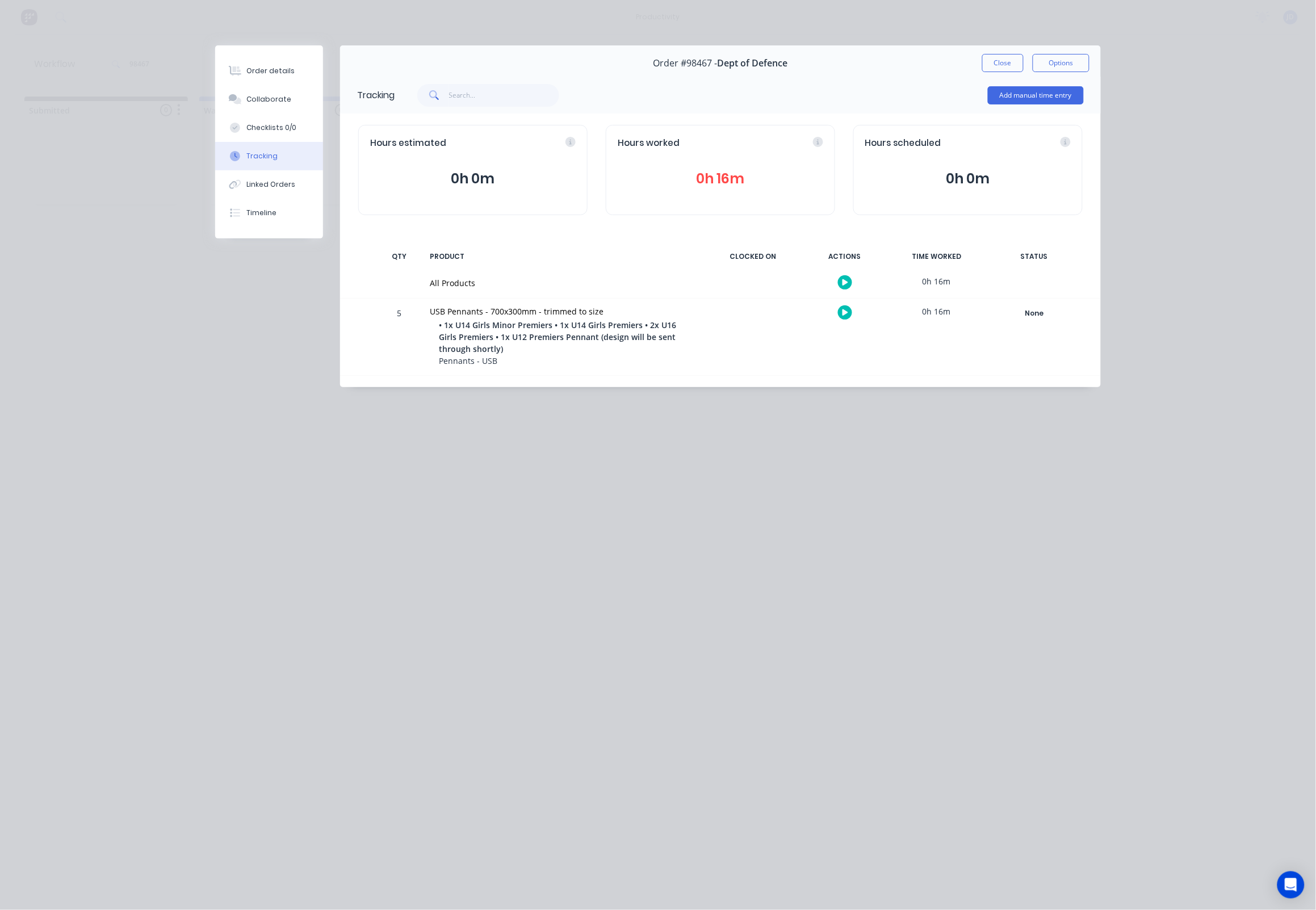
click at [841, 312] on button "button" at bounding box center [845, 312] width 14 height 14
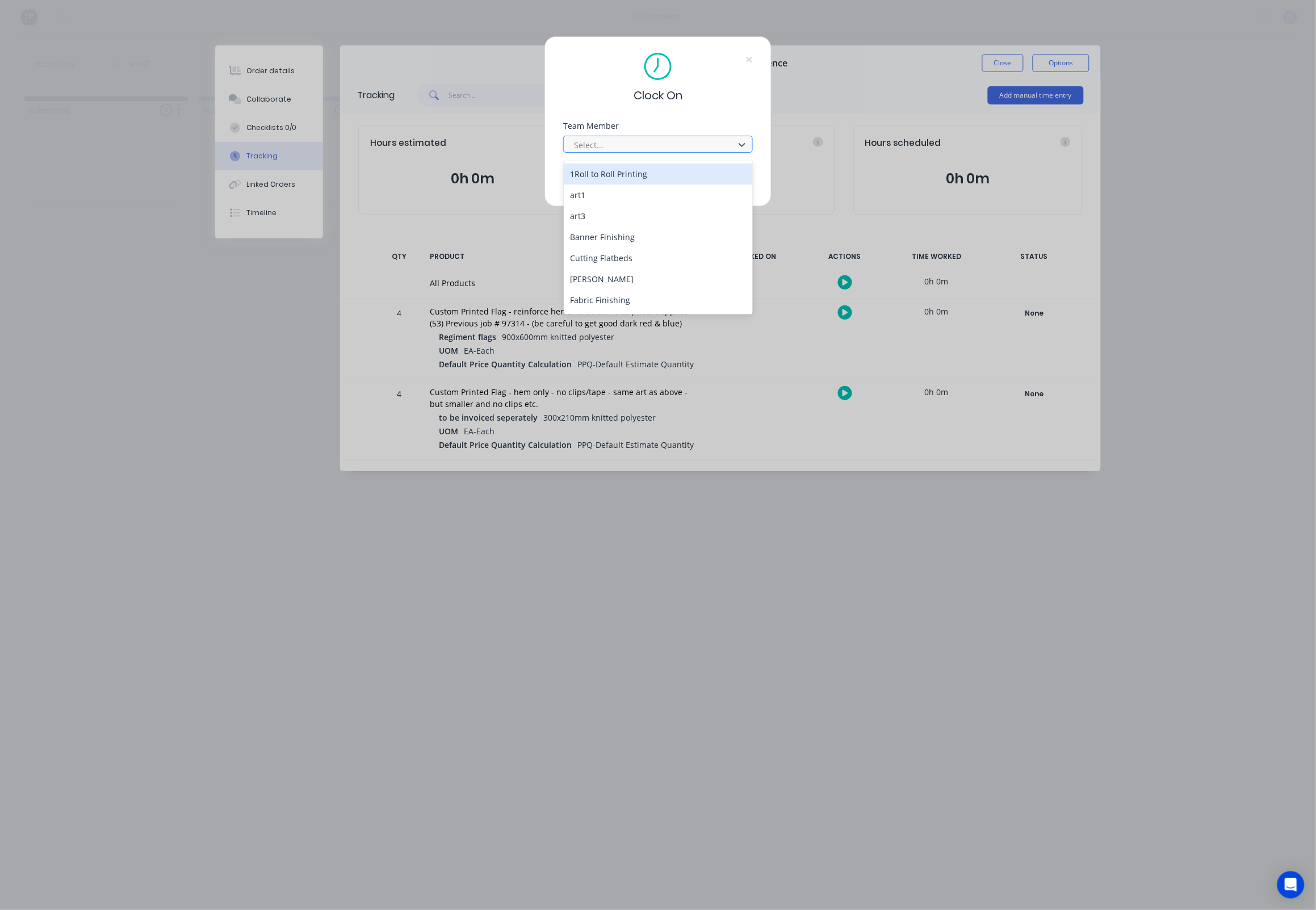
click at [608, 142] on div at bounding box center [650, 145] width 156 height 14
click at [617, 283] on div "[PERSON_NAME]" at bounding box center [658, 290] width 189 height 21
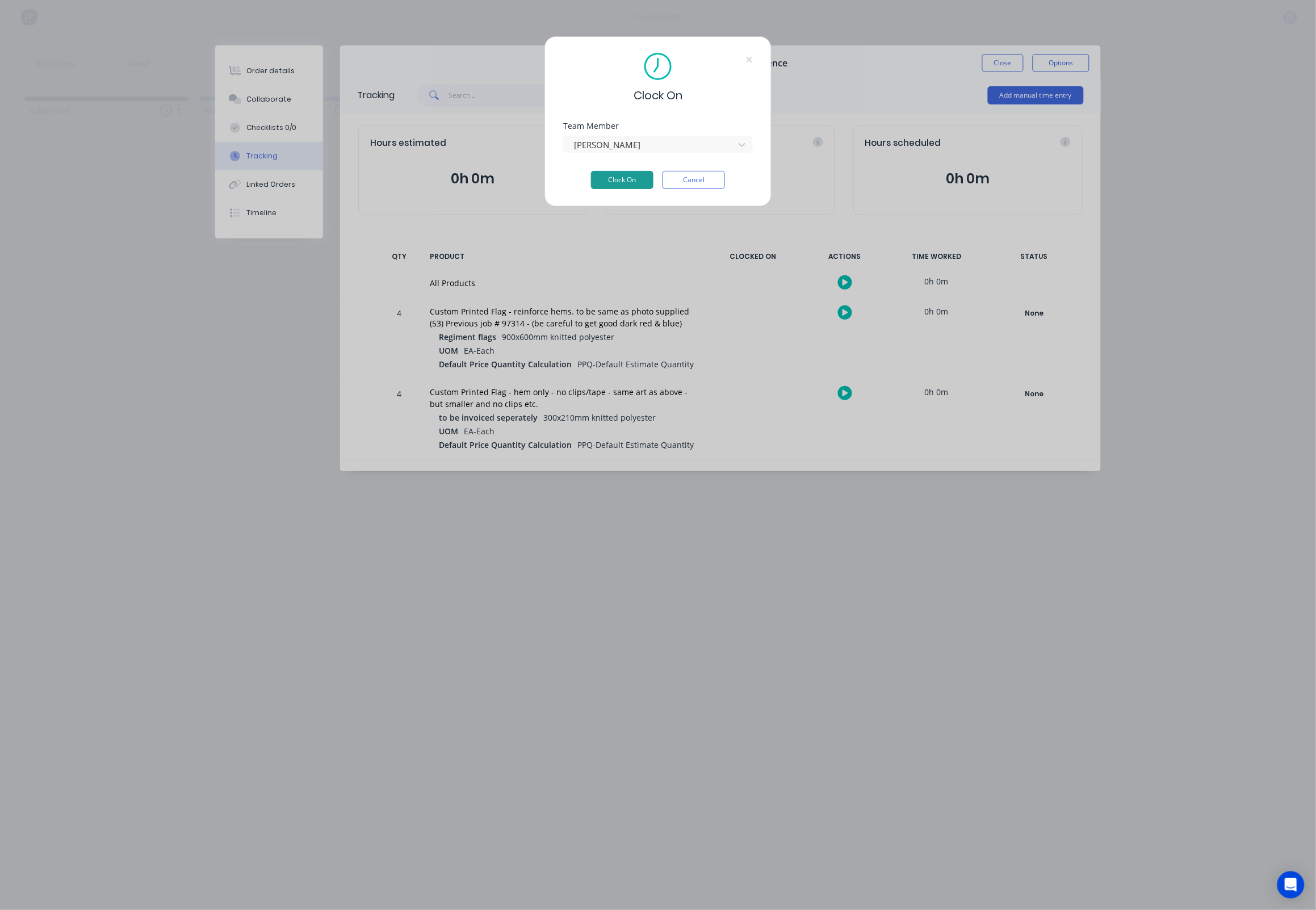
click at [617, 184] on button "Clock On" at bounding box center [623, 180] width 63 height 18
click at [699, 186] on button "Cancel" at bounding box center [694, 180] width 63 height 18
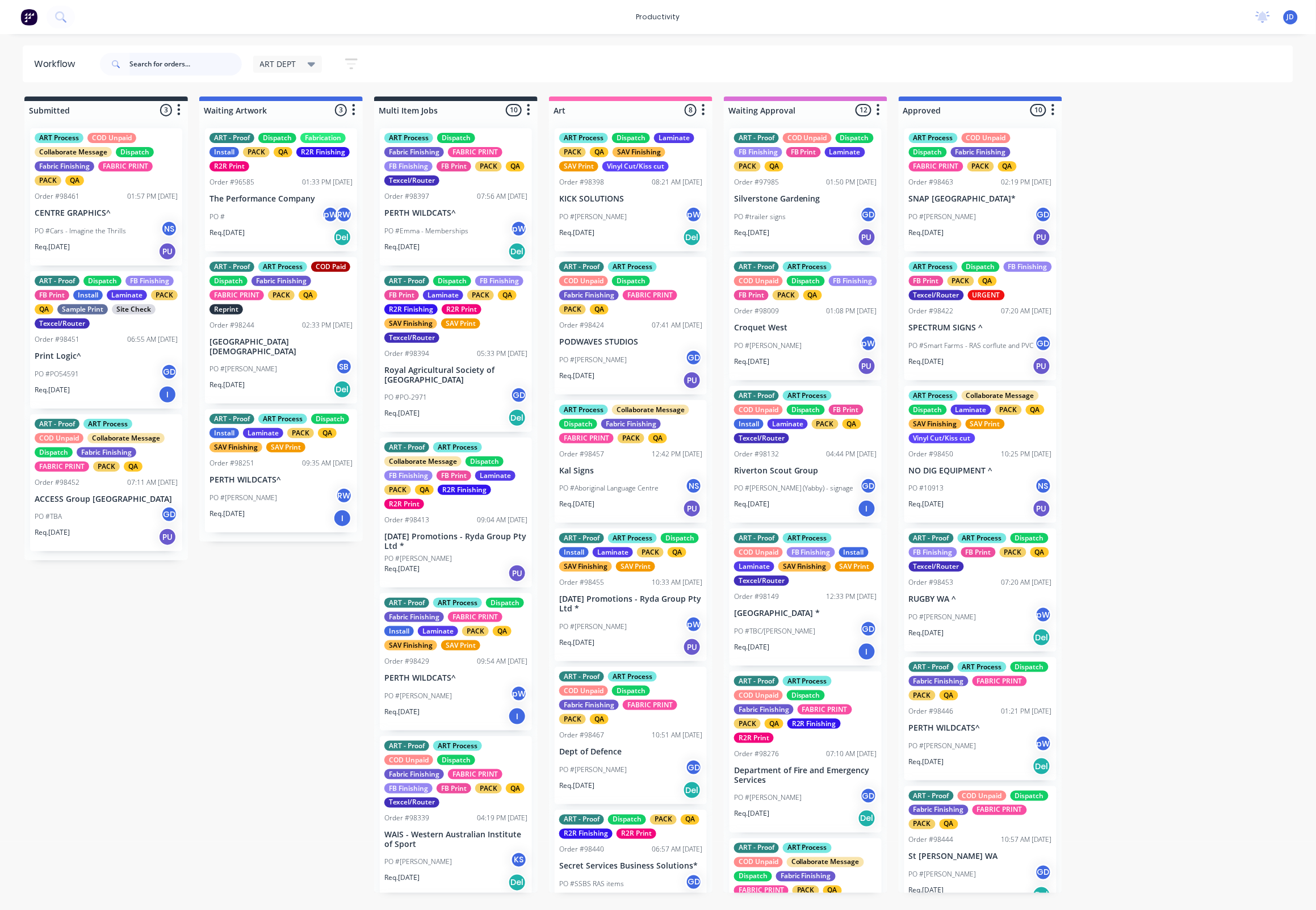
click at [151, 63] on input "text" at bounding box center [186, 64] width 113 height 22
type input "98467"
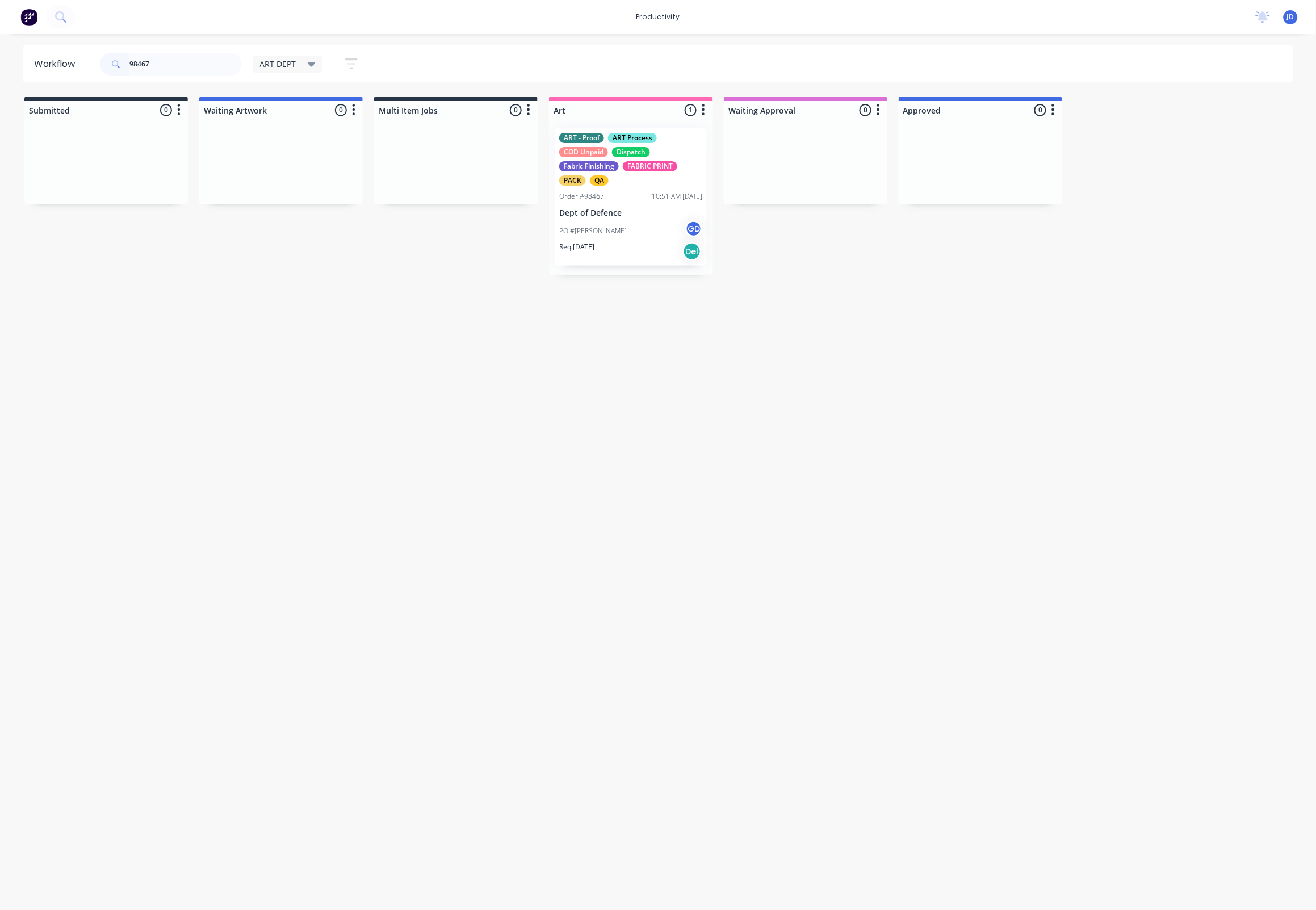
click at [591, 203] on div "ART - Proof ART Process COD Unpaid Dispatch Fabric Finishing FABRIC PRINT PACK …" at bounding box center [631, 197] width 152 height 137
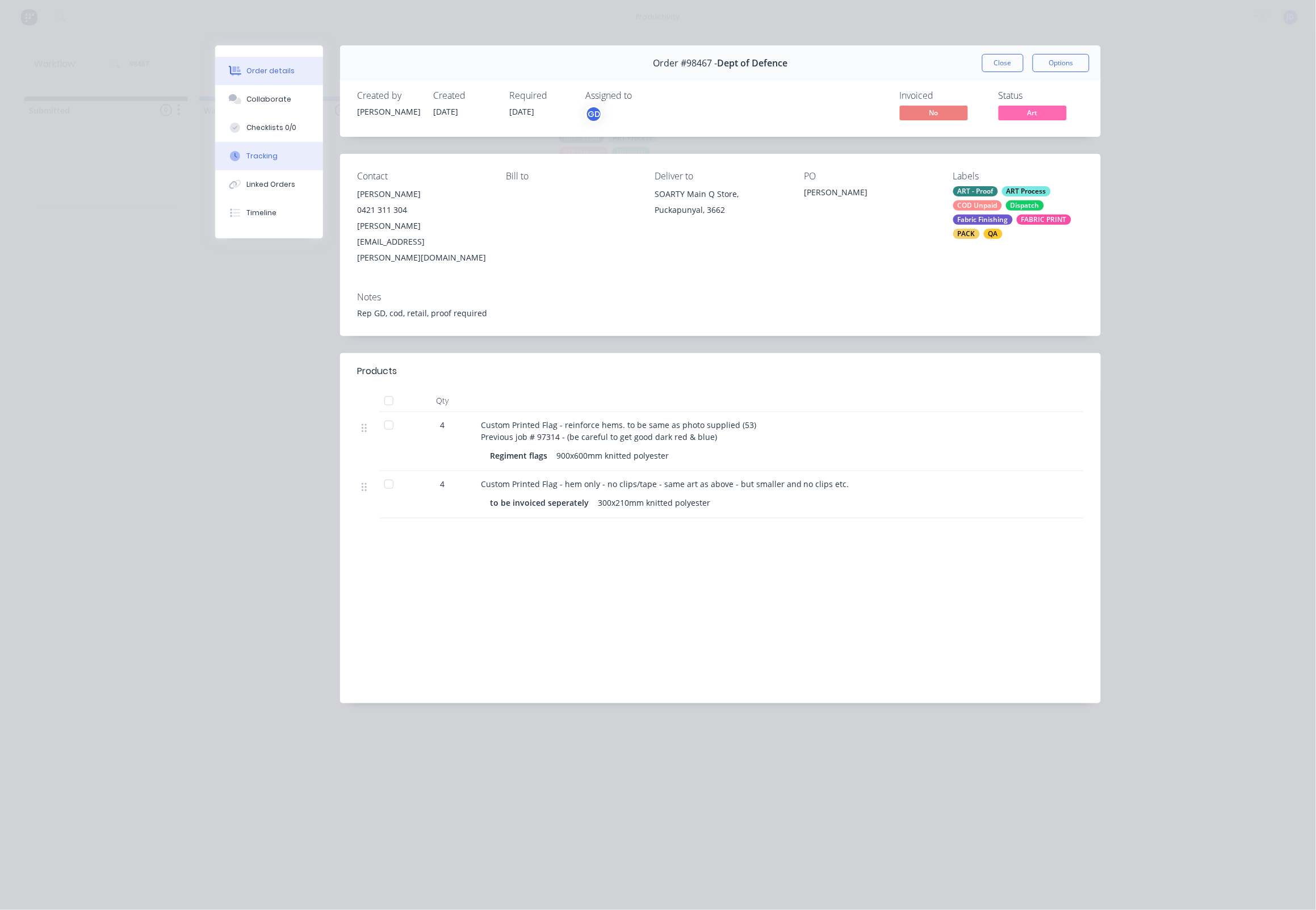
click at [263, 170] on button "Tracking" at bounding box center [269, 156] width 108 height 28
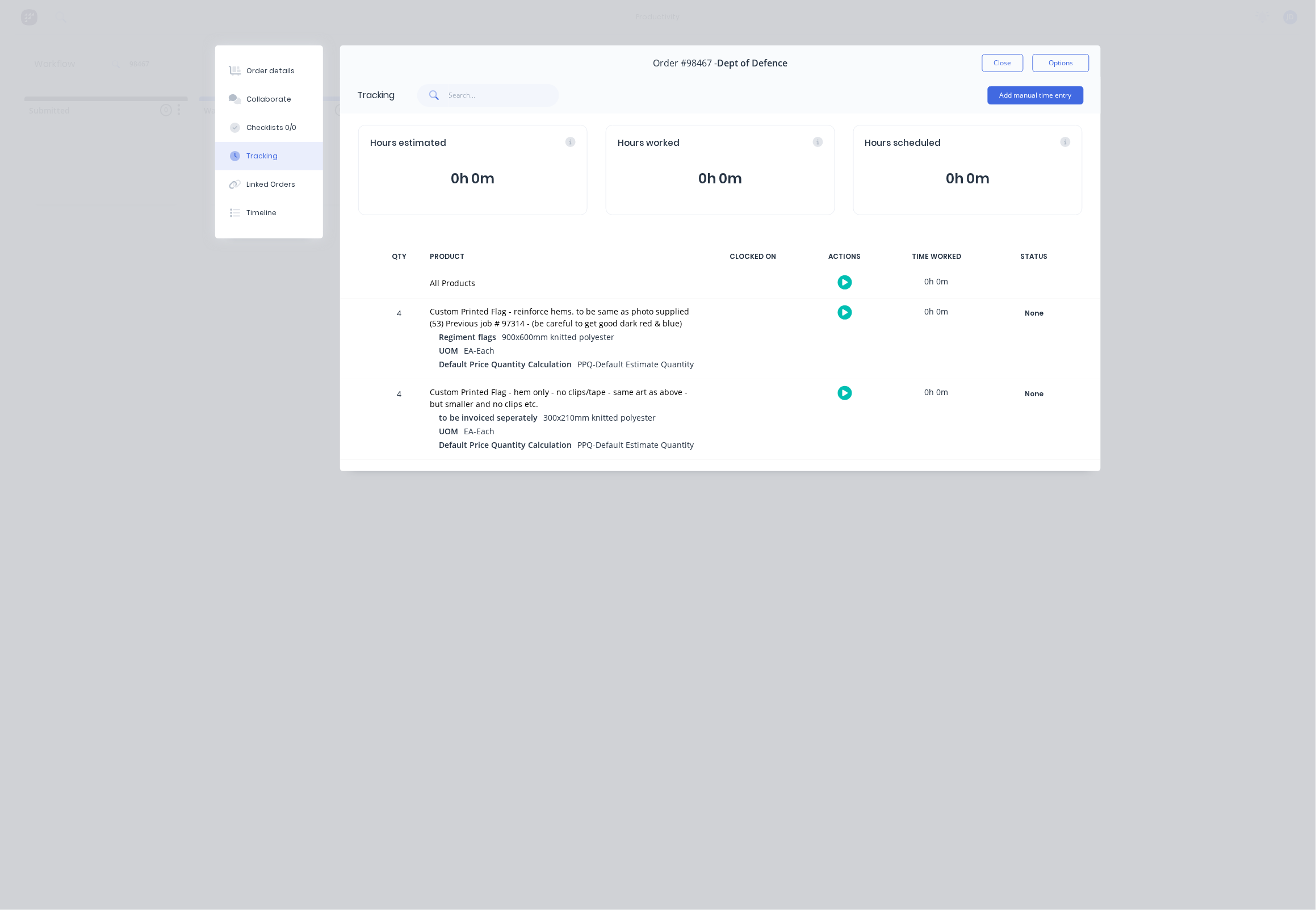
click at [849, 323] on div at bounding box center [845, 312] width 85 height 28
click at [847, 318] on button "button" at bounding box center [845, 312] width 14 height 14
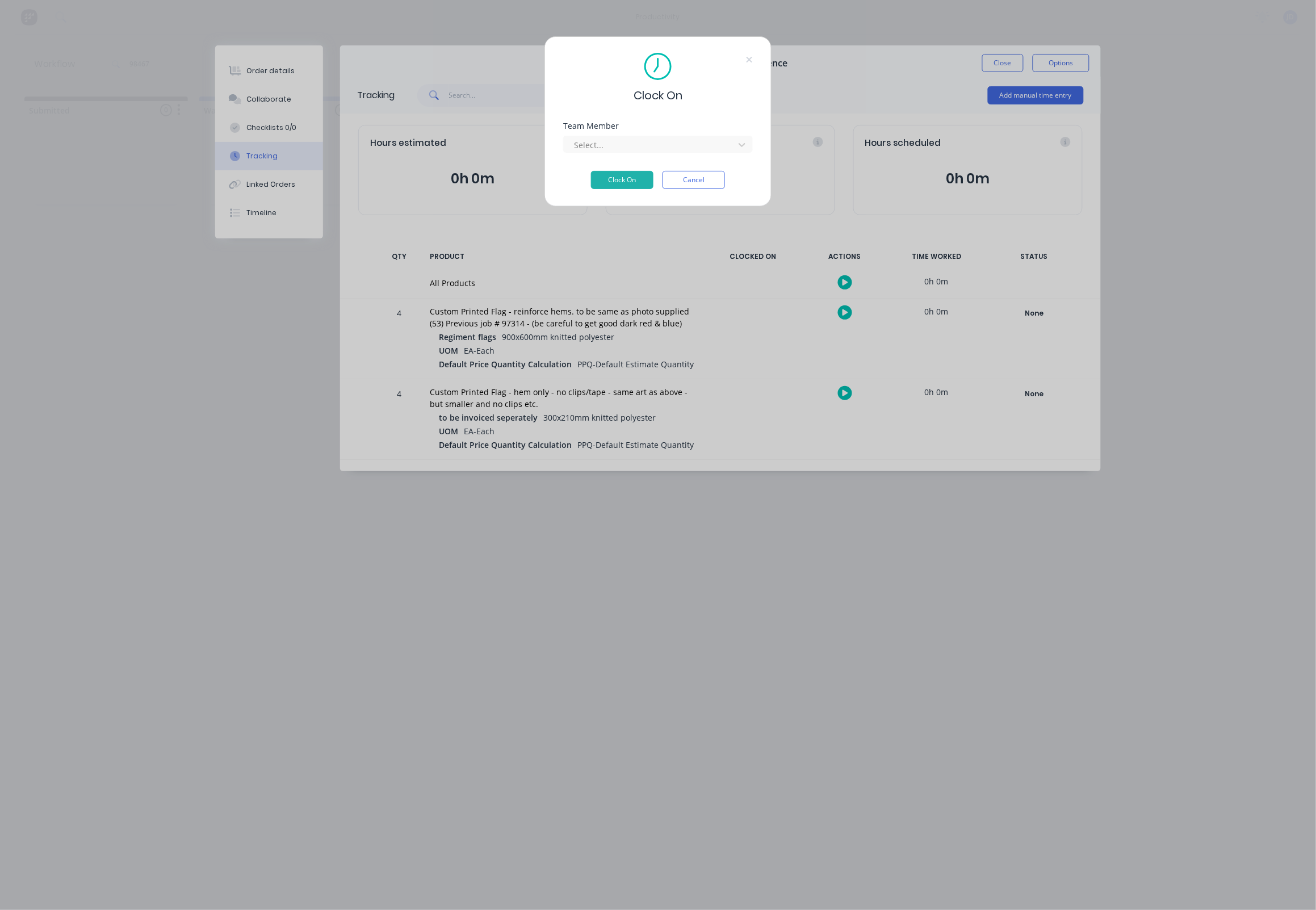
drag, startPoint x: 615, startPoint y: 148, endPoint x: 610, endPoint y: 160, distance: 13.0
click at [615, 148] on div at bounding box center [650, 145] width 156 height 14
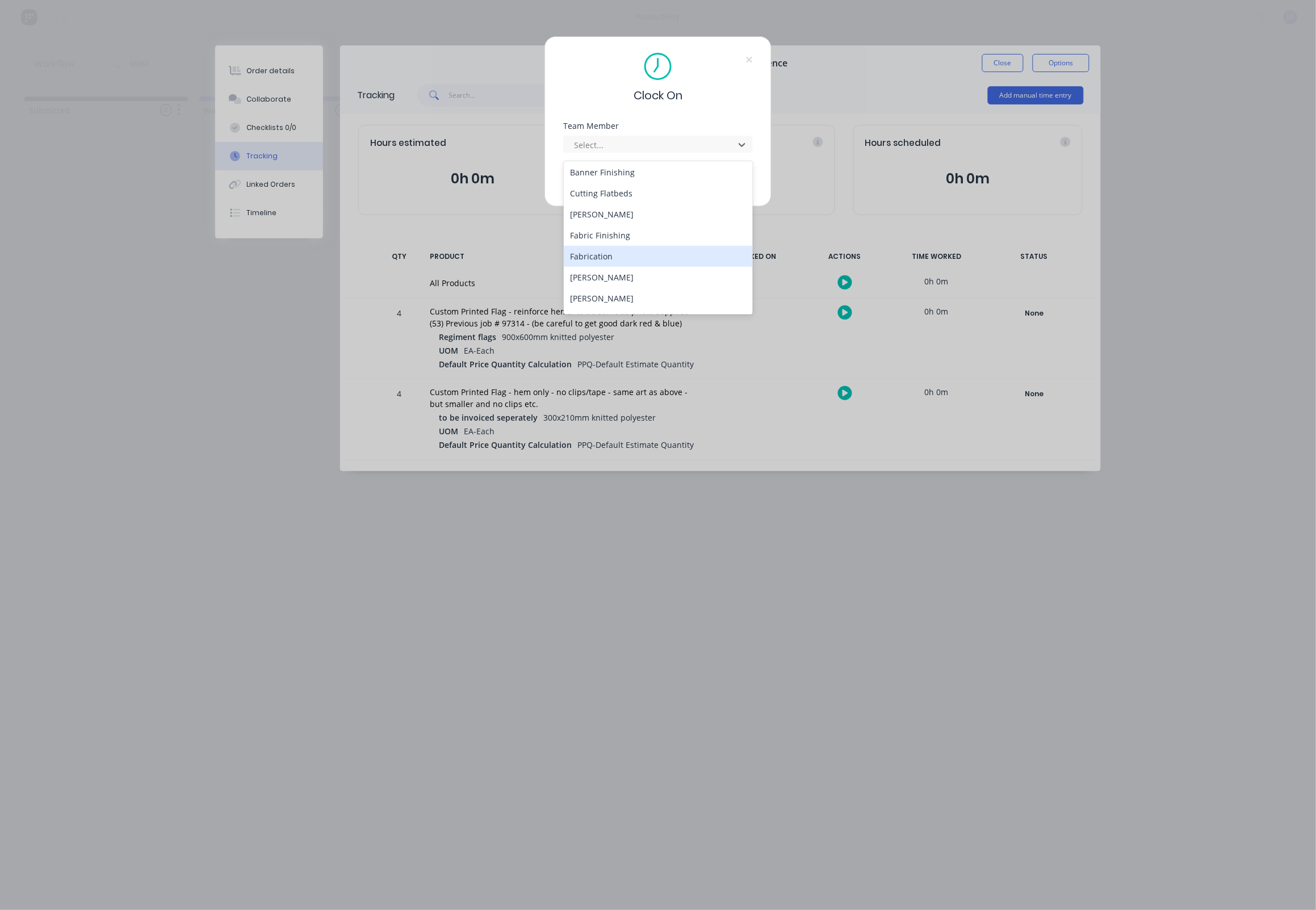
scroll to position [66, 0]
click at [605, 287] on div "[PERSON_NAME]" at bounding box center [658, 297] width 189 height 21
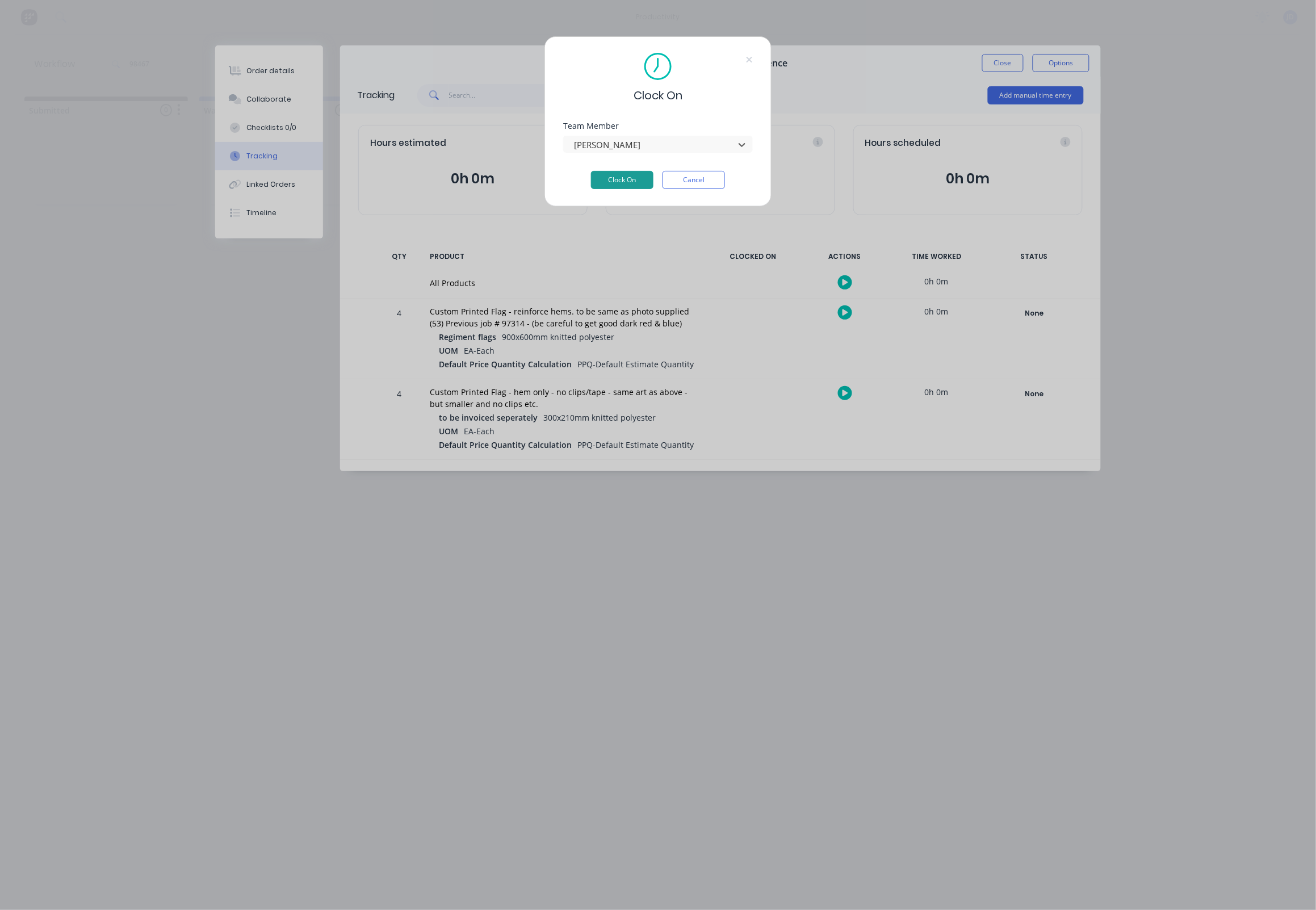
click at [637, 182] on button "Clock On" at bounding box center [623, 180] width 63 height 18
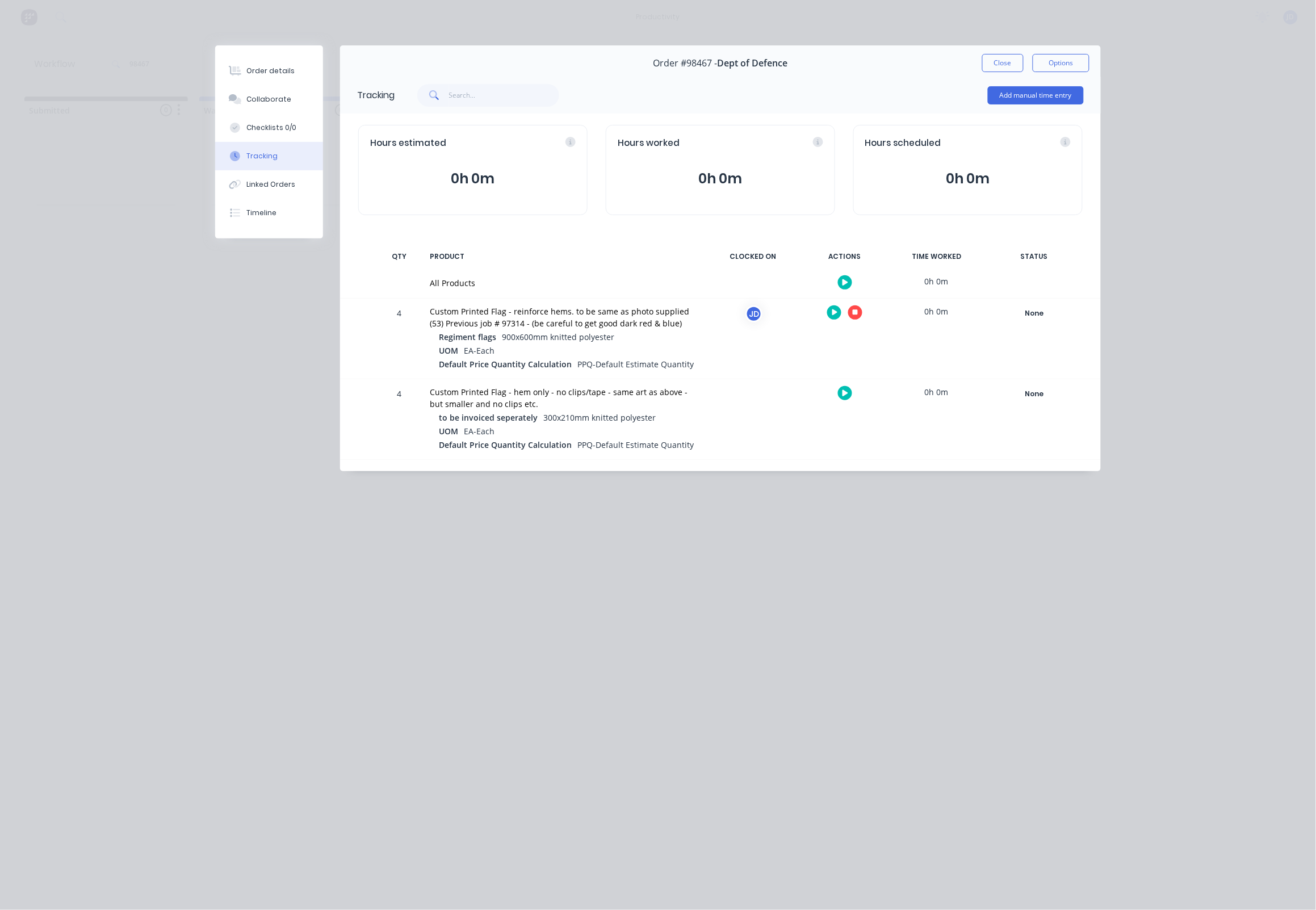
click at [858, 315] on button "button" at bounding box center [855, 312] width 14 height 14
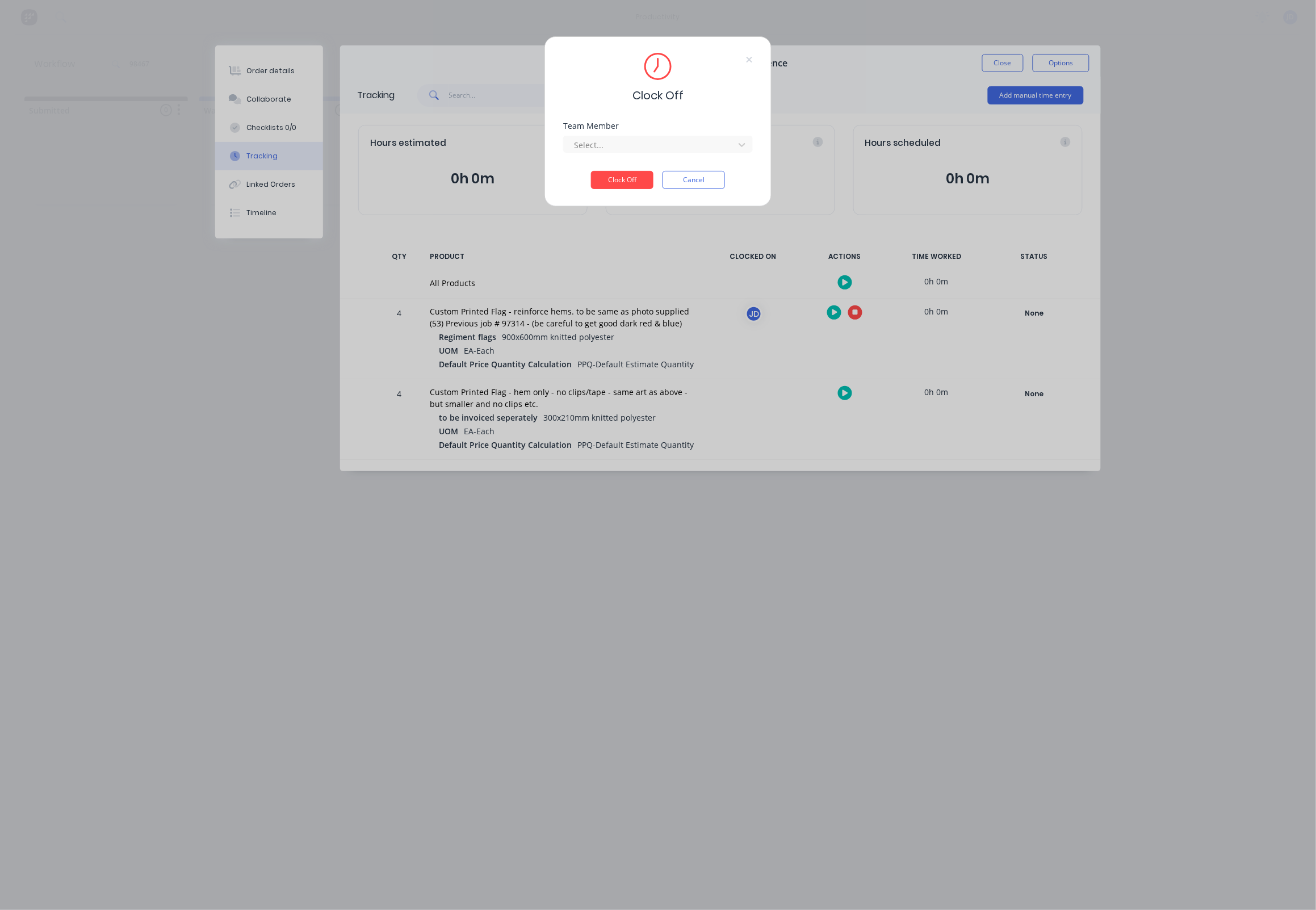
click at [601, 139] on div "Select..." at bounding box center [658, 142] width 189 height 20
click at [612, 152] on div at bounding box center [650, 145] width 156 height 14
drag, startPoint x: 601, startPoint y: 175, endPoint x: 611, endPoint y: 187, distance: 15.6
click at [601, 175] on div "[PERSON_NAME]" at bounding box center [658, 174] width 189 height 21
click at [611, 187] on button "Clock Off" at bounding box center [623, 180] width 63 height 18
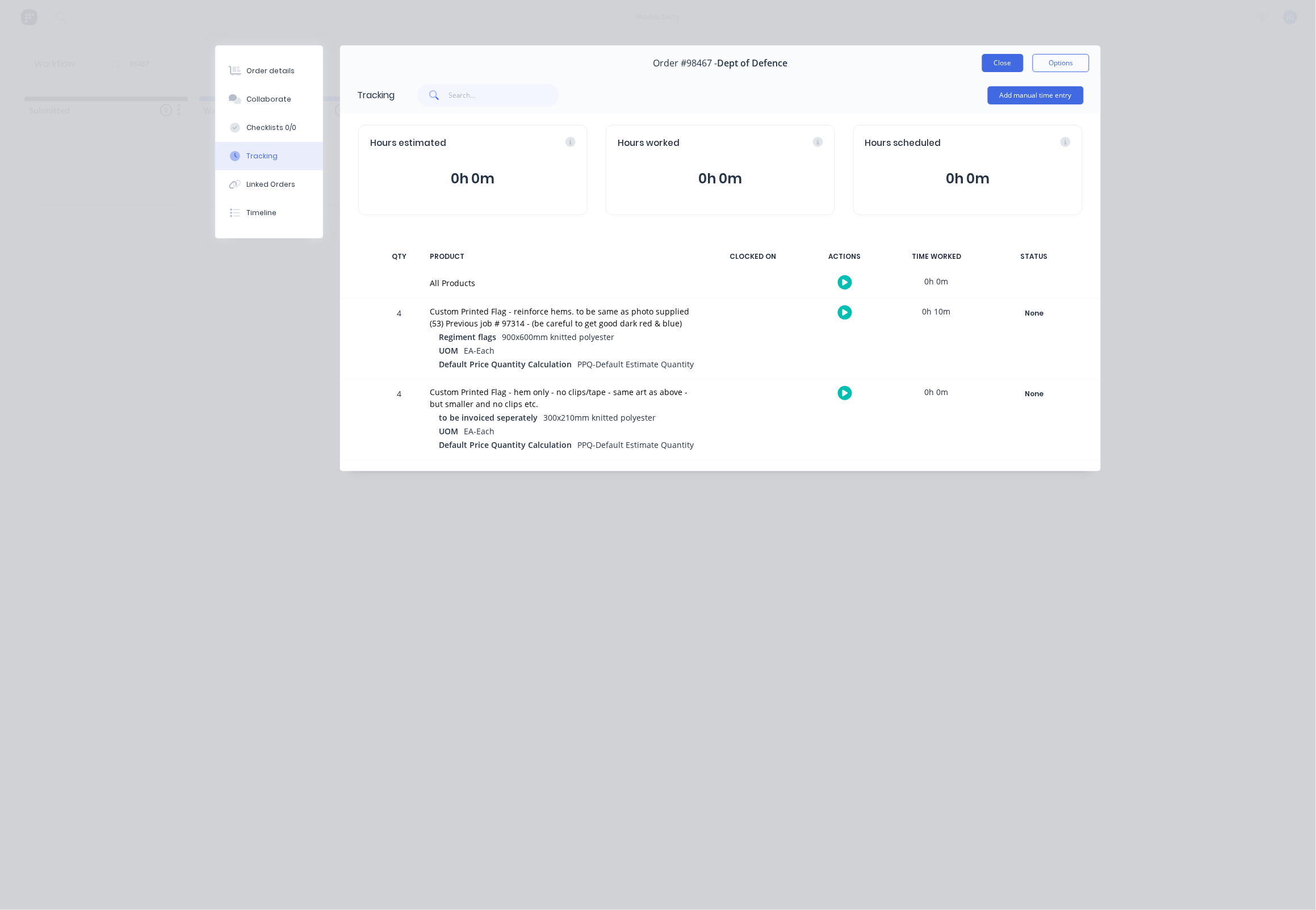
click at [997, 63] on button "Close" at bounding box center [1003, 63] width 42 height 18
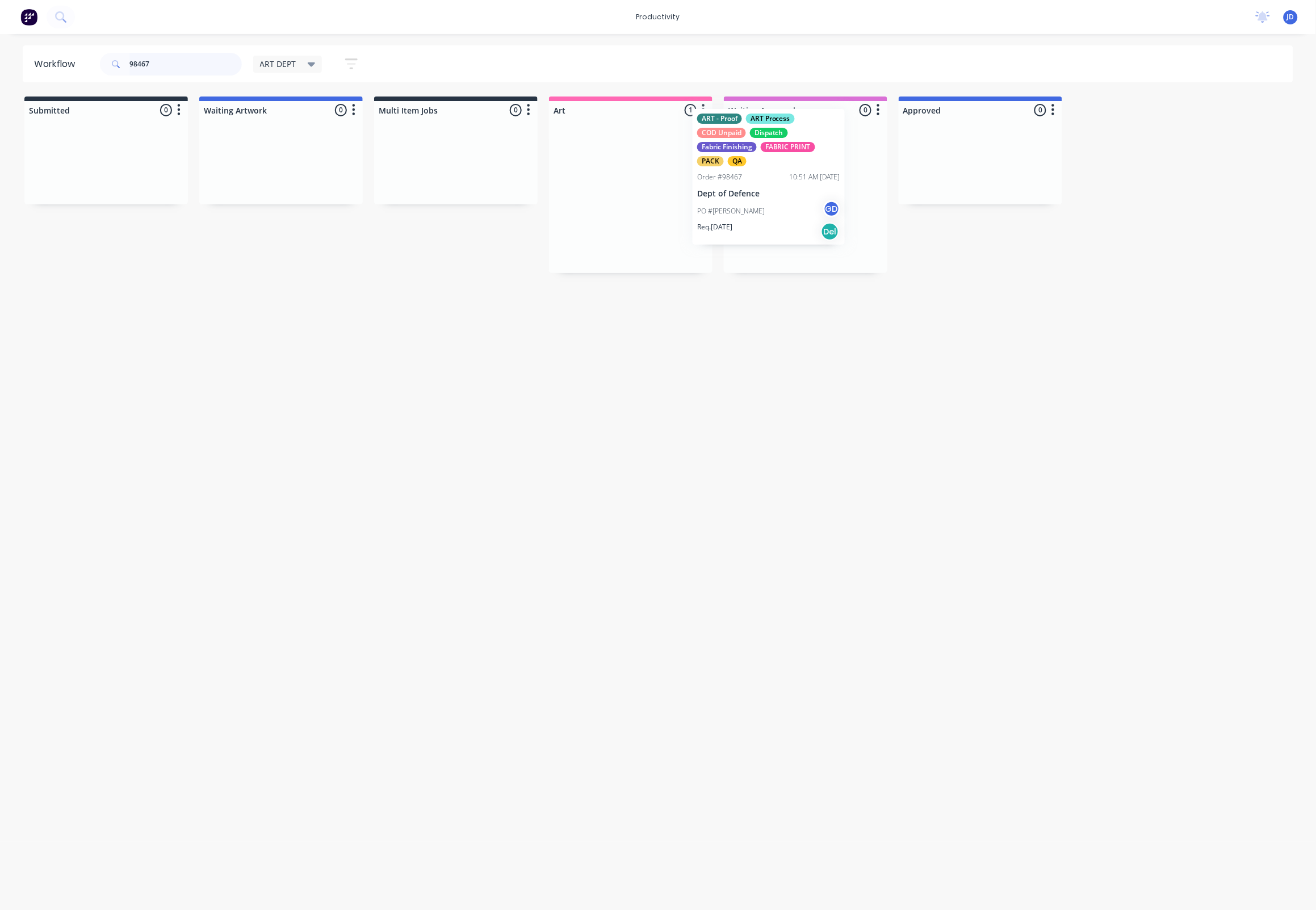
drag, startPoint x: 629, startPoint y: 195, endPoint x: 1300, endPoint y: 377, distance: 695.2
